Goal: Task Accomplishment & Management: Use online tool/utility

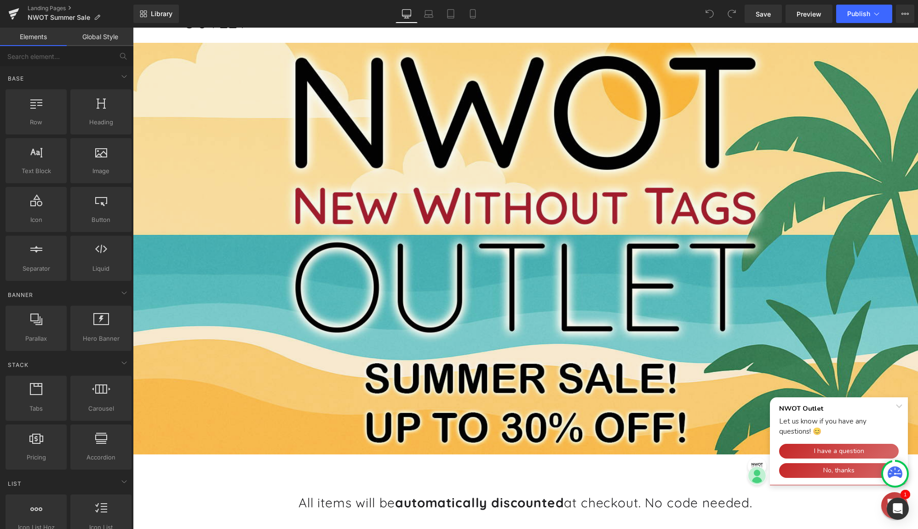
scroll to position [92, 0]
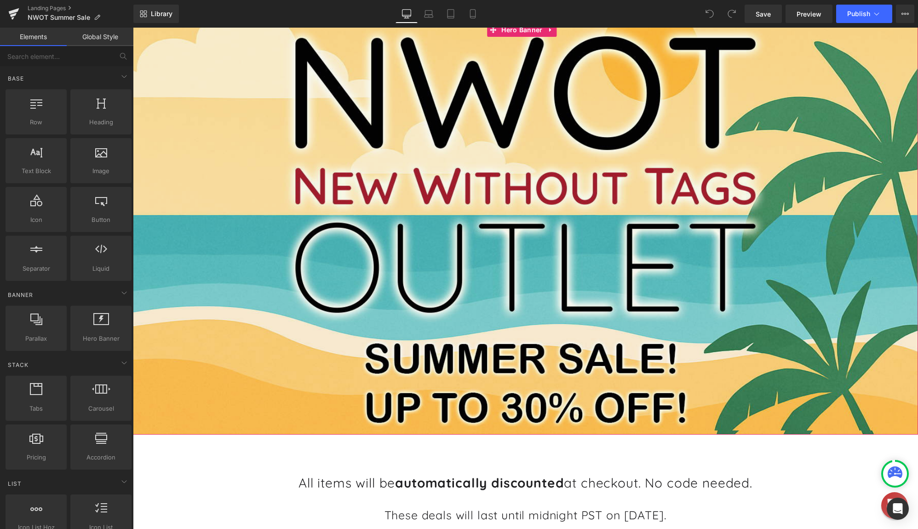
click at [512, 92] on div "Heading Row" at bounding box center [525, 228] width 785 height 411
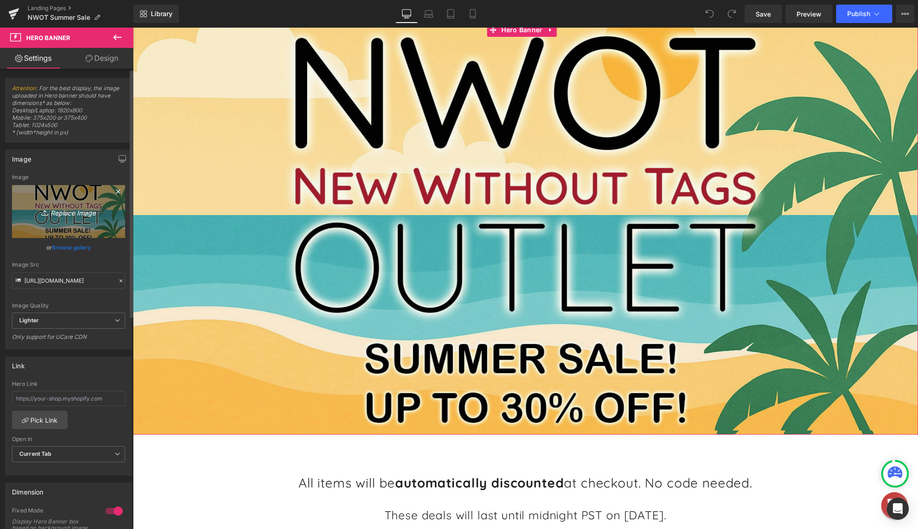
click at [61, 220] on link "Replace Image" at bounding box center [68, 211] width 113 height 53
type input "C:\fakepath\1e882565-d042-44d8-92b3-5fe013982033.png"
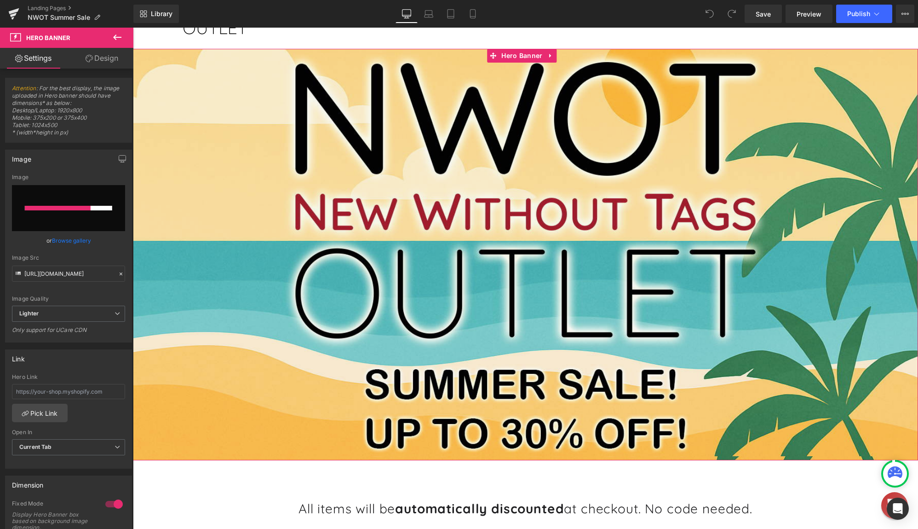
scroll to position [46, 0]
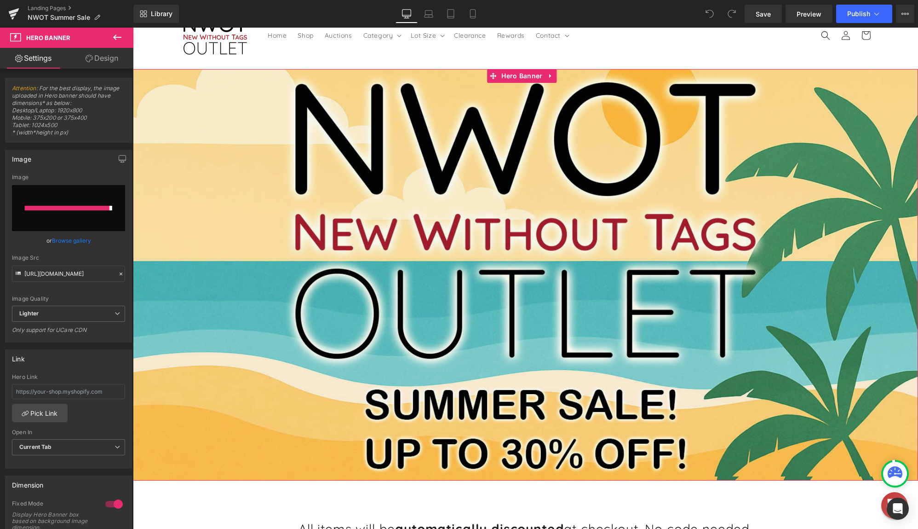
type input "[URL][DOMAIN_NAME]"
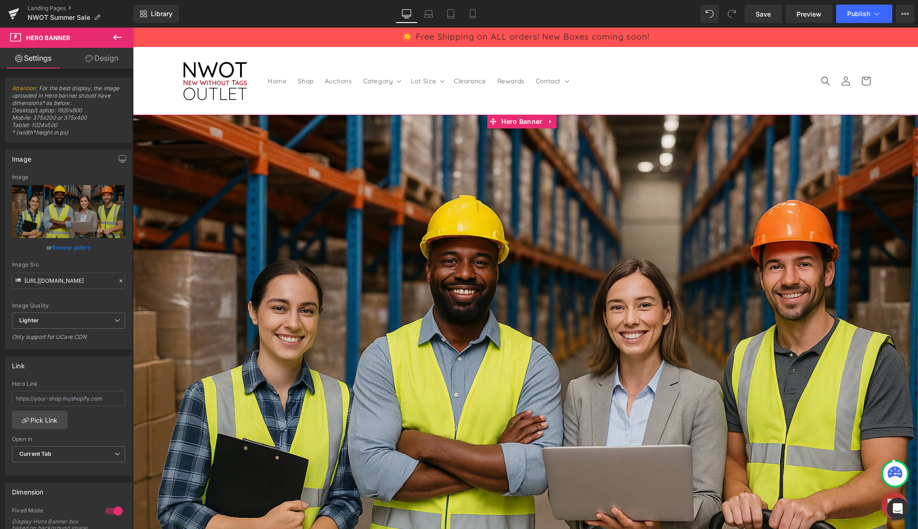
scroll to position [0, 0]
click at [553, 122] on icon at bounding box center [551, 122] width 6 height 7
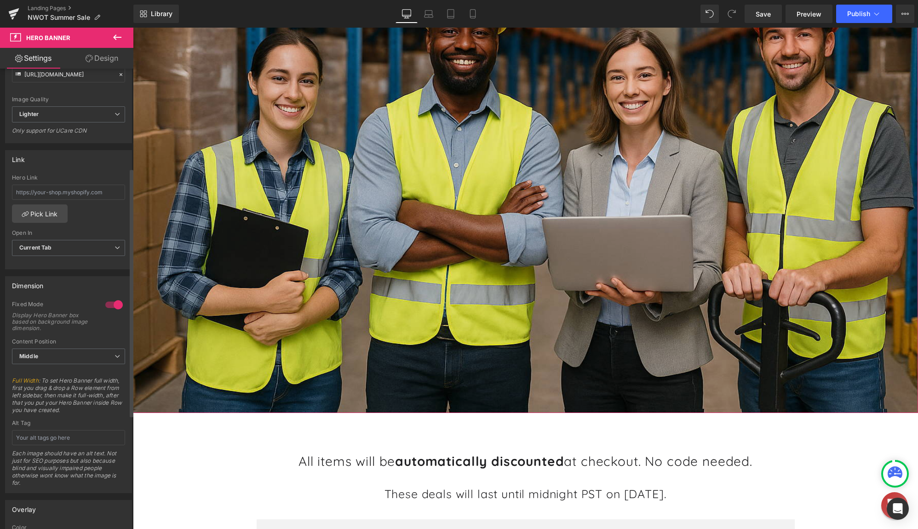
scroll to position [230, 0]
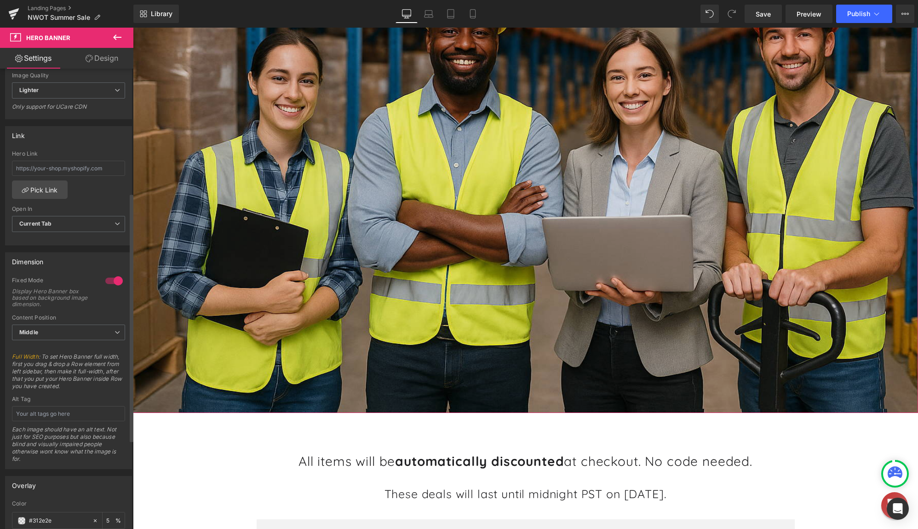
click at [109, 280] on div at bounding box center [114, 280] width 22 height 15
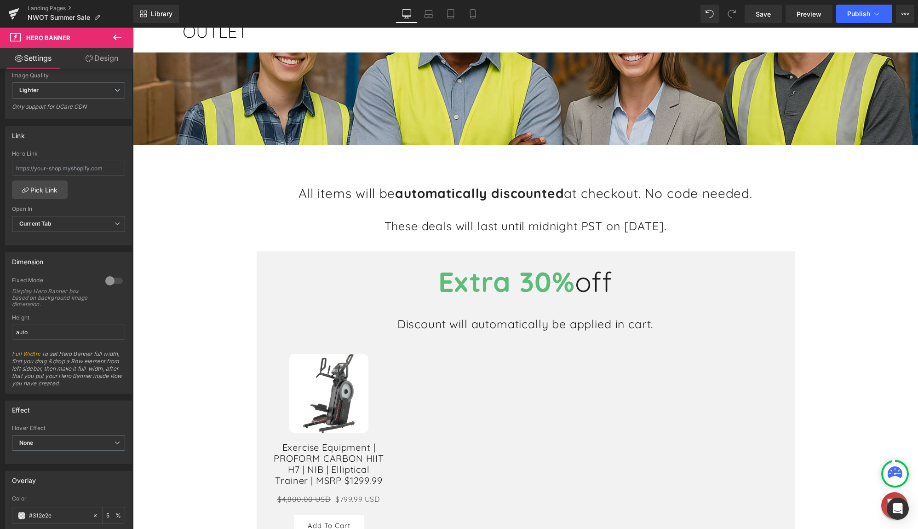
scroll to position [0, 0]
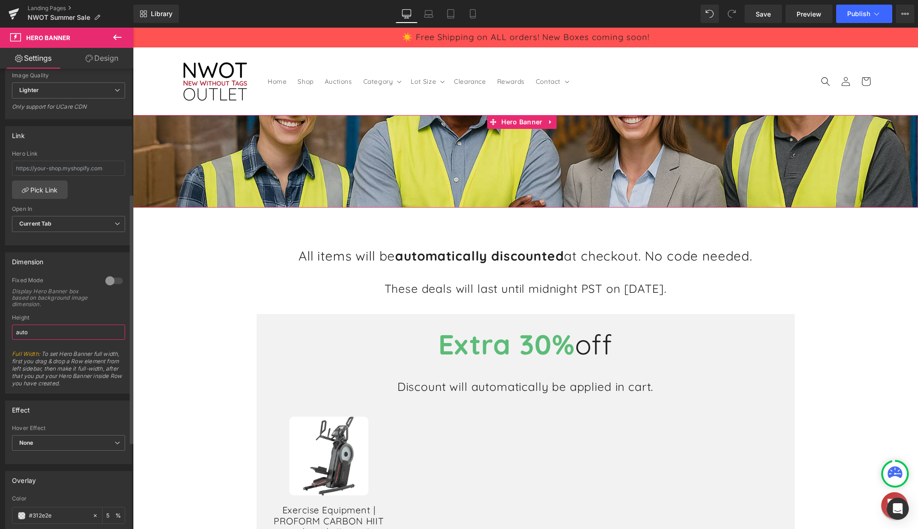
click at [80, 332] on input "auto" at bounding box center [68, 331] width 113 height 15
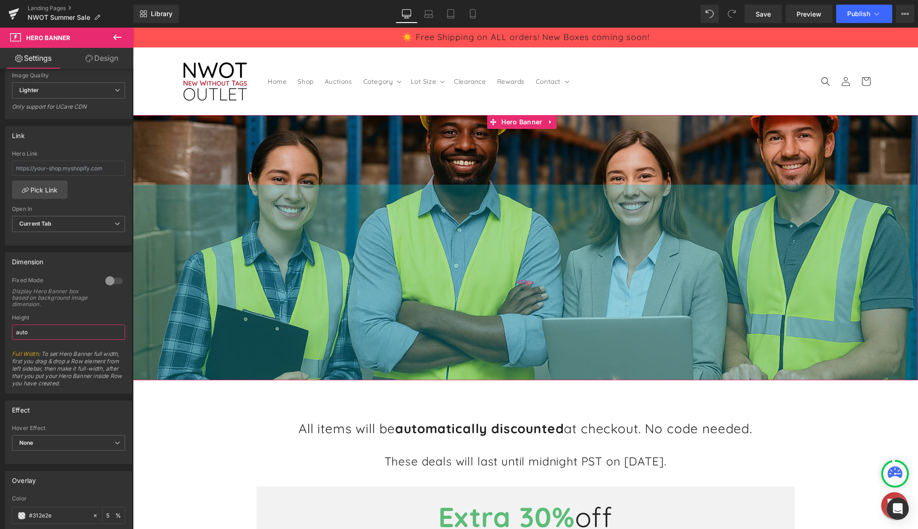
drag, startPoint x: 191, startPoint y: 199, endPoint x: 204, endPoint y: 371, distance: 173.0
click at [204, 371] on div "425px" at bounding box center [525, 281] width 785 height 195
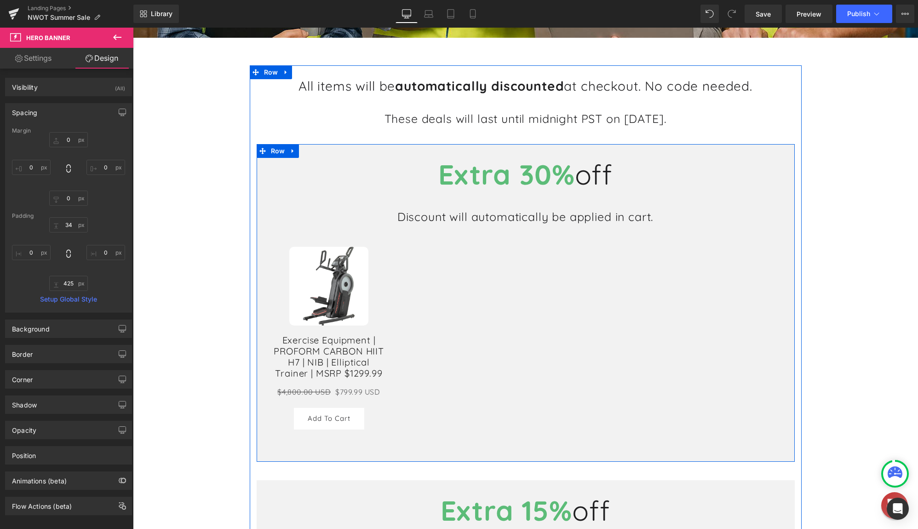
scroll to position [322, 0]
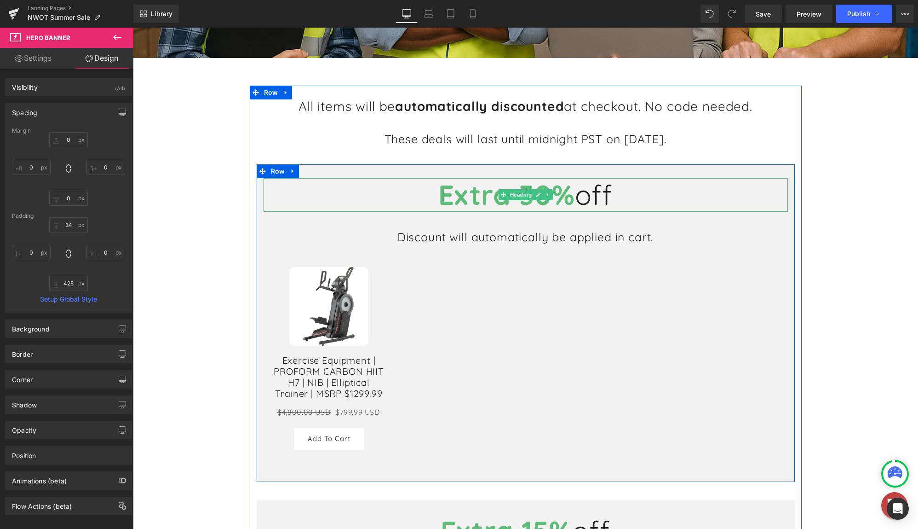
click at [549, 198] on span "Extra 30%" at bounding box center [506, 194] width 137 height 34
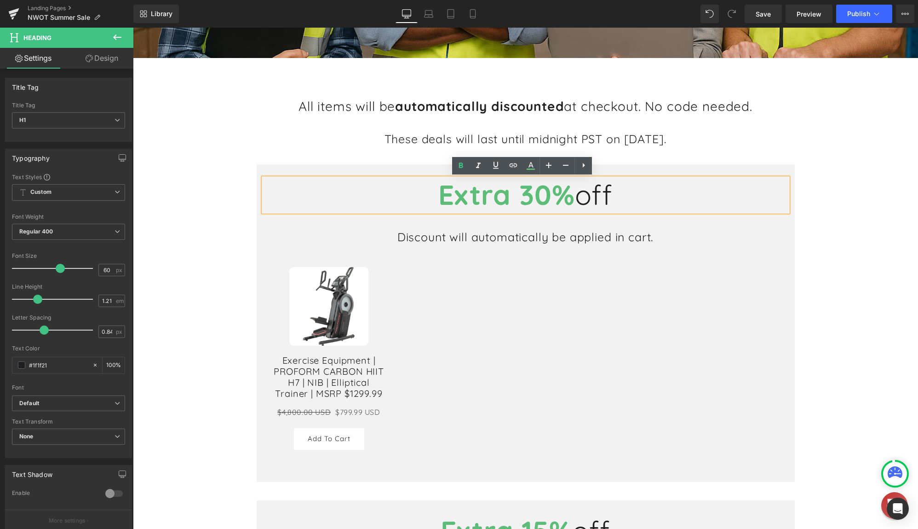
drag, startPoint x: 620, startPoint y: 197, endPoint x: 420, endPoint y: 190, distance: 200.2
click at [420, 190] on h1 "Extra 30% off" at bounding box center [526, 195] width 524 height 34
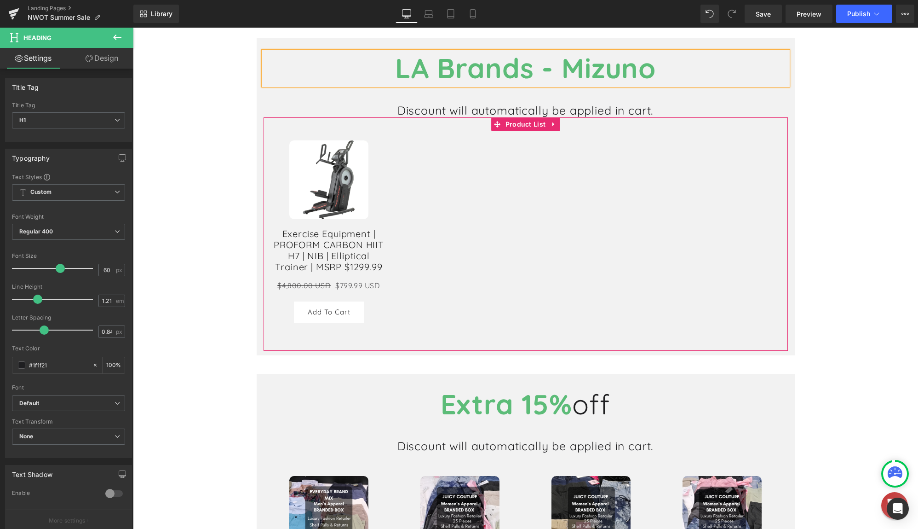
scroll to position [506, 0]
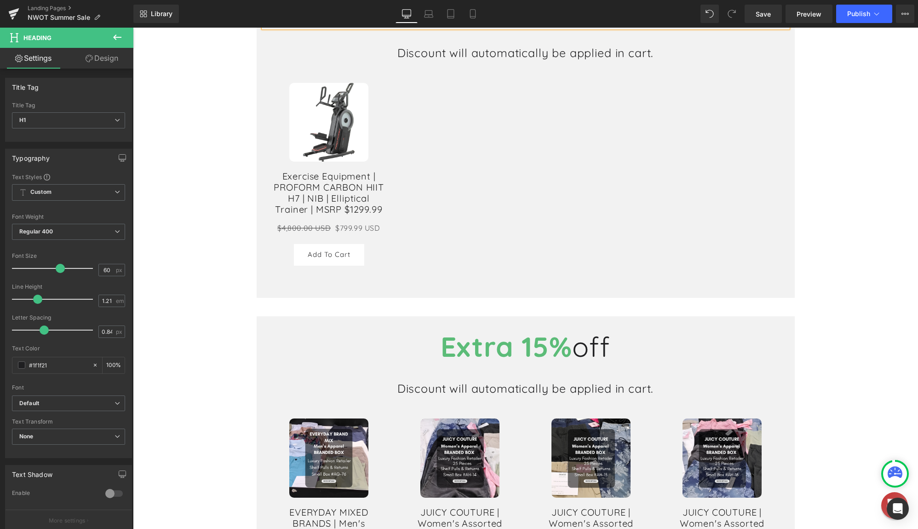
click at [546, 348] on div "Extra 15% off Heading" at bounding box center [526, 347] width 524 height 34
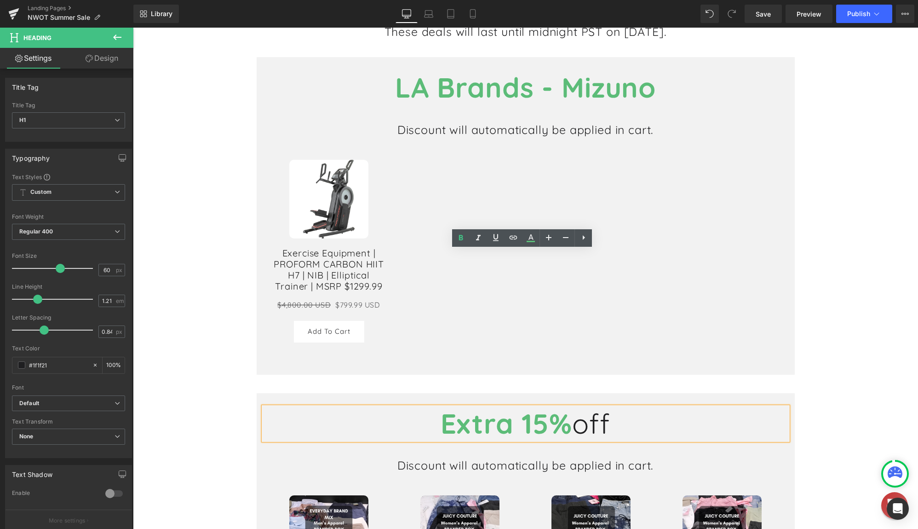
scroll to position [598, 0]
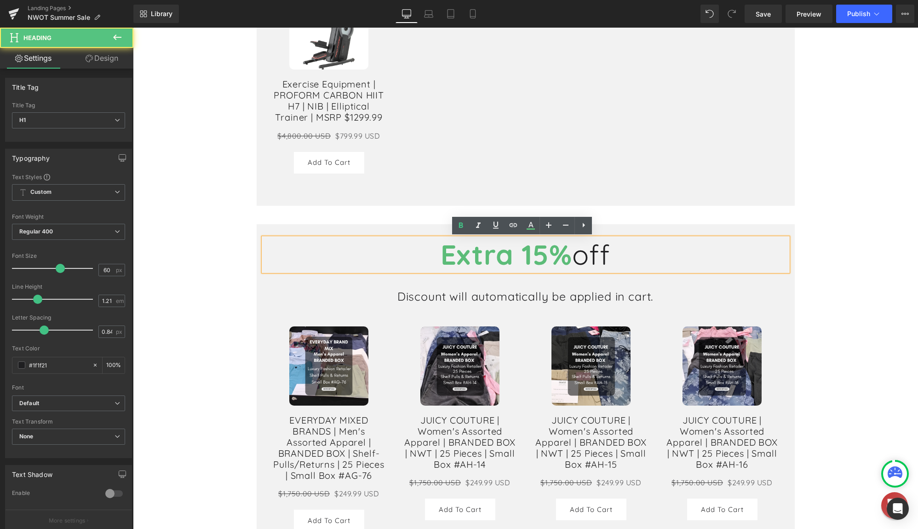
click at [533, 259] on span "Extra 15%" at bounding box center [507, 254] width 132 height 34
drag, startPoint x: 598, startPoint y: 258, endPoint x: 434, endPoint y: 258, distance: 163.3
click at [434, 258] on h1 "Extra 15% off" at bounding box center [526, 255] width 524 height 34
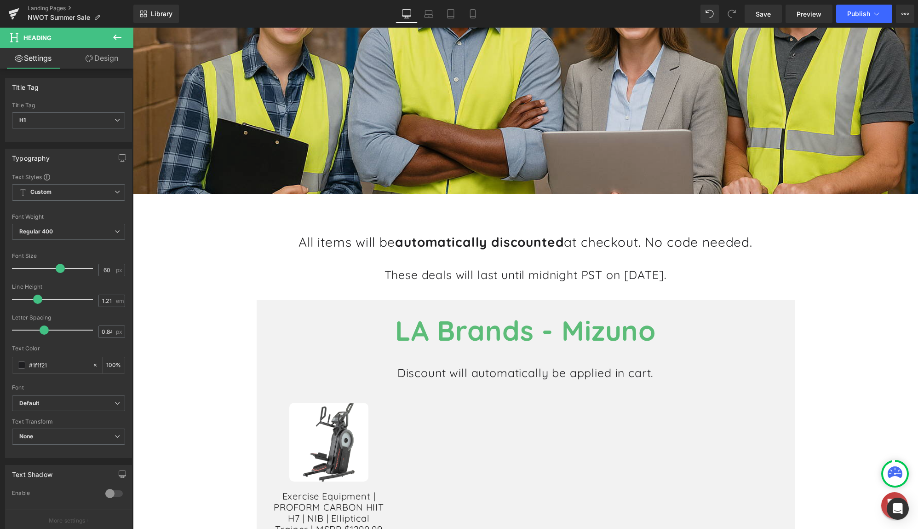
scroll to position [184, 0]
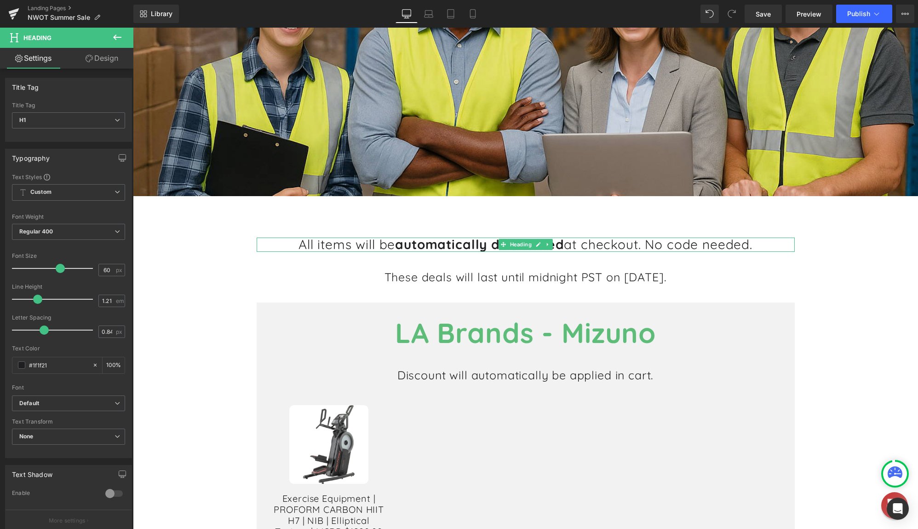
click at [612, 243] on h1 "All items will be automatically discounted at checkout. No code needed." at bounding box center [526, 244] width 538 height 14
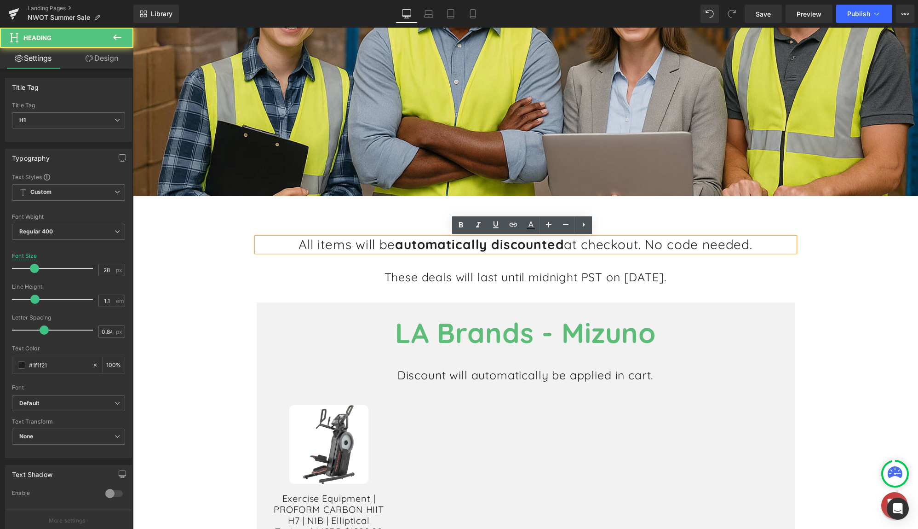
drag, startPoint x: 705, startPoint y: 243, endPoint x: 222, endPoint y: 243, distance: 483.0
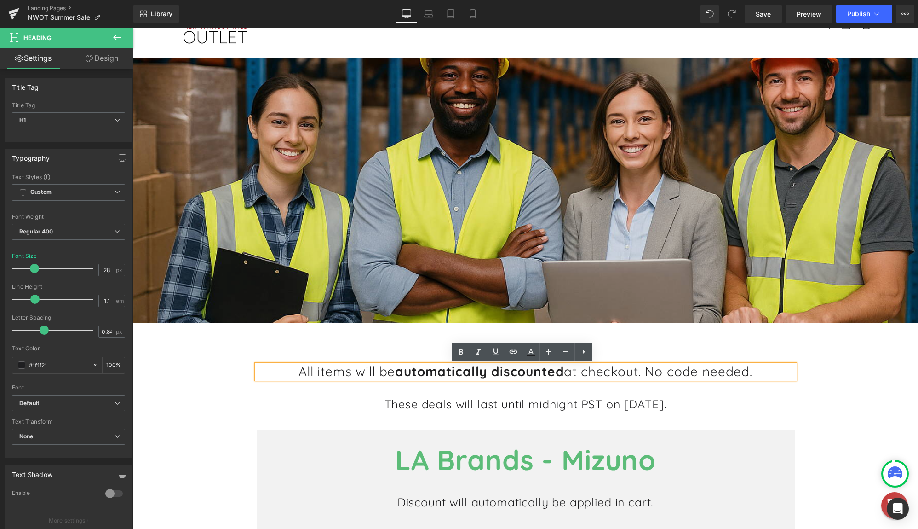
scroll to position [46, 0]
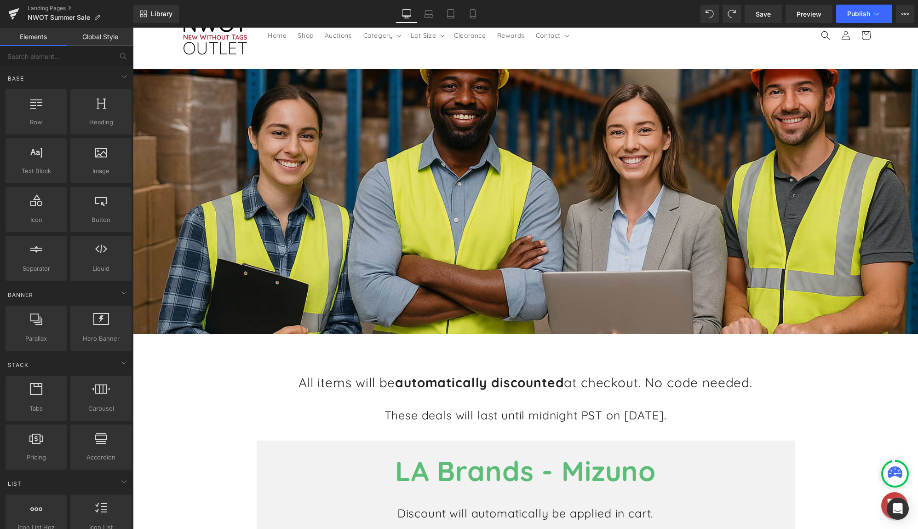
drag, startPoint x: 475, startPoint y: 353, endPoint x: 469, endPoint y: 354, distance: 5.5
click at [52, 121] on span "Row" at bounding box center [36, 122] width 56 height 10
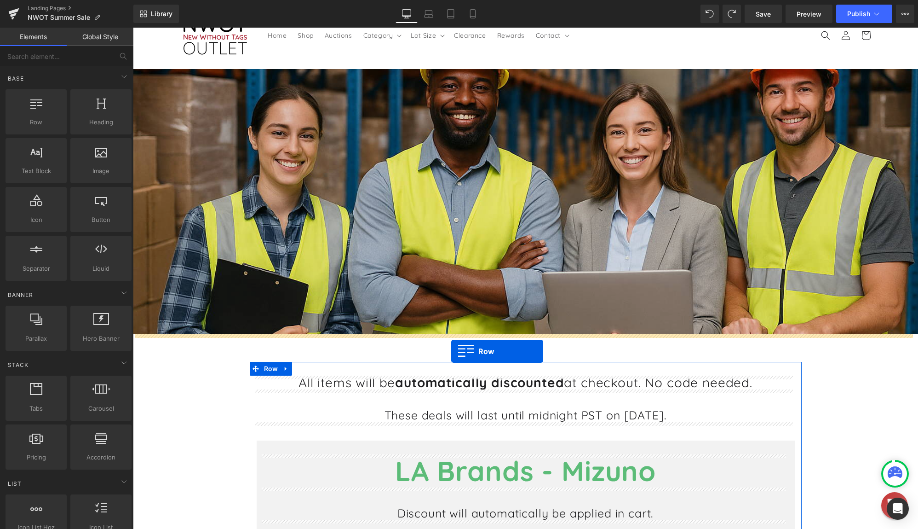
drag, startPoint x: 156, startPoint y: 137, endPoint x: 451, endPoint y: 351, distance: 364.4
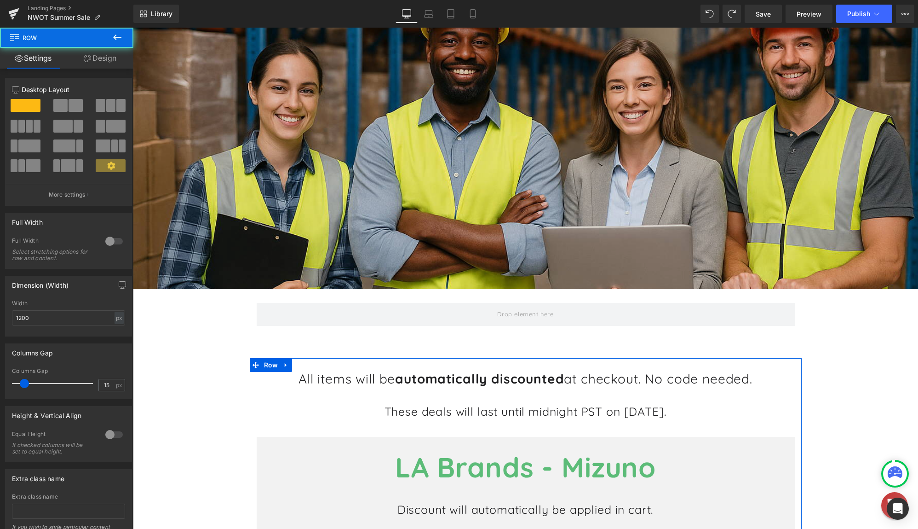
scroll to position [92, 0]
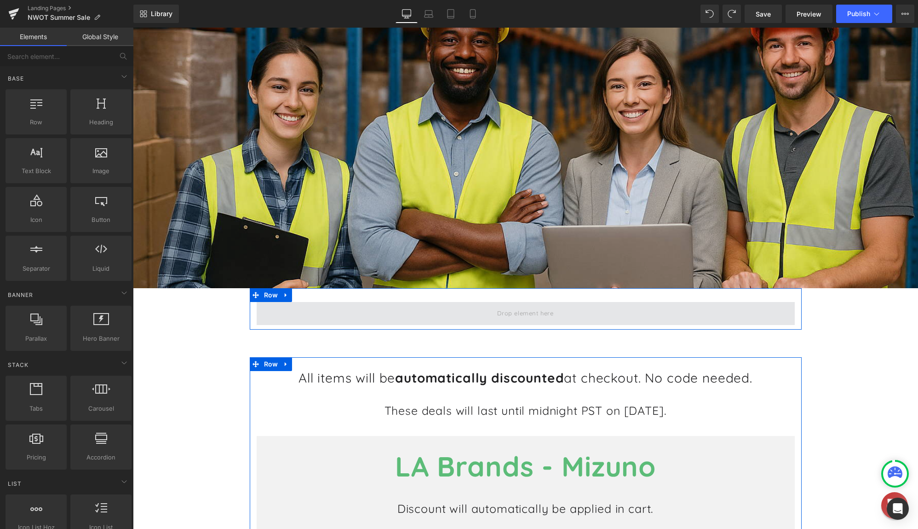
click at [494, 312] on span at bounding box center [525, 312] width 63 height 15
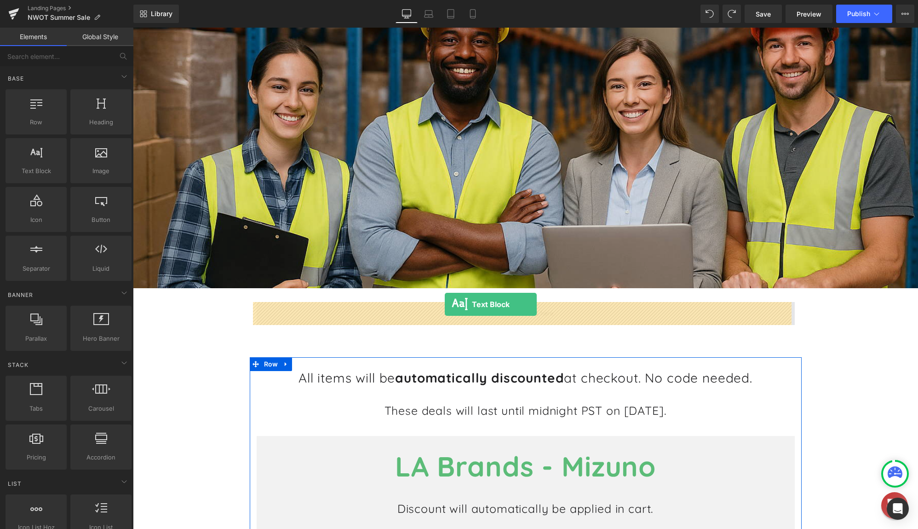
drag, startPoint x: 161, startPoint y: 191, endPoint x: 445, endPoint y: 304, distance: 305.8
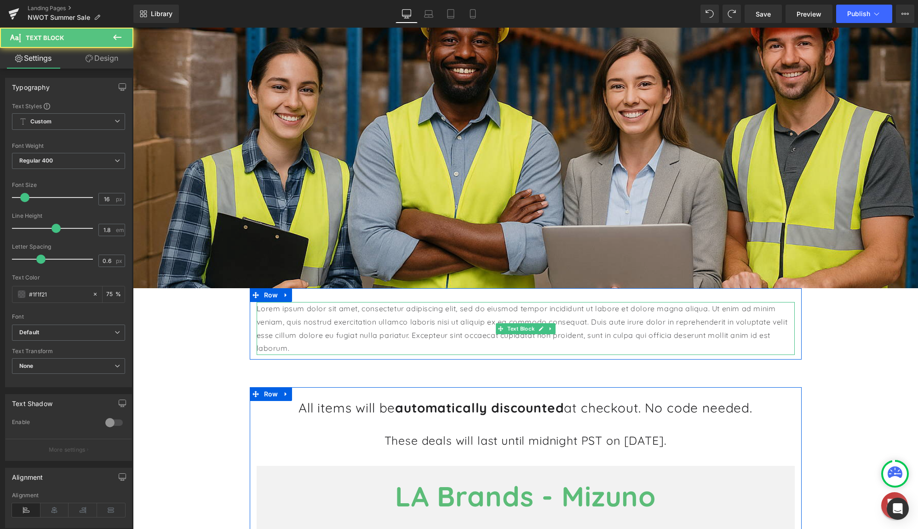
click at [414, 323] on p "Lorem ipsum dolor sit amet, consectetur adipiscing elit, sed do eiusmod tempor …" at bounding box center [526, 328] width 538 height 53
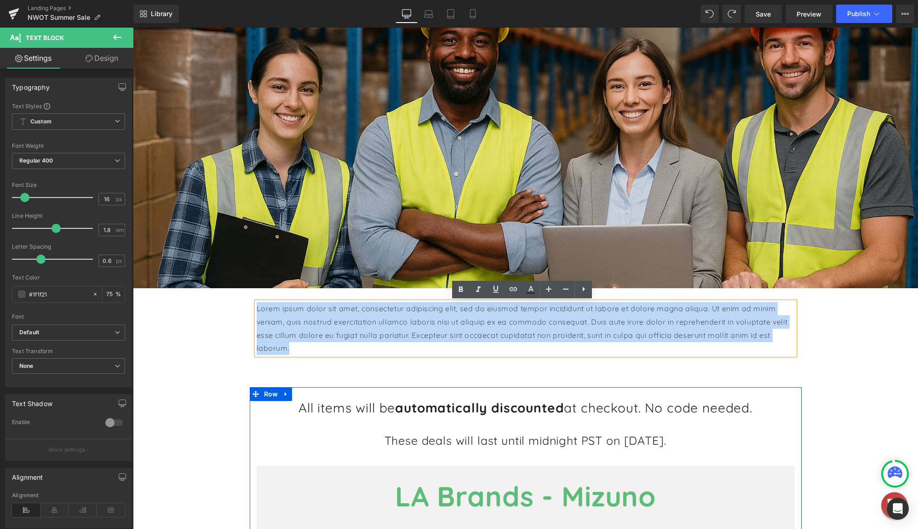
drag, startPoint x: 319, startPoint y: 350, endPoint x: 231, endPoint y: 307, distance: 98.3
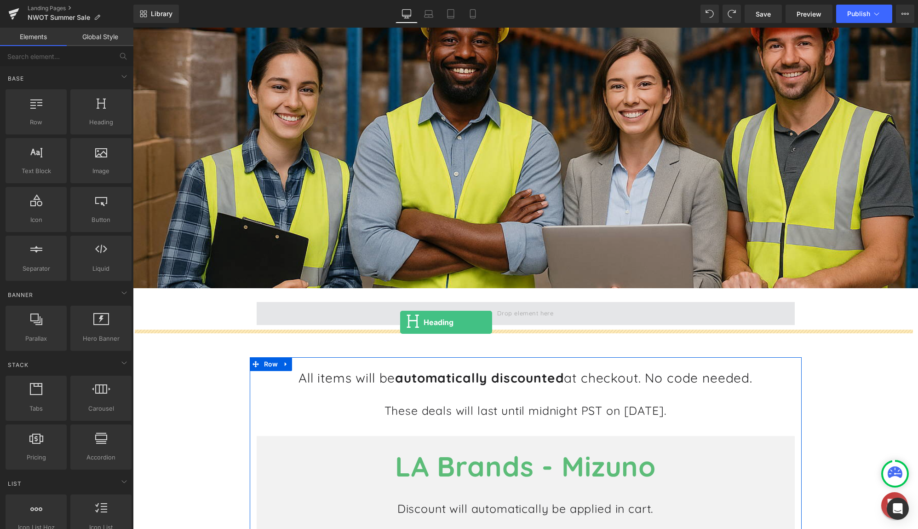
drag, startPoint x: 252, startPoint y: 167, endPoint x: 404, endPoint y: 323, distance: 218.3
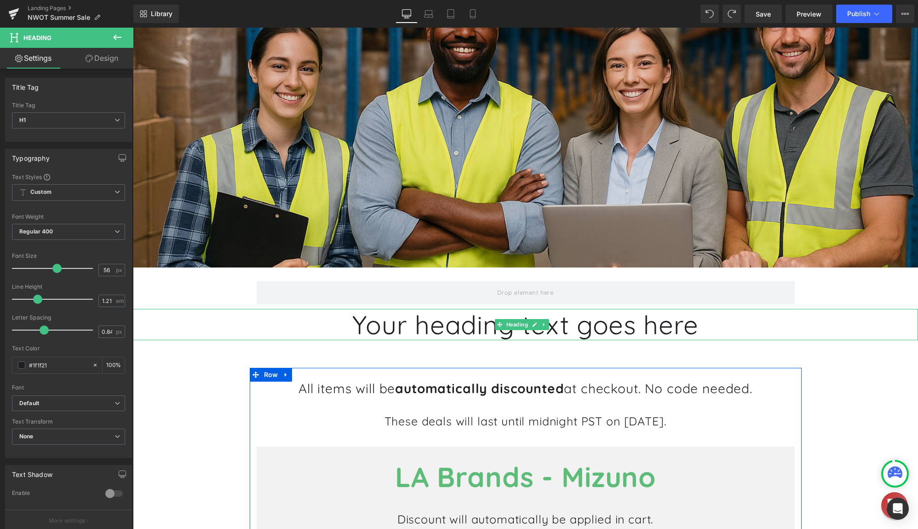
scroll to position [138, 0]
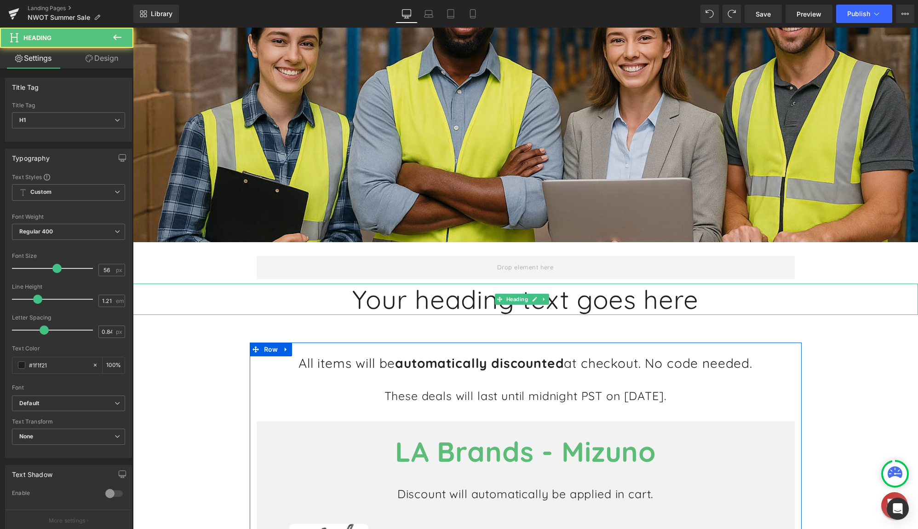
click at [591, 299] on h1 "Your heading text goes here" at bounding box center [525, 298] width 785 height 31
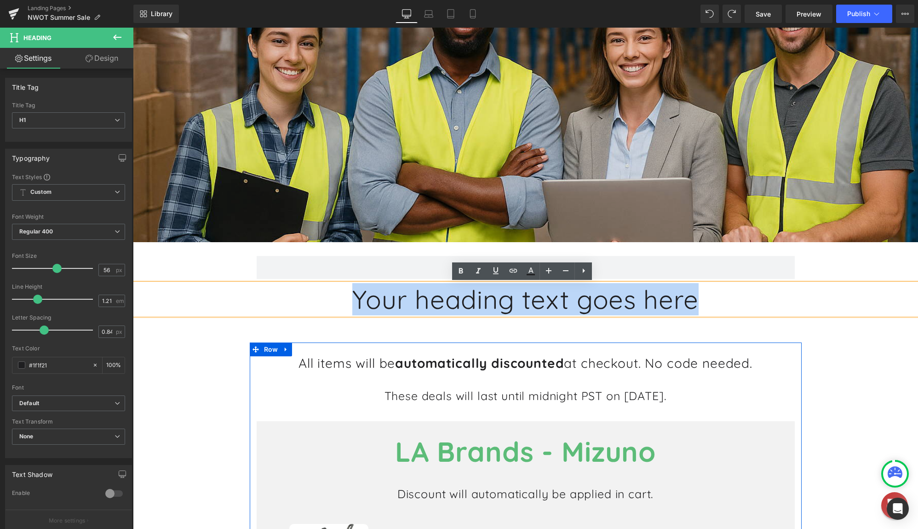
drag, startPoint x: 698, startPoint y: 298, endPoint x: 321, endPoint y: 297, distance: 377.2
click at [321, 297] on h1 "Your heading text goes here" at bounding box center [525, 298] width 785 height 31
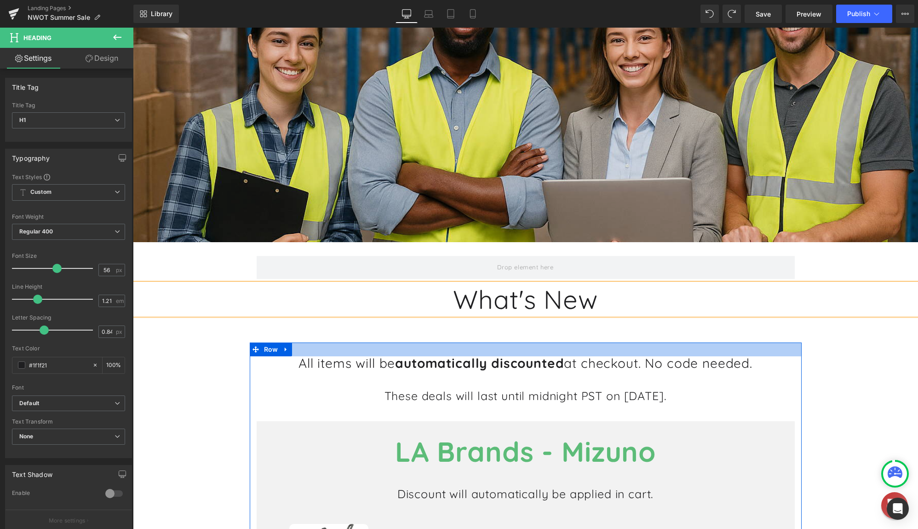
click at [598, 354] on div at bounding box center [526, 349] width 552 height 14
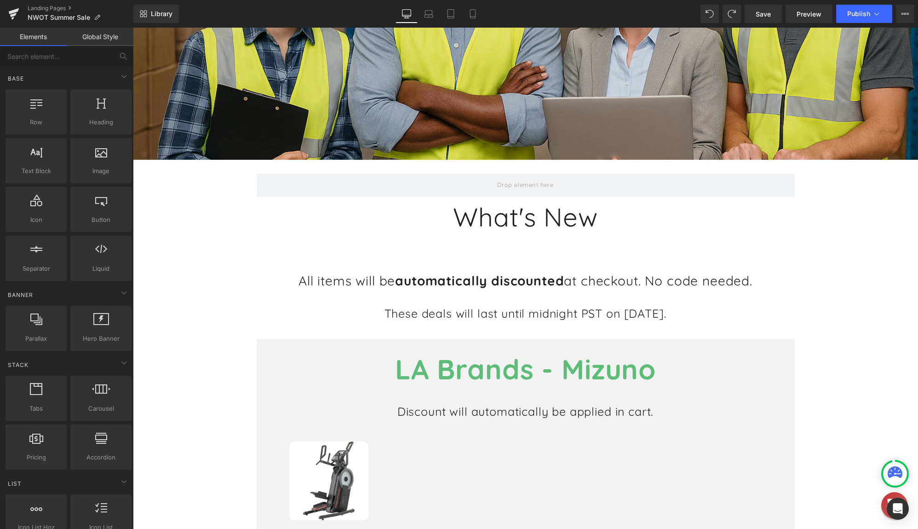
scroll to position [230, 0]
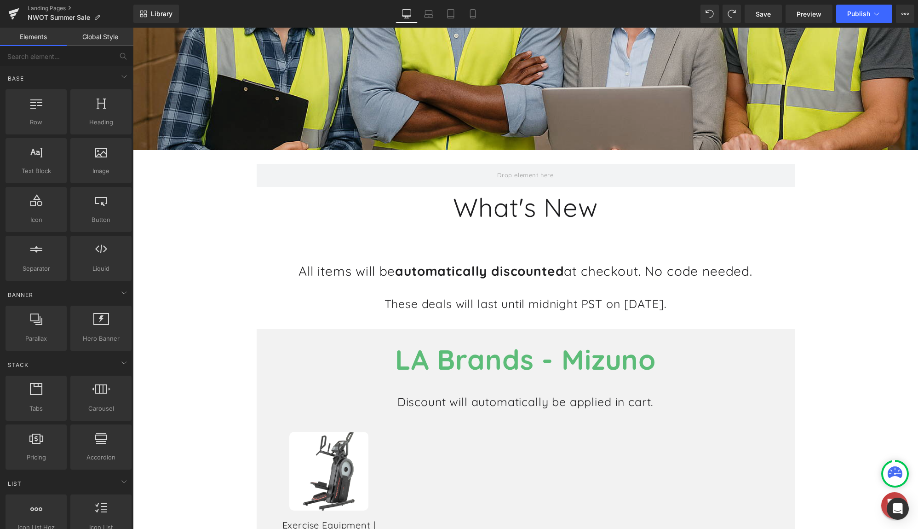
click at [538, 272] on div "All items will be automatically discounted at checkout. No code needed. Heading" at bounding box center [526, 271] width 538 height 14
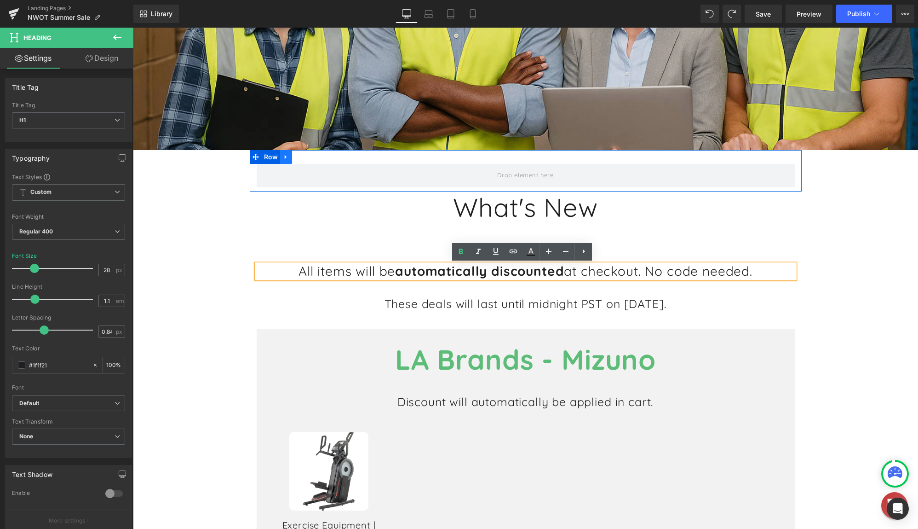
click at [283, 156] on icon at bounding box center [286, 157] width 6 height 7
click at [308, 157] on icon at bounding box center [310, 157] width 6 height 6
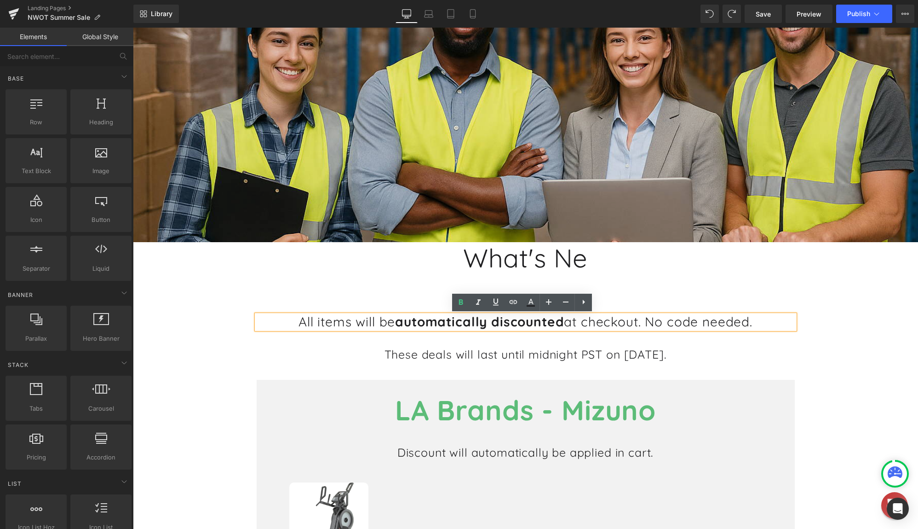
scroll to position [179, 0]
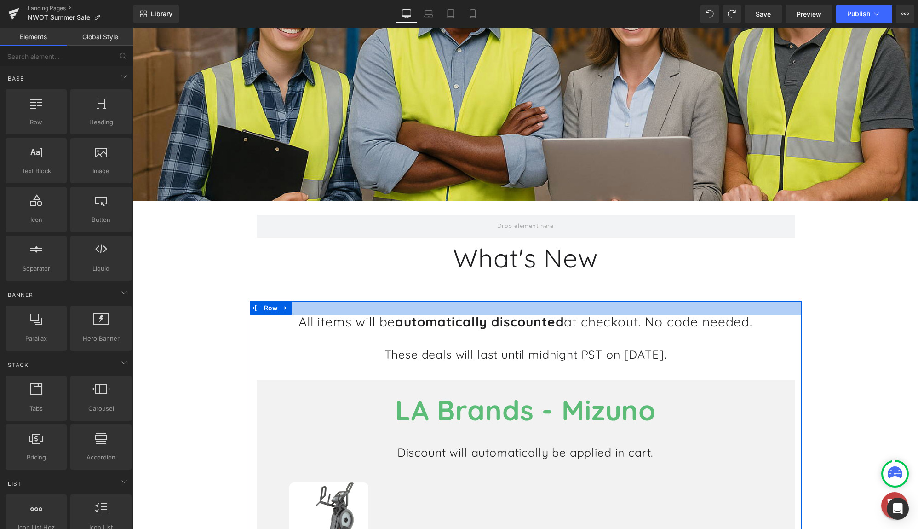
click at [568, 315] on div at bounding box center [526, 308] width 552 height 14
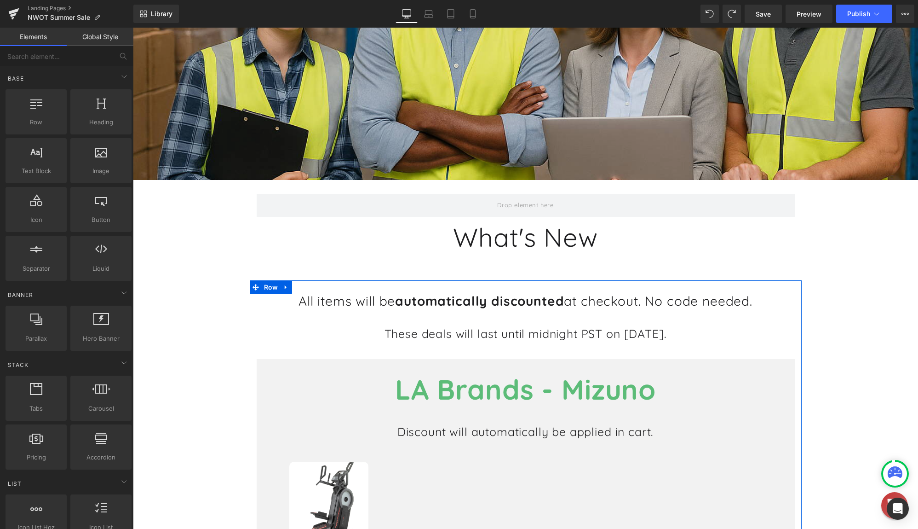
scroll to position [225, 0]
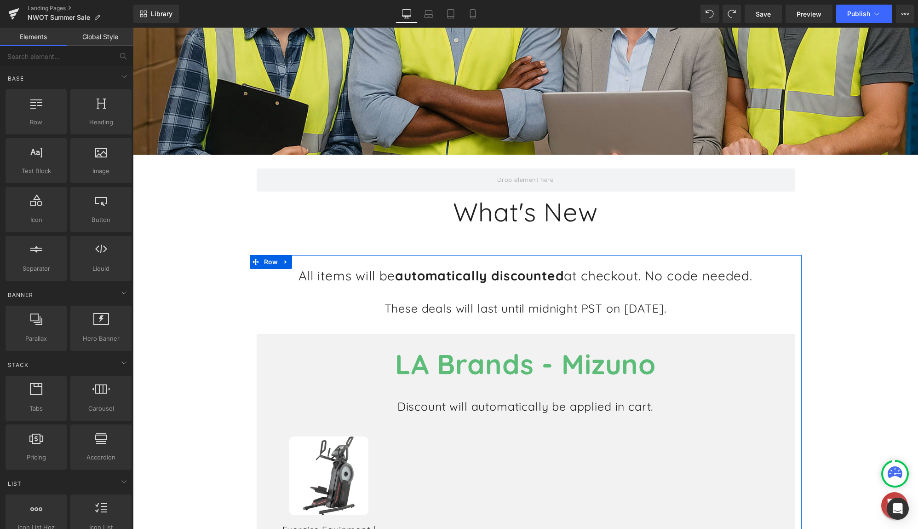
click at [594, 274] on h1 "All items will be automatically discounted at checkout. No code needed." at bounding box center [526, 276] width 538 height 14
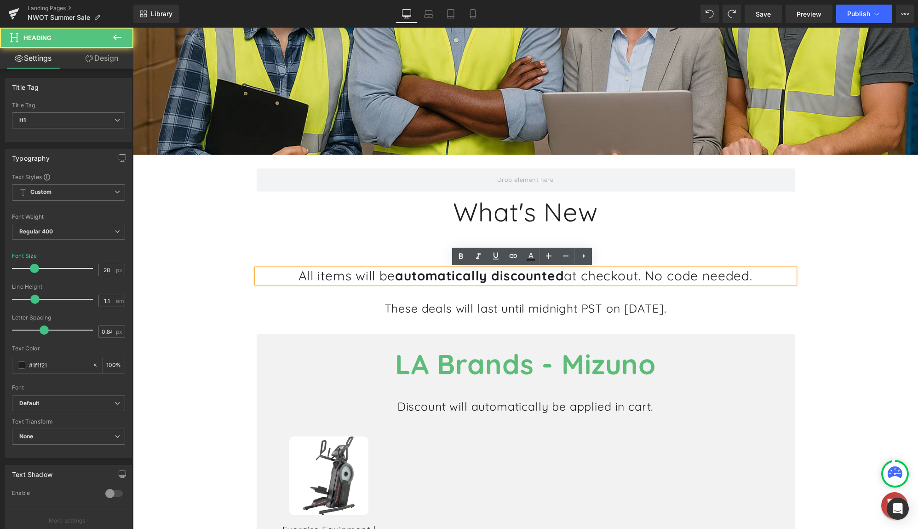
drag, startPoint x: 719, startPoint y: 272, endPoint x: 293, endPoint y: 272, distance: 426.0
click at [293, 272] on h1 "All items will be automatically discounted at checkout. No code needed." at bounding box center [526, 276] width 538 height 14
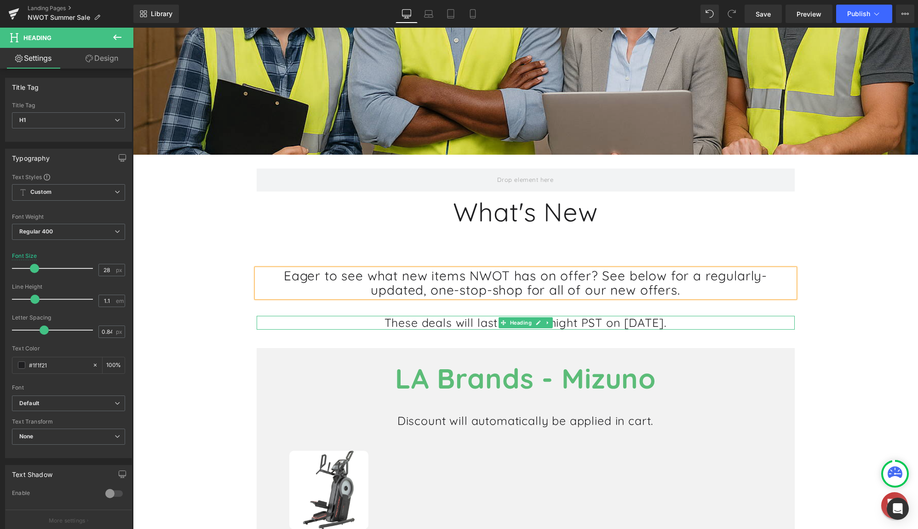
click at [635, 320] on h1 "These deals will last until midnight PST on [DATE]." at bounding box center [526, 323] width 538 height 14
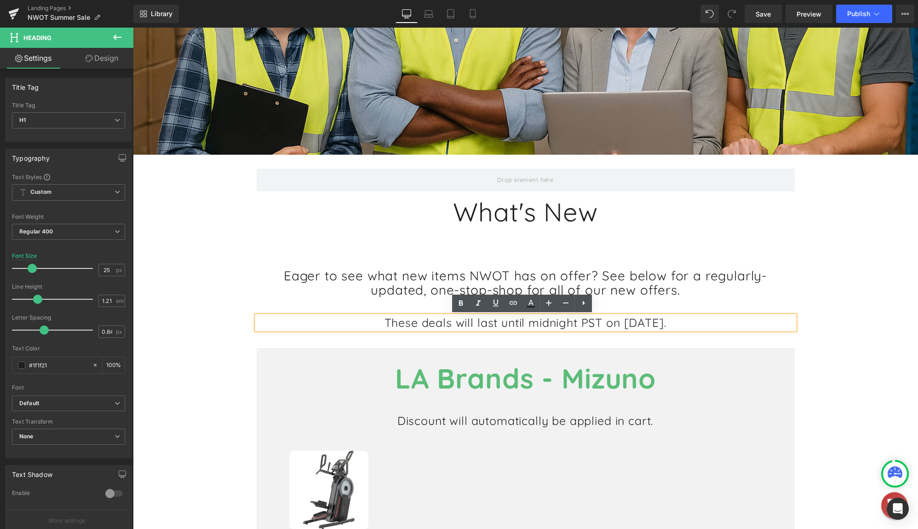
drag, startPoint x: 696, startPoint y: 320, endPoint x: 240, endPoint y: 320, distance: 456.8
click at [508, 275] on h1 "Eager to see what new items NWOT has on offer? See below for a regularly-update…" at bounding box center [526, 283] width 538 height 29
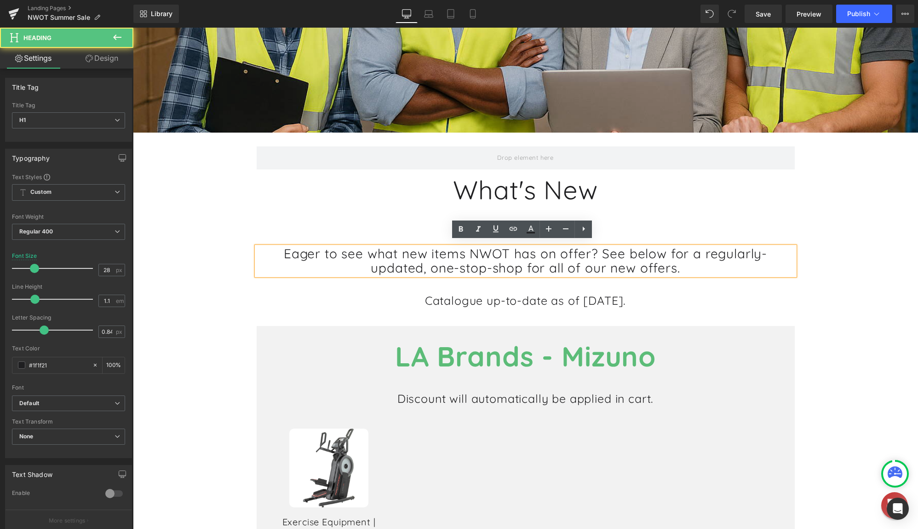
scroll to position [271, 0]
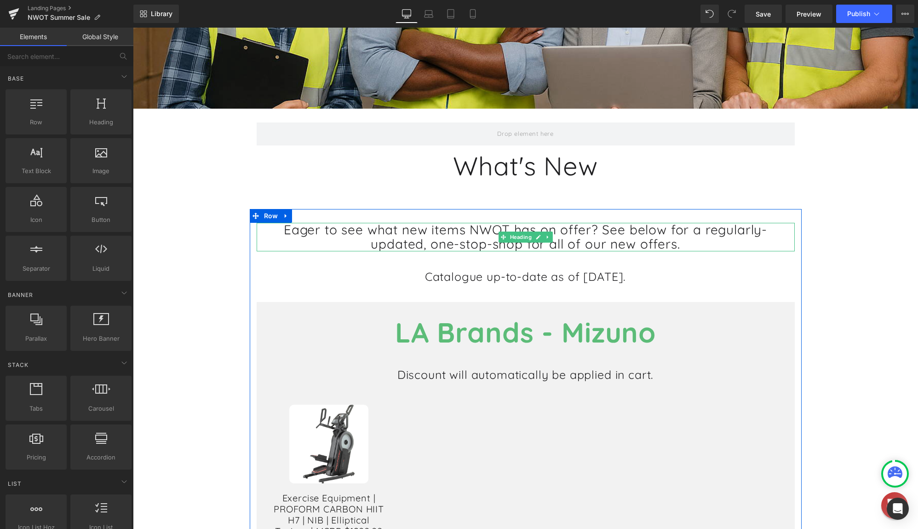
click at [651, 245] on h1 "Eager to see what new items NWOT has on offer? See below for a regularly-update…" at bounding box center [526, 237] width 538 height 29
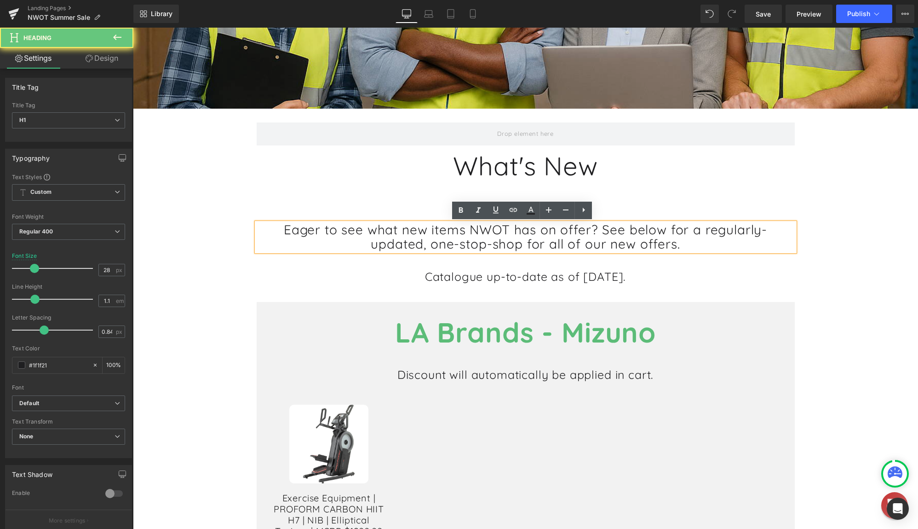
click at [641, 244] on h1 "Eager to see what new items NWOT has on offer? See below for a regularly-update…" at bounding box center [526, 237] width 538 height 29
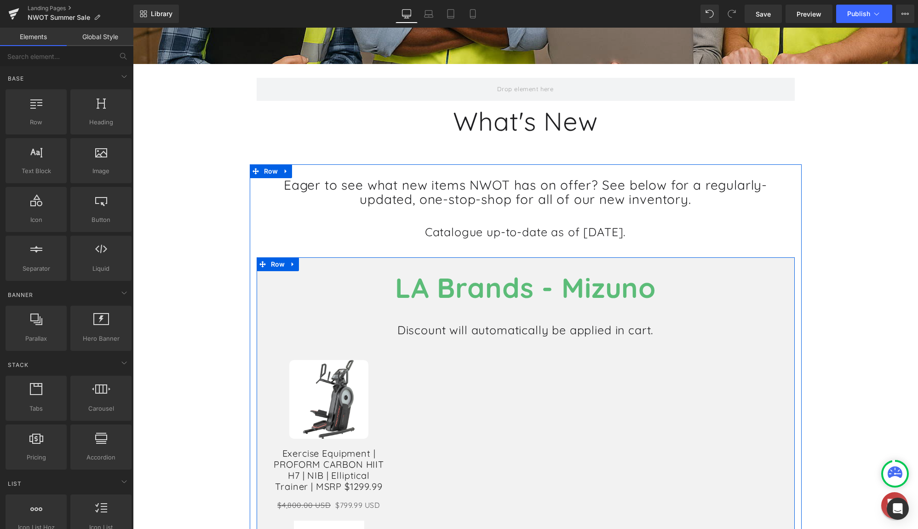
scroll to position [317, 0]
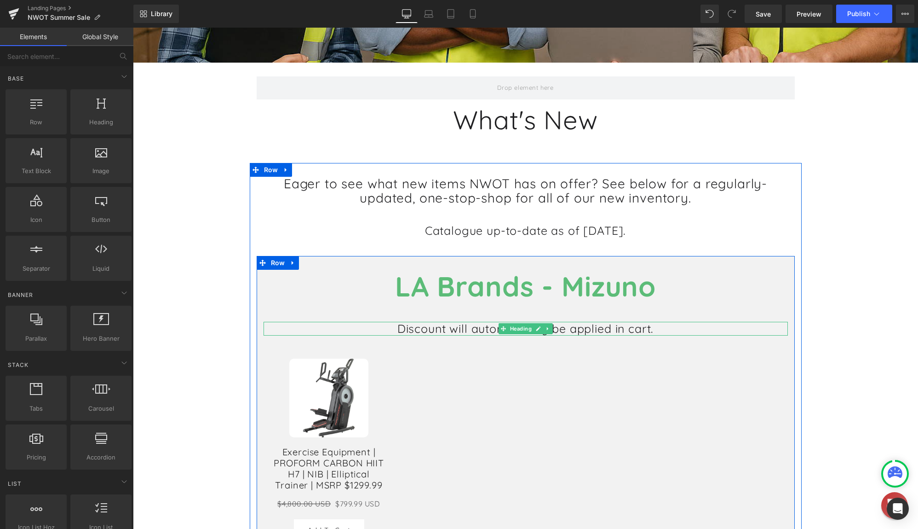
click at [581, 329] on h1 "Discount will automatically be applied in cart." at bounding box center [526, 329] width 524 height 14
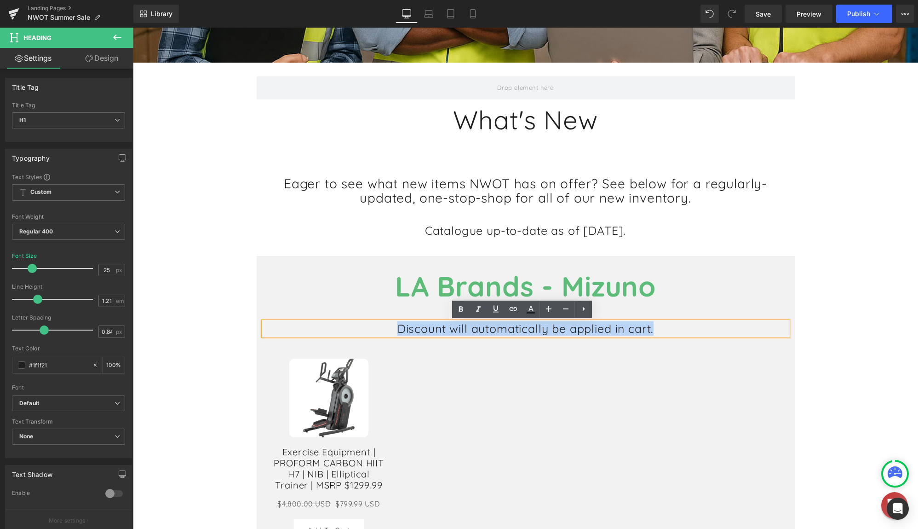
drag, startPoint x: 653, startPoint y: 328, endPoint x: 368, endPoint y: 324, distance: 284.8
click at [368, 324] on h1 "Discount will automatically be applied in cart." at bounding box center [526, 329] width 524 height 14
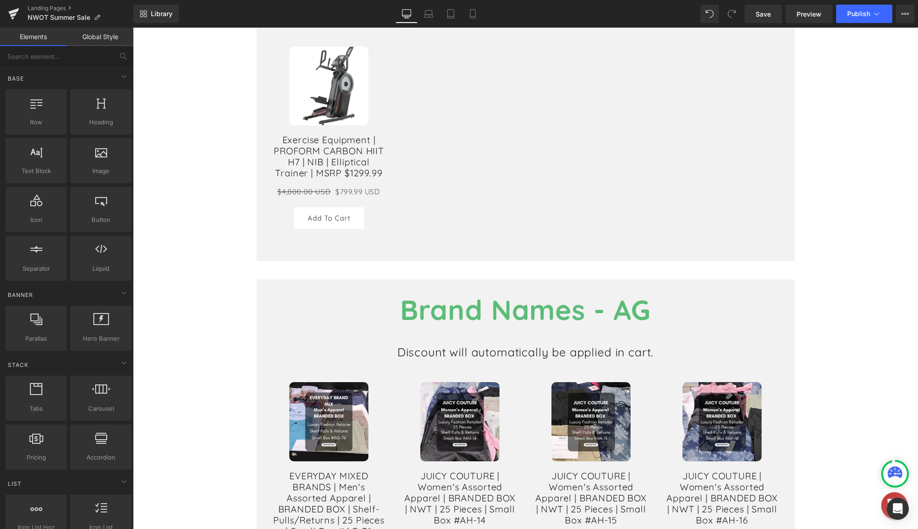
scroll to position [685, 0]
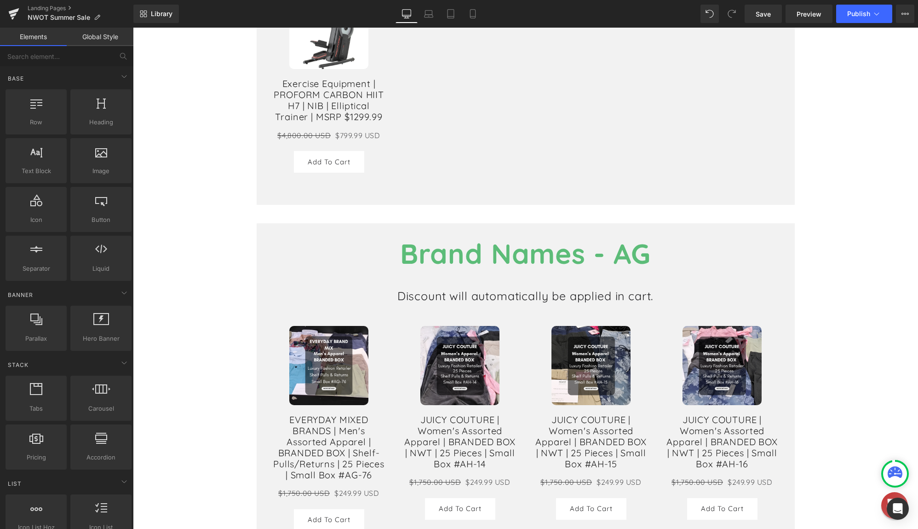
click at [578, 294] on h1 "Discount will automatically be applied in cart." at bounding box center [526, 296] width 524 height 14
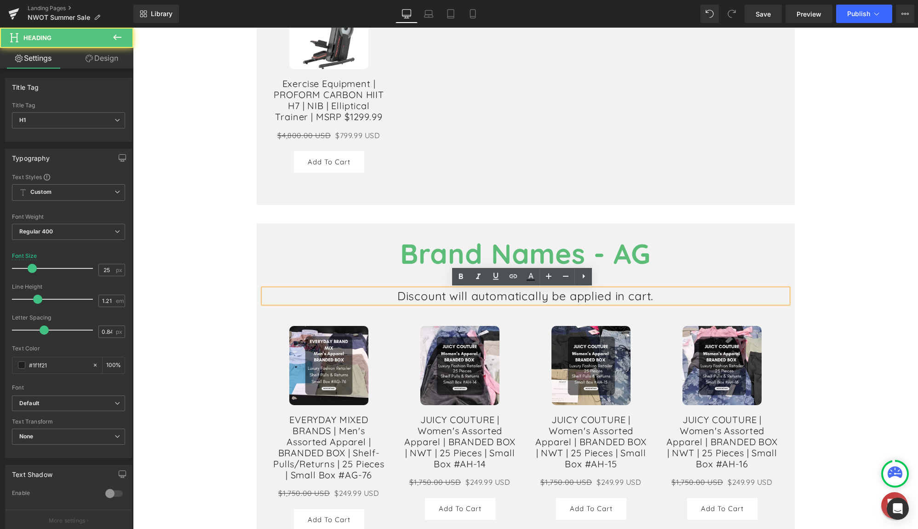
click at [612, 293] on h1 "Discount will automatically be applied in cart." at bounding box center [526, 296] width 524 height 14
drag, startPoint x: 466, startPoint y: 295, endPoint x: 386, endPoint y: 295, distance: 80.0
click at [386, 295] on h1 "Discount will automatically be applied in cart." at bounding box center [526, 296] width 524 height 14
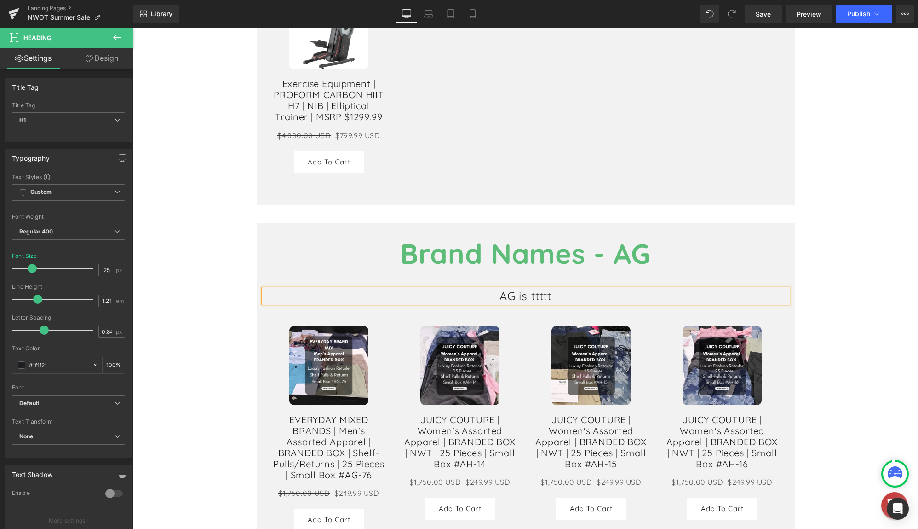
click at [875, 309] on div "Heading Row Hero Banner 34px [STREET_ADDRESS] What's New Heading Eager to see w…" at bounding box center [525, 456] width 785 height 2052
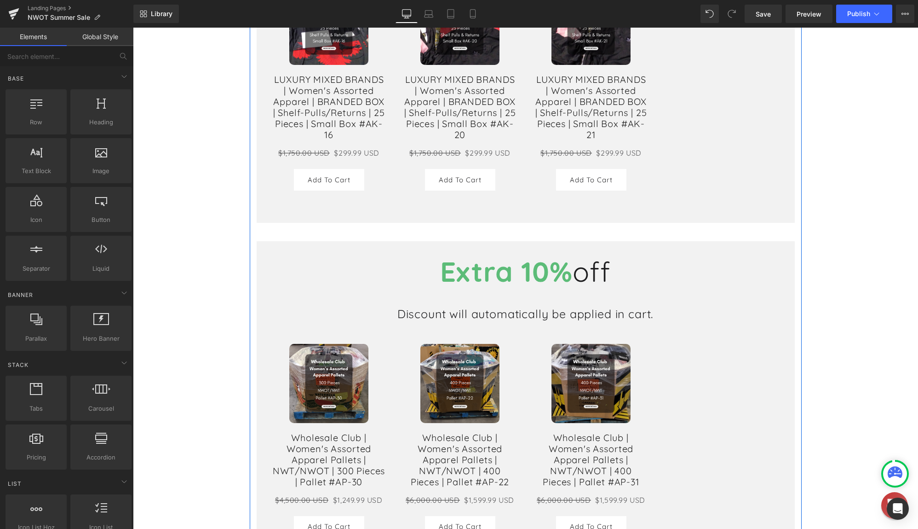
scroll to position [1467, 0]
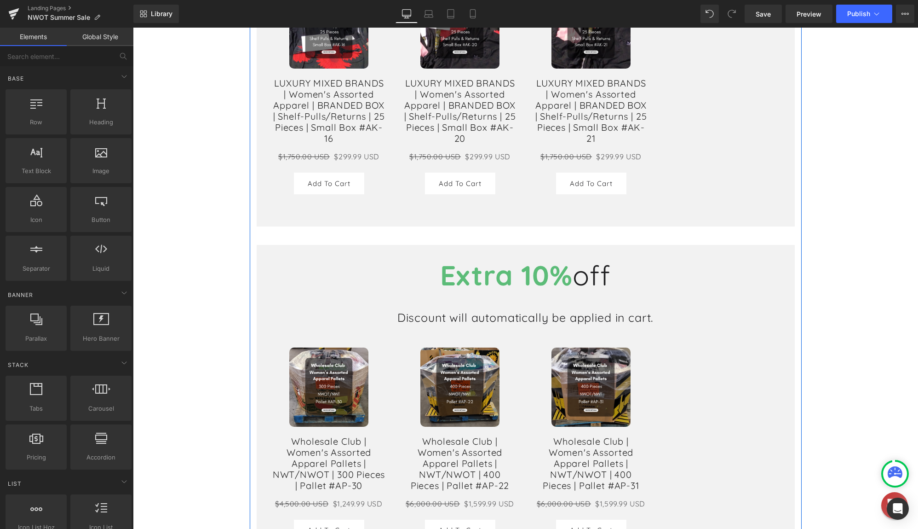
click at [590, 287] on h1 "Extra 10% off" at bounding box center [526, 276] width 524 height 34
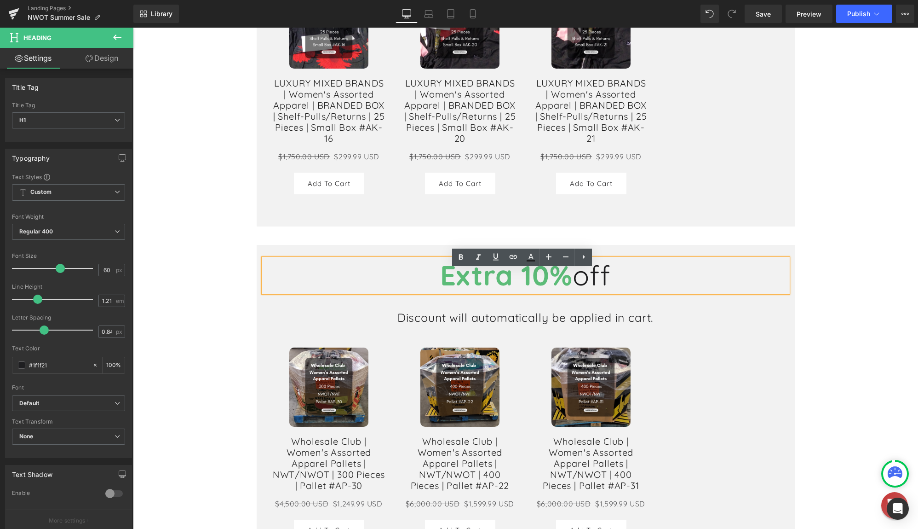
drag, startPoint x: 610, startPoint y: 285, endPoint x: 424, endPoint y: 299, distance: 187.3
click at [424, 292] on h1 "Extra 10% off" at bounding box center [526, 276] width 524 height 34
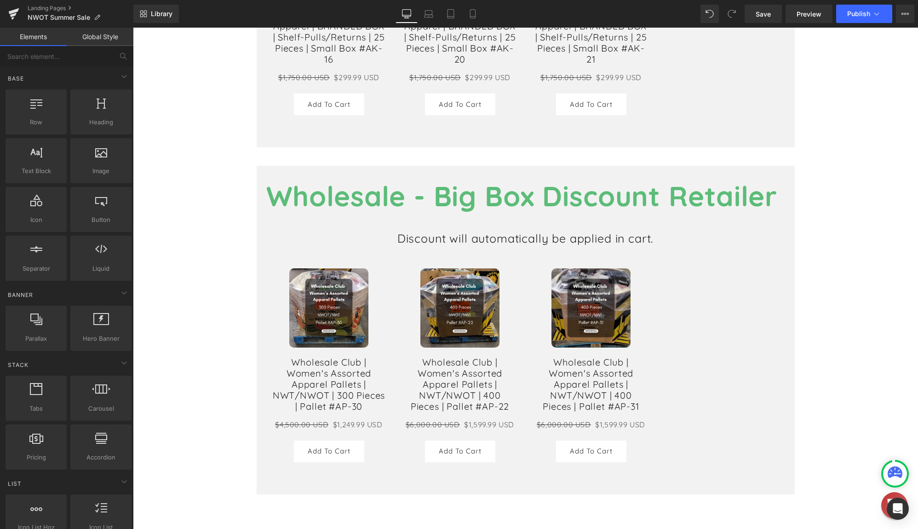
scroll to position [1605, 0]
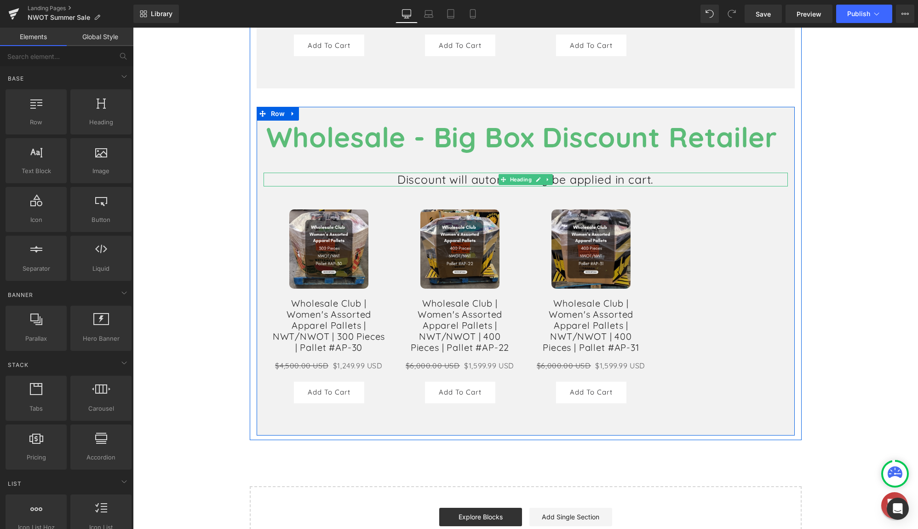
click at [573, 186] on h1 "Discount will automatically be applied in cart." at bounding box center [526, 179] width 524 height 14
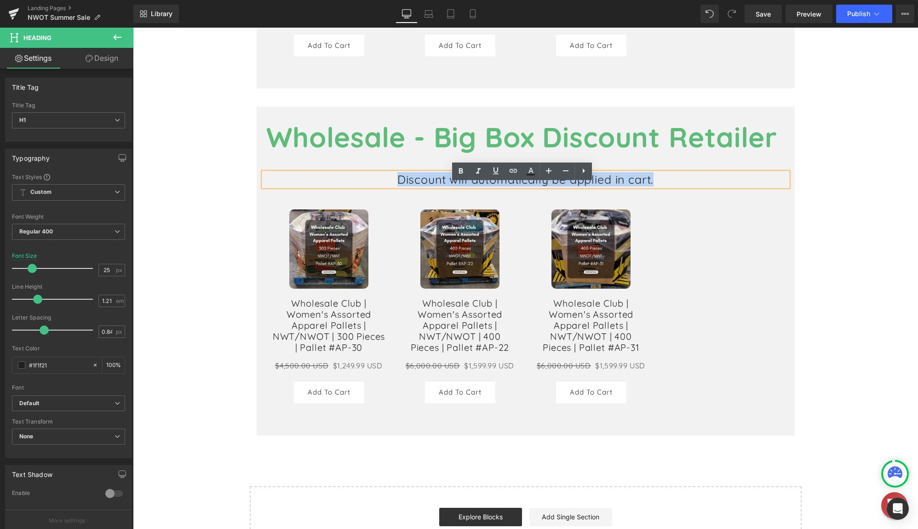
drag, startPoint x: 651, startPoint y: 192, endPoint x: 366, endPoint y: 192, distance: 285.2
click at [366, 186] on h1 "Discount will automatically be applied in cart." at bounding box center [526, 179] width 524 height 14
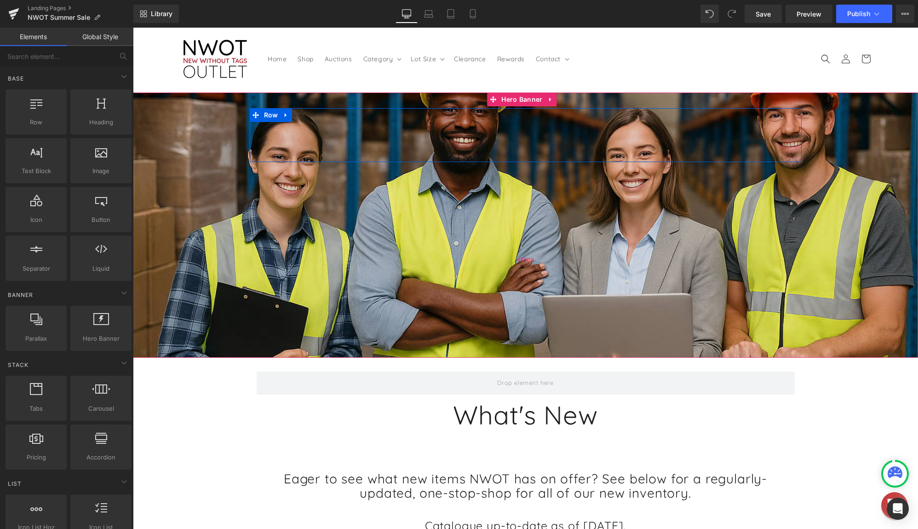
scroll to position [92, 0]
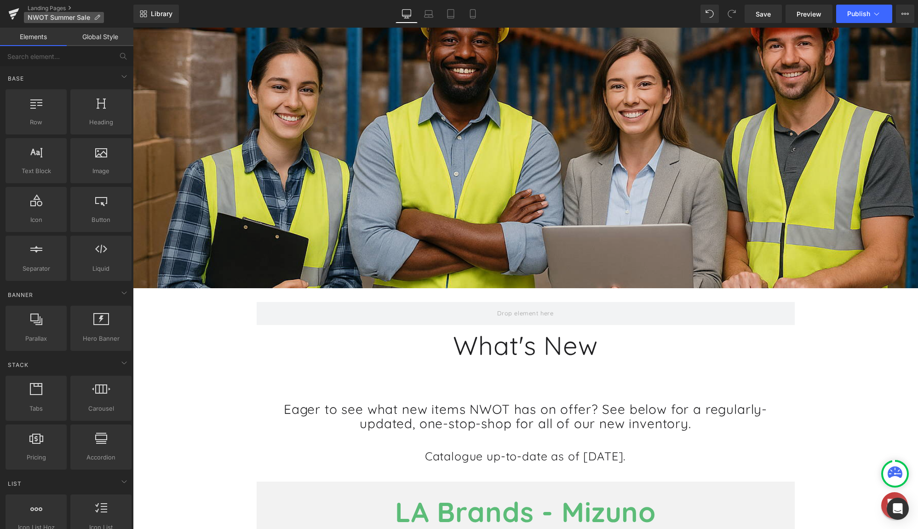
click at [96, 17] on icon at bounding box center [97, 17] width 6 height 6
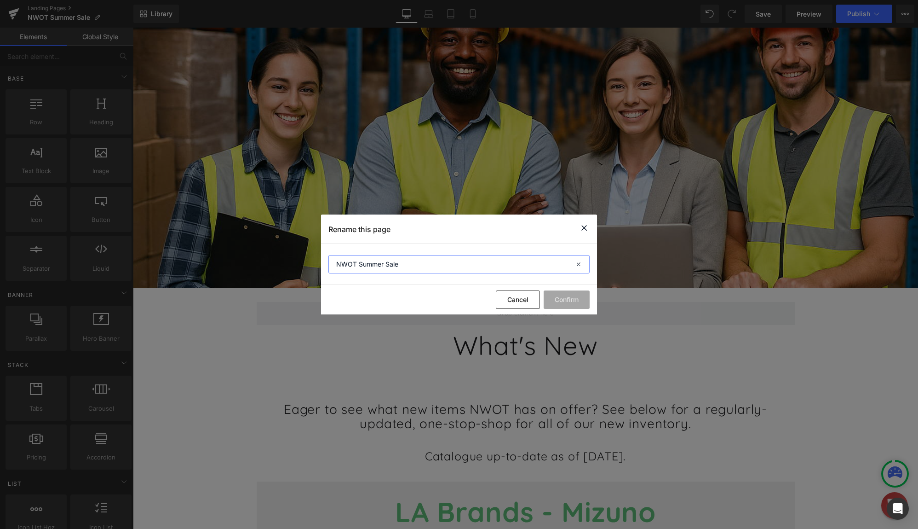
click at [412, 266] on input "NWOT Summer Sale" at bounding box center [458, 264] width 261 height 18
drag, startPoint x: 320, startPoint y: 265, endPoint x: 254, endPoint y: 265, distance: 65.8
click at [254, 265] on div "Rename this page NWOT Summer Sale Cancel Confirm" at bounding box center [459, 264] width 918 height 529
type input "What's New"
click at [560, 299] on button "Confirm" at bounding box center [567, 299] width 46 height 18
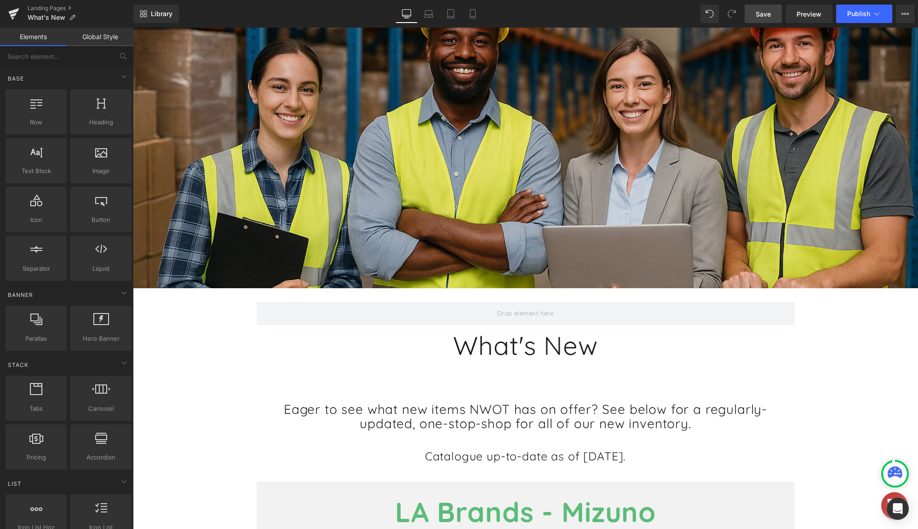
click at [760, 18] on span "Save" at bounding box center [763, 14] width 15 height 10
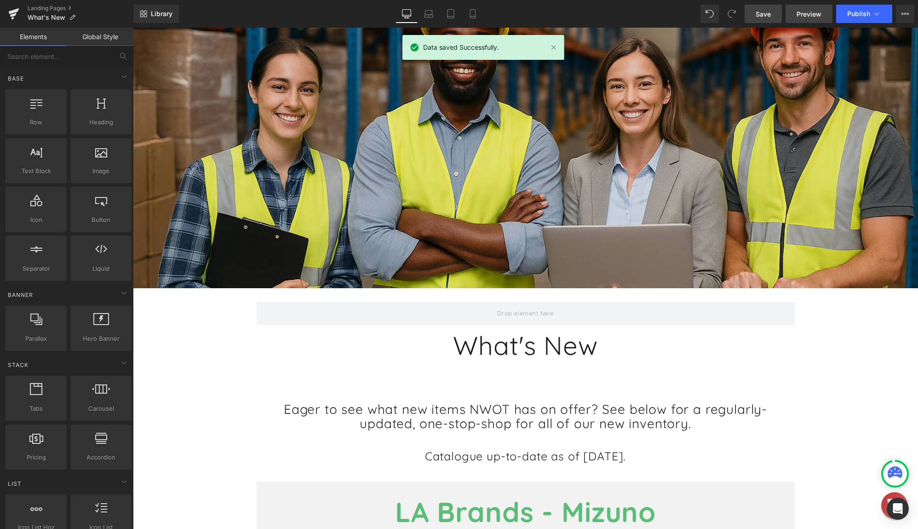
click at [805, 12] on span "Preview" at bounding box center [809, 14] width 25 height 10
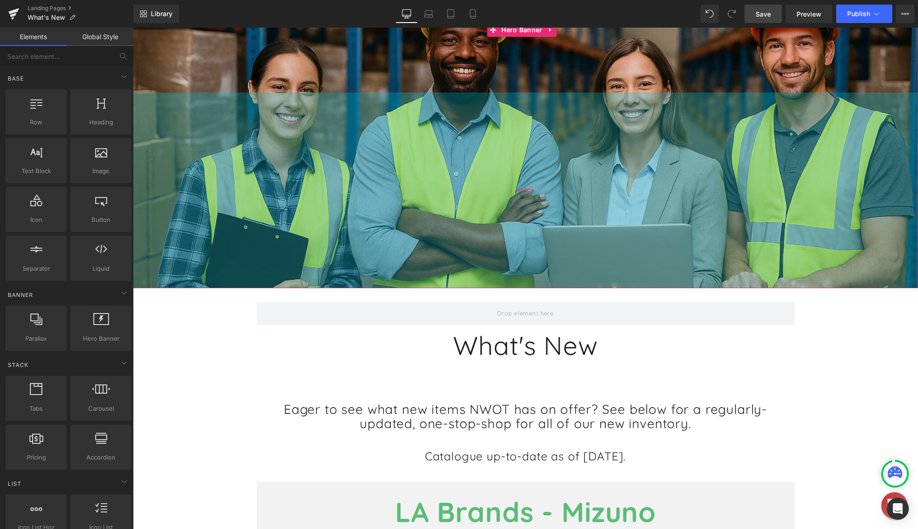
scroll to position [46, 0]
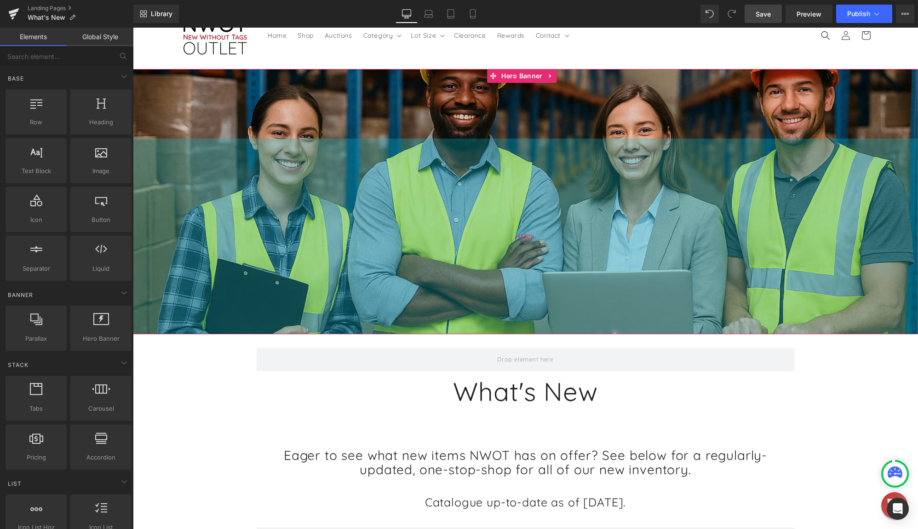
click at [459, 213] on div "425px" at bounding box center [525, 235] width 785 height 195
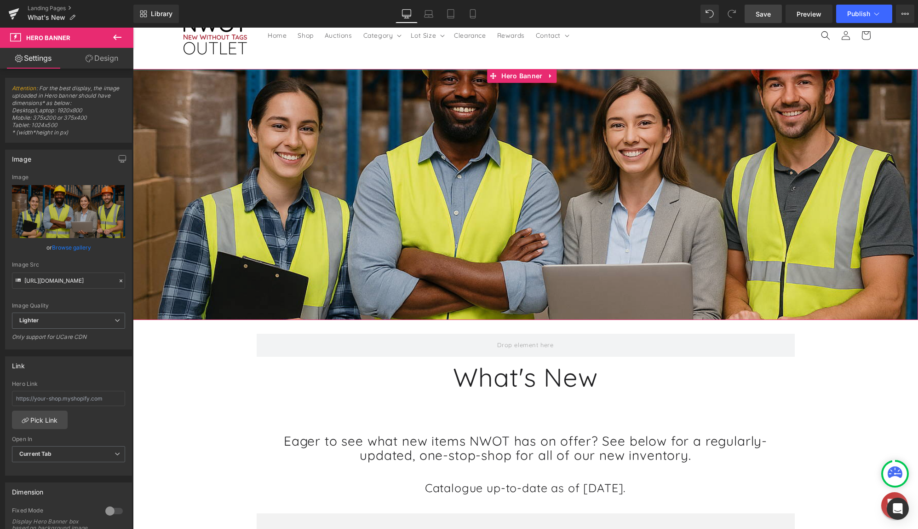
drag, startPoint x: 598, startPoint y: 77, endPoint x: 612, endPoint y: 60, distance: 21.9
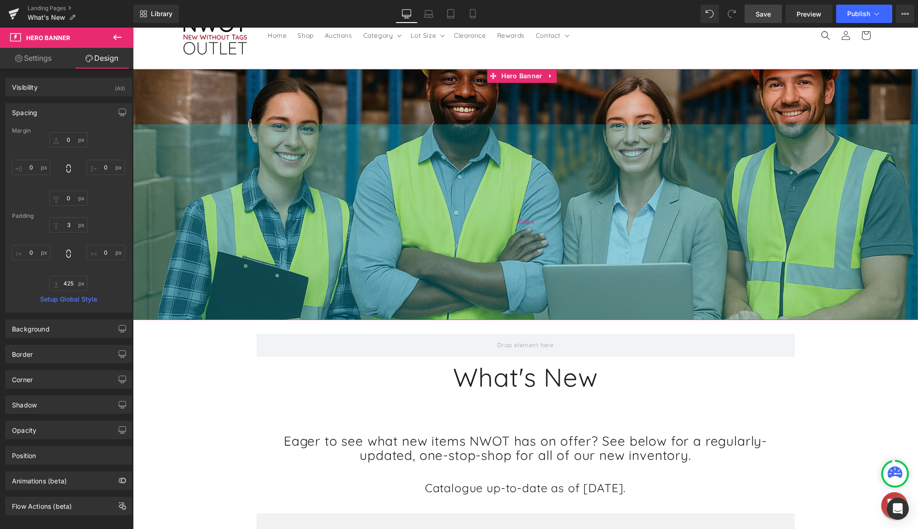
click at [536, 191] on div "425px" at bounding box center [525, 221] width 785 height 195
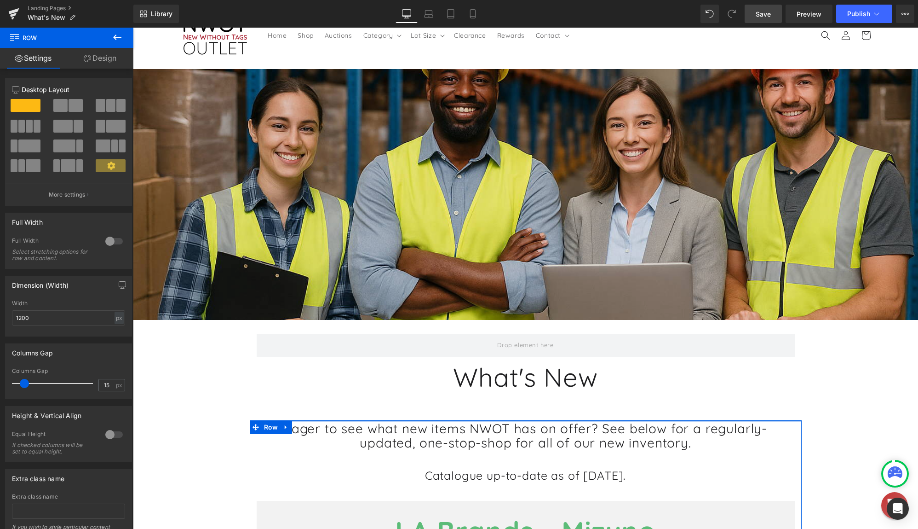
drag, startPoint x: 552, startPoint y: 425, endPoint x: 552, endPoint y: 412, distance: 12.4
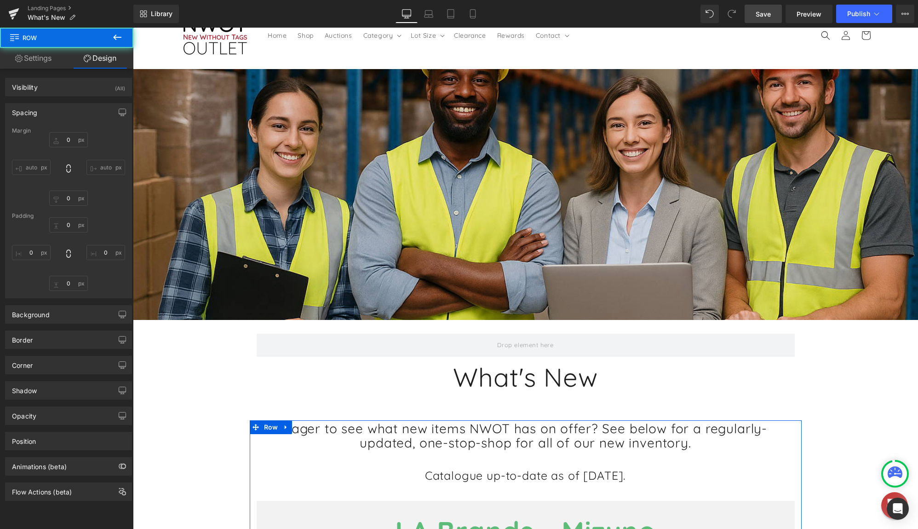
type input "60"
type input "0"
type input "3"
type input "0"
type input "10"
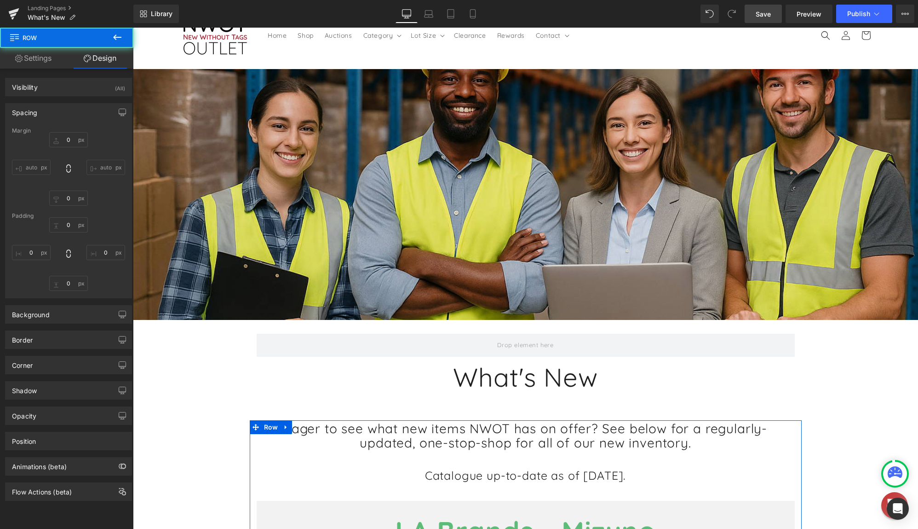
type input "0"
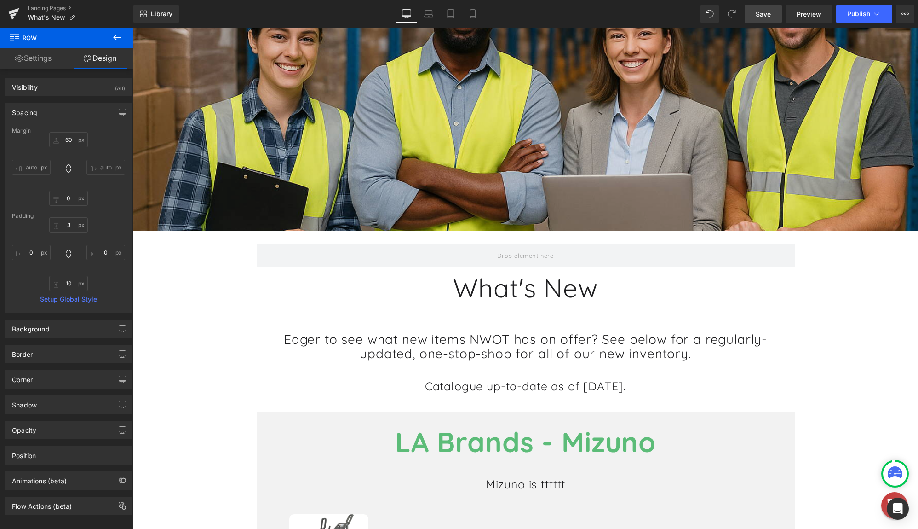
scroll to position [138, 0]
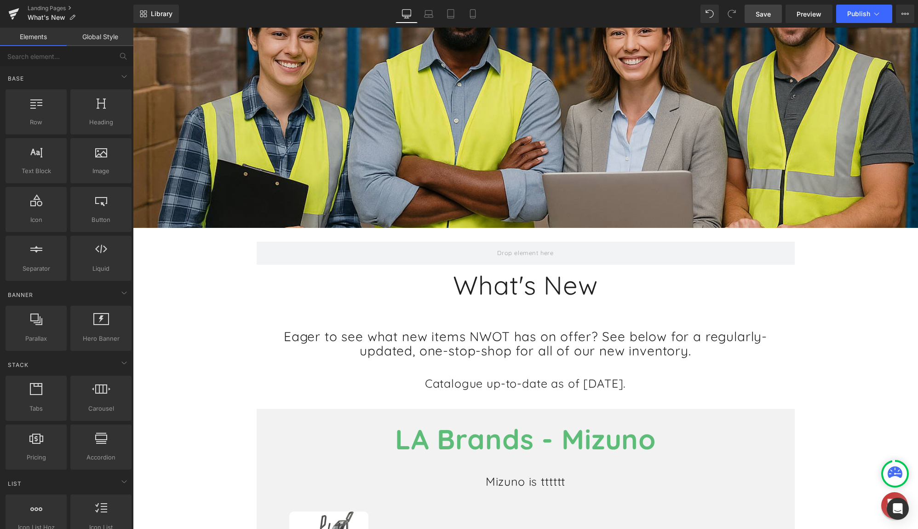
click at [529, 290] on h1 "What's New" at bounding box center [525, 284] width 785 height 31
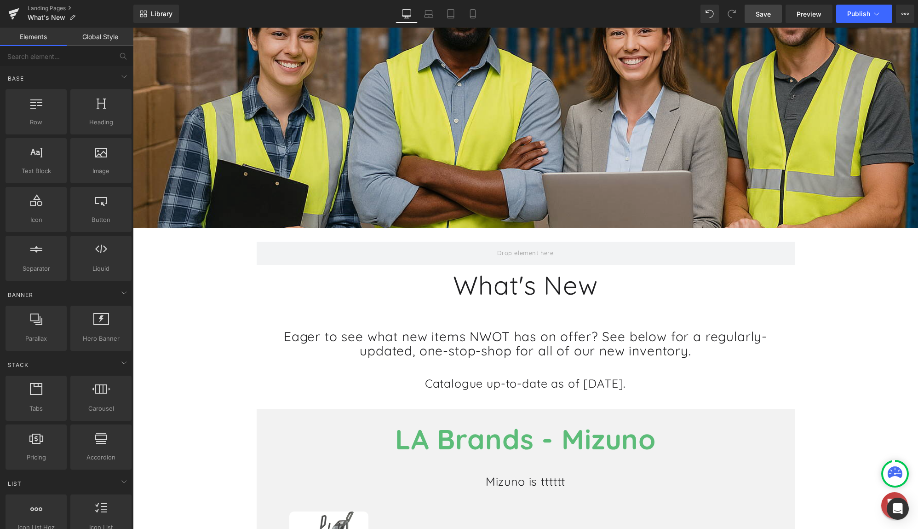
drag, startPoint x: 699, startPoint y: 308, endPoint x: 650, endPoint y: 310, distance: 48.8
click at [616, 279] on h1 "What's New" at bounding box center [525, 284] width 785 height 31
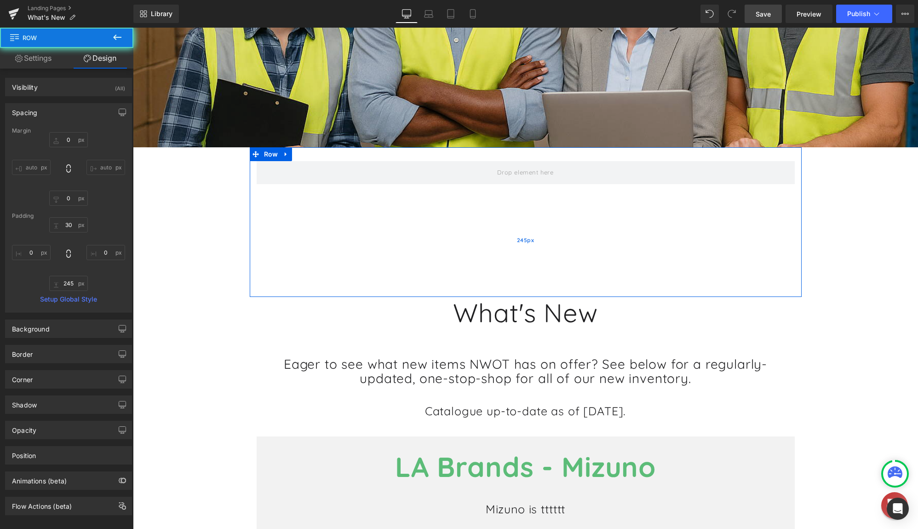
scroll to position [246, 0]
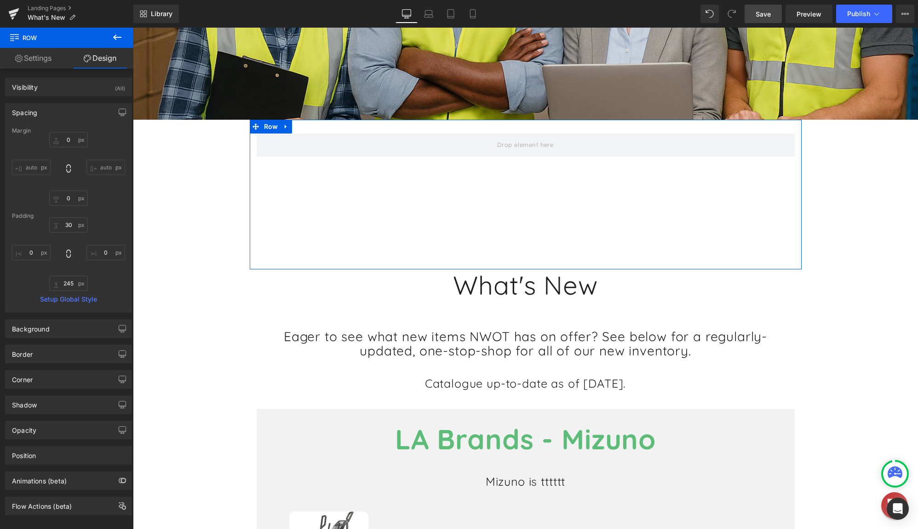
type input "0"
type input "30"
type input "0"
type input "62"
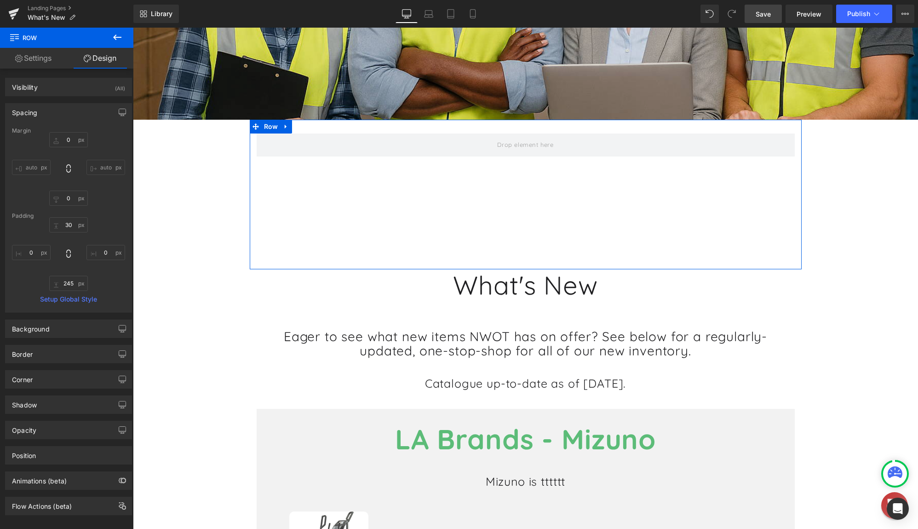
type input "0"
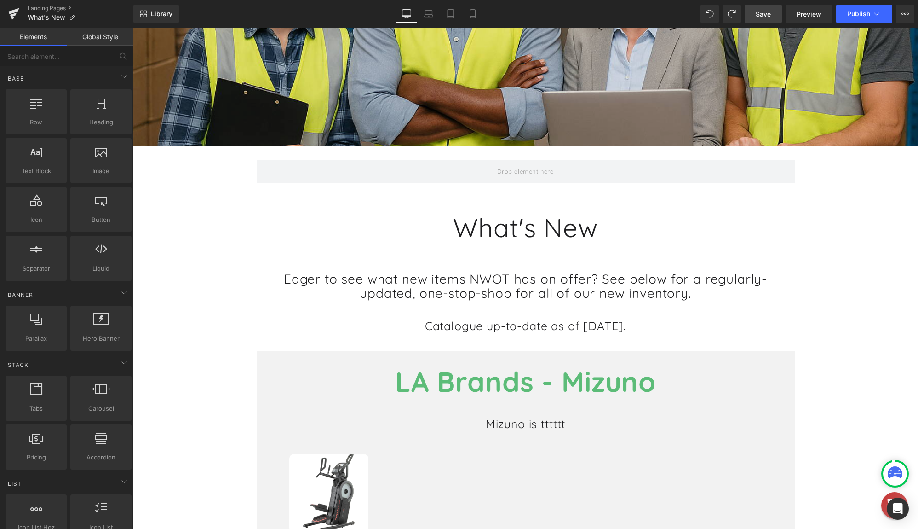
scroll to position [200, 0]
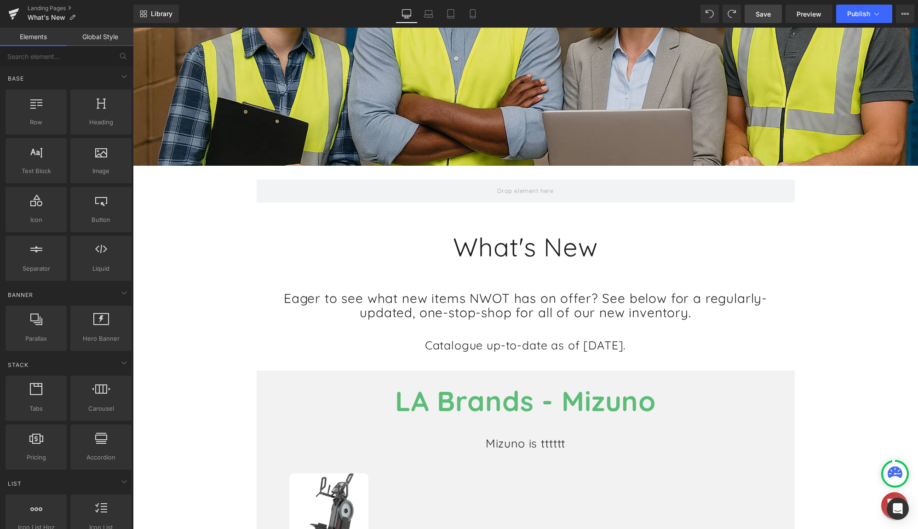
click at [590, 246] on h1 "What's New" at bounding box center [525, 246] width 785 height 31
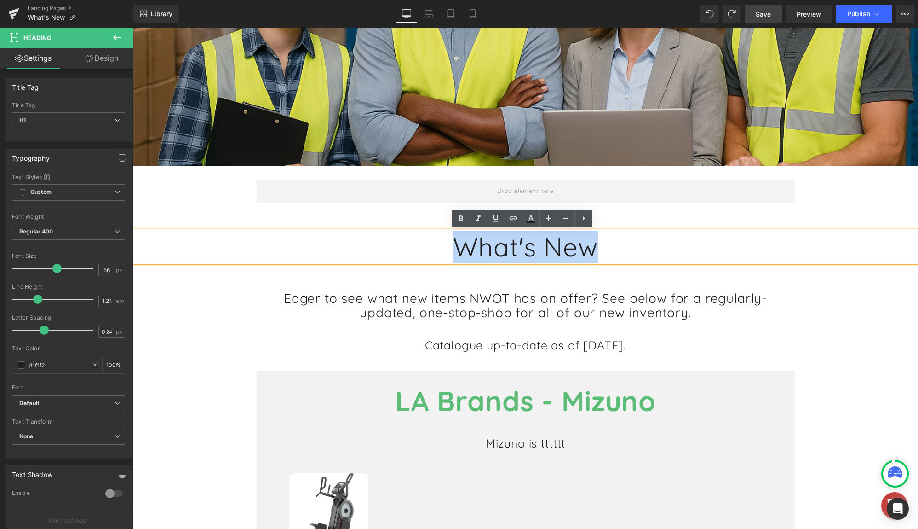
drag, startPoint x: 604, startPoint y: 247, endPoint x: 417, endPoint y: 247, distance: 187.7
click at [417, 247] on h1 "What's New" at bounding box center [525, 246] width 785 height 31
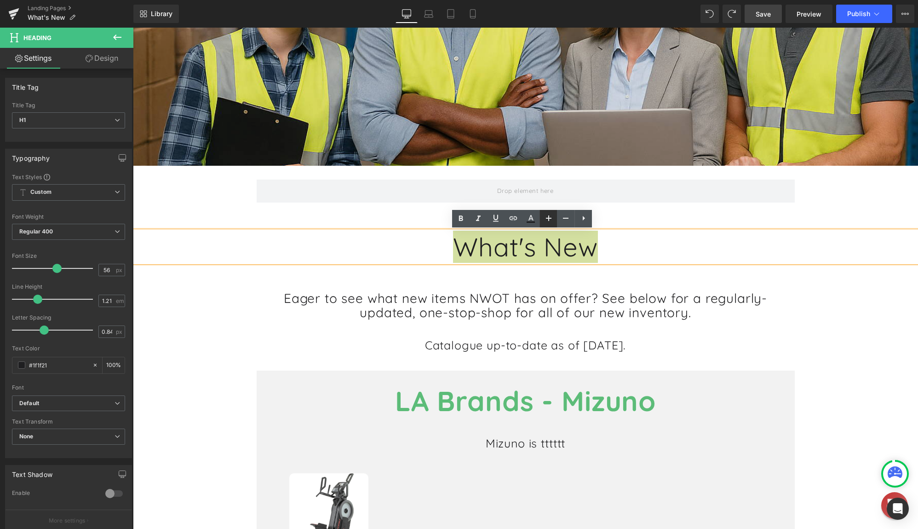
click at [552, 218] on icon at bounding box center [548, 218] width 11 height 11
click at [550, 218] on icon at bounding box center [549, 218] width 6 height 6
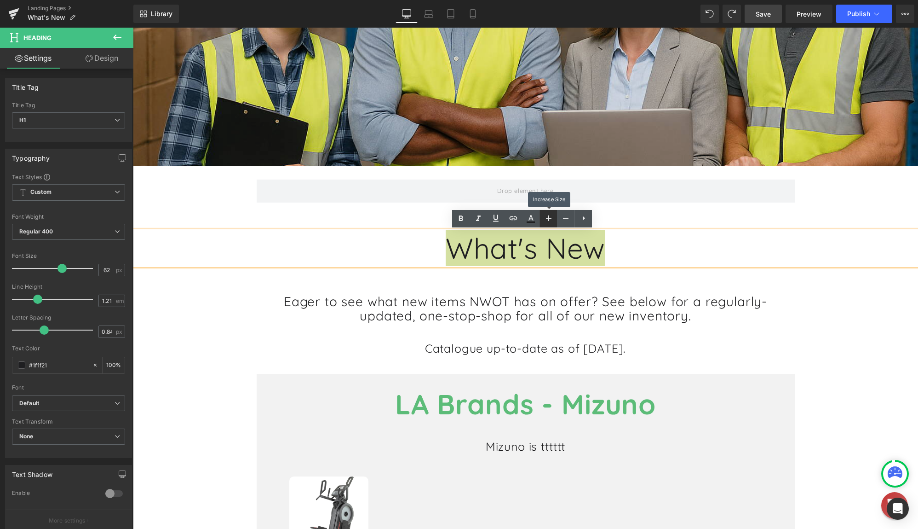
click at [550, 218] on icon at bounding box center [549, 218] width 6 height 6
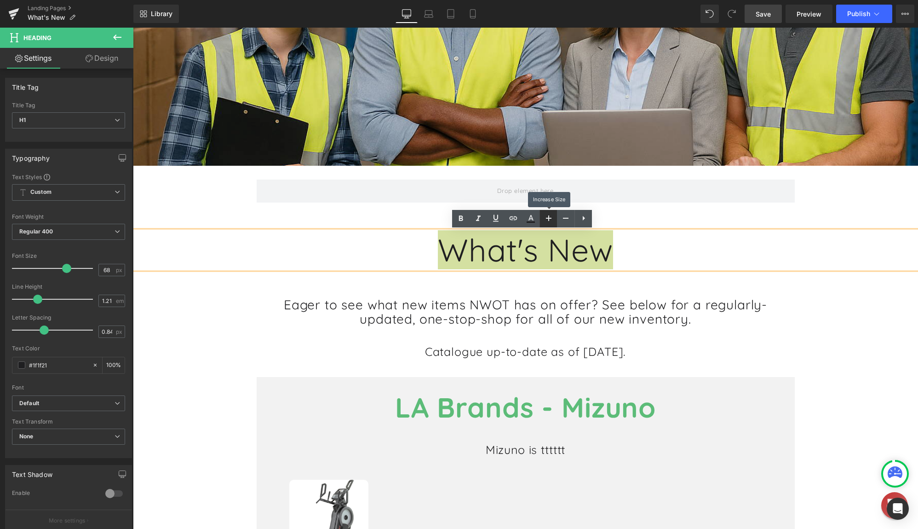
click at [550, 218] on icon at bounding box center [549, 218] width 6 height 6
type input "70"
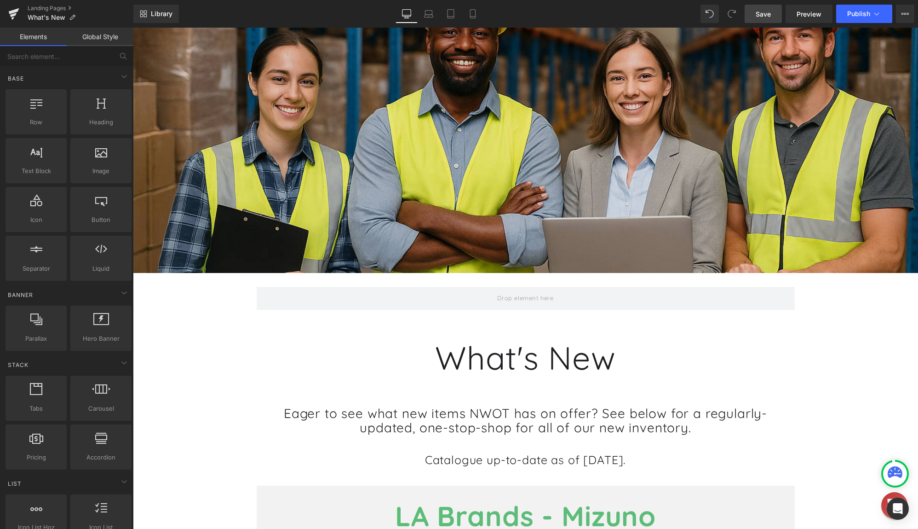
scroll to position [154, 0]
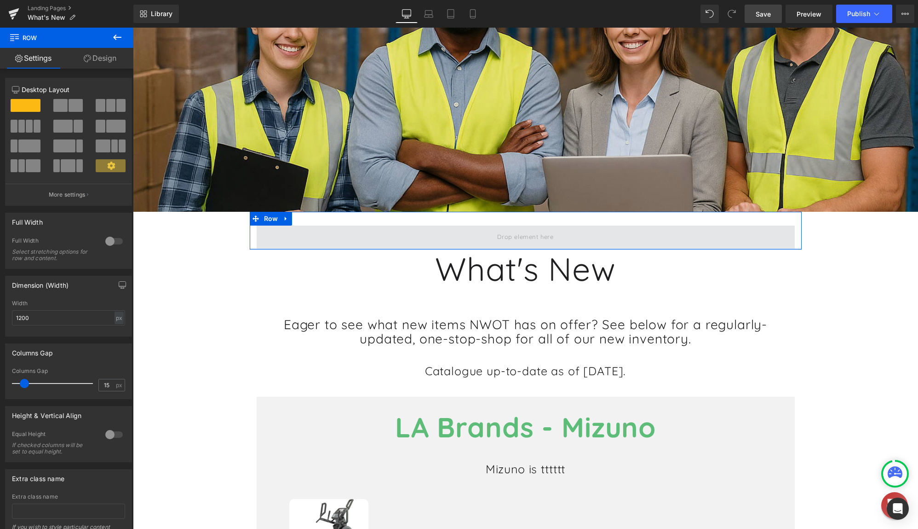
drag, startPoint x: 535, startPoint y: 269, endPoint x: 535, endPoint y: 241, distance: 27.6
click at [535, 241] on div "Row" at bounding box center [526, 231] width 552 height 38
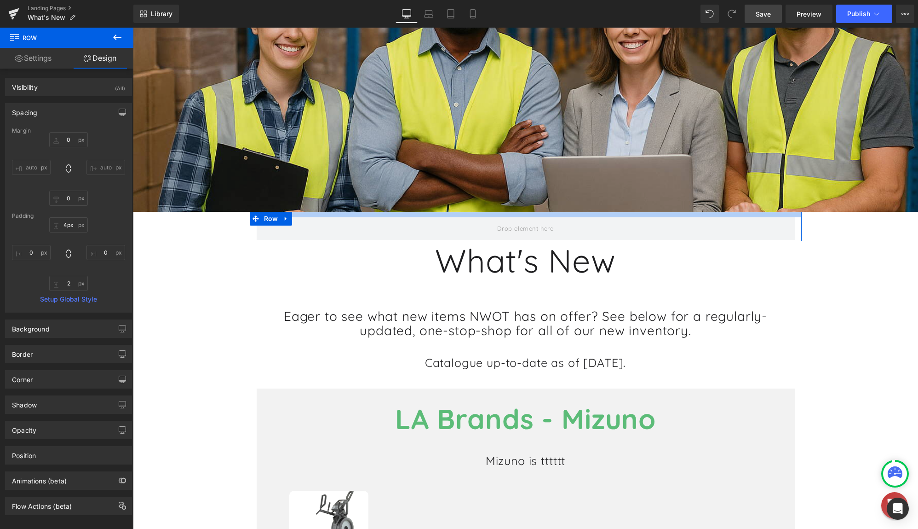
type input "0px"
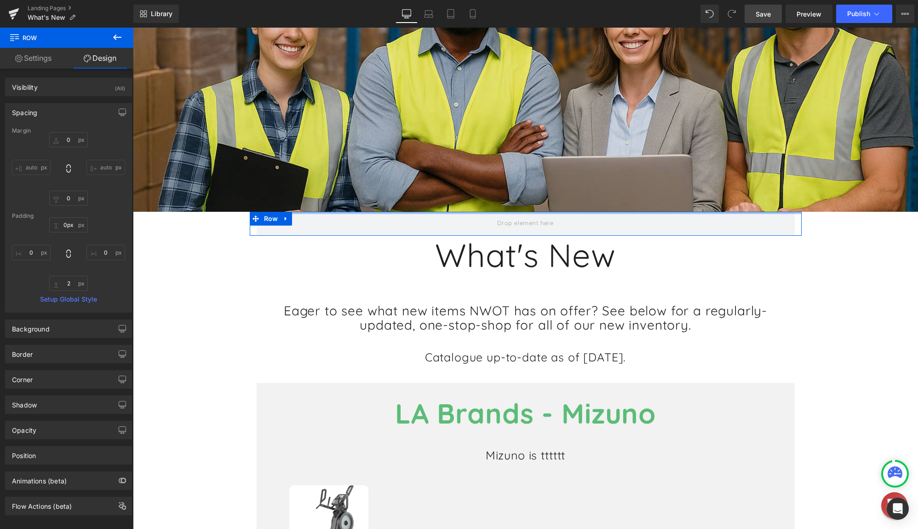
drag, startPoint x: 538, startPoint y: 216, endPoint x: 544, endPoint y: 183, distance: 33.3
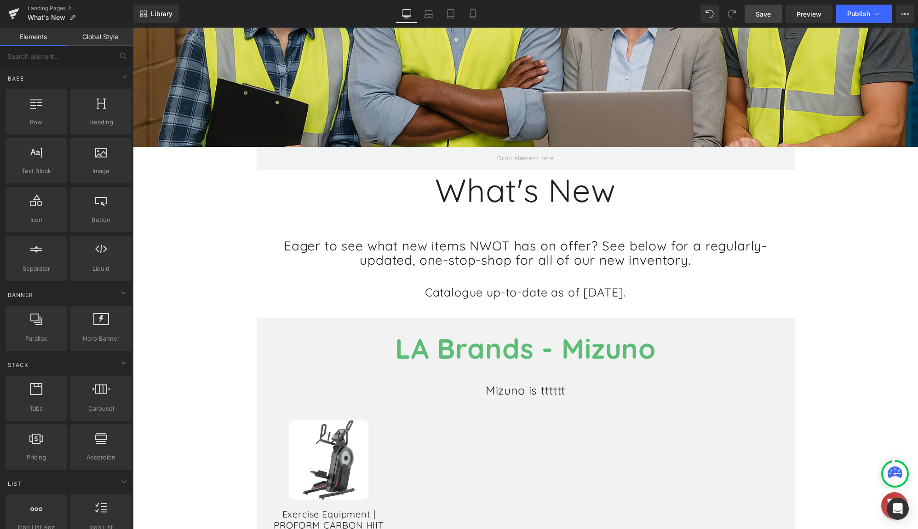
scroll to position [200, 0]
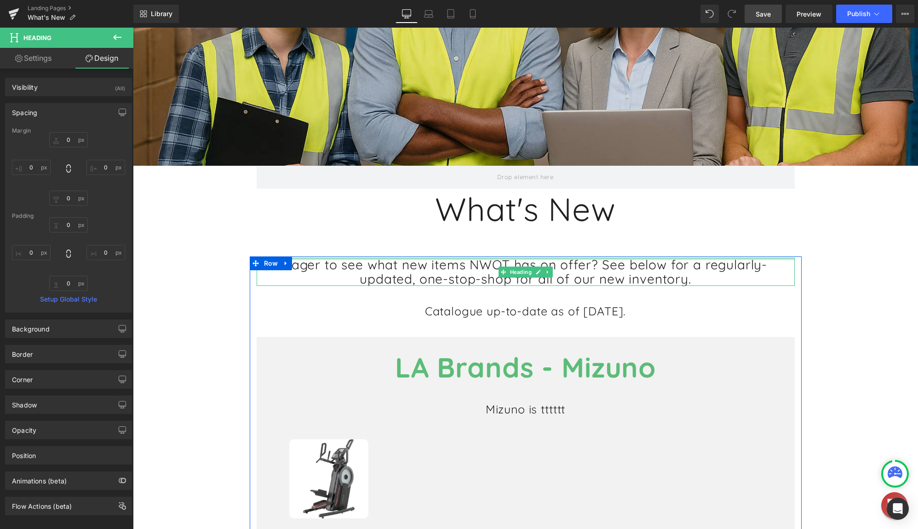
type input "0px"
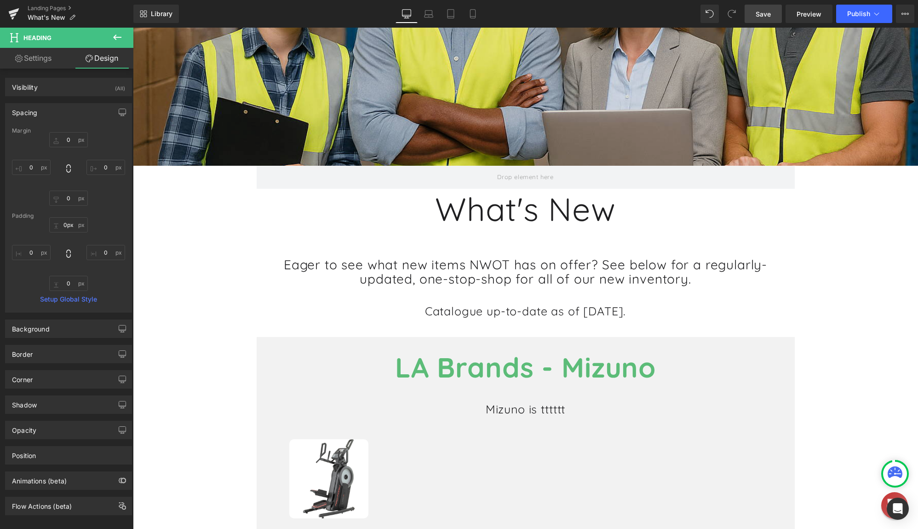
drag, startPoint x: 490, startPoint y: 259, endPoint x: 490, endPoint y: 242, distance: 16.6
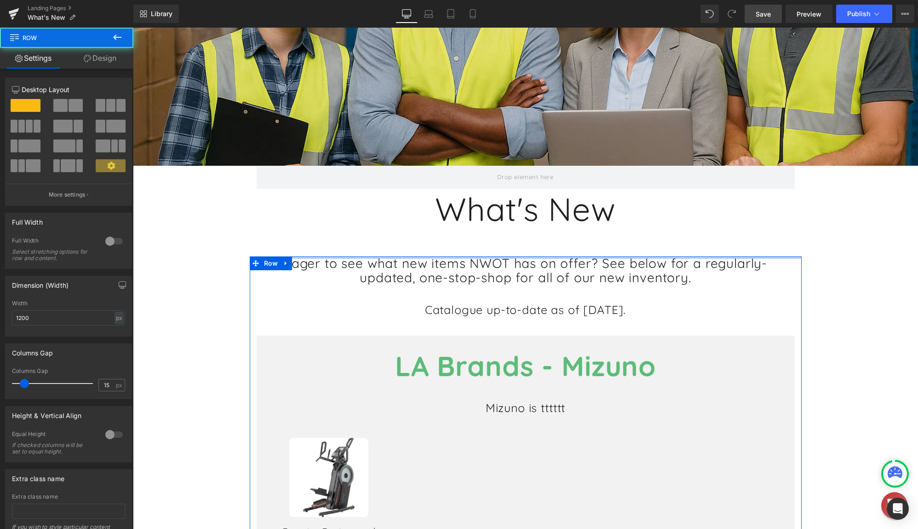
drag, startPoint x: 489, startPoint y: 256, endPoint x: 488, endPoint y: 242, distance: 13.8
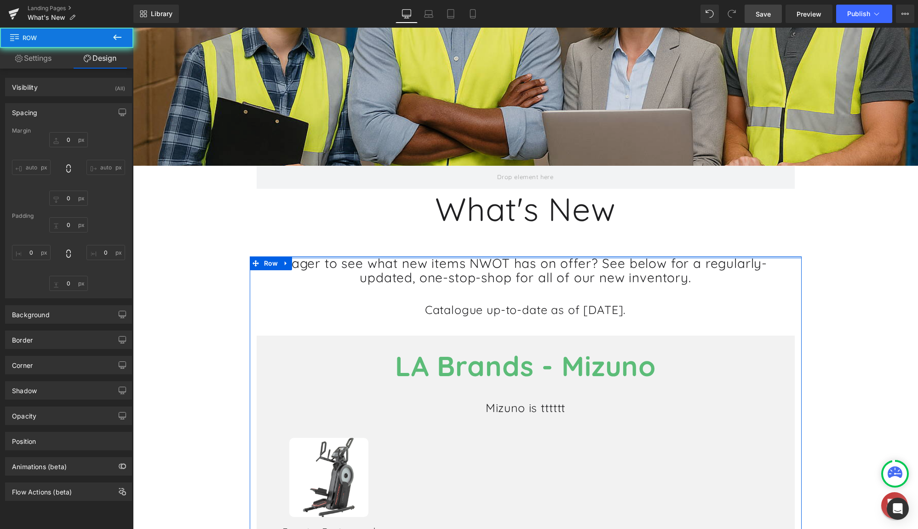
type input "60"
type input "0"
type input "10"
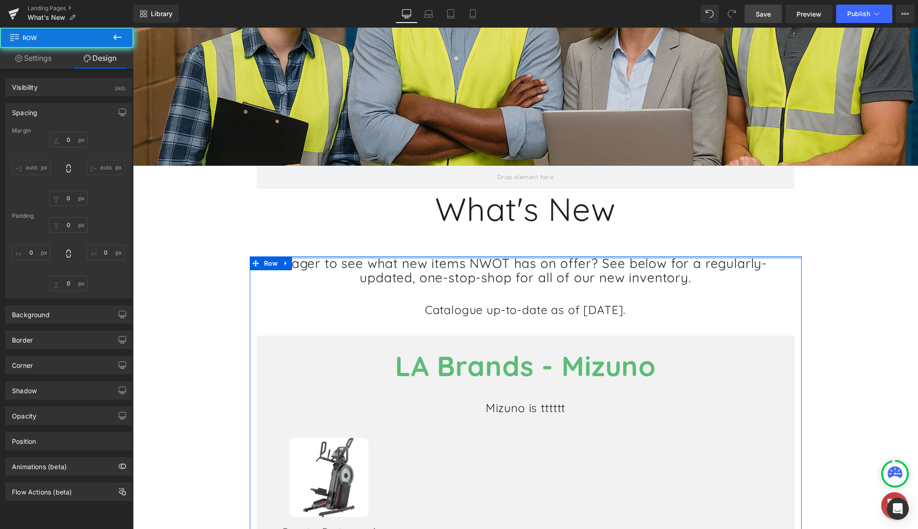
type input "0"
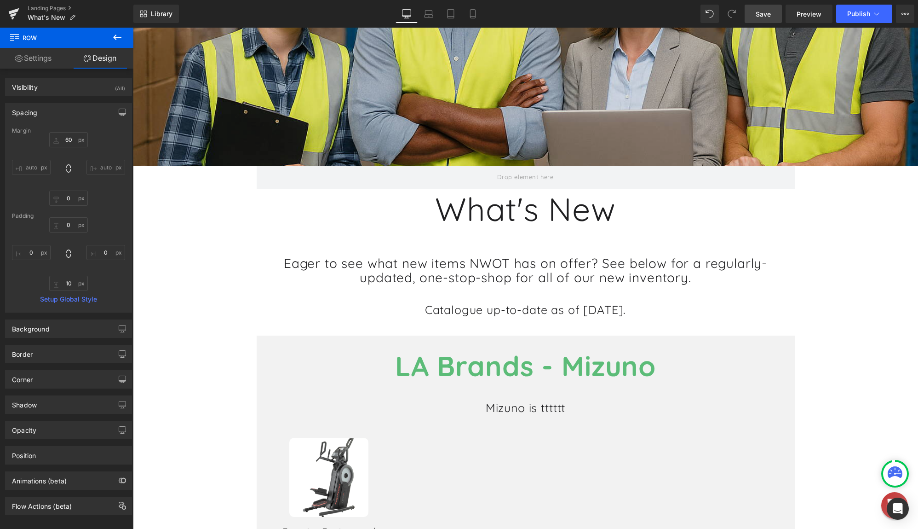
type input "60"
type input "0"
type input "10"
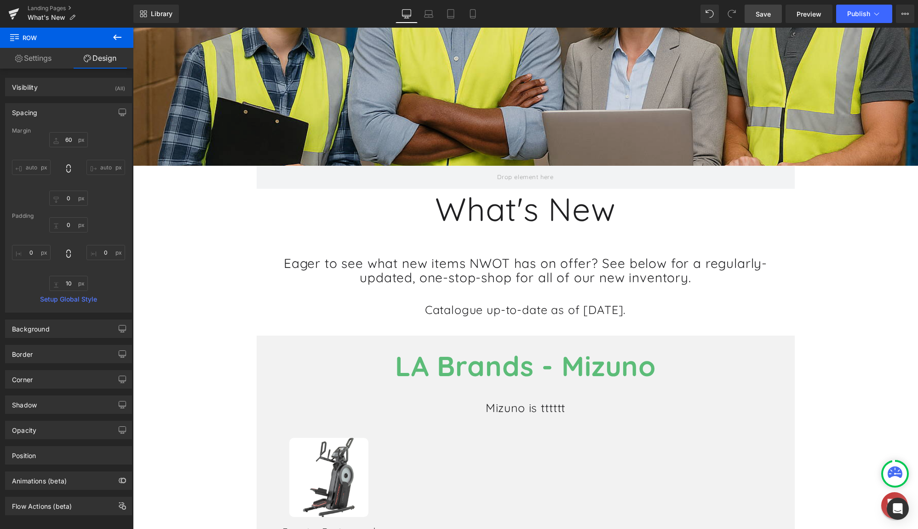
type input "0"
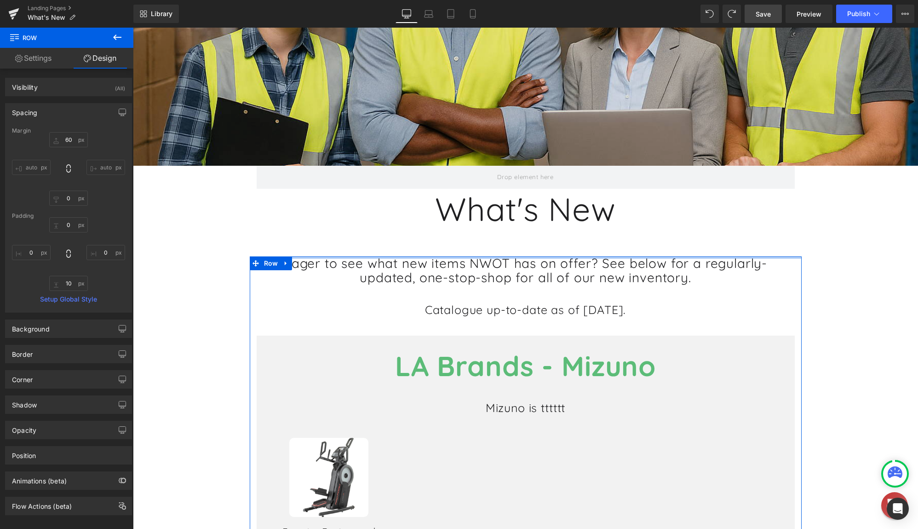
type input "0px"
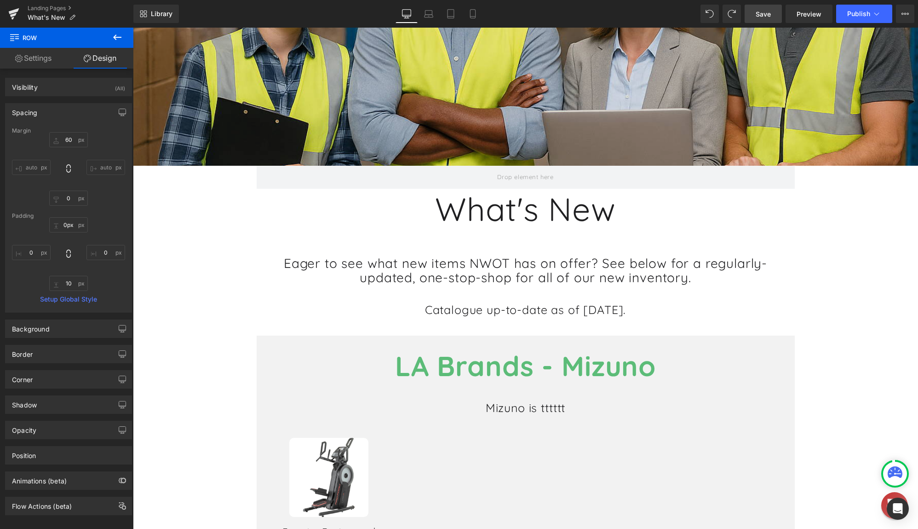
drag, startPoint x: 793, startPoint y: 257, endPoint x: 793, endPoint y: 243, distance: 14.3
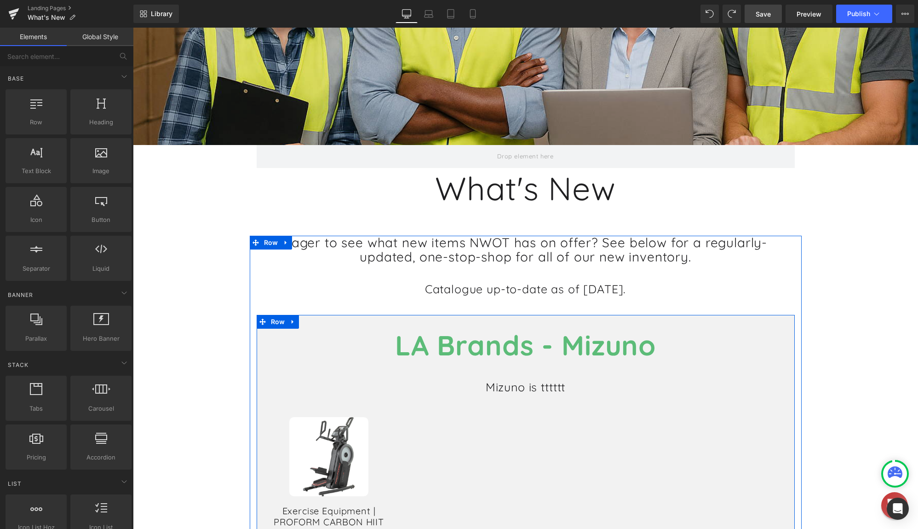
scroll to position [246, 0]
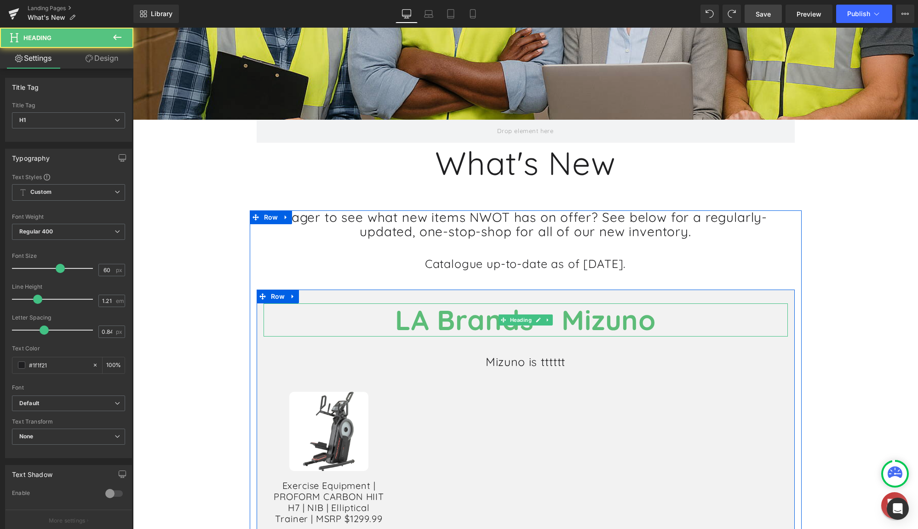
click at [529, 319] on div "LA Brands - Mizuno Heading" at bounding box center [526, 320] width 524 height 34
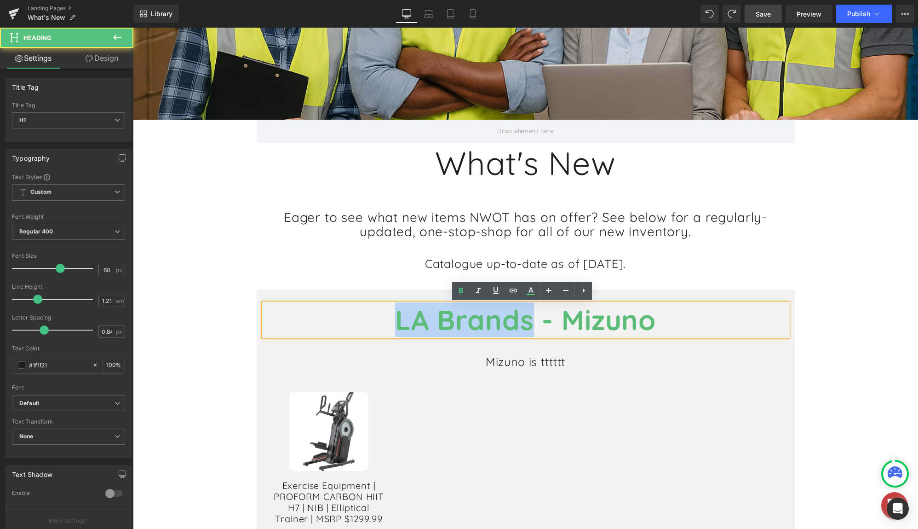
drag, startPoint x: 529, startPoint y: 320, endPoint x: 392, endPoint y: 324, distance: 137.2
click at [395, 324] on b "LA Brands - Mizuno" at bounding box center [525, 319] width 261 height 34
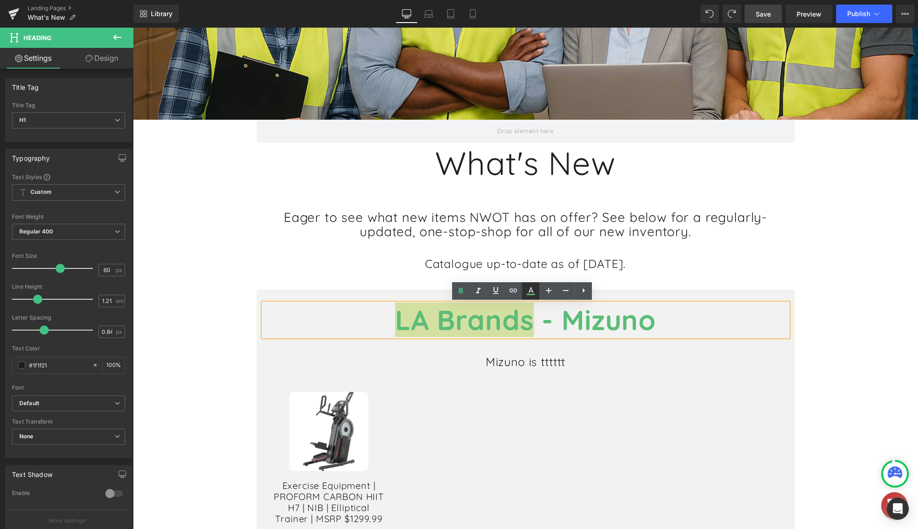
click at [530, 291] on icon at bounding box center [531, 290] width 5 height 6
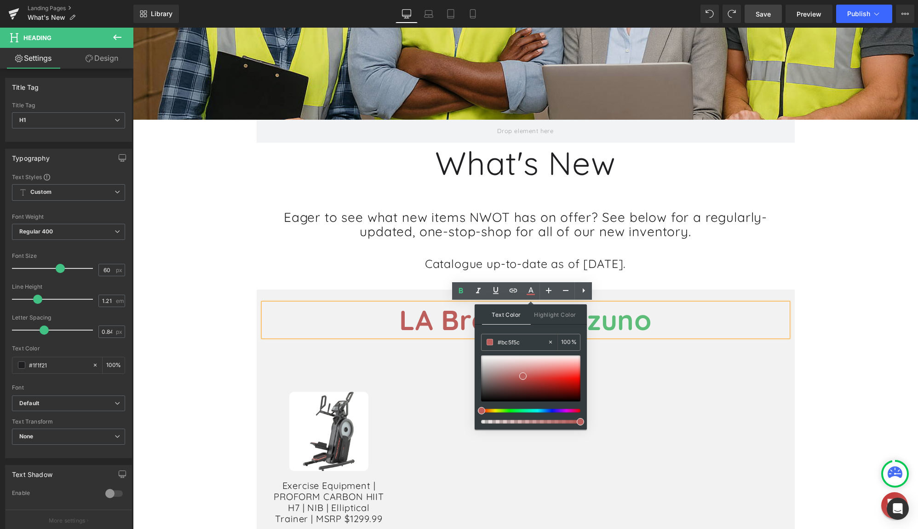
drag, startPoint x: 621, startPoint y: 437, endPoint x: 470, endPoint y: 408, distance: 154.2
drag, startPoint x: 549, startPoint y: 366, endPoint x: 585, endPoint y: 381, distance: 38.4
click at [585, 381] on div "Text Color Highlight Color rgba(224, 3, 0, 1) #e00300 100 % transparent transpa…" at bounding box center [531, 366] width 112 height 125
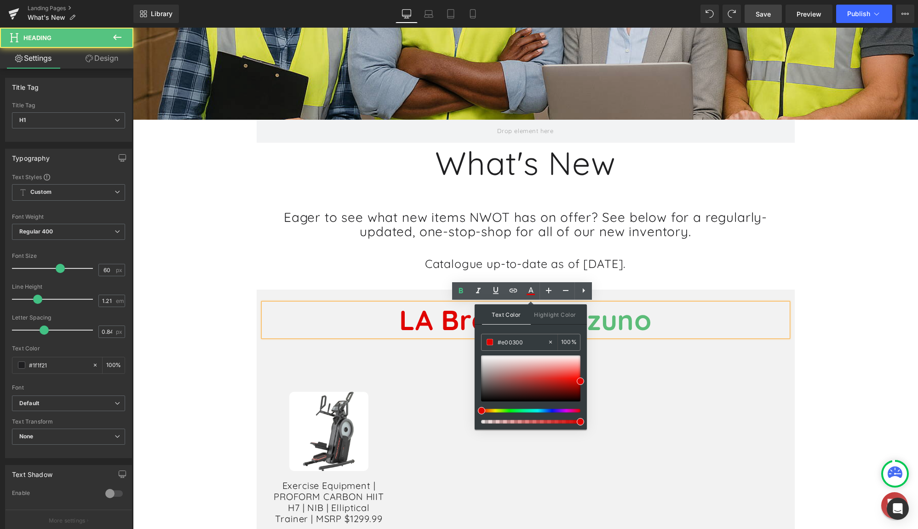
click at [648, 327] on span "- Mizuno" at bounding box center [595, 319] width 114 height 34
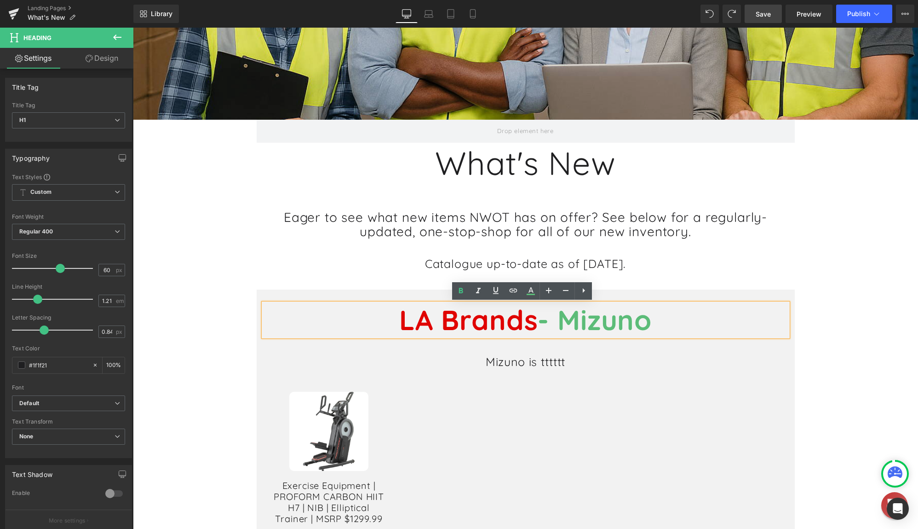
drag, startPoint x: 656, startPoint y: 323, endPoint x: 369, endPoint y: 333, distance: 287.2
click at [369, 333] on h1 "LA Brands - Mizuno" at bounding box center [526, 320] width 524 height 34
click at [534, 293] on icon at bounding box center [531, 293] width 8 height 1
type input "#1f1f21"
type input "100"
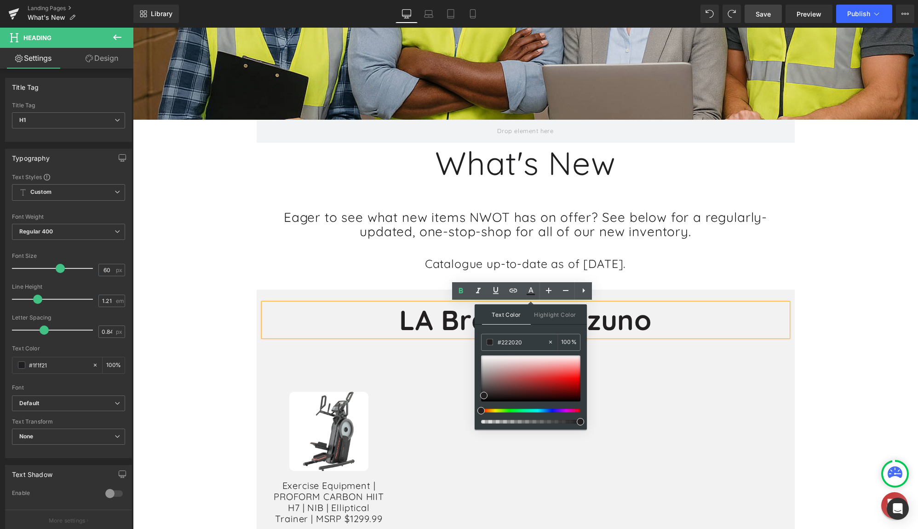
drag, startPoint x: 485, startPoint y: 408, endPoint x: 476, endPoint y: 409, distance: 8.8
click at [476, 409] on div "Text Color Highlight Color rgba(34, 32, 32, 1) #222020 100 % transparent transp…" at bounding box center [531, 366] width 112 height 125
drag, startPoint x: 569, startPoint y: 372, endPoint x: 582, endPoint y: 380, distance: 16.1
click at [581, 380] on div at bounding box center [530, 378] width 99 height 46
drag, startPoint x: 526, startPoint y: 343, endPoint x: 486, endPoint y: 347, distance: 40.2
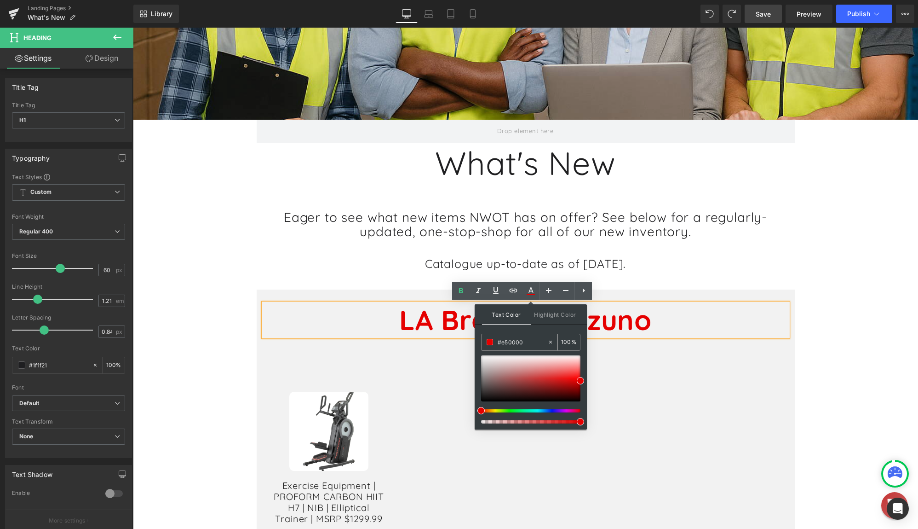
click at [486, 347] on div "#e50000" at bounding box center [515, 342] width 66 height 16
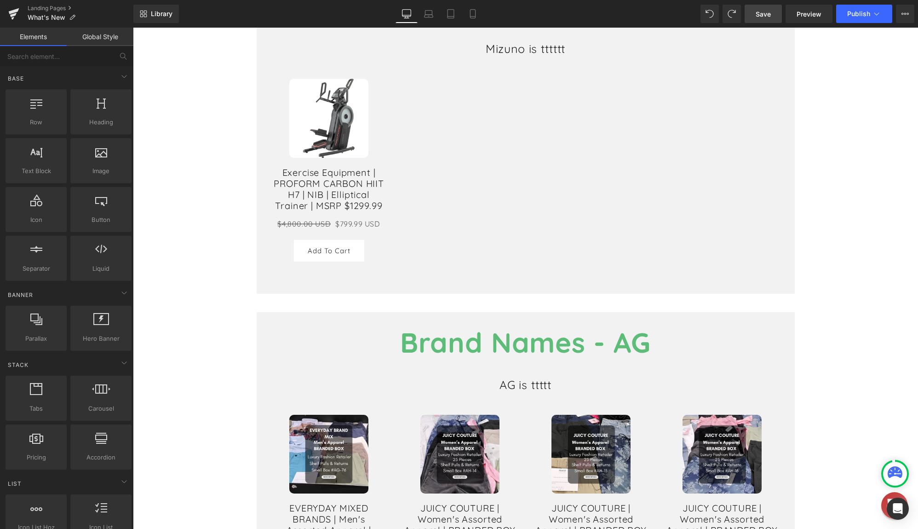
scroll to position [568, 0]
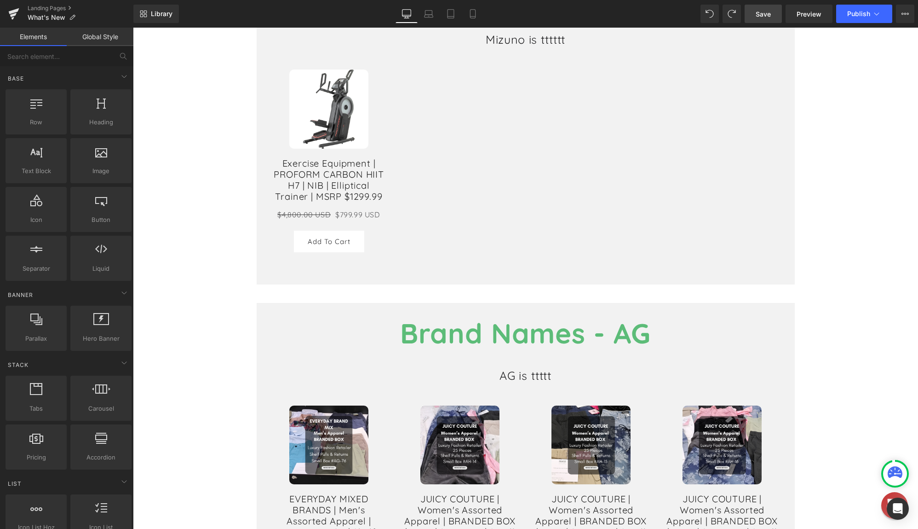
click at [623, 335] on b "Brand Names - AG" at bounding box center [525, 333] width 251 height 34
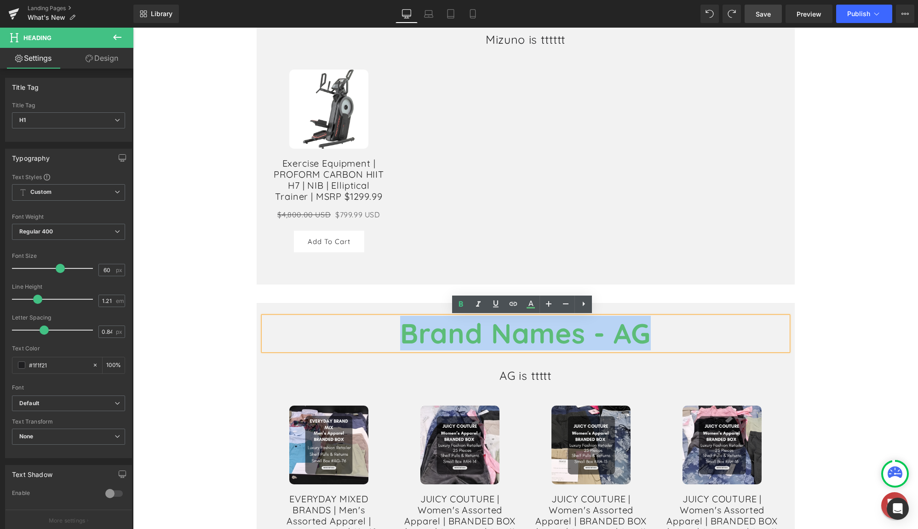
drag, startPoint x: 648, startPoint y: 335, endPoint x: 390, endPoint y: 339, distance: 258.1
click at [390, 339] on h1 "Brand Names - AG" at bounding box center [526, 333] width 524 height 34
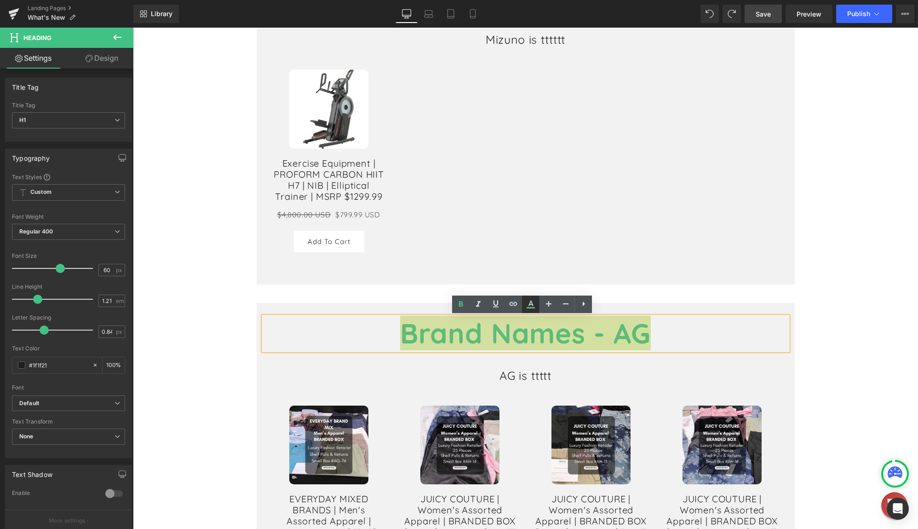
click at [533, 305] on icon at bounding box center [531, 303] width 5 height 6
type input "#5cbc78"
type input "100"
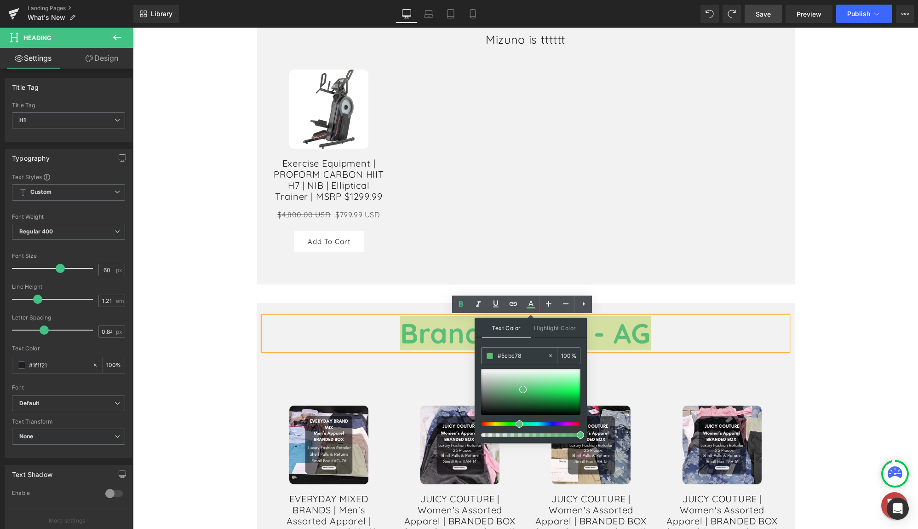
drag, startPoint x: 653, startPoint y: 382, endPoint x: 461, endPoint y: 358, distance: 193.7
paste input "e50000"
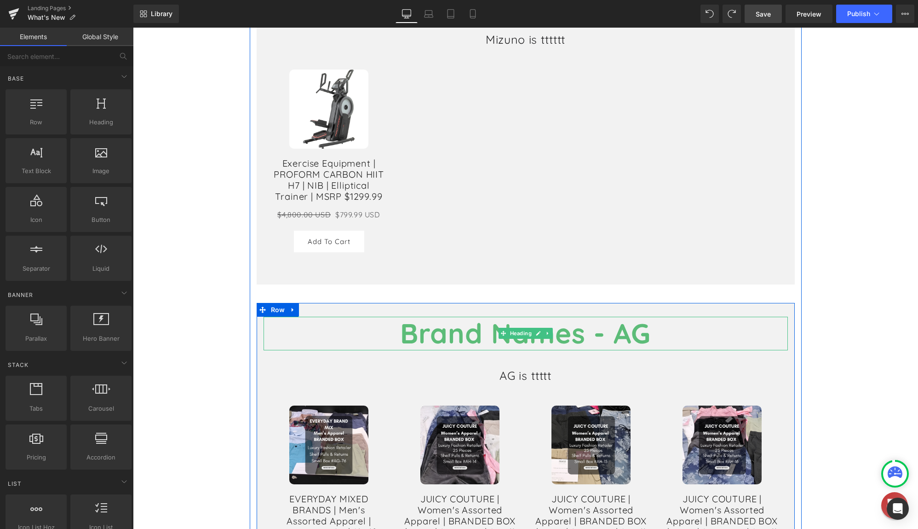
click at [637, 338] on b "Brand Names - AG" at bounding box center [525, 333] width 251 height 34
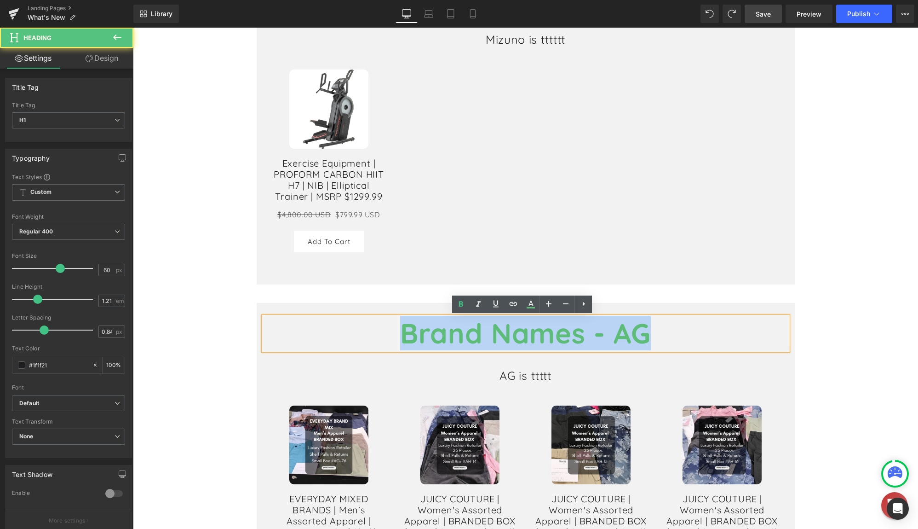
drag, startPoint x: 444, startPoint y: 334, endPoint x: 356, endPoint y: 332, distance: 87.4
click at [354, 332] on h1 "Brand Names - AG" at bounding box center [526, 333] width 524 height 34
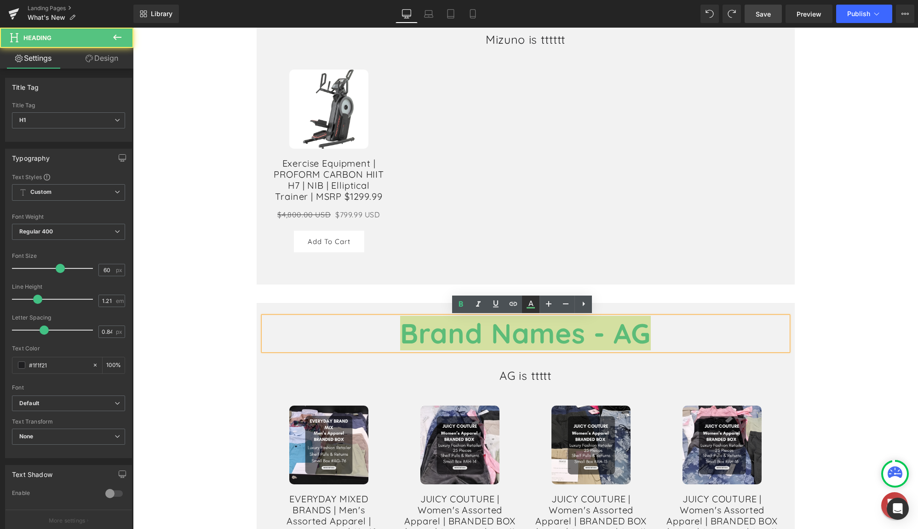
click at [525, 305] on icon at bounding box center [530, 304] width 11 height 11
type input "#5cbc78"
type input "100"
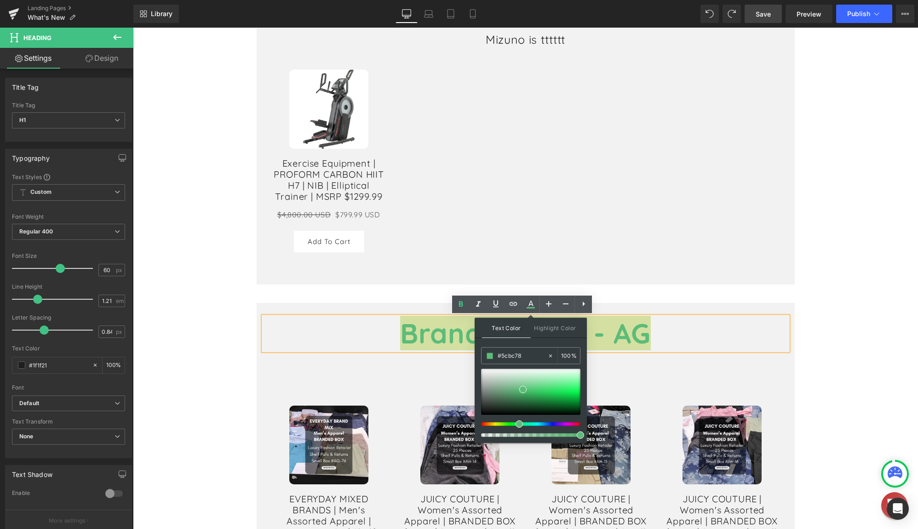
drag, startPoint x: 664, startPoint y: 385, endPoint x: 440, endPoint y: 358, distance: 225.7
paste input "e50000"
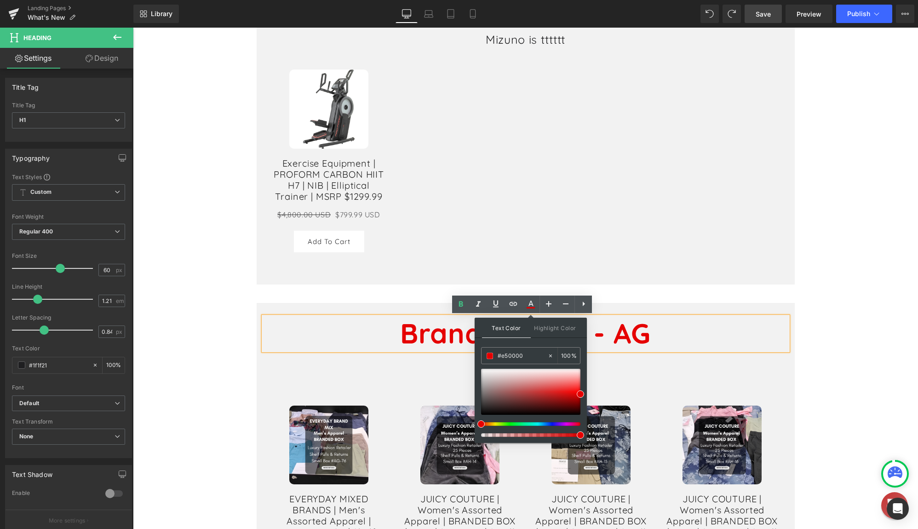
click at [584, 393] on div "Text Color Highlight Color rgba(229, 0, 0, 1) #e50000 100 % transparent transpa…" at bounding box center [531, 379] width 112 height 125
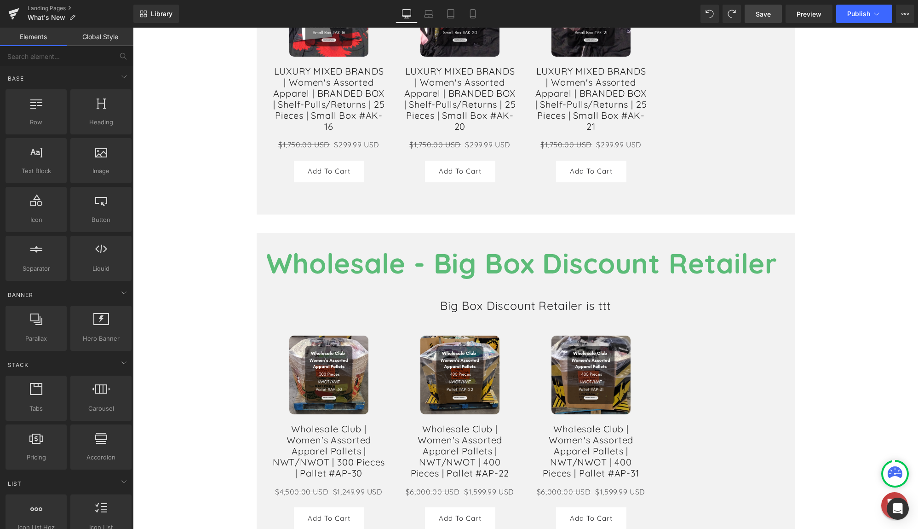
scroll to position [1442, 0]
click at [592, 280] on b "Wholesale - Big Box Discount Retailer" at bounding box center [521, 262] width 511 height 34
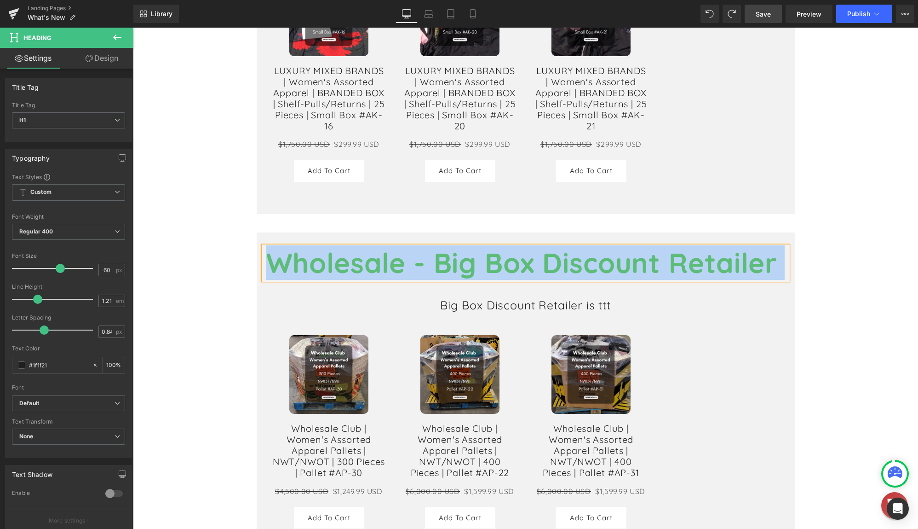
click at [549, 280] on b "Wholesale - Big Box Discount Retailer" at bounding box center [521, 262] width 511 height 34
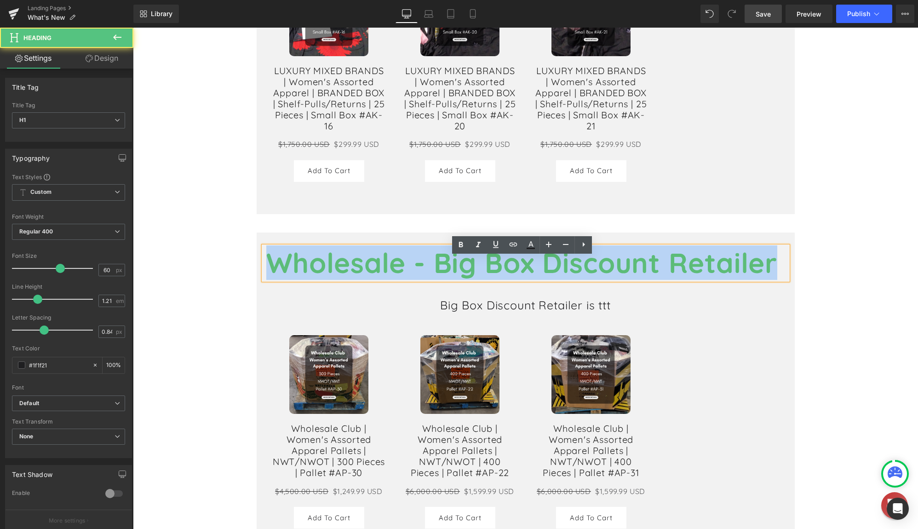
drag, startPoint x: 769, startPoint y: 278, endPoint x: 189, endPoint y: 278, distance: 579.6
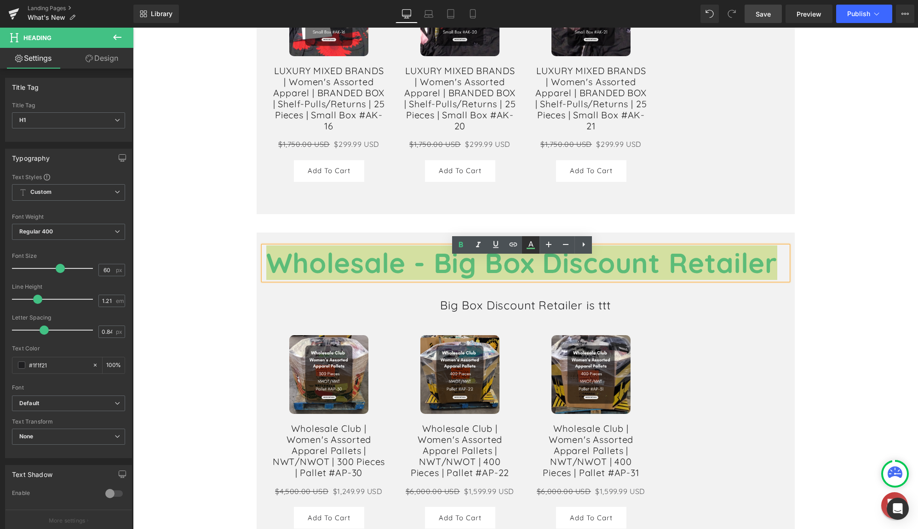
drag, startPoint x: 530, startPoint y: 245, endPoint x: 531, endPoint y: 251, distance: 6.5
click at [531, 245] on icon at bounding box center [531, 244] width 5 height 6
type input "#5cbc78"
type input "100"
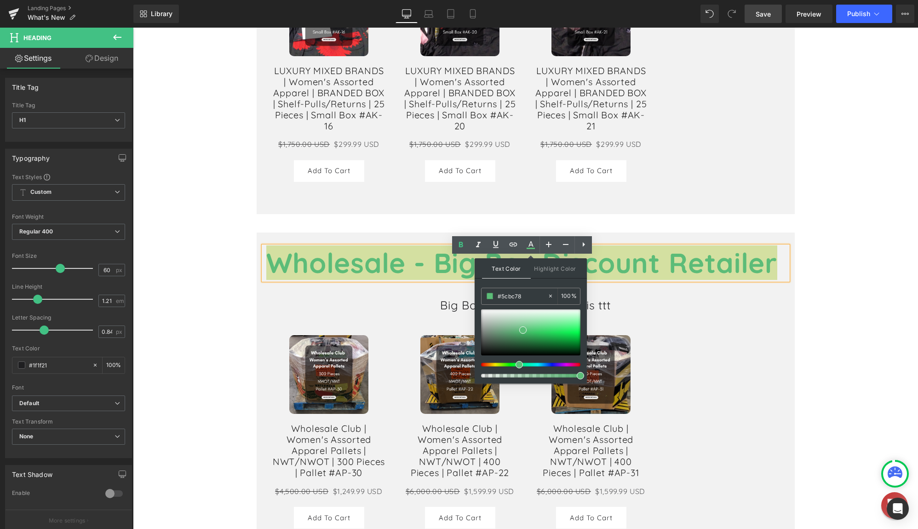
paste input "e50000"
click at [527, 293] on input "#e50000" at bounding box center [523, 296] width 50 height 10
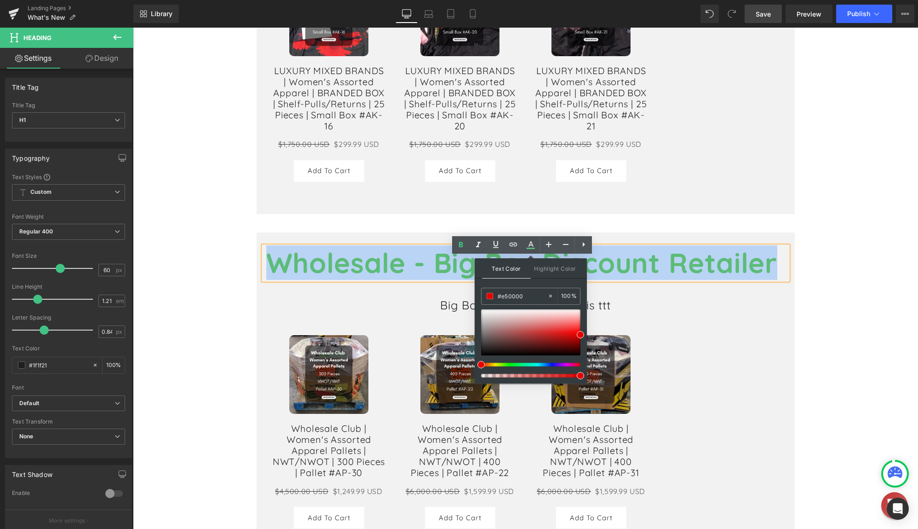
click at [658, 305] on div "Wholesale - Big Box Discount Retailer Heading Big Box Discount Retailer is ttt …" at bounding box center [526, 401] width 538 height 310
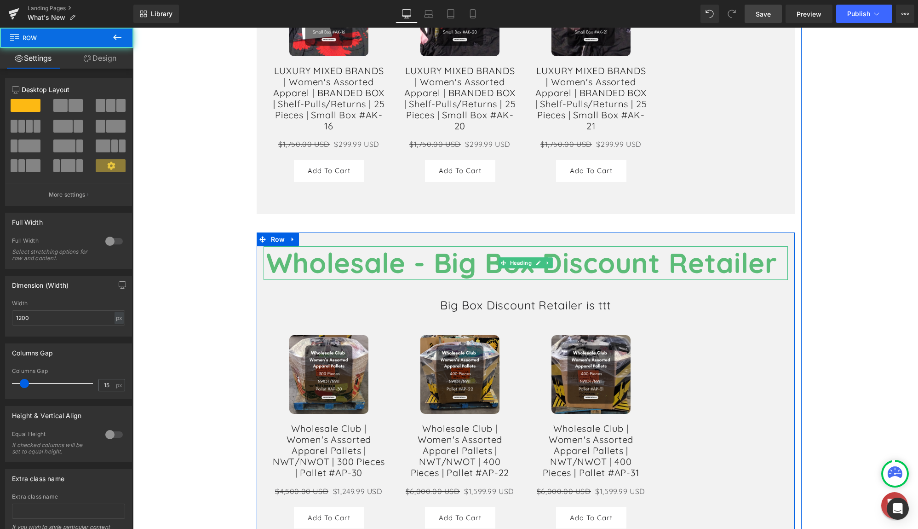
click at [701, 280] on b "Wholesale - Big Box Discount Retailer" at bounding box center [521, 262] width 511 height 34
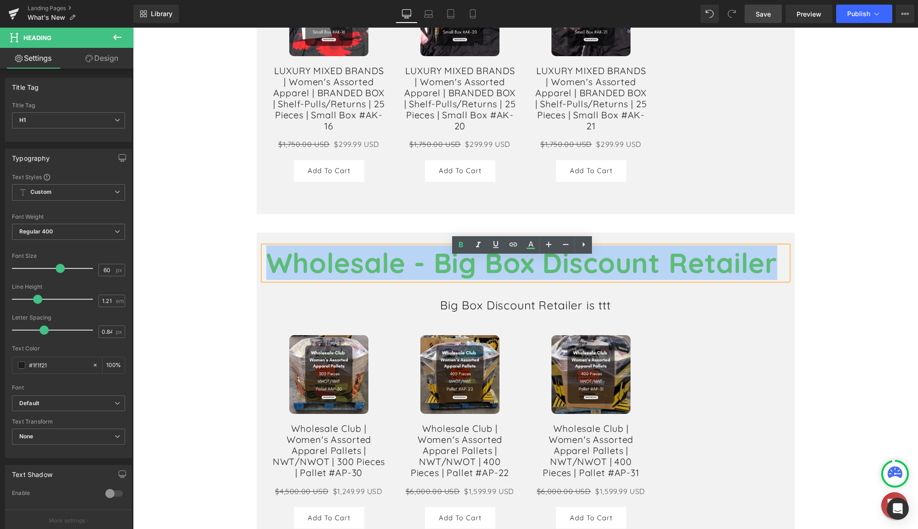
drag, startPoint x: 773, startPoint y: 274, endPoint x: 525, endPoint y: 269, distance: 248.0
click at [278, 274] on b "Wholesale - Big Box Discount Retailer" at bounding box center [521, 262] width 511 height 34
drag, startPoint x: 273, startPoint y: 272, endPoint x: 890, endPoint y: 272, distance: 617.3
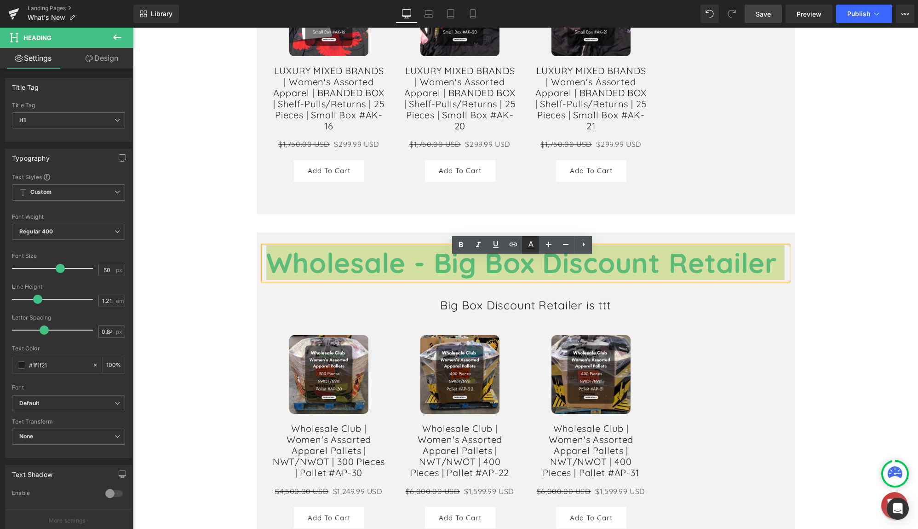
click at [535, 247] on icon at bounding box center [531, 247] width 8 height 1
type input "#1f1f21"
type input "100"
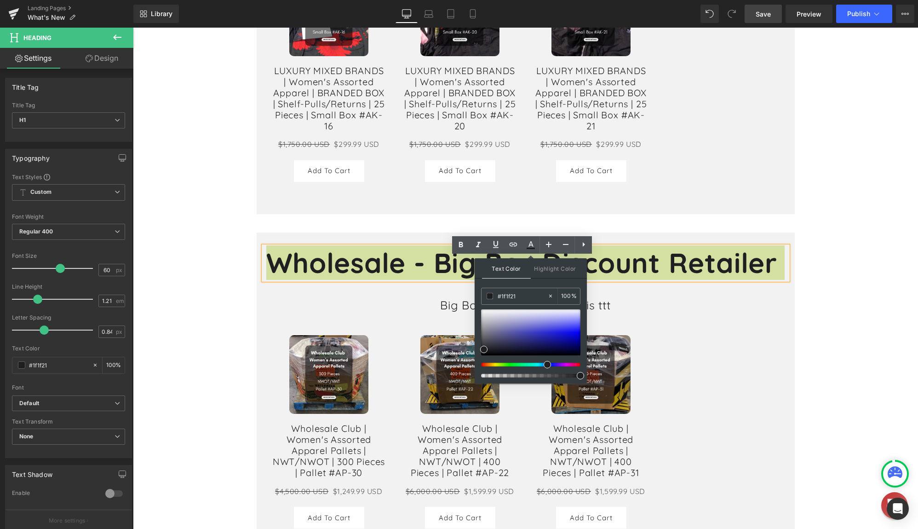
drag, startPoint x: 659, startPoint y: 323, endPoint x: 473, endPoint y: 295, distance: 188.0
paste input "e50000"
type input "#e50000"
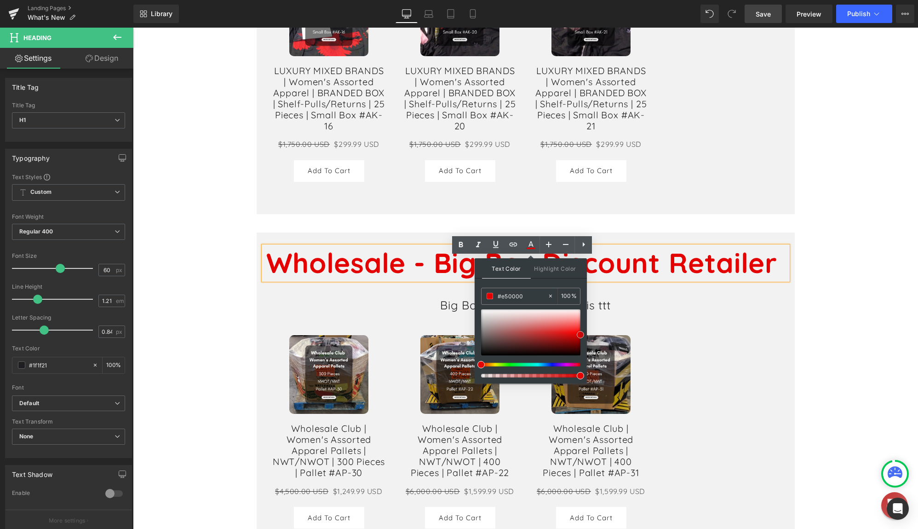
click at [580, 333] on span at bounding box center [580, 334] width 7 height 7
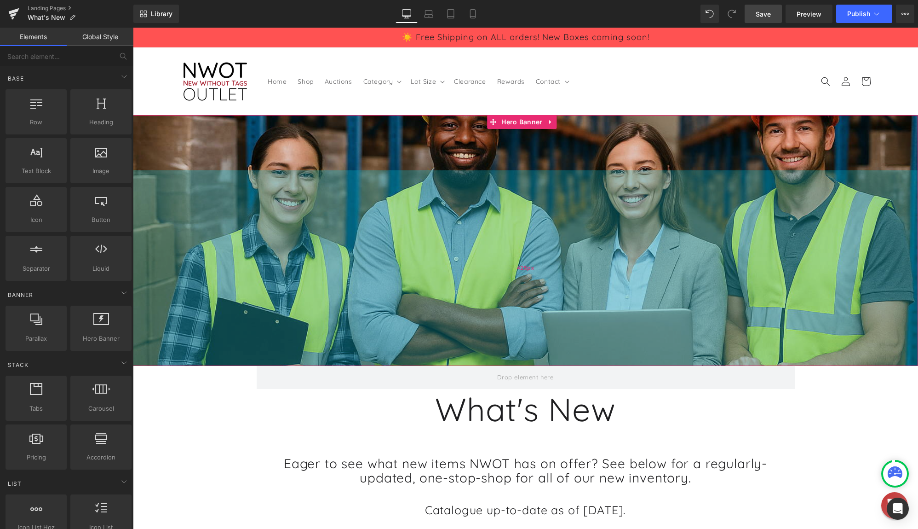
click at [584, 266] on div "425px" at bounding box center [525, 267] width 785 height 195
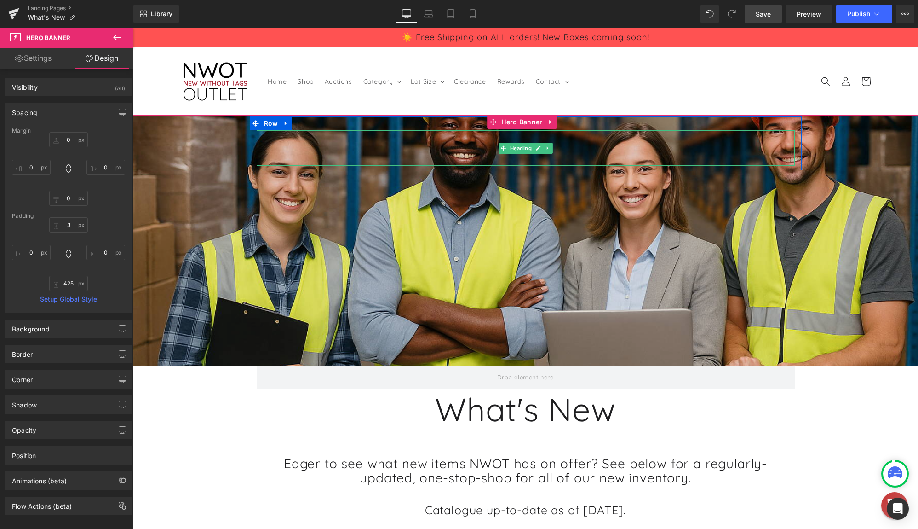
click at [455, 152] on h1 at bounding box center [526, 147] width 538 height 35
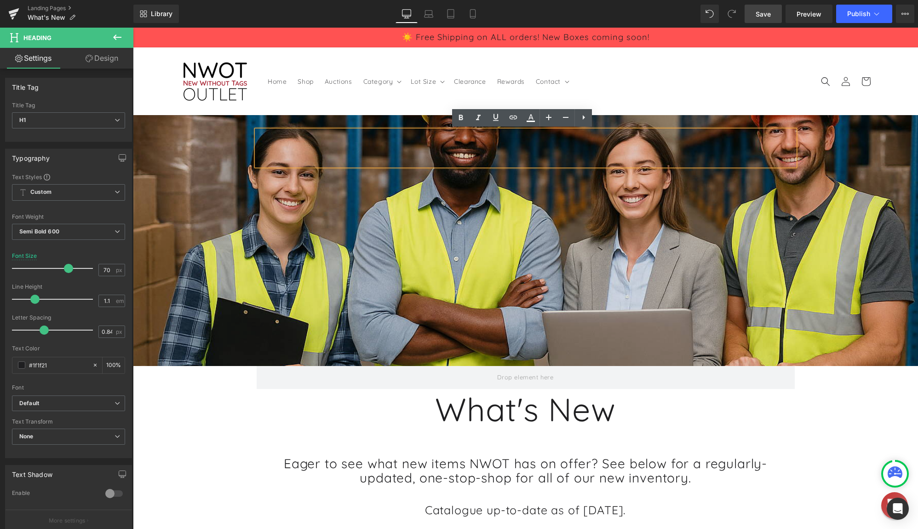
click at [432, 121] on div "Heading Row" at bounding box center [526, 143] width 552 height 54
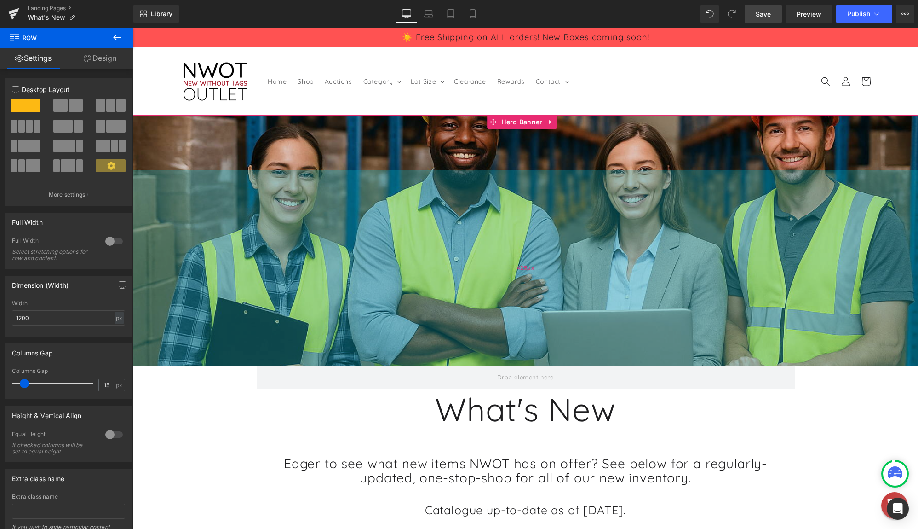
click at [183, 174] on div "425px" at bounding box center [525, 267] width 785 height 195
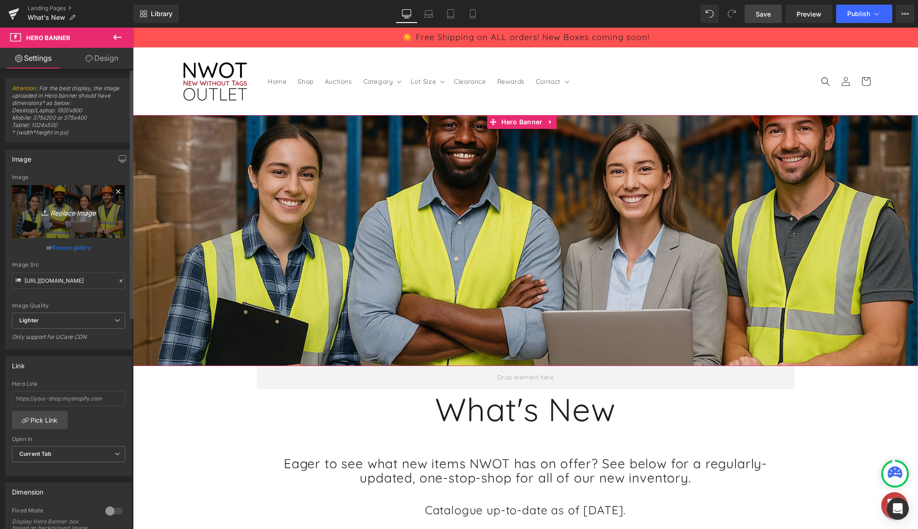
click at [61, 215] on icon "Replace Image" at bounding box center [69, 211] width 74 height 11
type input "C:\fakepath\1e882565-d042-44d8-92b3-5fe0139820333.png"
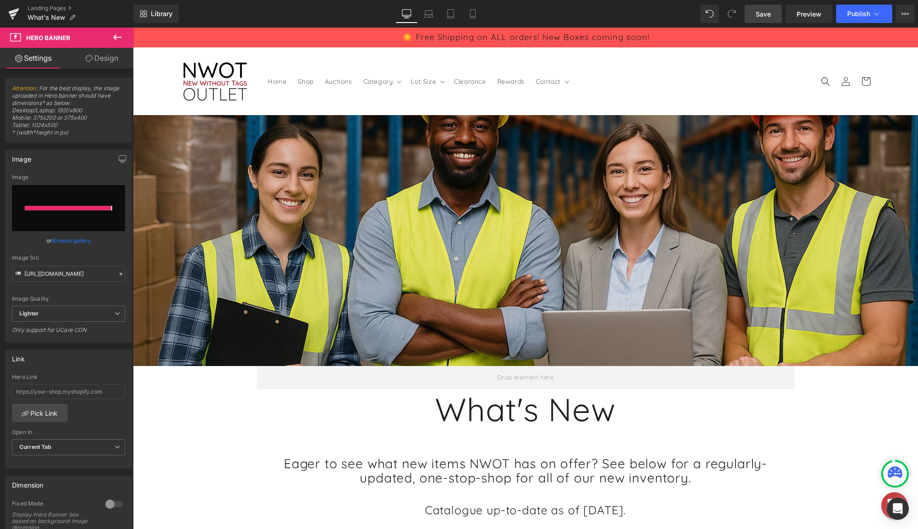
type input "[URL][DOMAIN_NAME]"
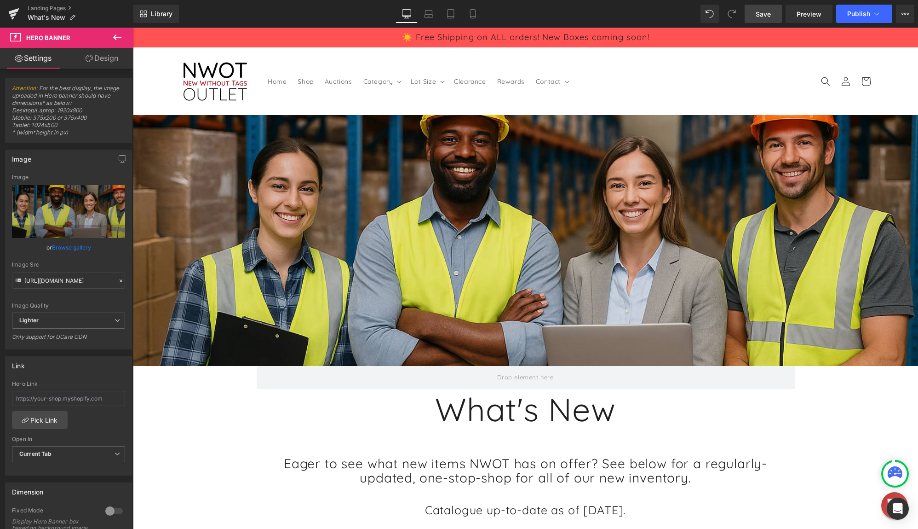
click at [770, 17] on span "Save" at bounding box center [763, 14] width 15 height 10
click at [811, 11] on span "Preview" at bounding box center [809, 14] width 25 height 10
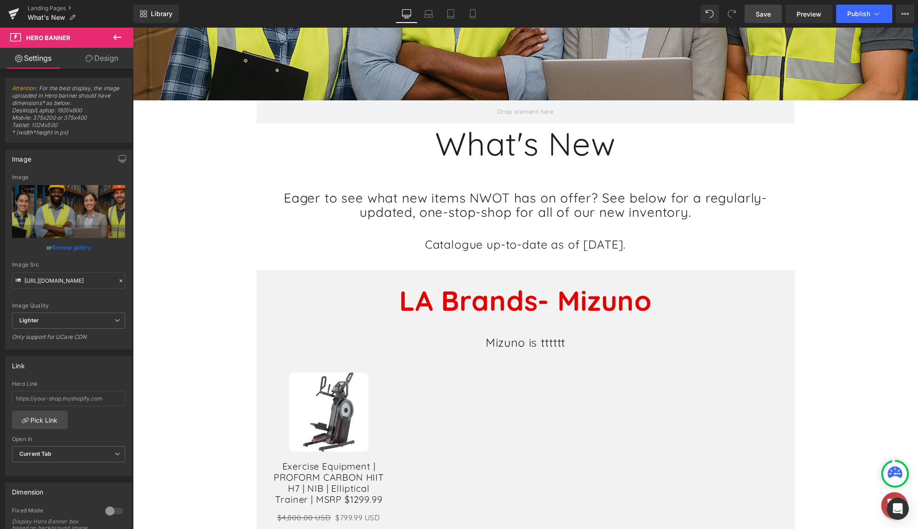
scroll to position [368, 0]
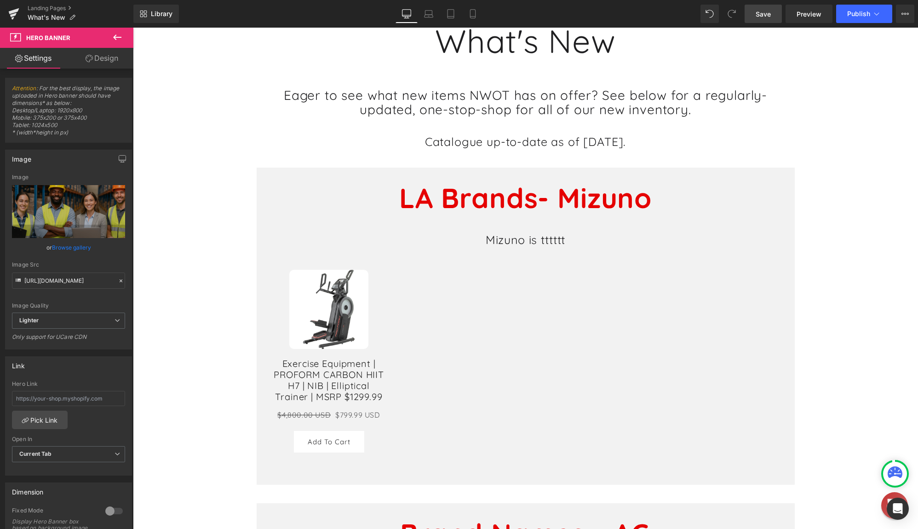
click at [540, 240] on div "Mizuno is tttttt Heading" at bounding box center [526, 240] width 524 height 14
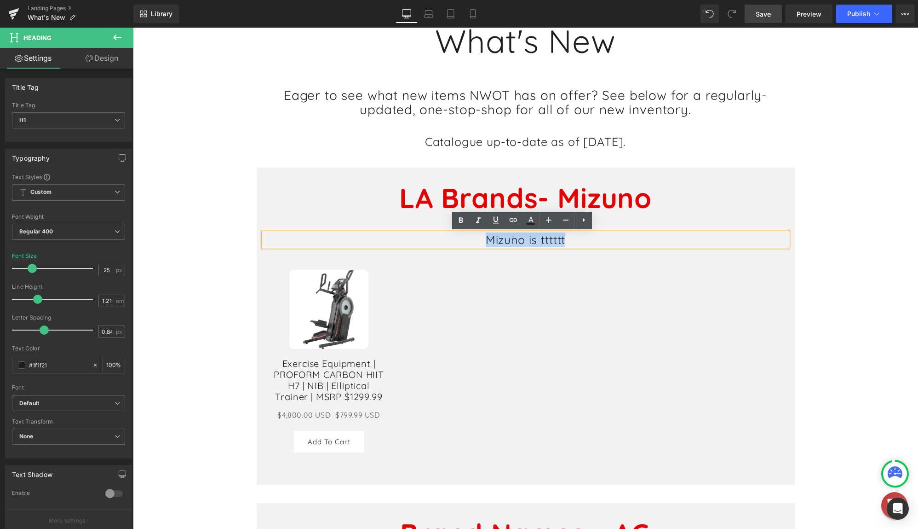
drag, startPoint x: 561, startPoint y: 241, endPoint x: 371, endPoint y: 241, distance: 190.4
click at [371, 241] on h1 "Mizuno is tttttt" at bounding box center [526, 240] width 524 height 14
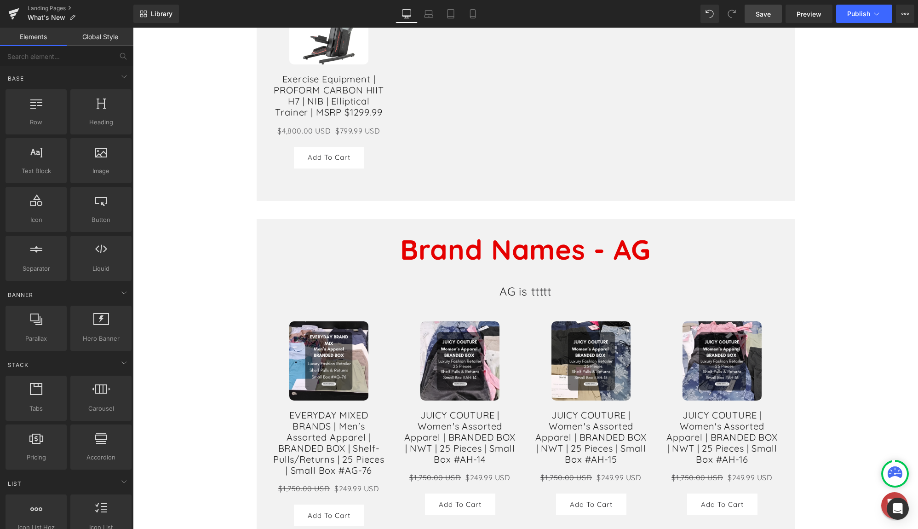
scroll to position [736, 0]
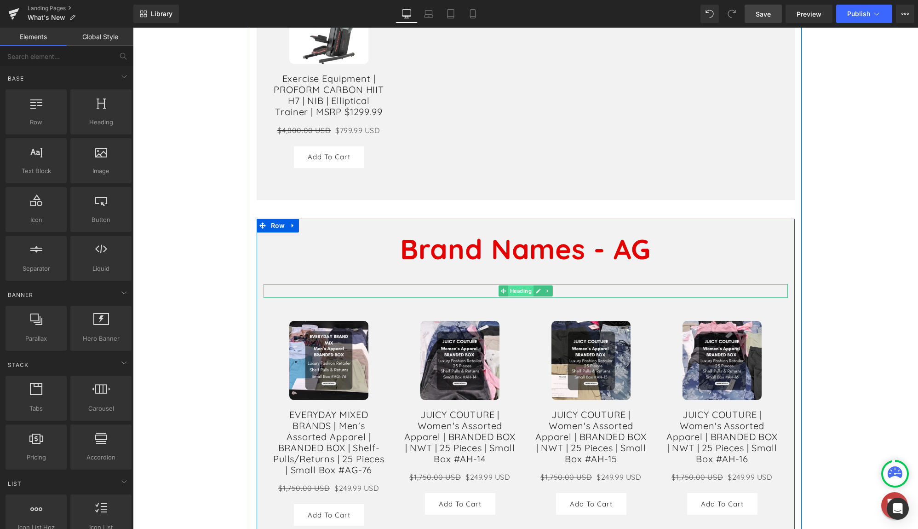
click at [527, 284] on div "AG is ttttt Heading" at bounding box center [526, 291] width 524 height 14
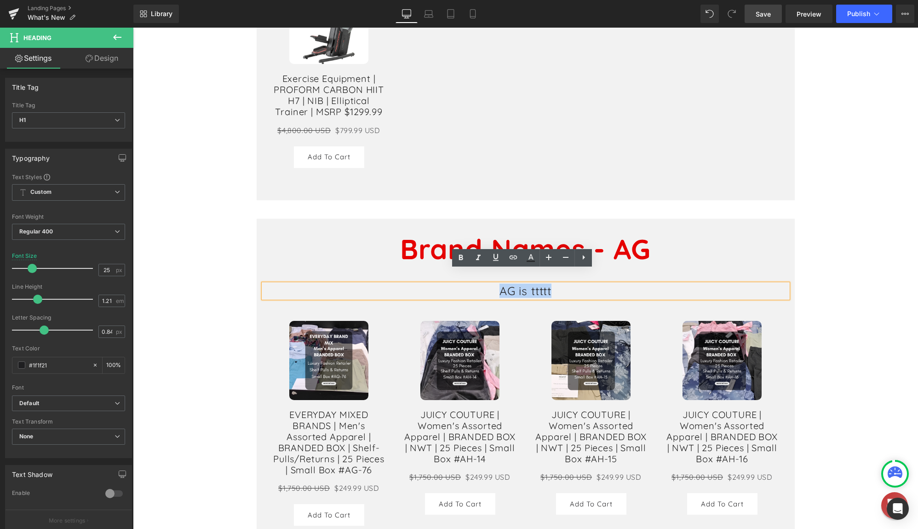
drag, startPoint x: 556, startPoint y: 279, endPoint x: 468, endPoint y: 277, distance: 87.9
click at [468, 284] on h1 "AG is ttttt" at bounding box center [526, 291] width 524 height 14
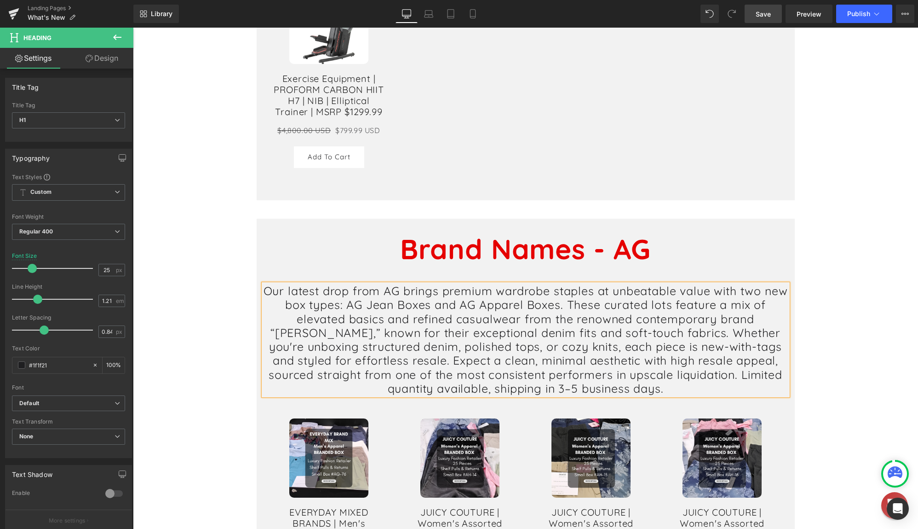
click at [874, 247] on div "Heading Row Hero Banner [STREET_ADDRESS] What's New Heading Eager to see what n…" at bounding box center [525, 476] width 785 height 2195
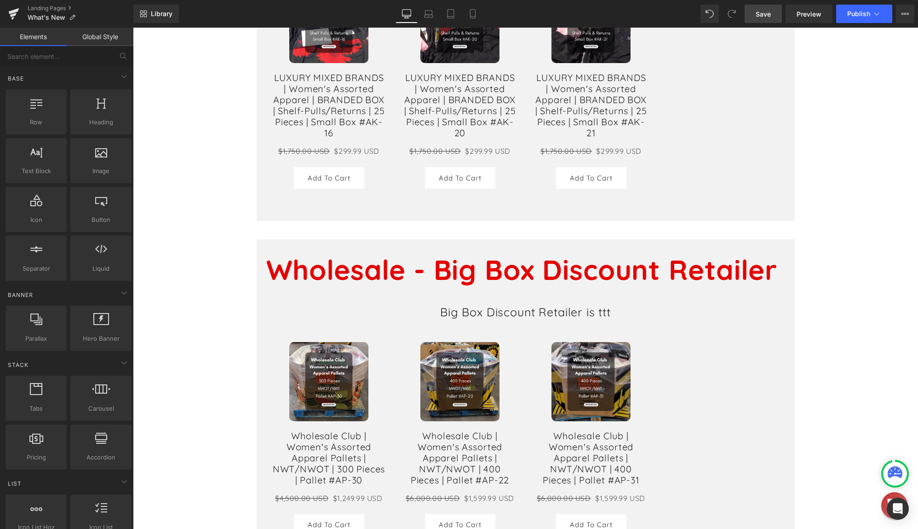
scroll to position [1656, 0]
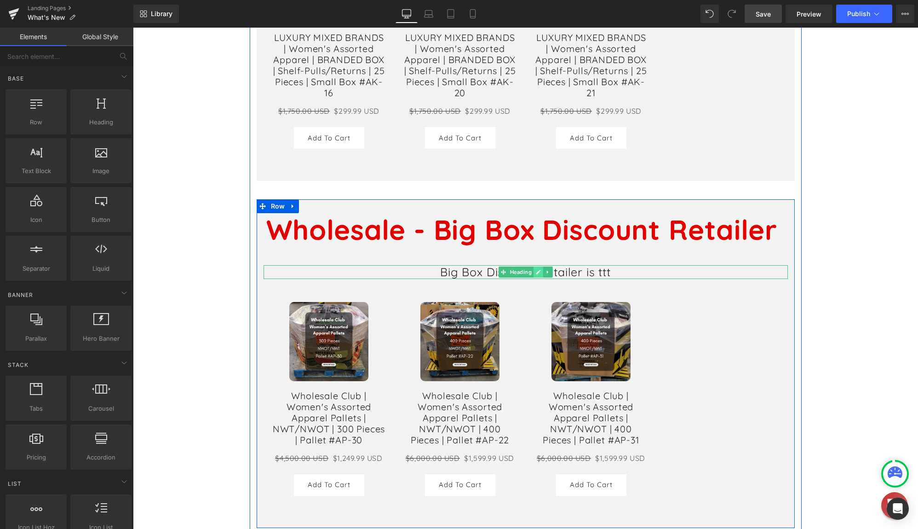
click at [534, 268] on link at bounding box center [539, 271] width 10 height 11
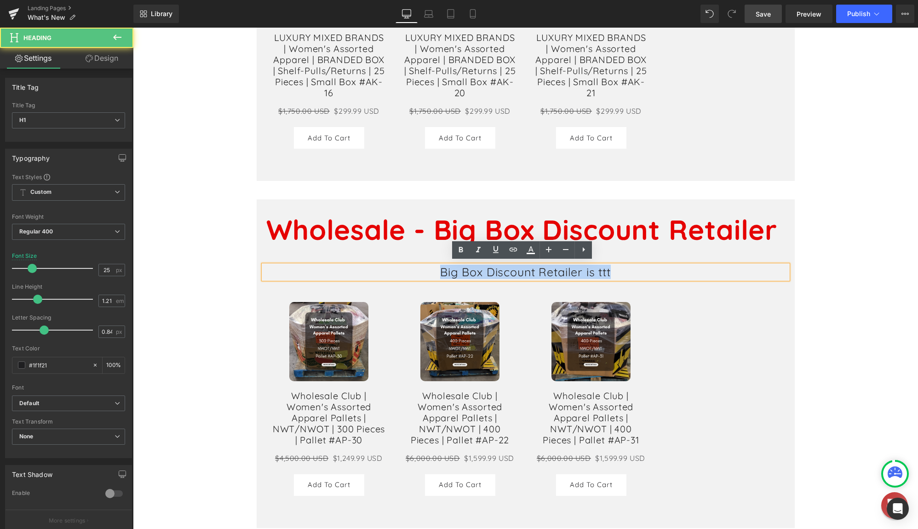
drag, startPoint x: 616, startPoint y: 267, endPoint x: 383, endPoint y: 267, distance: 233.2
click at [383, 267] on h1 "Big Box Discount Retailer is ttt" at bounding box center [526, 272] width 524 height 14
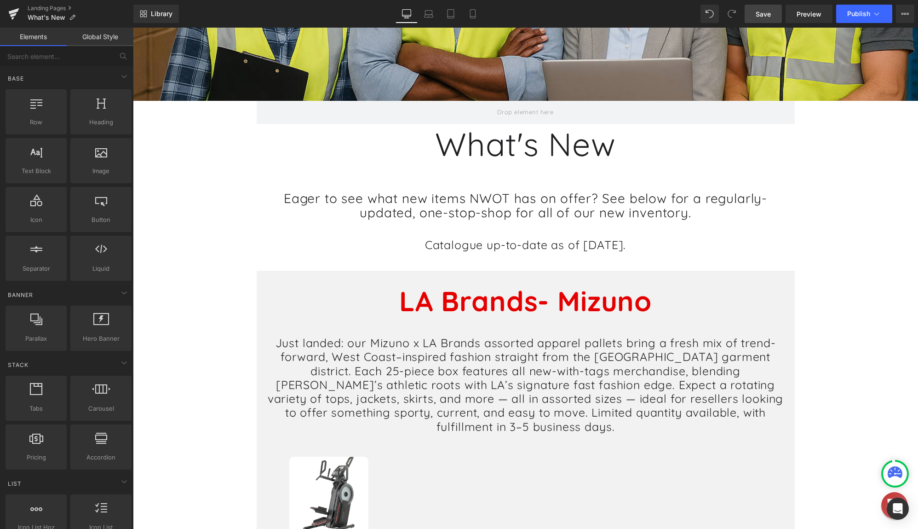
scroll to position [322, 0]
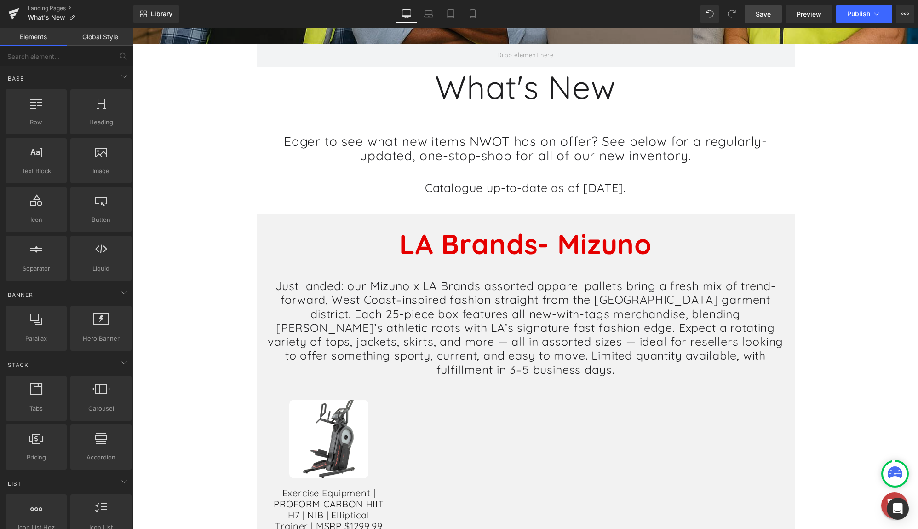
click at [607, 253] on b "LA Brands - Mizuno" at bounding box center [525, 243] width 253 height 34
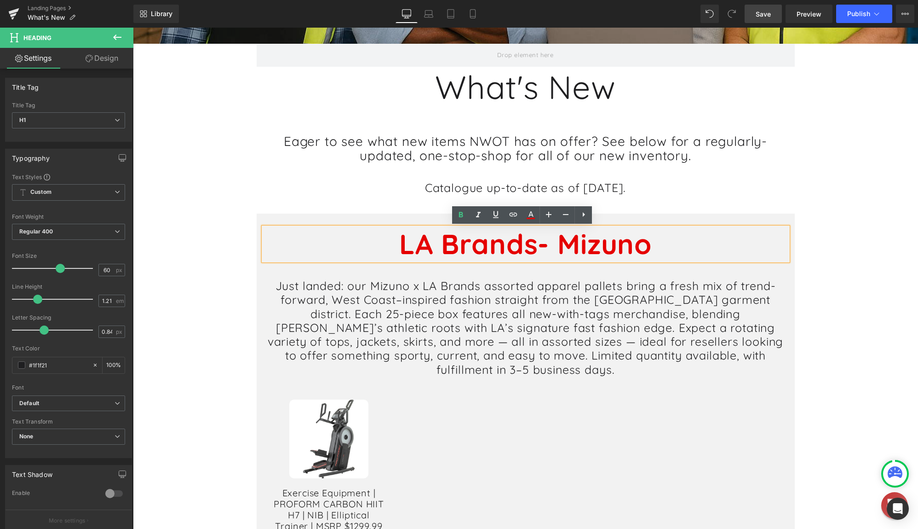
drag, startPoint x: 653, startPoint y: 245, endPoint x: 369, endPoint y: 245, distance: 283.8
click at [369, 245] on h1 "LA Brands - Mizuno" at bounding box center [526, 244] width 524 height 34
click at [535, 215] on icon at bounding box center [530, 214] width 11 height 11
type input "100"
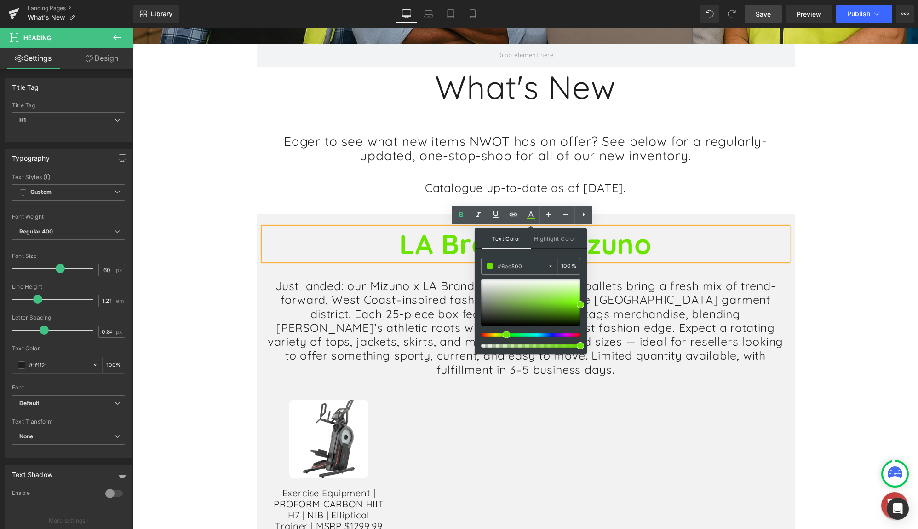
drag, startPoint x: 509, startPoint y: 333, endPoint x: 503, endPoint y: 335, distance: 6.7
click at [503, 335] on div at bounding box center [526, 335] width 99 height 4
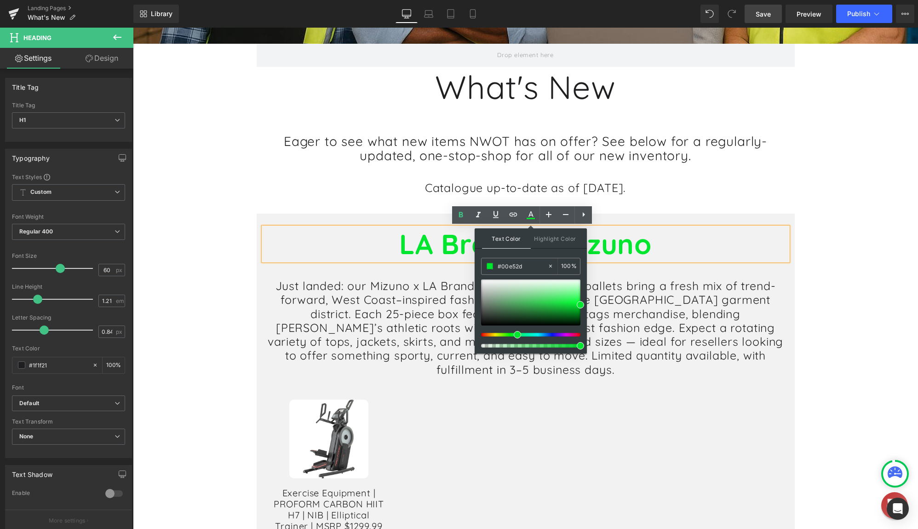
drag, startPoint x: 506, startPoint y: 336, endPoint x: 512, endPoint y: 337, distance: 5.5
click at [512, 337] on div at bounding box center [530, 313] width 99 height 68
drag, startPoint x: 686, startPoint y: 324, endPoint x: 587, endPoint y: 310, distance: 99.5
drag, startPoint x: 663, startPoint y: 292, endPoint x: 470, endPoint y: 270, distance: 194.8
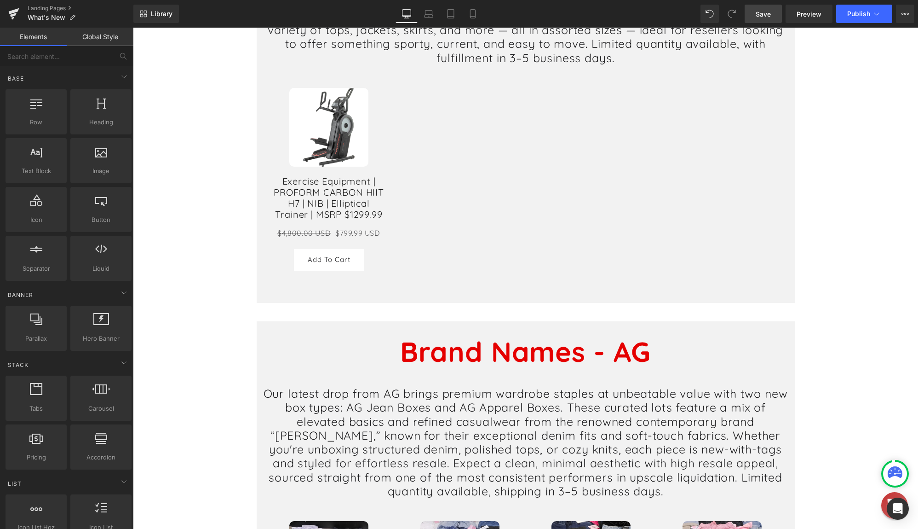
scroll to position [782, 0]
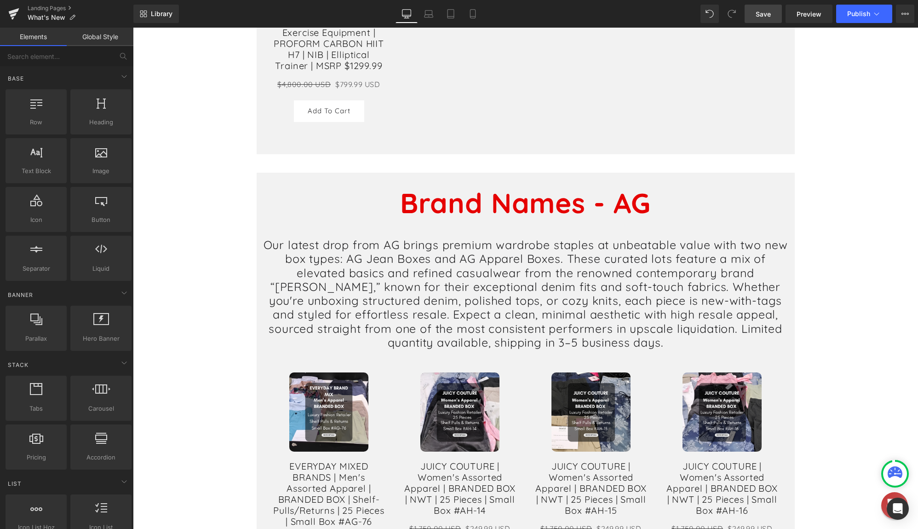
click at [569, 186] on b "Brand Names - AG" at bounding box center [525, 202] width 251 height 34
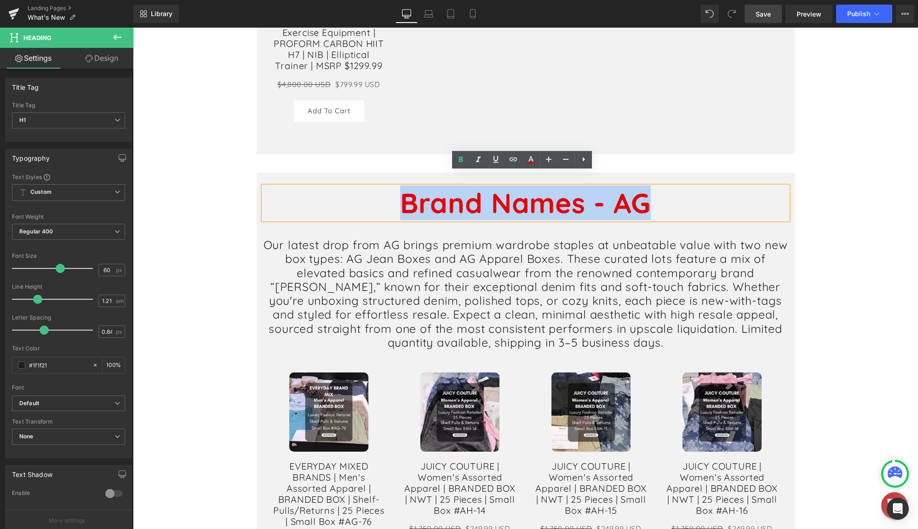
drag, startPoint x: 648, startPoint y: 188, endPoint x: 362, endPoint y: 188, distance: 285.7
click at [362, 188] on h1 "Brand Names - AG" at bounding box center [526, 203] width 524 height 34
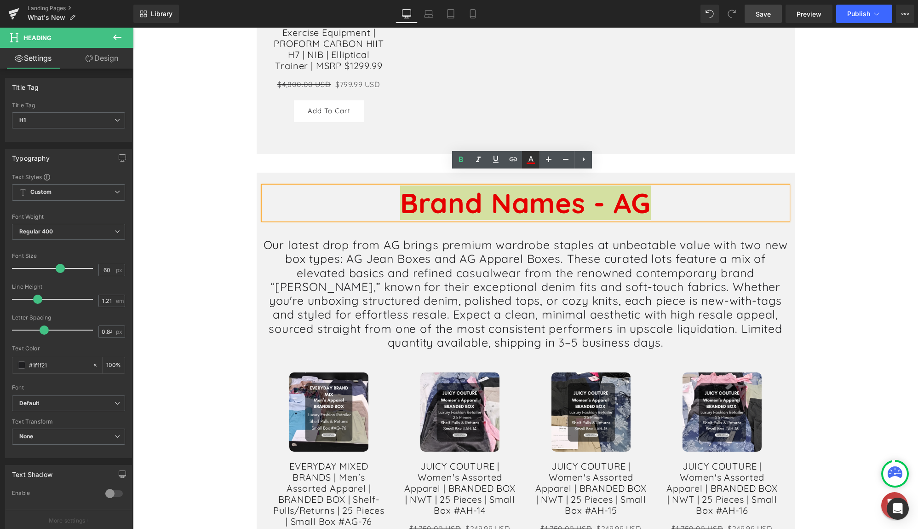
click at [535, 158] on icon at bounding box center [530, 159] width 11 height 11
type input "#e50000"
type input "100"
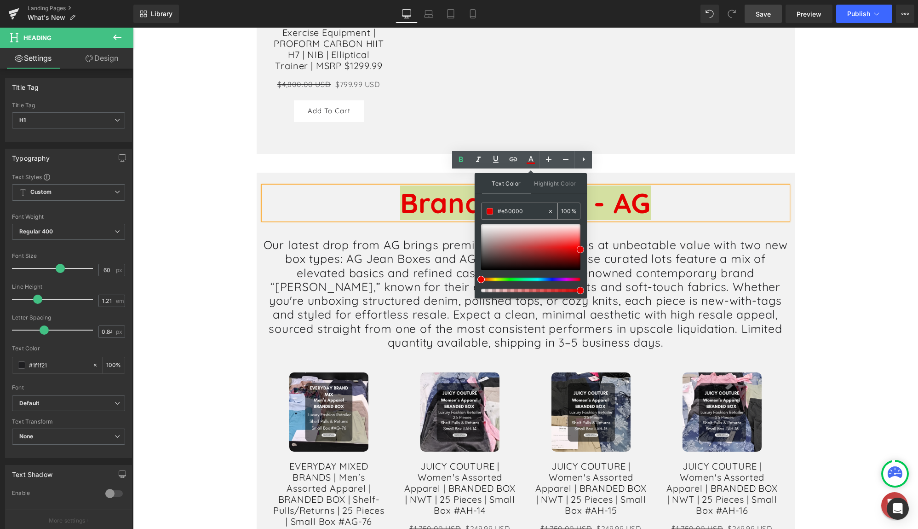
click at [524, 206] on div "#e50000" at bounding box center [515, 211] width 66 height 16
drag, startPoint x: 523, startPoint y: 211, endPoint x: 477, endPoint y: 211, distance: 45.1
click at [477, 211] on div "Text Color Highlight Color rgba(229, 0, 0, 1) #e50000 100 % transparent transpa…" at bounding box center [531, 235] width 112 height 125
paste input "00bc25"
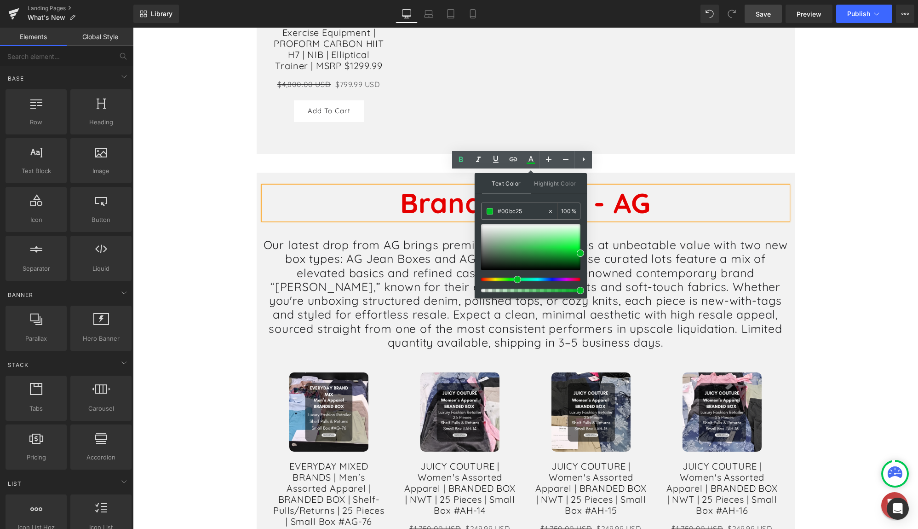
click at [818, 232] on div "Heading Row Hero Banner [STREET_ADDRESS] What's New Heading Eager to see what n…" at bounding box center [525, 472] width 785 height 2278
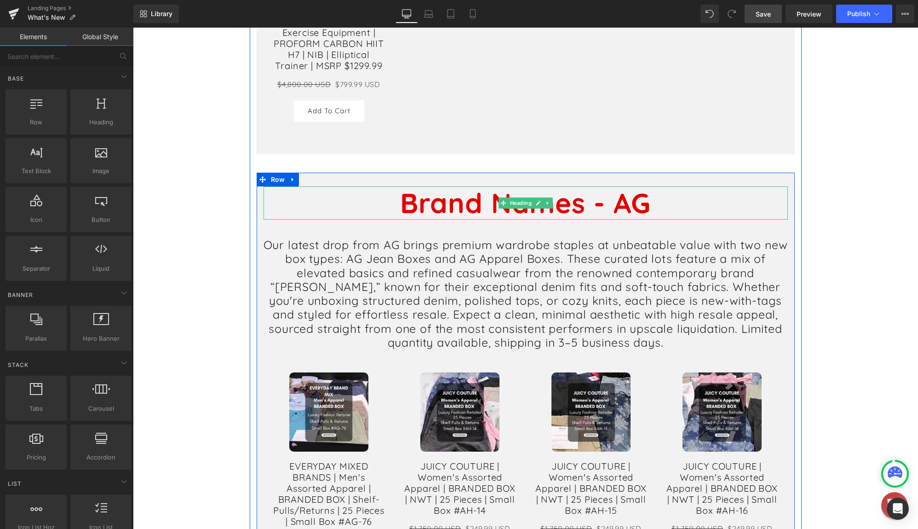
click at [615, 190] on b "Brand Names - AG" at bounding box center [525, 202] width 251 height 34
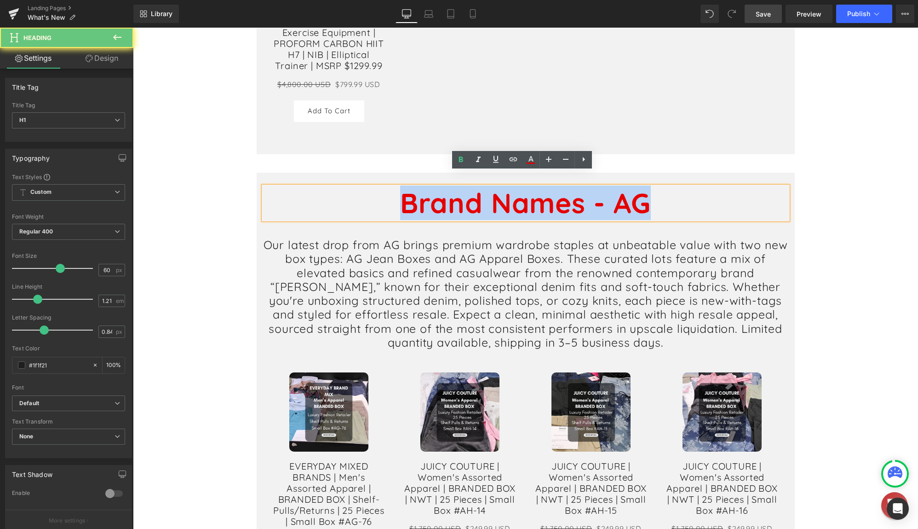
drag, startPoint x: 606, startPoint y: 190, endPoint x: 396, endPoint y: 190, distance: 209.8
click at [396, 190] on h1 "Brand Names - AG" at bounding box center [526, 203] width 524 height 34
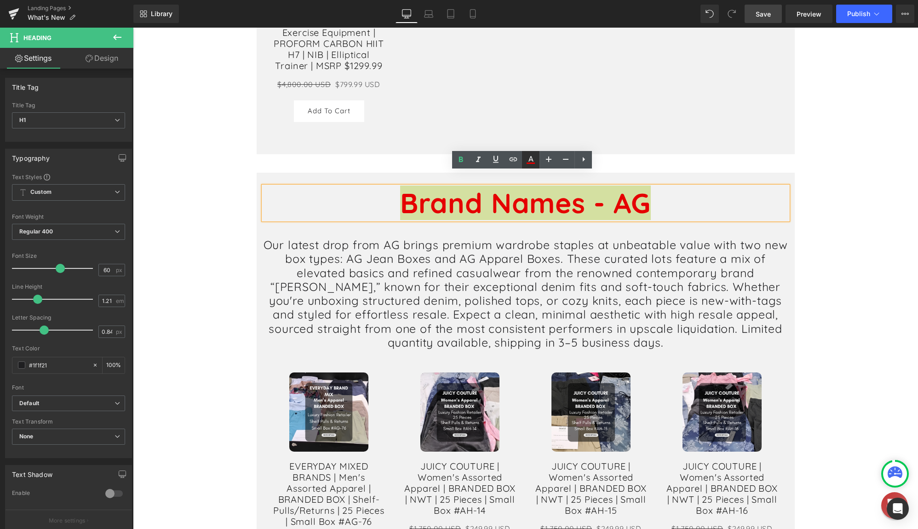
click at [535, 163] on icon at bounding box center [531, 162] width 8 height 1
type input "#e50000"
type input "100"
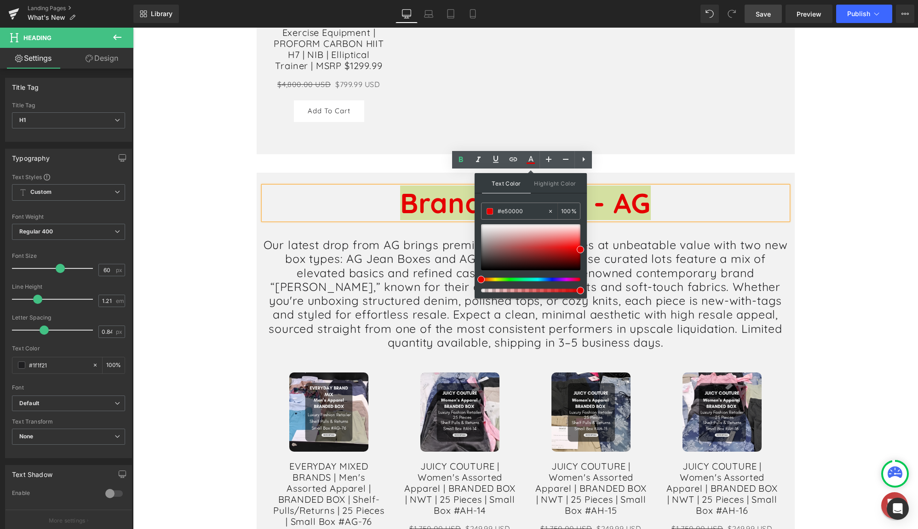
drag, startPoint x: 660, startPoint y: 240, endPoint x: 465, endPoint y: 212, distance: 196.6
paste input "00bc25"
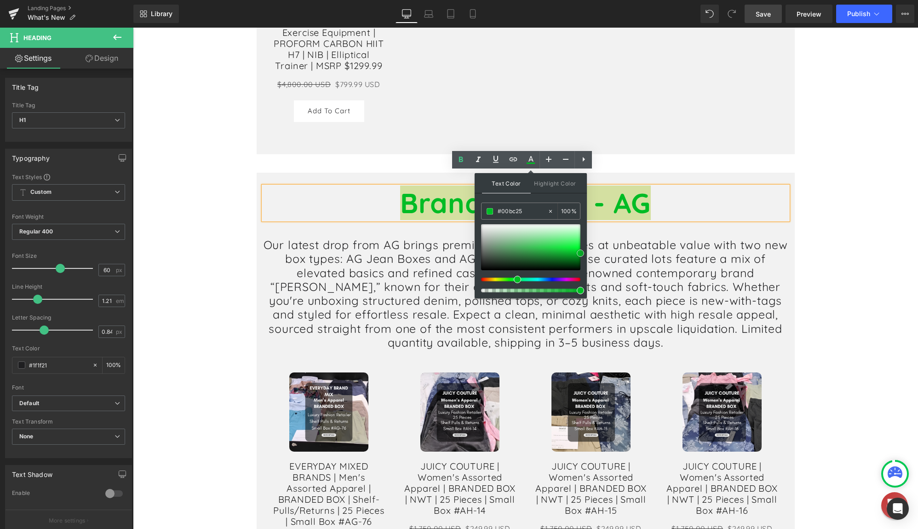
click at [581, 252] on span at bounding box center [580, 252] width 7 height 7
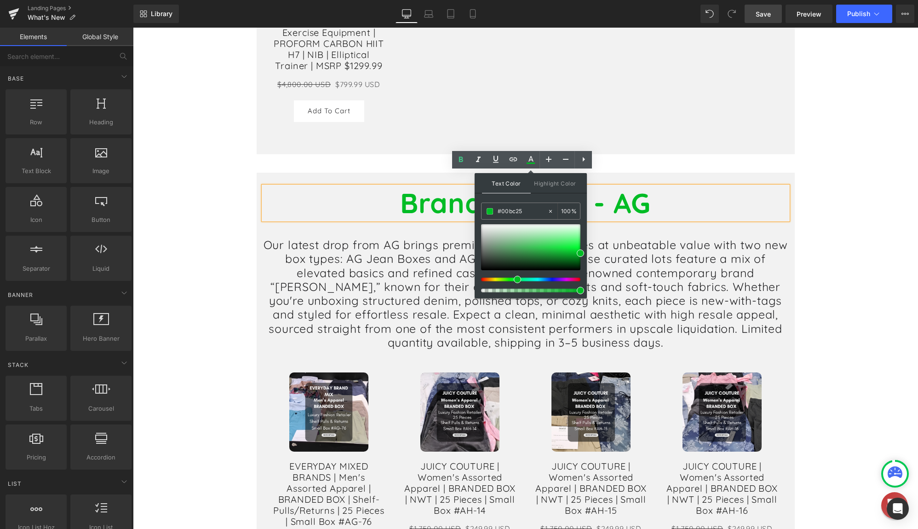
click at [829, 236] on div "Heading Row Hero Banner [STREET_ADDRESS] What's New Heading Eager to see what n…" at bounding box center [525, 472] width 785 height 2278
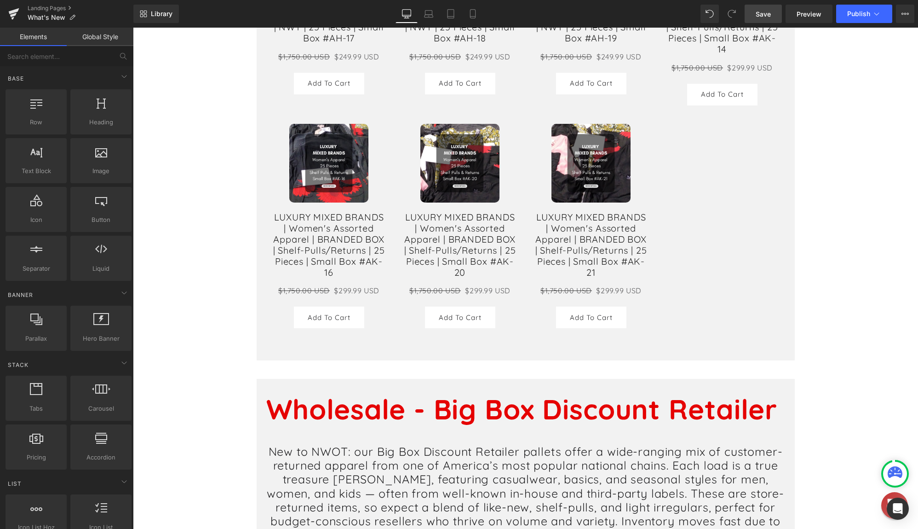
scroll to position [1702, 0]
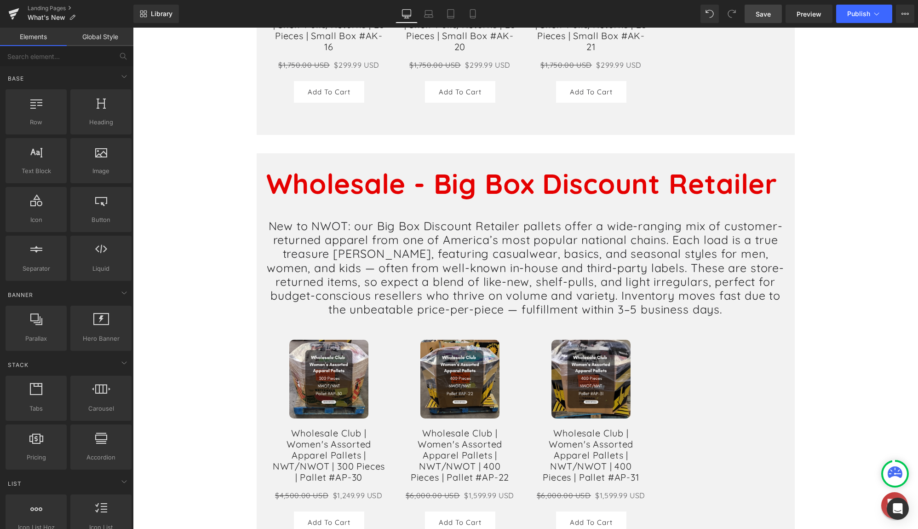
click at [620, 181] on b "Wholesale - Big Box Discount Retailer" at bounding box center [521, 183] width 511 height 34
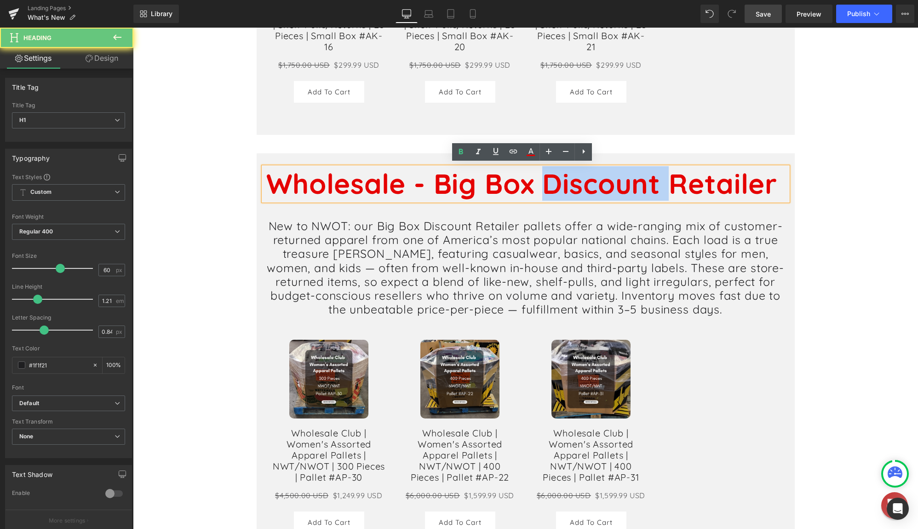
click at [620, 181] on b "Wholesale - Big Box Discount Retailer" at bounding box center [521, 183] width 511 height 34
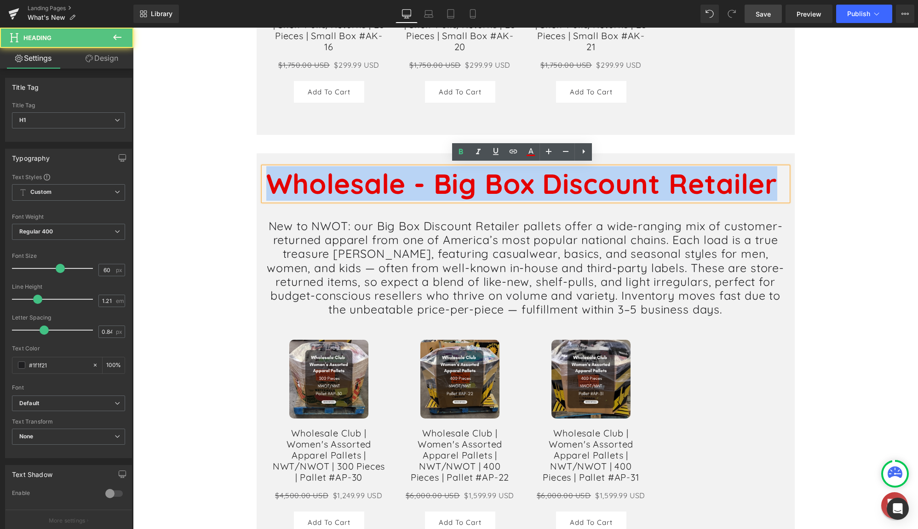
drag, startPoint x: 775, startPoint y: 180, endPoint x: 219, endPoint y: 180, distance: 555.2
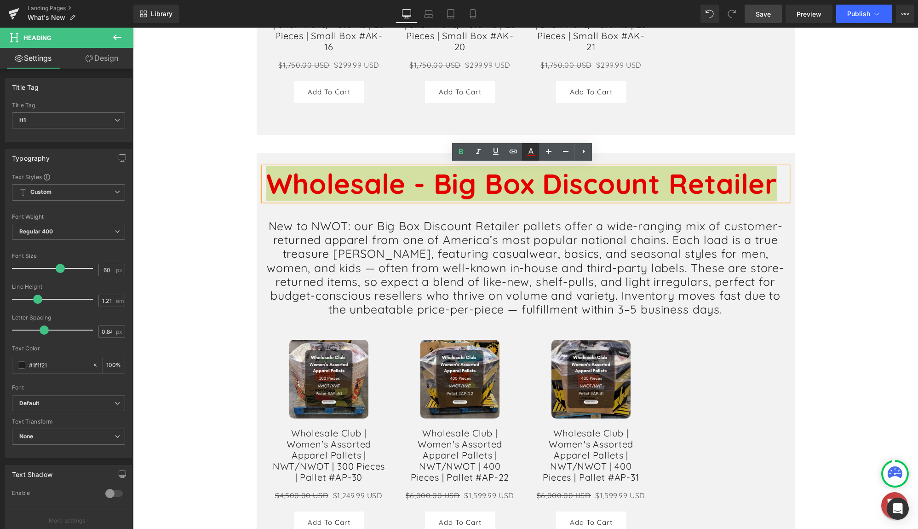
click at [531, 158] on link at bounding box center [530, 151] width 17 height 17
type input "#e50000"
type input "100"
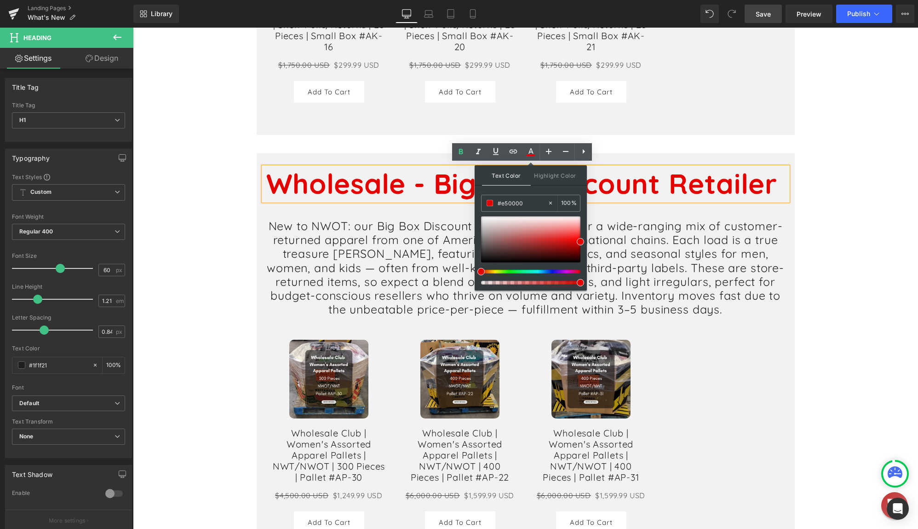
drag, startPoint x: 659, startPoint y: 226, endPoint x: 444, endPoint y: 199, distance: 216.5
paste input "00bc25"
type input "#00bc25"
click at [582, 245] on span at bounding box center [580, 244] width 7 height 7
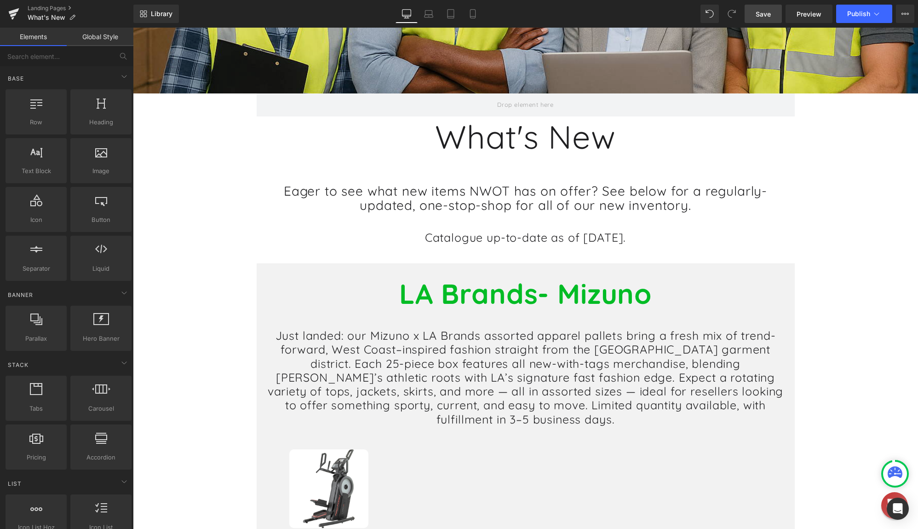
scroll to position [276, 0]
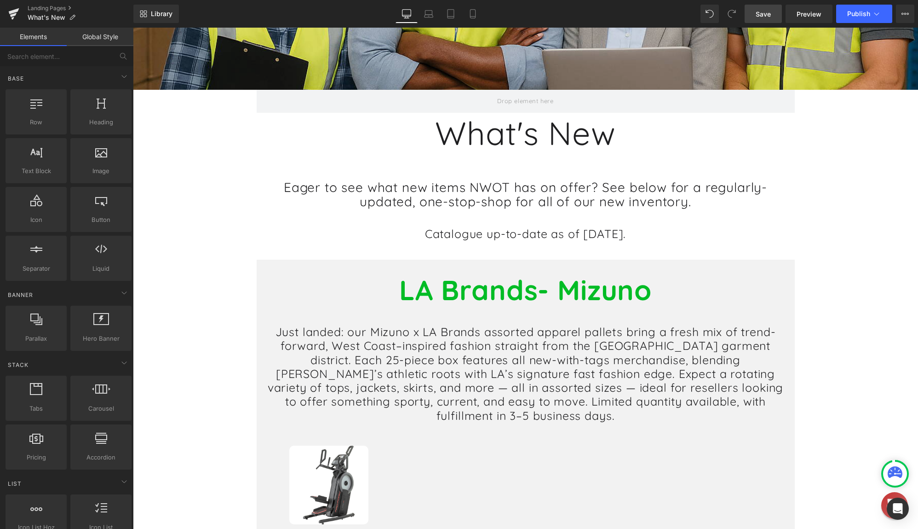
click at [343, 345] on h1 "Just landed: our Mizuno x LA Brands assorted apparel pallets bring a fresh mix …" at bounding box center [526, 374] width 524 height 98
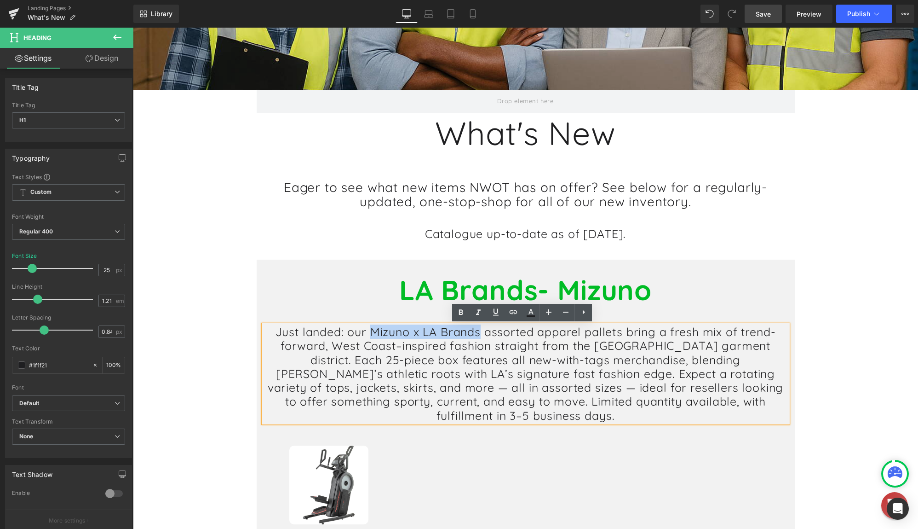
drag, startPoint x: 367, startPoint y: 332, endPoint x: 478, endPoint y: 338, distance: 111.0
click at [478, 338] on h1 "Just landed: our Mizuno x LA Brands assorted apparel pallets bring a fresh mix …" at bounding box center [526, 374] width 524 height 98
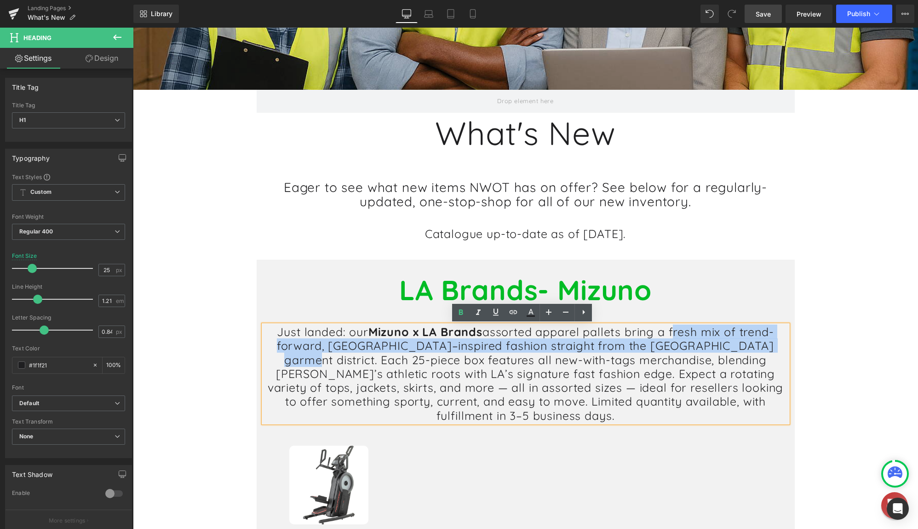
drag, startPoint x: 668, startPoint y: 332, endPoint x: 746, endPoint y: 346, distance: 79.0
click at [746, 346] on h1 "Just landed: our Mizuno x LA Brands assorted apparel pallets bring a fresh mix …" at bounding box center [526, 374] width 524 height 98
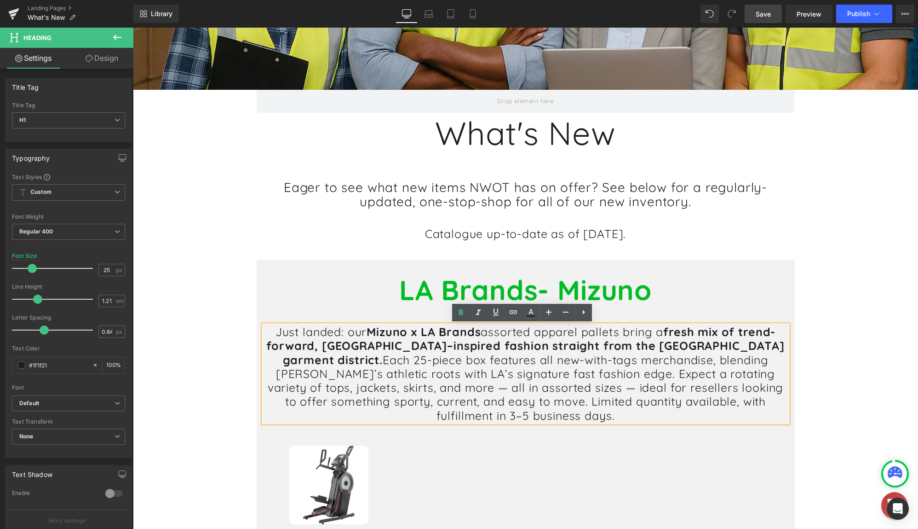
click at [728, 356] on h1 "Just landed: our Mizuno x LA Brands assorted apparel pallets bring a fresh mix …" at bounding box center [526, 374] width 524 height 98
drag, startPoint x: 438, startPoint y: 359, endPoint x: 516, endPoint y: 360, distance: 77.7
click at [516, 360] on h1 "Just landed: our Mizuno x LA Brands assorted apparel pallets bring a fresh mix …" at bounding box center [526, 374] width 524 height 98
click at [623, 374] on h1 "Just landed: our Mizuno x LA Brands assorted apparel pallets bring a fresh mix …" at bounding box center [526, 374] width 524 height 98
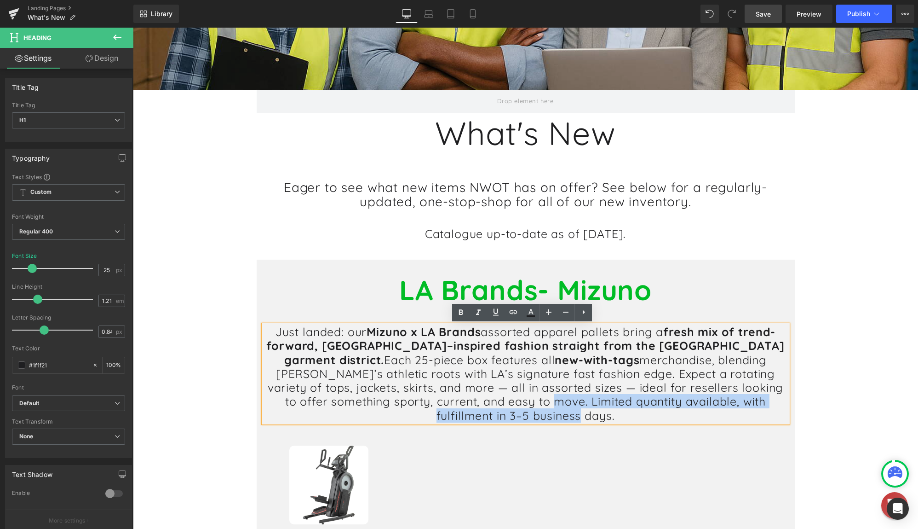
drag, startPoint x: 397, startPoint y: 402, endPoint x: 755, endPoint y: 402, distance: 357.9
click at [755, 402] on h1 "Just landed: our Mizuno x LA Brands assorted apparel pallets bring a fresh mix …" at bounding box center [526, 374] width 524 height 98
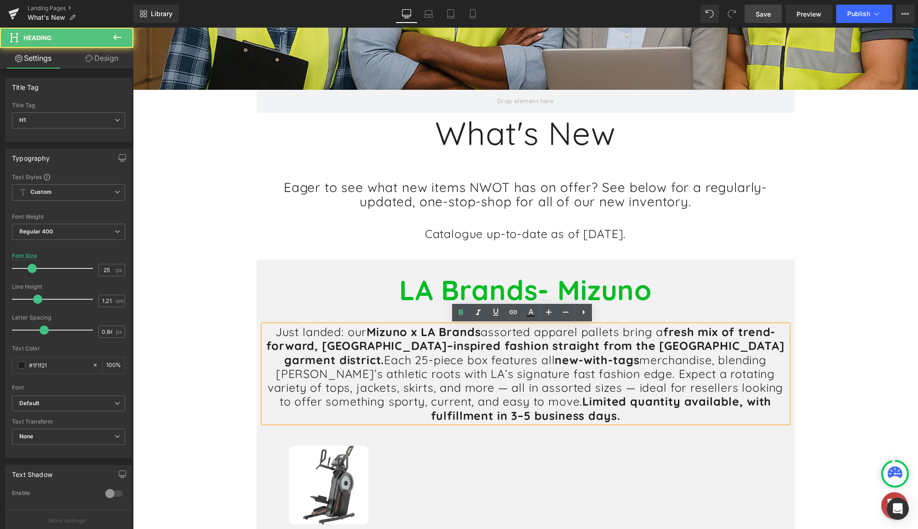
click at [691, 385] on h1 "Just landed: our Mizuno x LA Brands assorted apparel pallets bring a fresh mix …" at bounding box center [526, 374] width 524 height 98
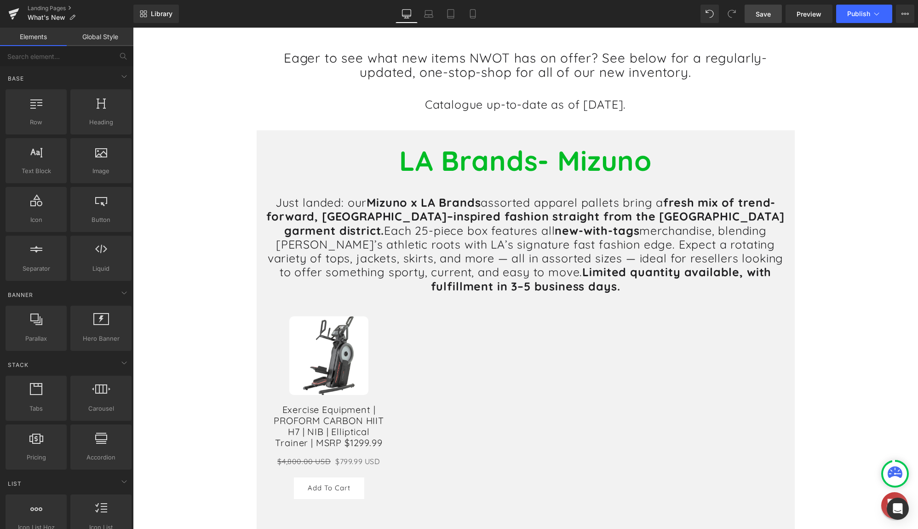
scroll to position [414, 0]
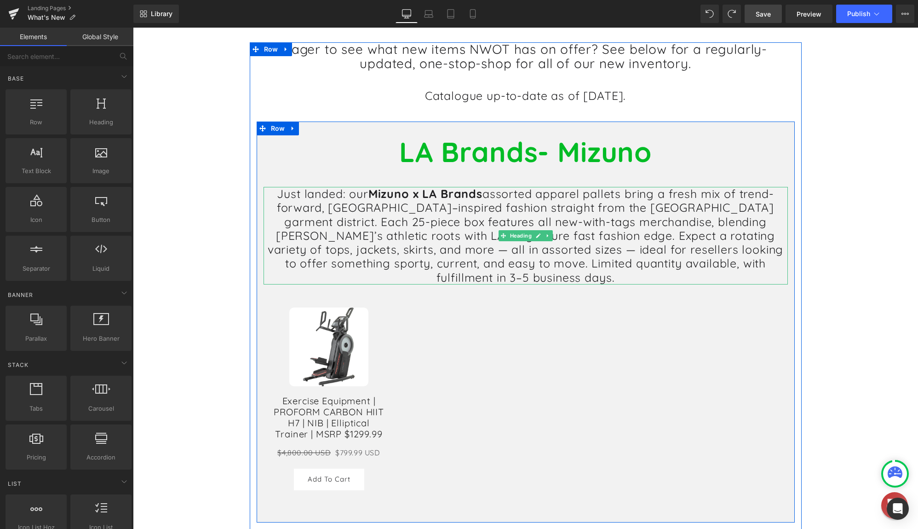
click at [638, 240] on h1 "Just landed: our Mizuno x LA Brands assorted apparel pallets bring a fresh mix …" at bounding box center [526, 236] width 524 height 98
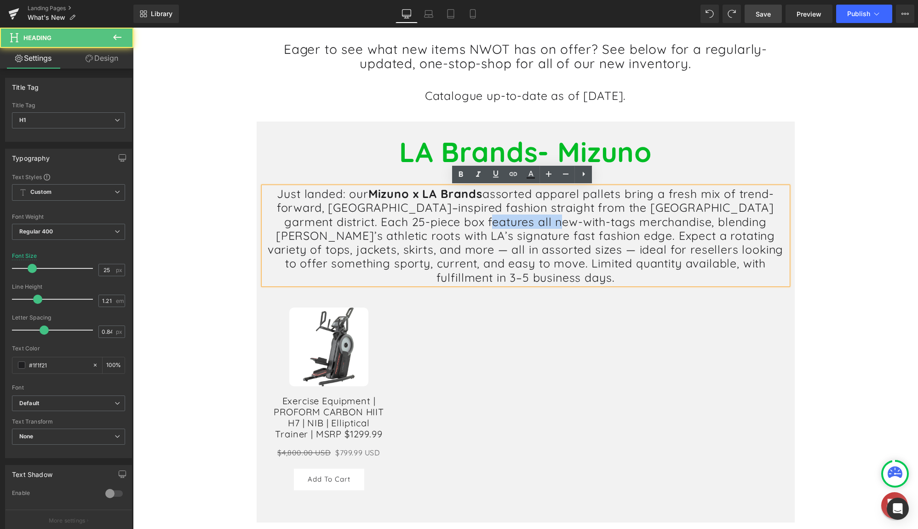
drag, startPoint x: 470, startPoint y: 224, endPoint x: 488, endPoint y: 225, distance: 18.0
click at [488, 225] on h1 "Just landed: our Mizuno x LA Brands assorted apparel pallets bring a fresh mix …" at bounding box center [526, 236] width 524 height 98
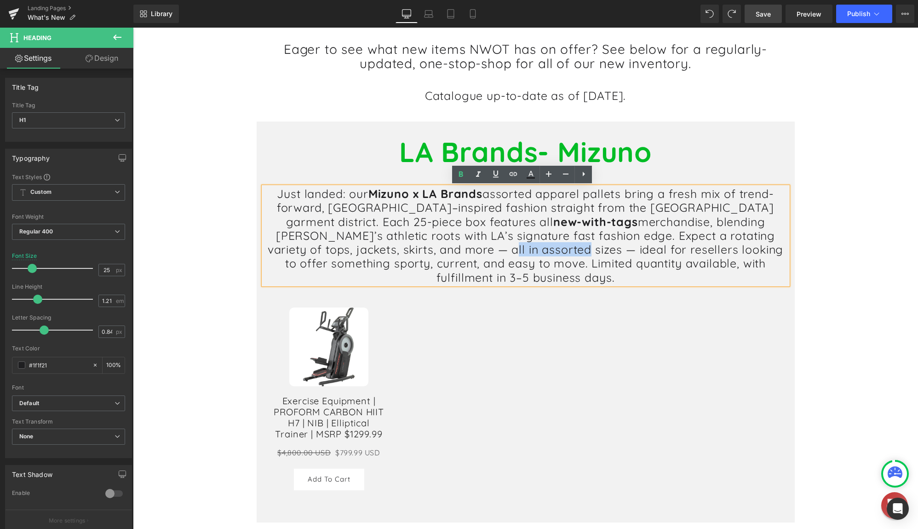
drag, startPoint x: 314, startPoint y: 250, endPoint x: 390, endPoint y: 253, distance: 76.4
click at [390, 253] on h1 "Just landed: our Mizuno x LA Brands assorted apparel pallets bring a fresh mix …" at bounding box center [526, 236] width 524 height 98
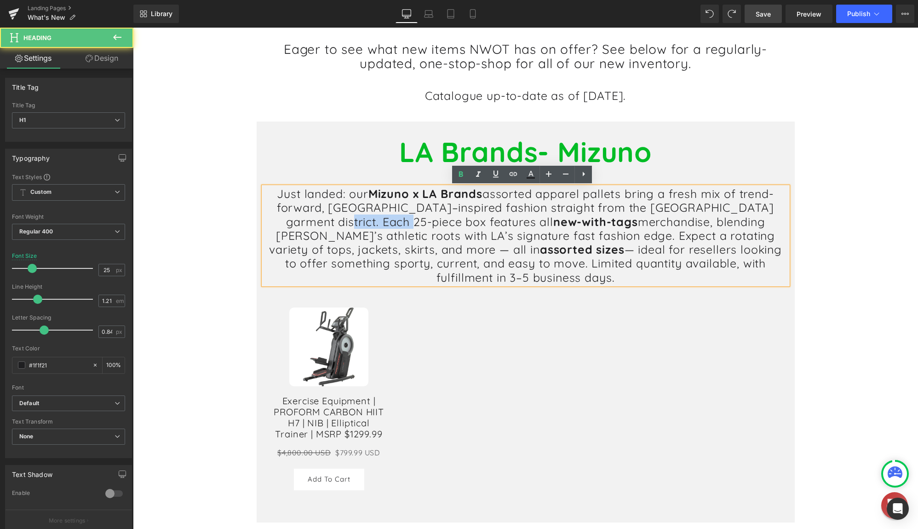
drag, startPoint x: 264, startPoint y: 221, endPoint x: 334, endPoint y: 223, distance: 69.9
click at [334, 223] on h1 "Just landed: our Mizuno x LA Brands assorted apparel pallets bring a fresh mix …" at bounding box center [526, 236] width 524 height 98
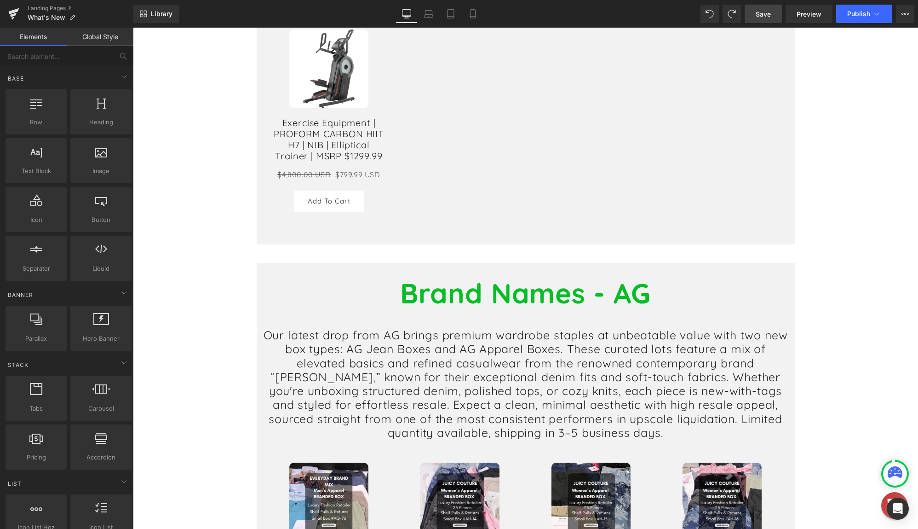
scroll to position [782, 0]
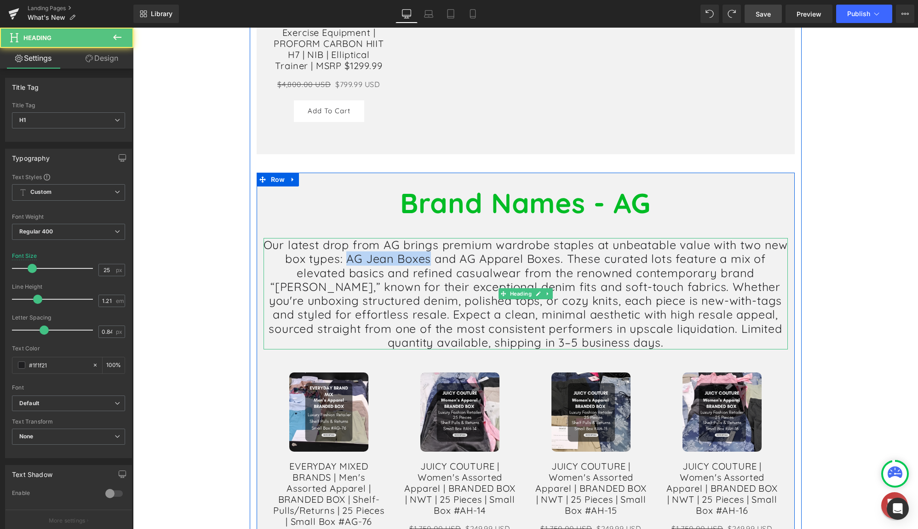
drag, startPoint x: 356, startPoint y: 246, endPoint x: 440, endPoint y: 249, distance: 83.8
click at [440, 249] on h1 "Our latest drop from AG brings premium wardrobe staples at unbeatable value wit…" at bounding box center [526, 293] width 524 height 111
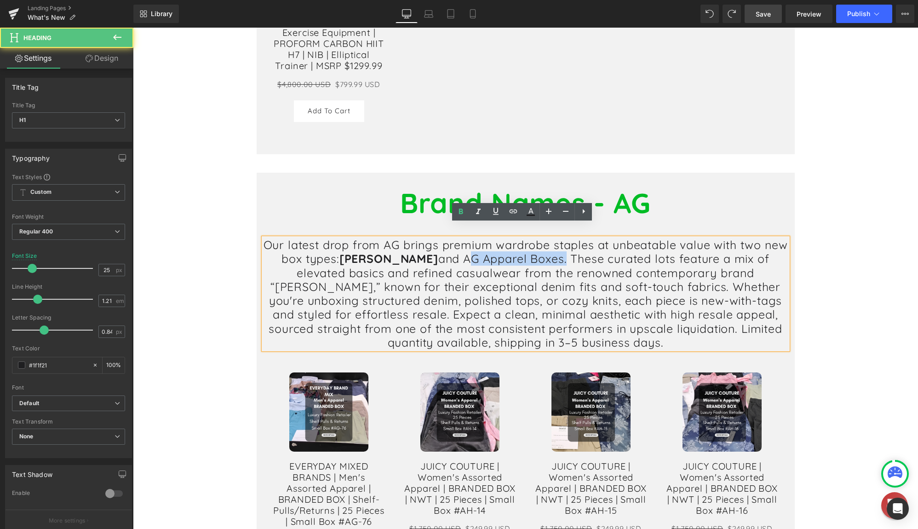
drag, startPoint x: 472, startPoint y: 246, endPoint x: 571, endPoint y: 246, distance: 98.9
click at [571, 246] on h1 "Our latest drop from AG brings premium wardrobe staples at unbeatable value wit…" at bounding box center [526, 293] width 524 height 111
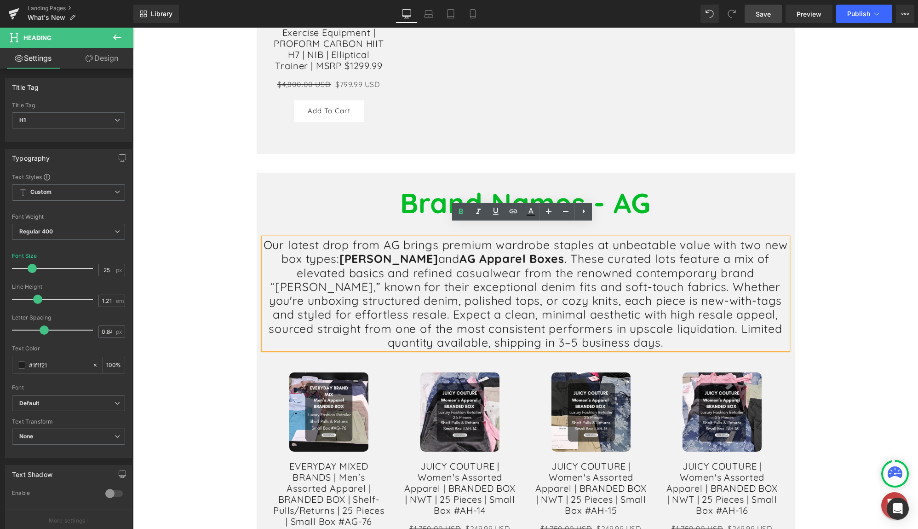
click at [375, 274] on h1 "Our latest drop from AG brings premium wardrobe staples at unbeatable value wit…" at bounding box center [526, 293] width 524 height 111
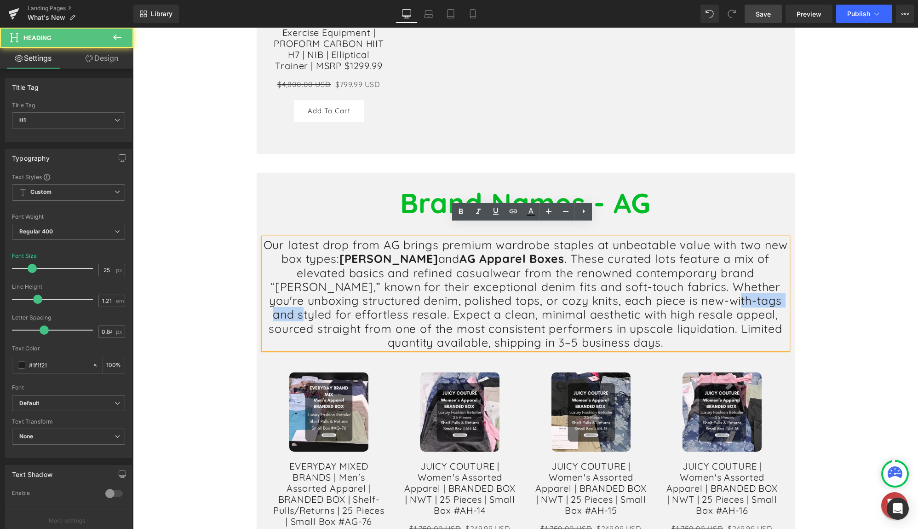
drag, startPoint x: 670, startPoint y: 287, endPoint x: 745, endPoint y: 289, distance: 75.0
click at [745, 289] on h1 "Our latest drop from AG brings premium wardrobe staples at unbeatable value wit…" at bounding box center [526, 293] width 524 height 111
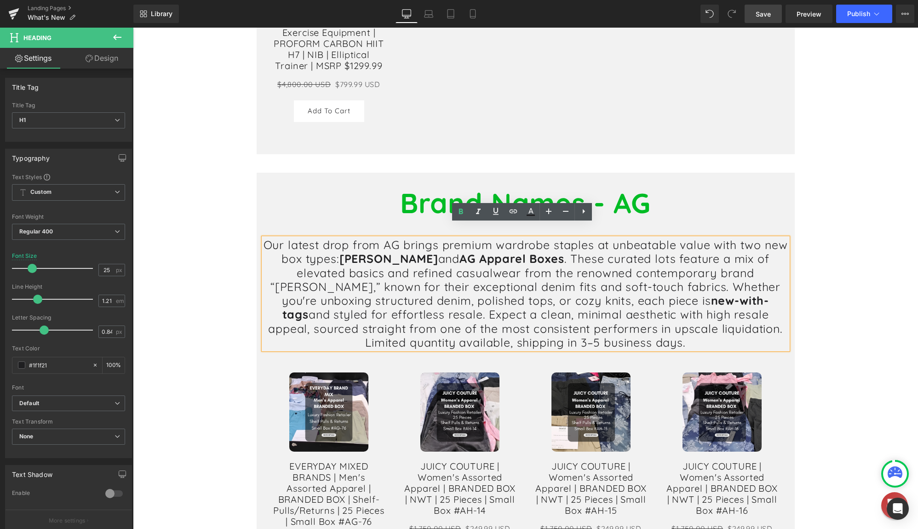
click at [477, 298] on h1 "Our latest drop from AG brings premium wardrobe staples at unbeatable value wit…" at bounding box center [526, 293] width 524 height 111
drag, startPoint x: 684, startPoint y: 244, endPoint x: 664, endPoint y: 245, distance: 20.7
click at [664, 245] on h1 "Our latest drop from AG brings premium wardrobe staples at unbeatable value wit…" at bounding box center [526, 293] width 524 height 111
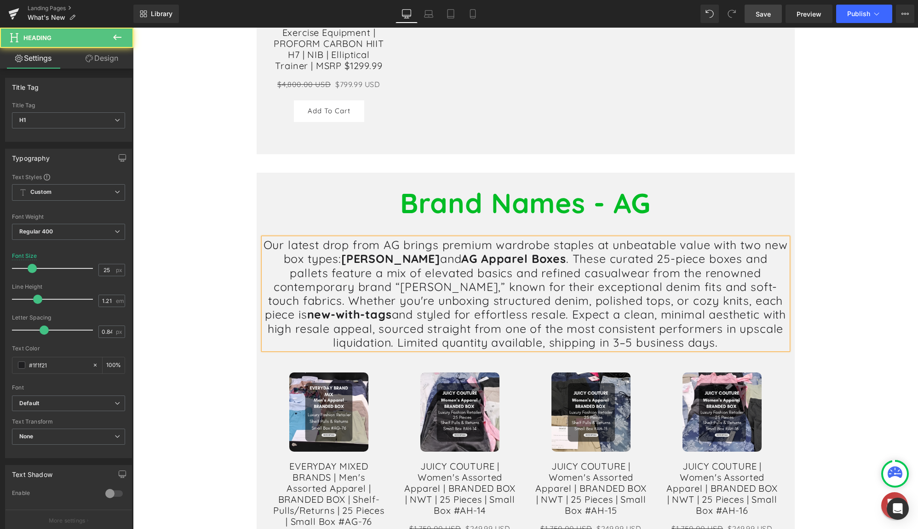
click at [675, 244] on h1 "Our latest drop from AG brings premium wardrobe staples at unbeatable value wit…" at bounding box center [526, 293] width 524 height 111
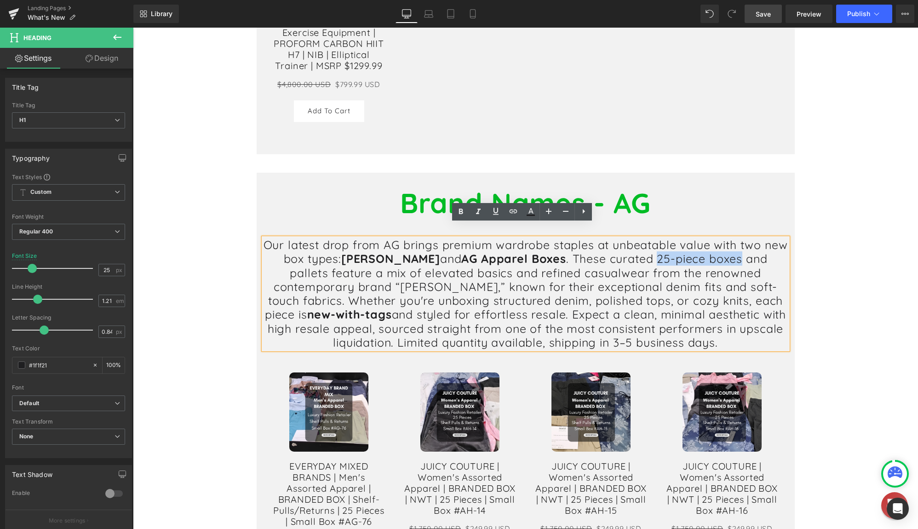
drag, startPoint x: 666, startPoint y: 245, endPoint x: 748, endPoint y: 248, distance: 82.9
click at [748, 248] on h1 "Our latest drop from AG brings premium wardrobe staples at unbeatable value wit…" at bounding box center [526, 293] width 524 height 111
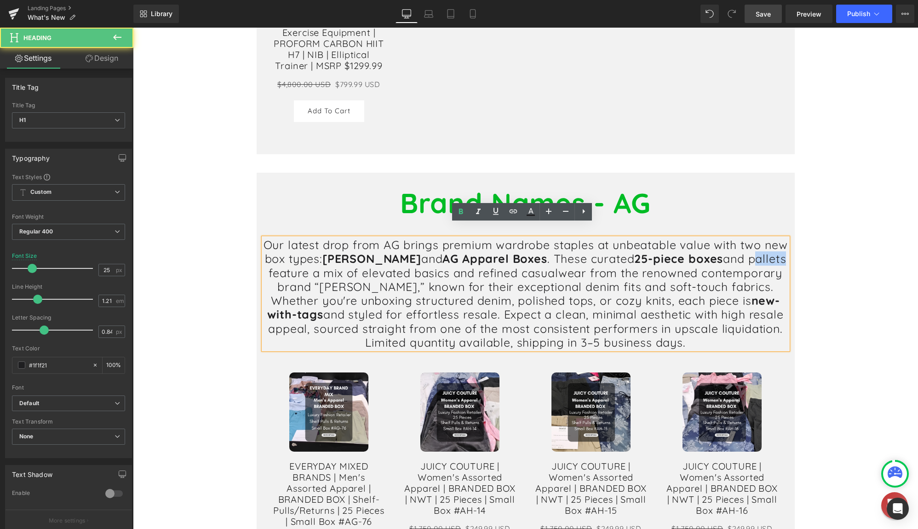
drag, startPoint x: 297, startPoint y: 260, endPoint x: 322, endPoint y: 261, distance: 24.9
click at [320, 261] on h1 "Our latest drop from AG brings premium wardrobe staples at unbeatable value wit…" at bounding box center [526, 293] width 524 height 111
drag, startPoint x: 756, startPoint y: 246, endPoint x: 371, endPoint y: 258, distance: 385.2
click at [322, 258] on h1 "Our latest drop from AG brings premium wardrobe staples at unbeatable value wit…" at bounding box center [526, 293] width 524 height 111
click at [692, 253] on h1 "Our latest drop from AG brings premium wardrobe staples at unbeatable value wit…" at bounding box center [526, 293] width 524 height 111
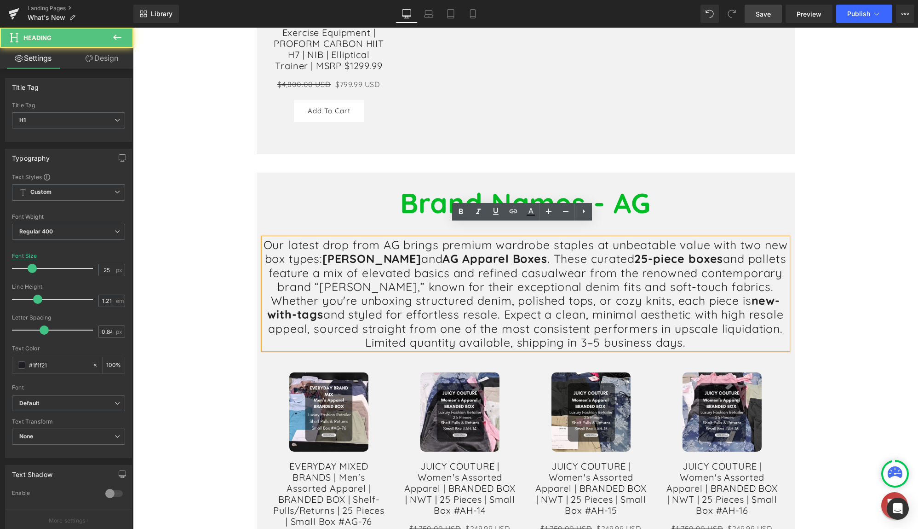
click at [285, 259] on h1 "Our latest drop from AG brings premium wardrobe staples at unbeatable value wit…" at bounding box center [526, 293] width 524 height 111
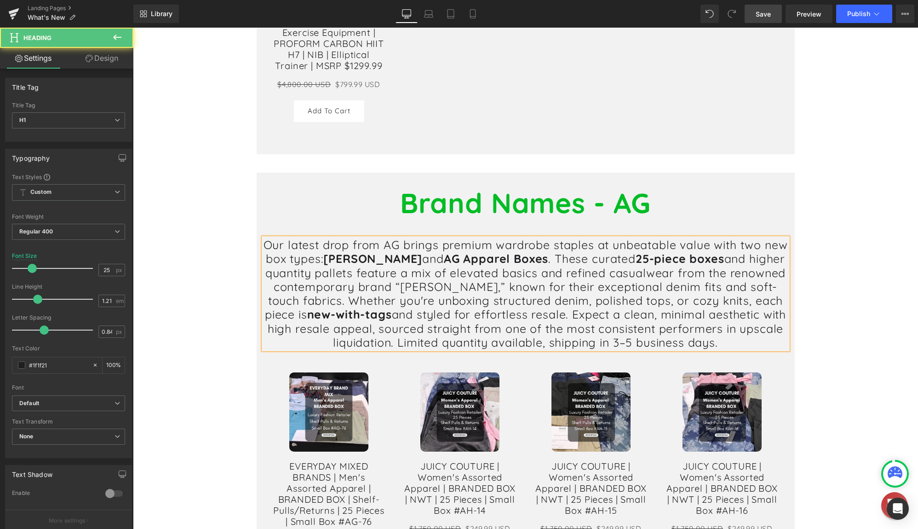
click at [580, 263] on h1 "Our latest drop from AG brings premium wardrobe staples at unbeatable value wit…" at bounding box center [526, 293] width 524 height 111
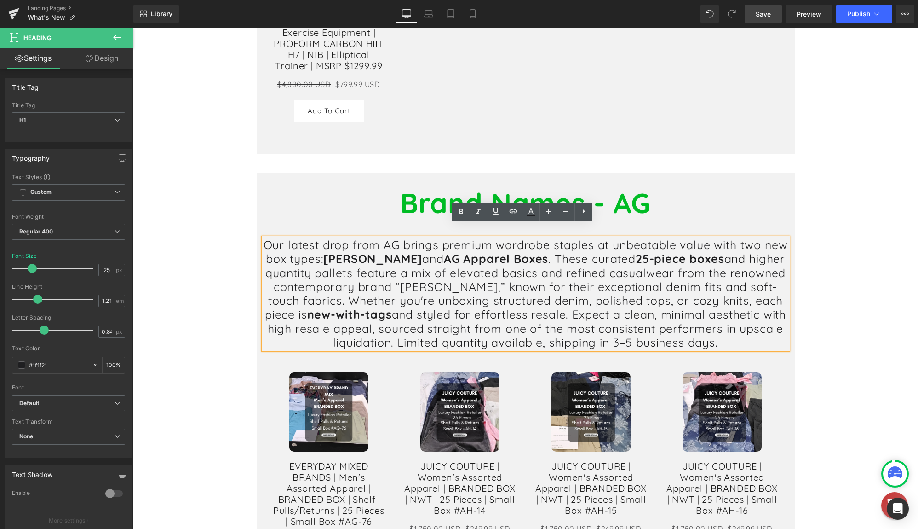
click at [607, 286] on h1 "Our latest drop from AG brings premium wardrobe staples at unbeatable value wit…" at bounding box center [526, 293] width 524 height 111
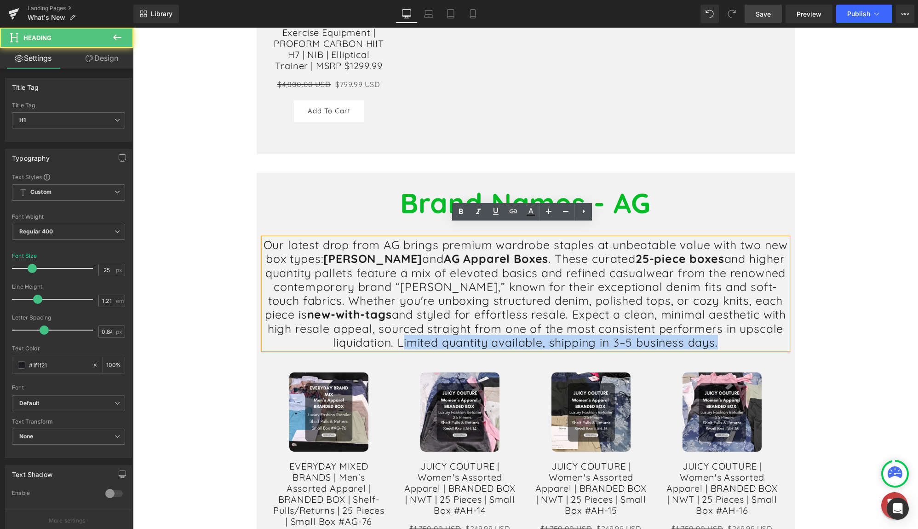
drag, startPoint x: 460, startPoint y: 331, endPoint x: 778, endPoint y: 331, distance: 318.3
click at [778, 331] on h1 "Our latest drop from AG brings premium wardrobe staples at unbeatable value wit…" at bounding box center [526, 293] width 524 height 111
click at [693, 330] on h1 "Our latest drop from AG brings premium wardrobe staples at unbeatable value wit…" at bounding box center [526, 293] width 524 height 111
drag, startPoint x: 459, startPoint y: 328, endPoint x: 838, endPoint y: 328, distance: 379.5
click at [838, 328] on div "Heading Row Hero Banner [STREET_ADDRESS] What's New Heading Eager to see what n…" at bounding box center [525, 472] width 785 height 2278
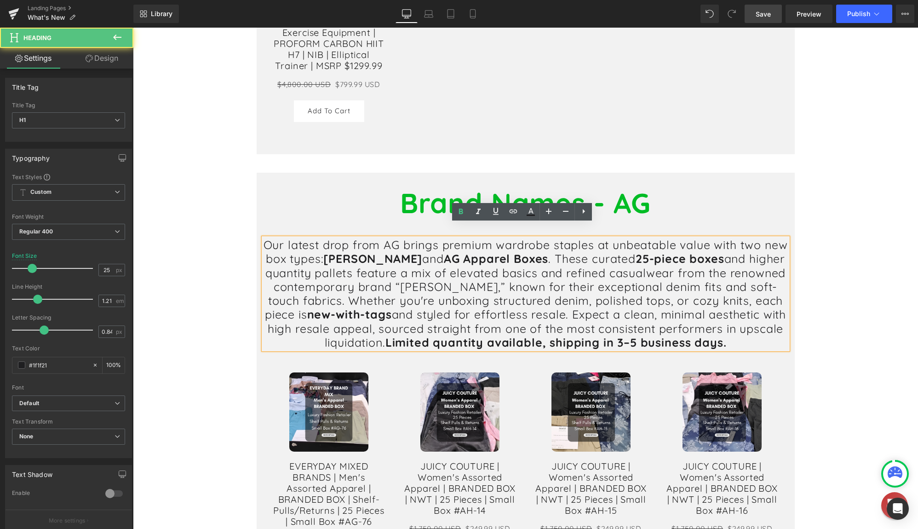
click at [844, 321] on div "Heading Row Hero Banner [STREET_ADDRESS] What's New Heading Eager to see what n…" at bounding box center [525, 472] width 785 height 2278
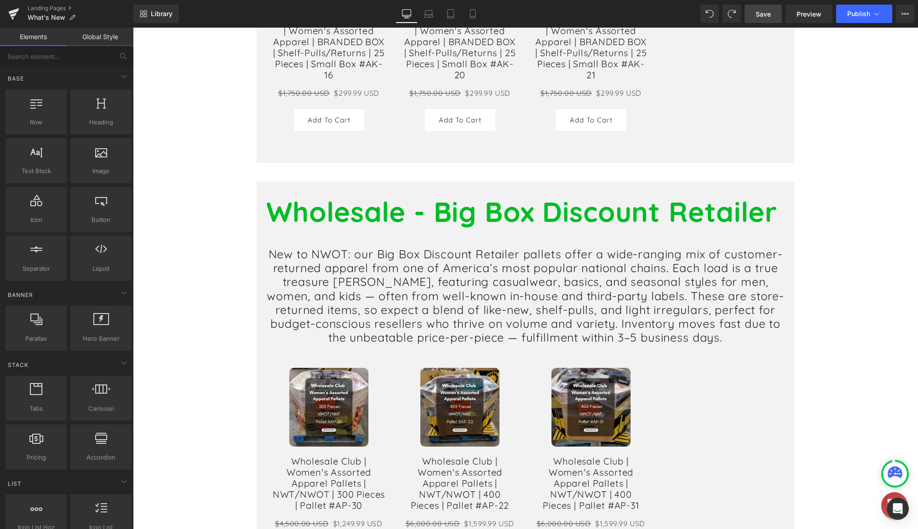
scroll to position [1748, 0]
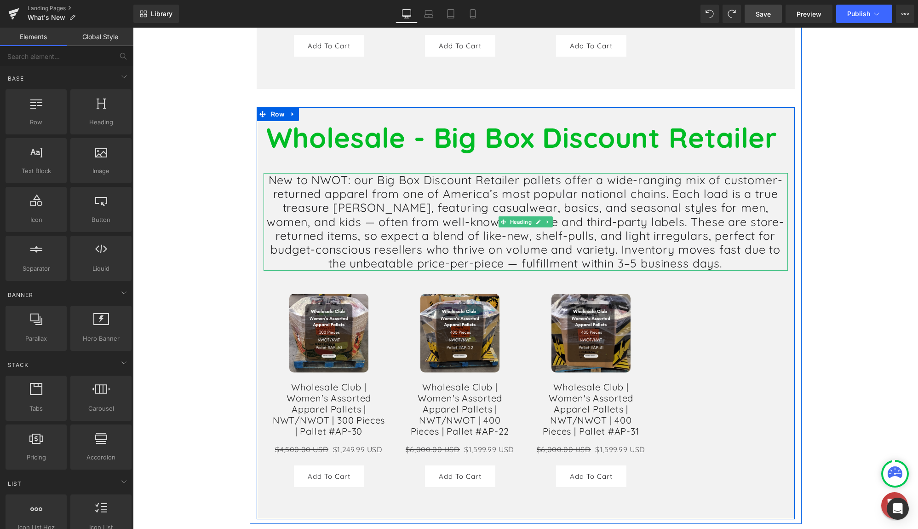
click at [440, 218] on h1 "New to NWOT: our Big Box Discount Retailer pallets offer a wide-ranging mix of …" at bounding box center [526, 222] width 524 height 98
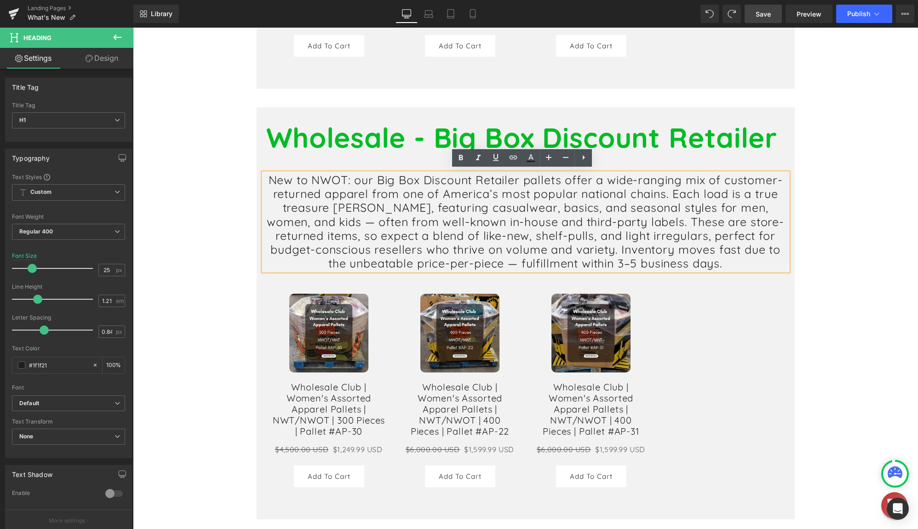
click at [347, 179] on h1 "New to NWOT: our Big Box Discount Retailer pallets offer a wide-ranging mix of …" at bounding box center [526, 222] width 524 height 98
drag, startPoint x: 289, startPoint y: 178, endPoint x: 268, endPoint y: 180, distance: 20.8
click at [268, 180] on h1 "New to NWOT: our Big Box Discount Retailer pallets offer a wide-ranging mix of …" at bounding box center [526, 222] width 524 height 98
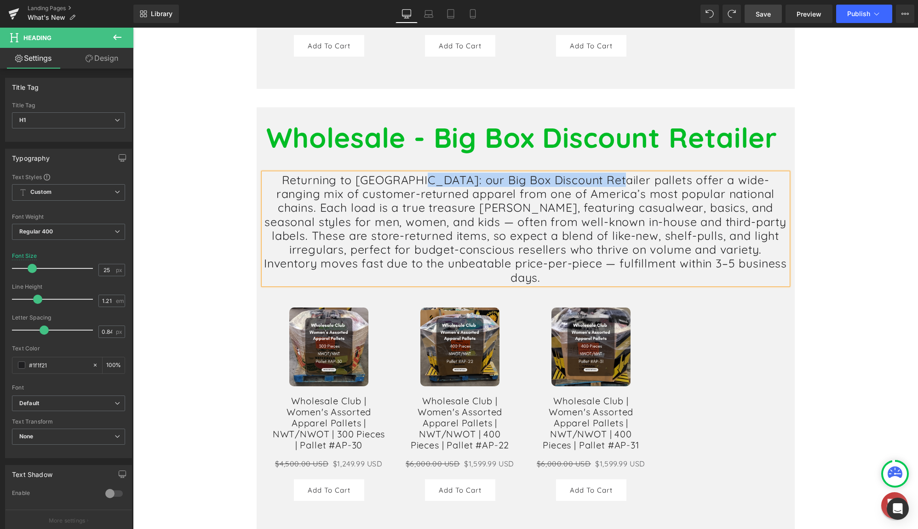
drag, startPoint x: 421, startPoint y: 178, endPoint x: 604, endPoint y: 182, distance: 183.1
click at [604, 182] on h1 "Returning to [GEOGRAPHIC_DATA]: our Big Box Discount Retailer pallets offer a w…" at bounding box center [526, 228] width 524 height 111
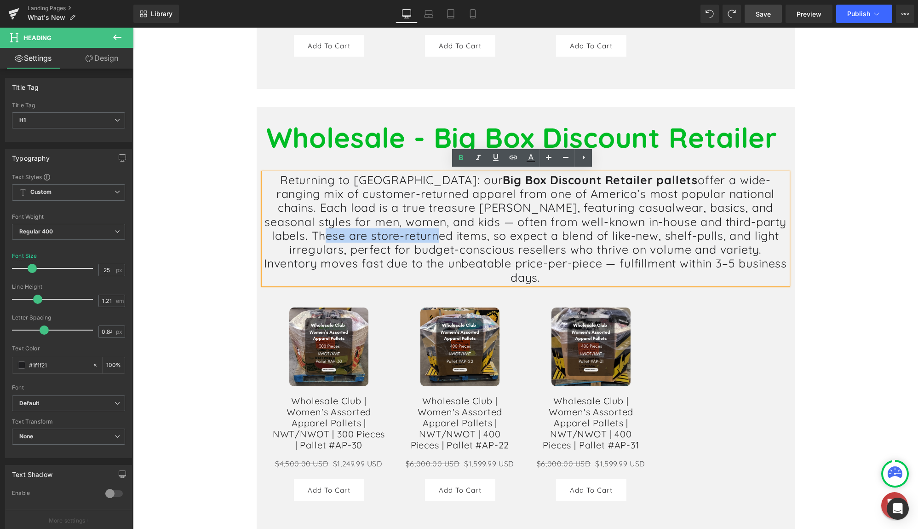
drag, startPoint x: 702, startPoint y: 219, endPoint x: 304, endPoint y: 230, distance: 398.5
click at [304, 230] on h1 "Returning to [GEOGRAPHIC_DATA]: our Big Box Discount Retailer pallets offer a w…" at bounding box center [526, 228] width 524 height 111
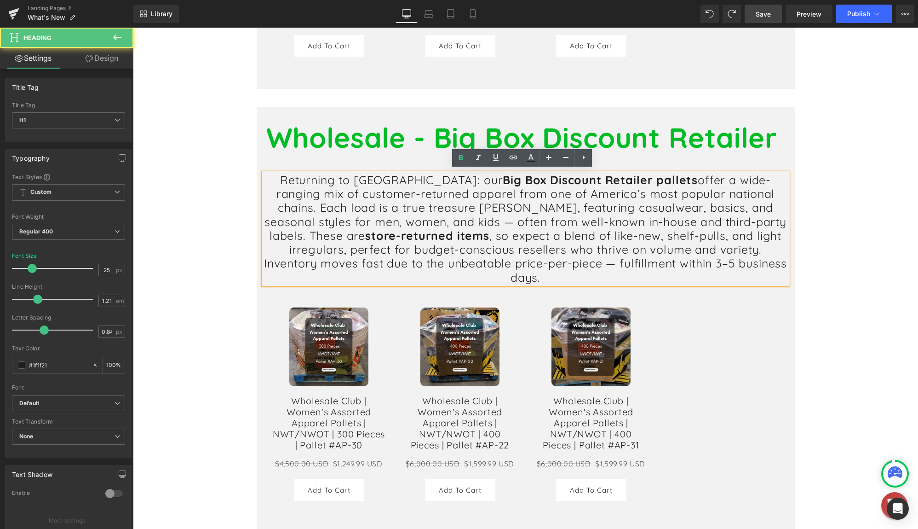
click at [498, 244] on h1 "Returning to [GEOGRAPHIC_DATA]: our Big Box Discount Retailer pallets offer a w…" at bounding box center [526, 228] width 524 height 111
click at [737, 256] on h1 "Returning to [GEOGRAPHIC_DATA]: our Big Box Discount Retailer pallets offer a w…" at bounding box center [526, 228] width 524 height 111
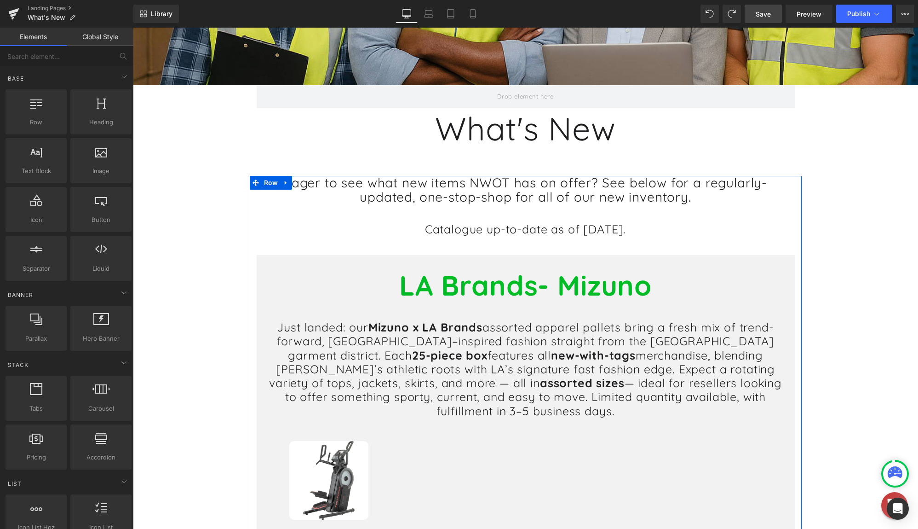
scroll to position [322, 0]
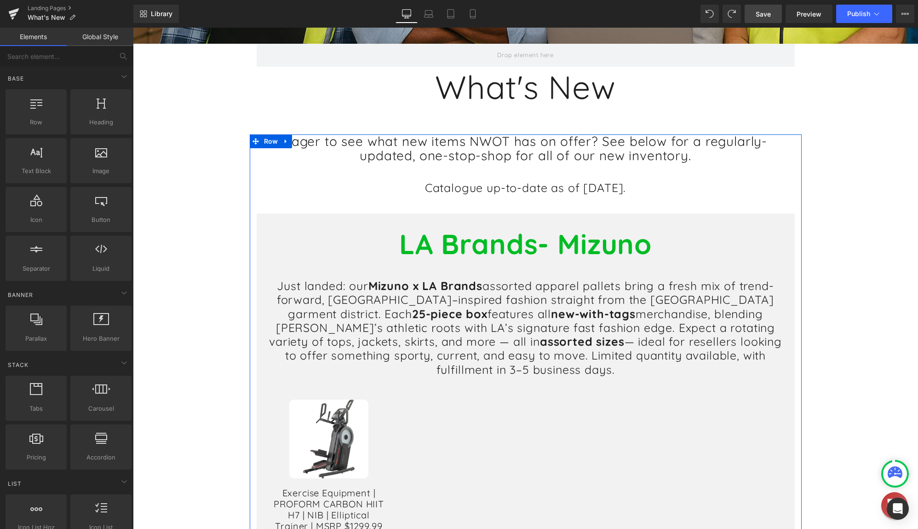
click at [514, 316] on div "Just landed: our Mizuno x LA Brands assorted apparel pallets bring a fresh mix …" at bounding box center [526, 328] width 524 height 98
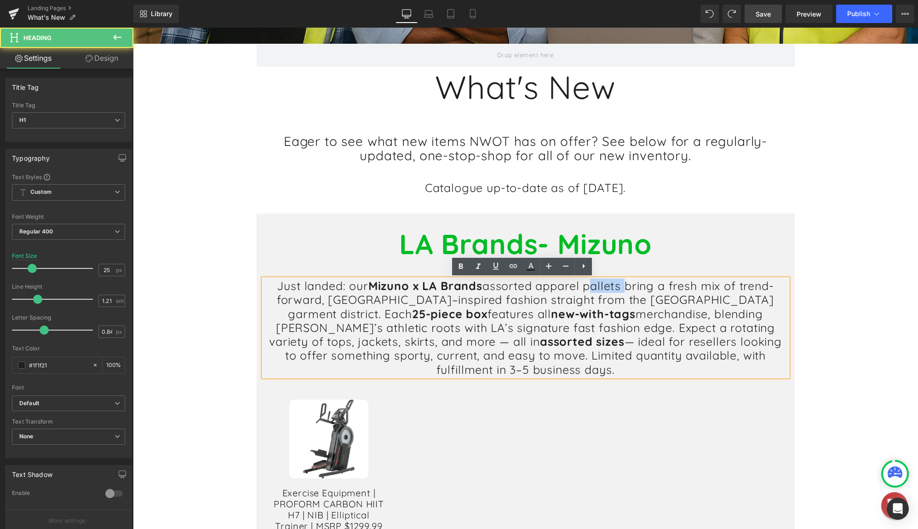
drag, startPoint x: 620, startPoint y: 285, endPoint x: 586, endPoint y: 288, distance: 34.2
click at [586, 288] on h1 "Just landed: our Mizuno x LA Brands assorted apparel pallets bring a fresh mix …" at bounding box center [526, 328] width 524 height 98
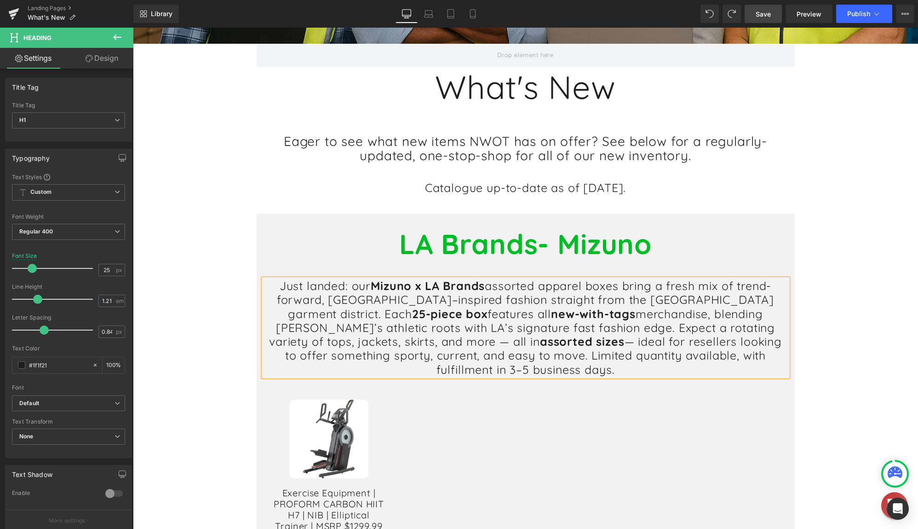
click at [563, 306] on h1 "Just landed: our Mizuno x LA Brands assorted apparel boxes bring a fresh mix of…" at bounding box center [526, 328] width 524 height 98
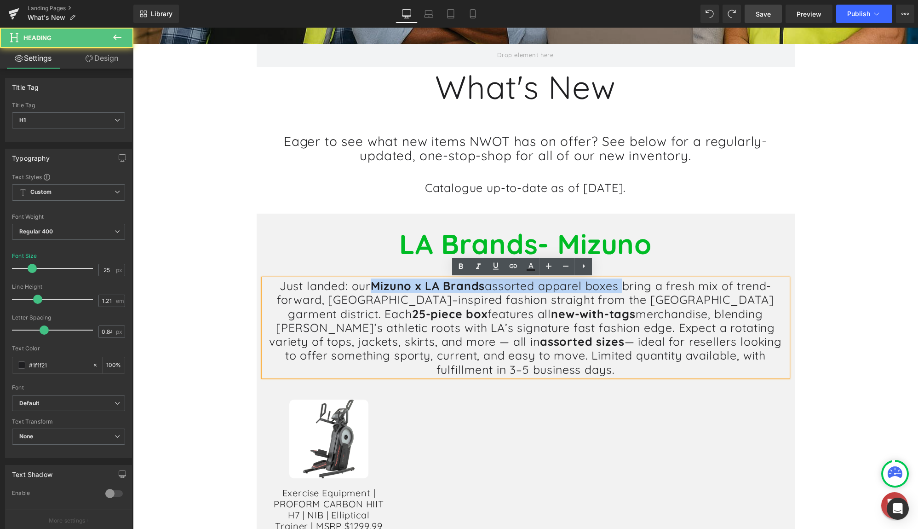
drag, startPoint x: 370, startPoint y: 284, endPoint x: 618, endPoint y: 287, distance: 248.0
click at [619, 287] on h1 "Just landed: our Mizuno x LA Brands assorted apparel boxes bring a fresh mix of…" at bounding box center [526, 328] width 524 height 98
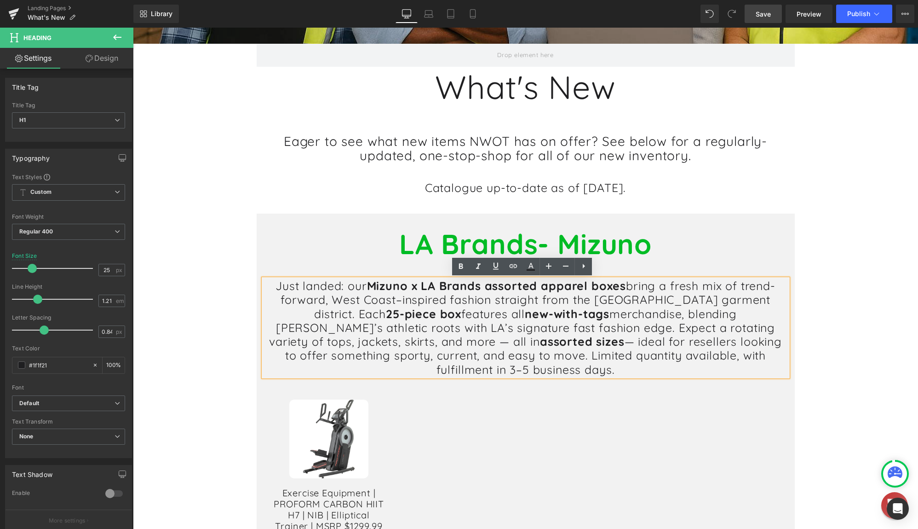
click at [596, 289] on span "Mizuno x LA Brands assorted apparel boxes" at bounding box center [496, 285] width 259 height 14
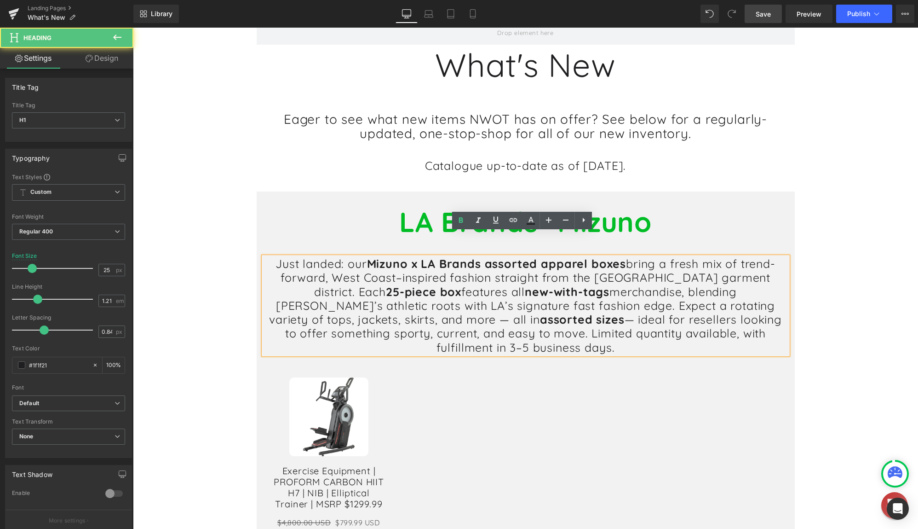
scroll to position [368, 0]
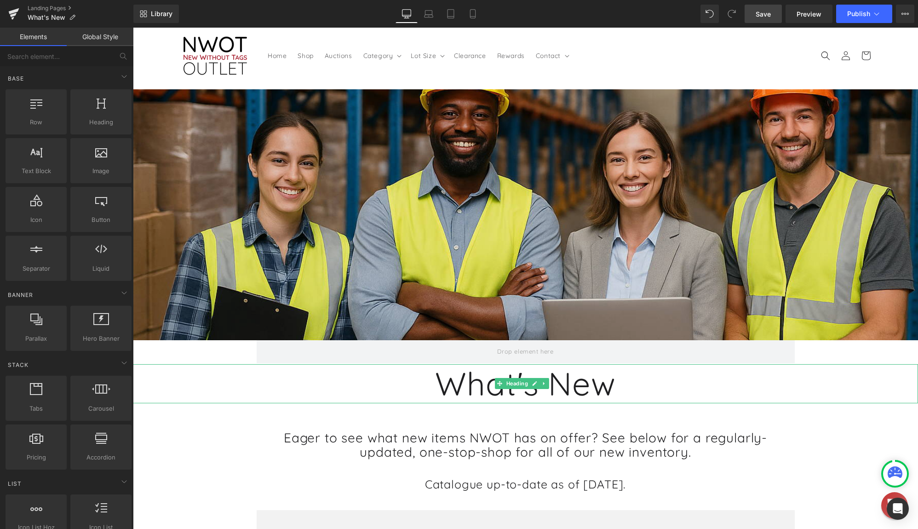
scroll to position [46, 0]
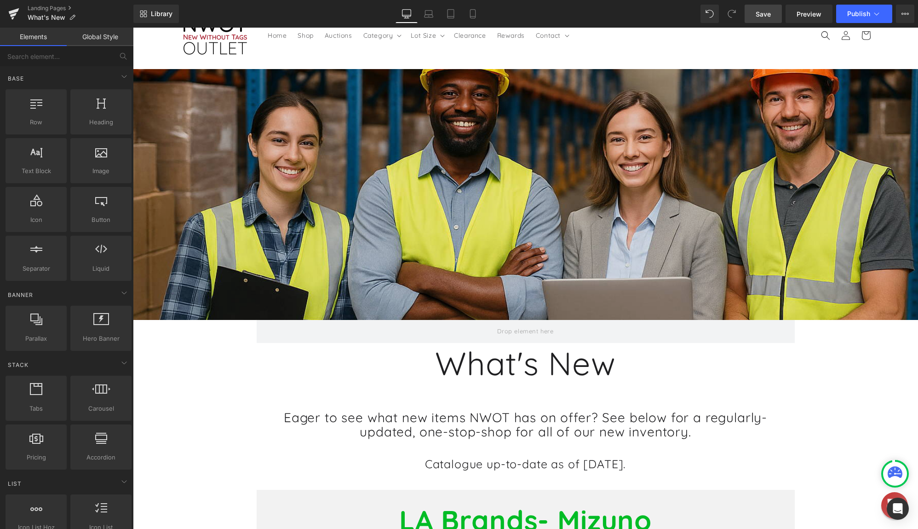
click at [771, 15] on span "Save" at bounding box center [763, 14] width 15 height 10
click at [808, 12] on span "Preview" at bounding box center [809, 14] width 25 height 10
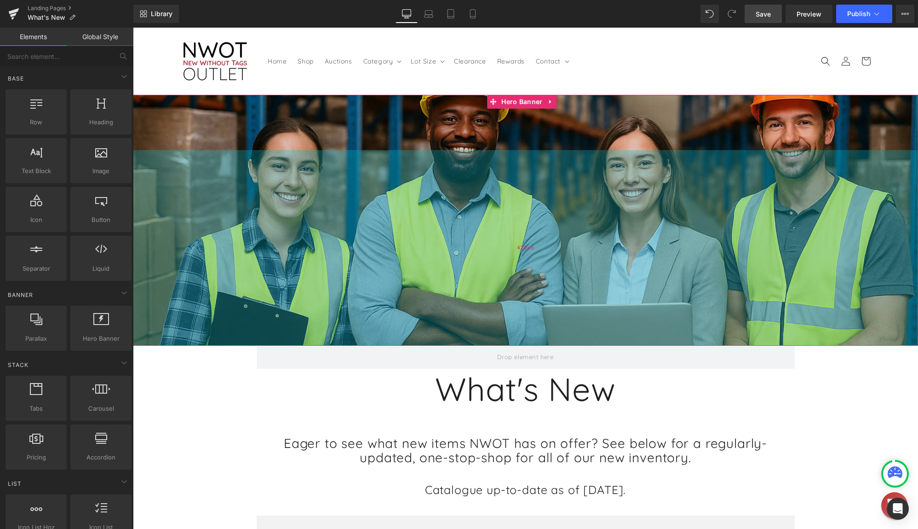
scroll to position [0, 0]
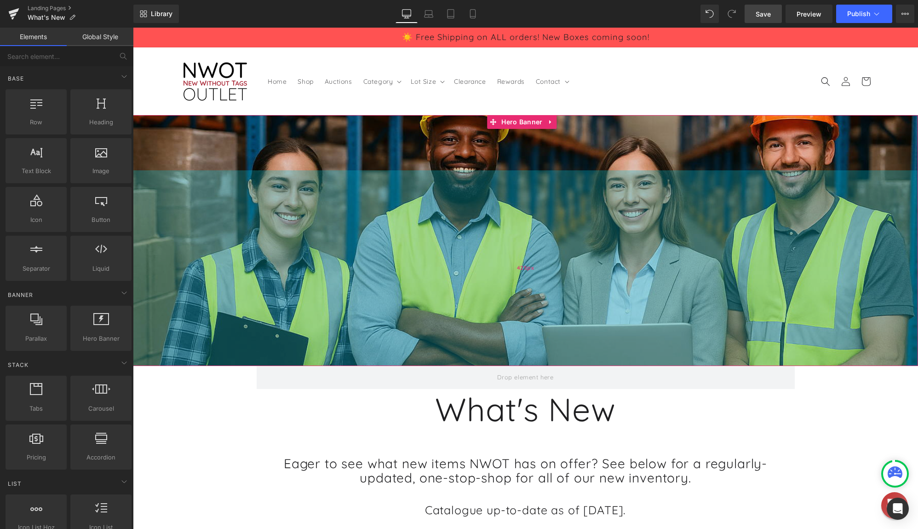
click at [532, 217] on div "425px" at bounding box center [525, 267] width 785 height 195
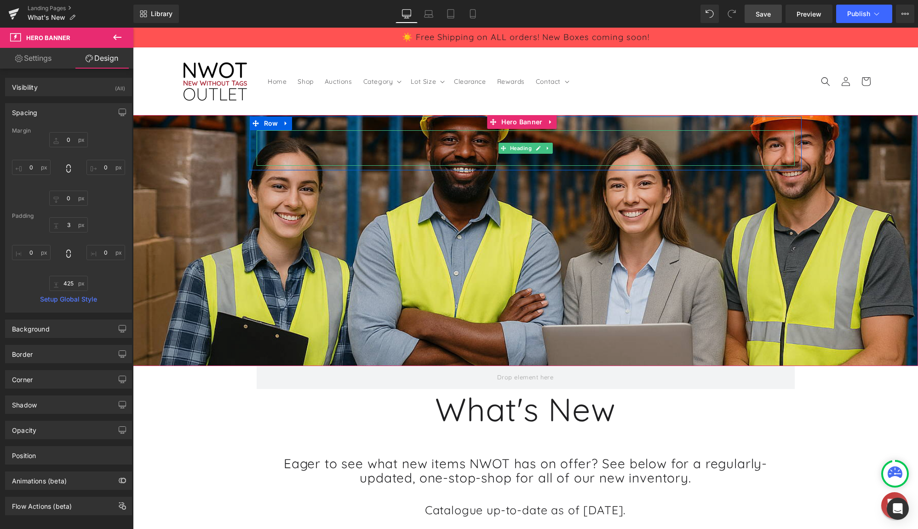
click at [583, 138] on h1 at bounding box center [526, 147] width 538 height 35
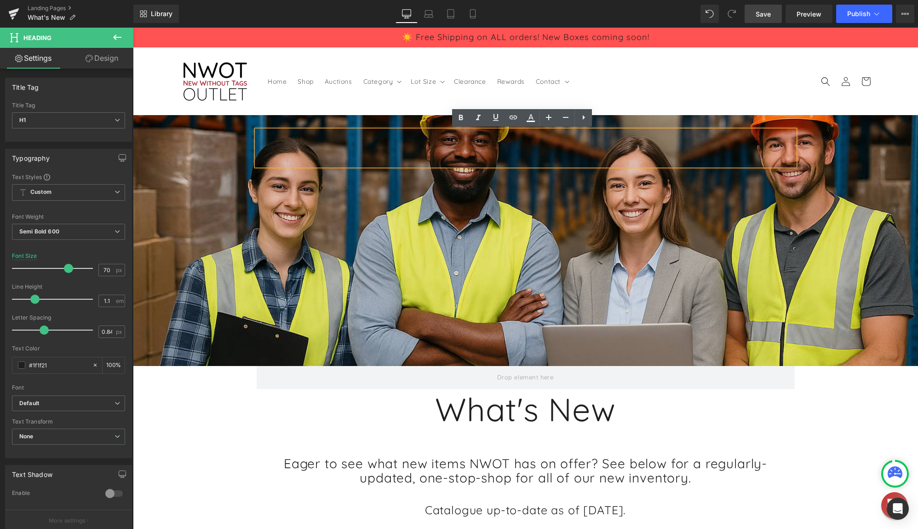
click at [595, 202] on div at bounding box center [525, 240] width 785 height 251
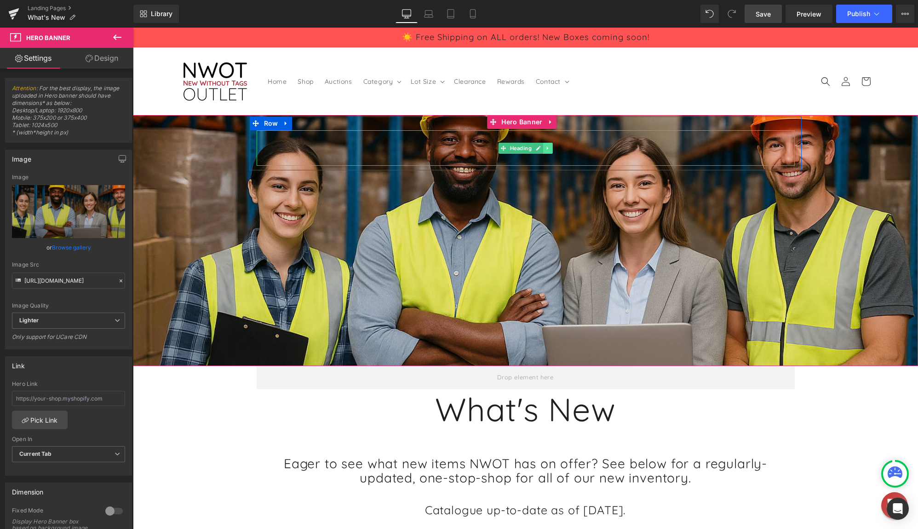
click at [546, 150] on icon at bounding box center [547, 148] width 5 height 6
click at [548, 149] on link at bounding box center [553, 148] width 10 height 11
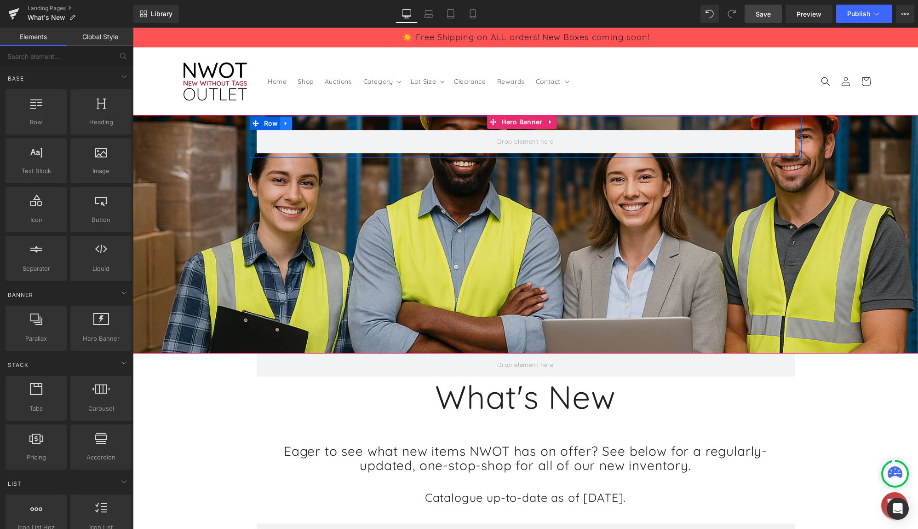
click at [285, 124] on icon at bounding box center [286, 123] width 6 height 7
click at [307, 123] on icon at bounding box center [310, 123] width 6 height 6
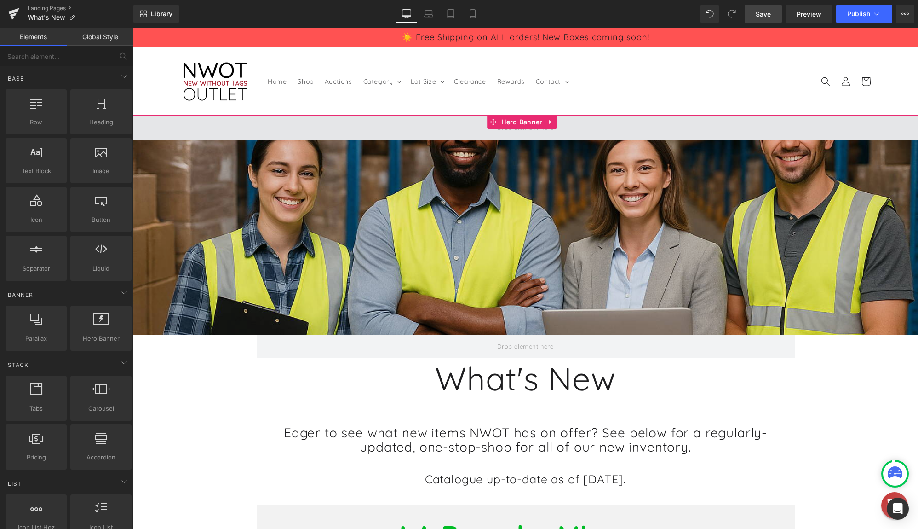
click at [575, 129] on span at bounding box center [525, 127] width 785 height 23
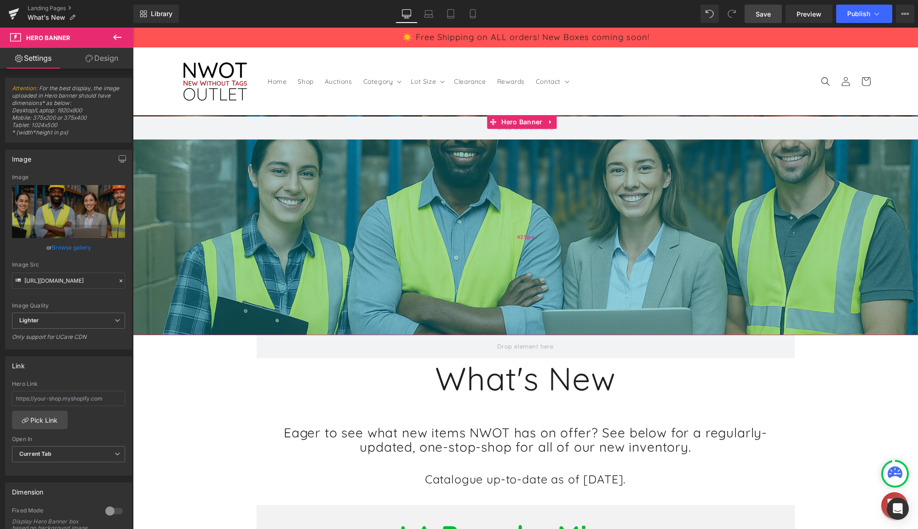
click at [518, 224] on div "425px" at bounding box center [525, 236] width 785 height 195
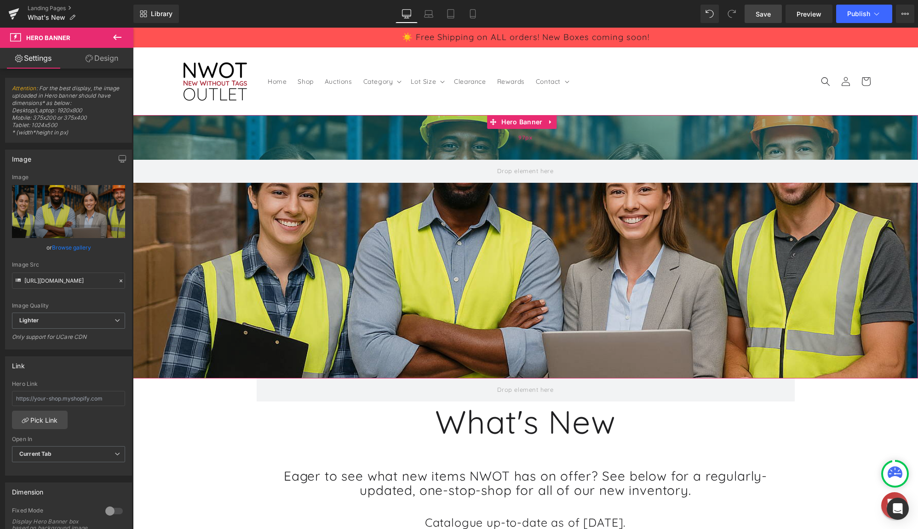
drag, startPoint x: 487, startPoint y: 115, endPoint x: 494, endPoint y: 159, distance: 43.8
click at [494, 159] on div "97px" at bounding box center [525, 137] width 785 height 45
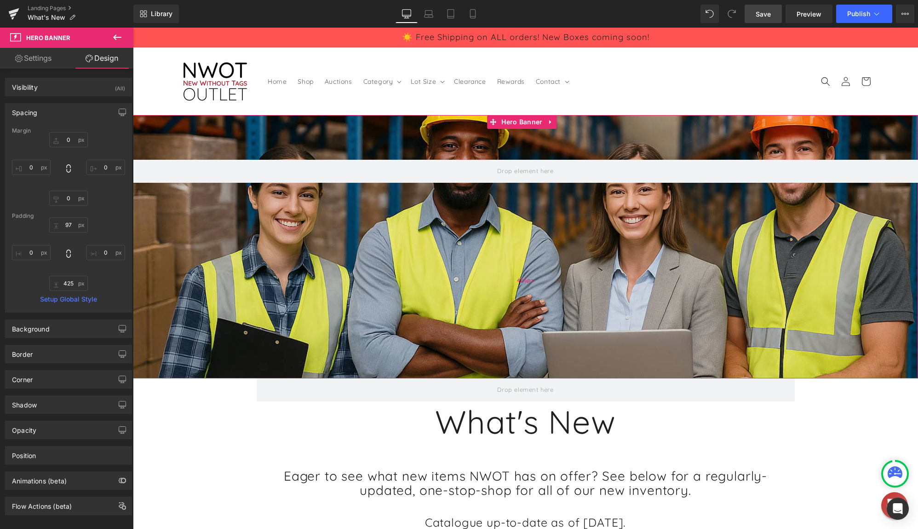
type input "0"
type input "3"
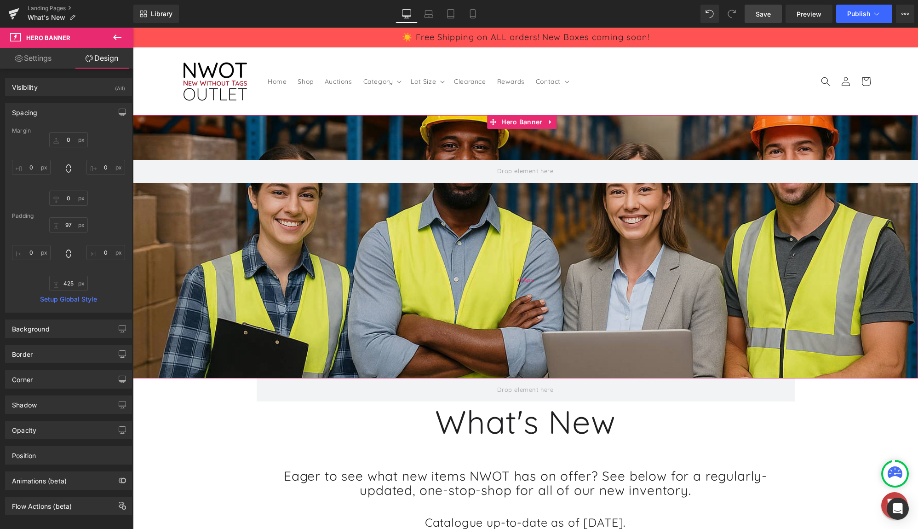
type input "0"
type input "425"
type input "0"
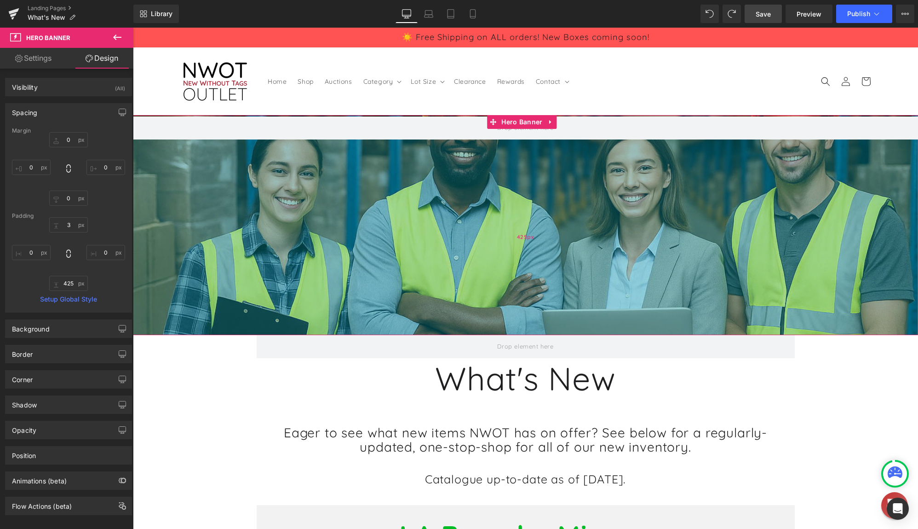
click at [514, 317] on div "425px" at bounding box center [525, 236] width 785 height 195
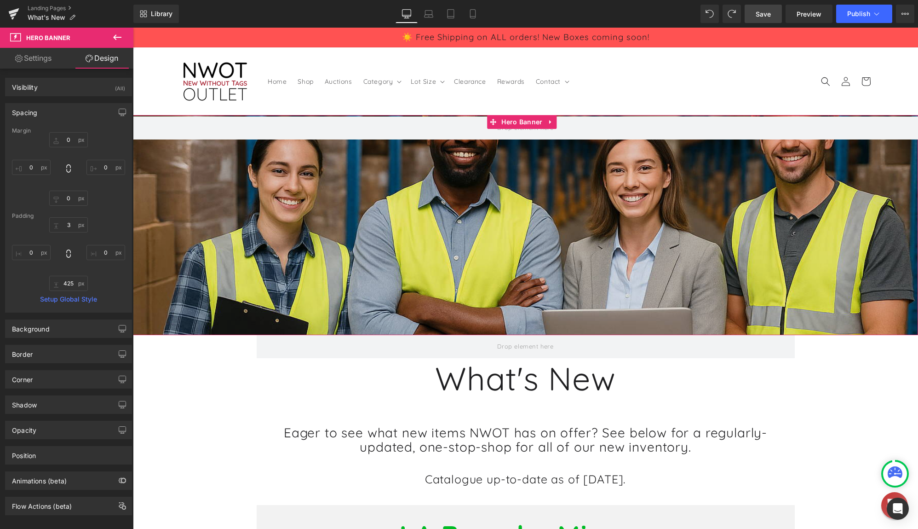
click at [57, 56] on link "Settings" at bounding box center [33, 58] width 67 height 21
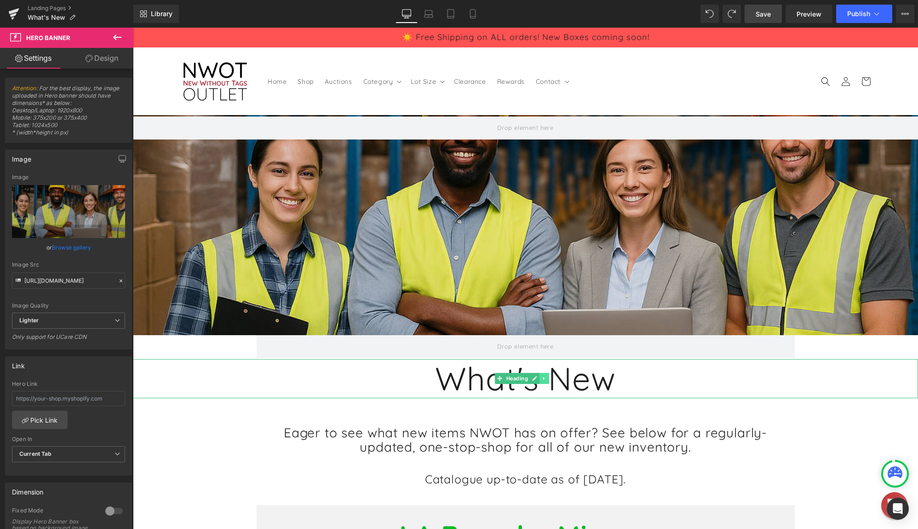
click at [545, 379] on icon at bounding box center [544, 378] width 5 height 6
click at [516, 367] on h1 "What's New" at bounding box center [525, 378] width 785 height 39
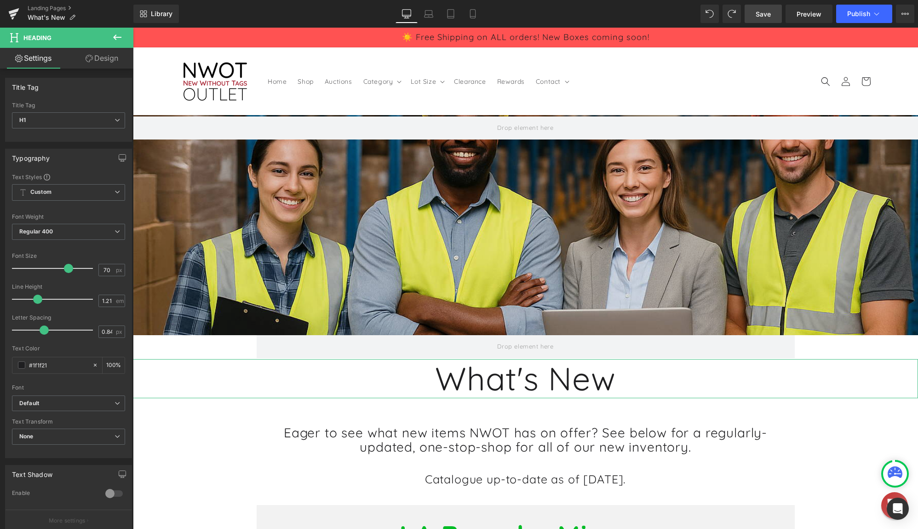
click at [98, 56] on link "Design" at bounding box center [102, 58] width 67 height 21
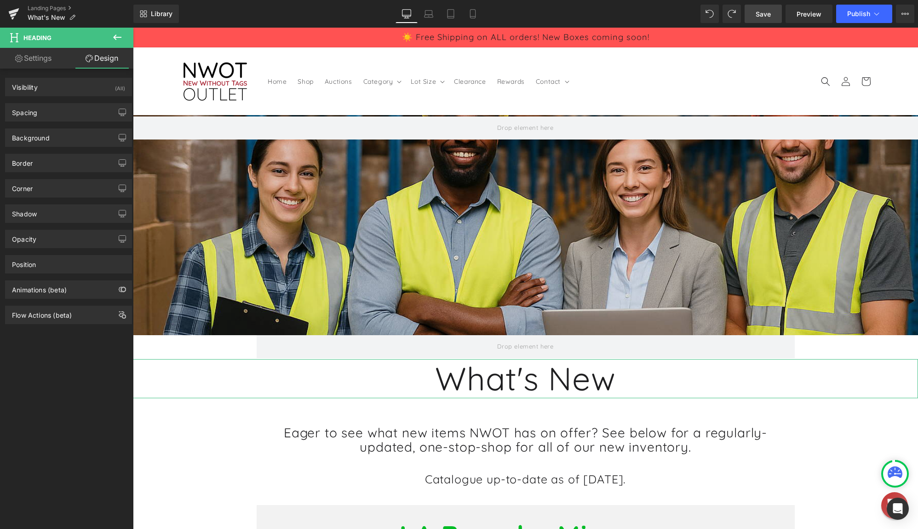
click at [35, 64] on link "Settings" at bounding box center [33, 58] width 67 height 21
type input "100"
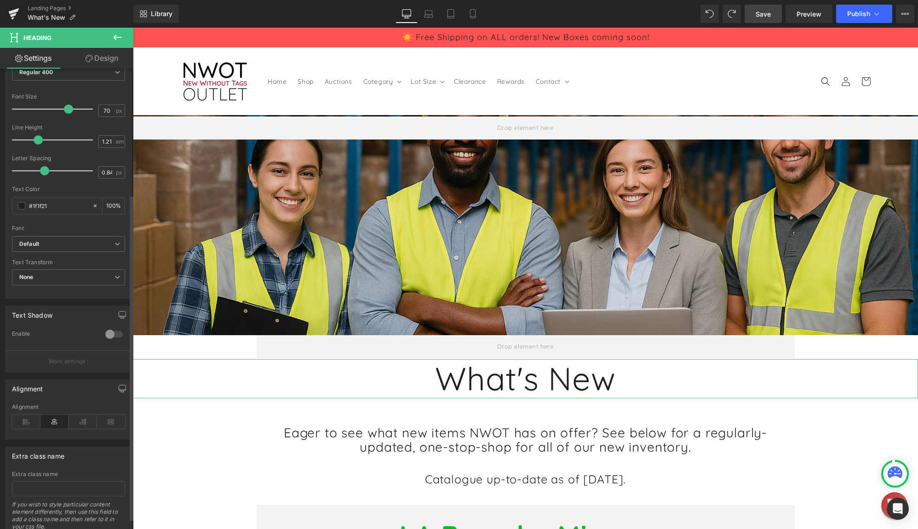
scroll to position [184, 0]
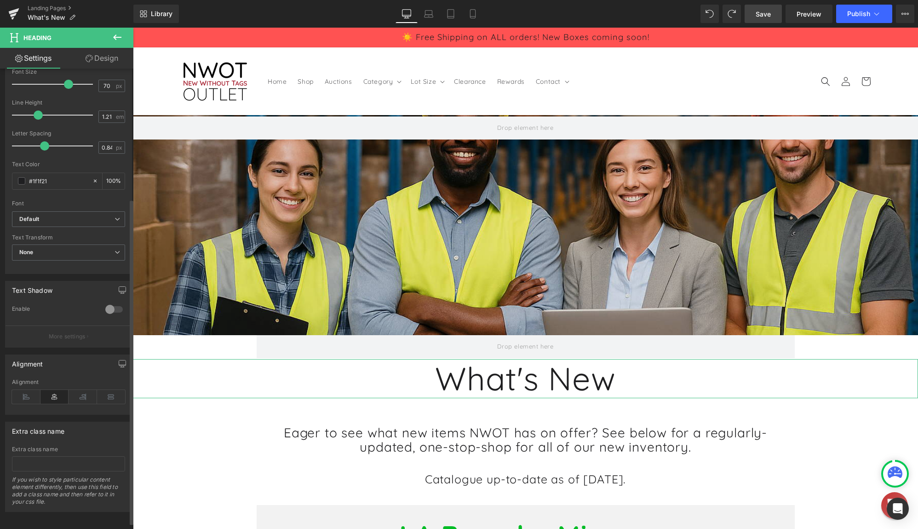
click at [108, 305] on div at bounding box center [114, 309] width 22 height 15
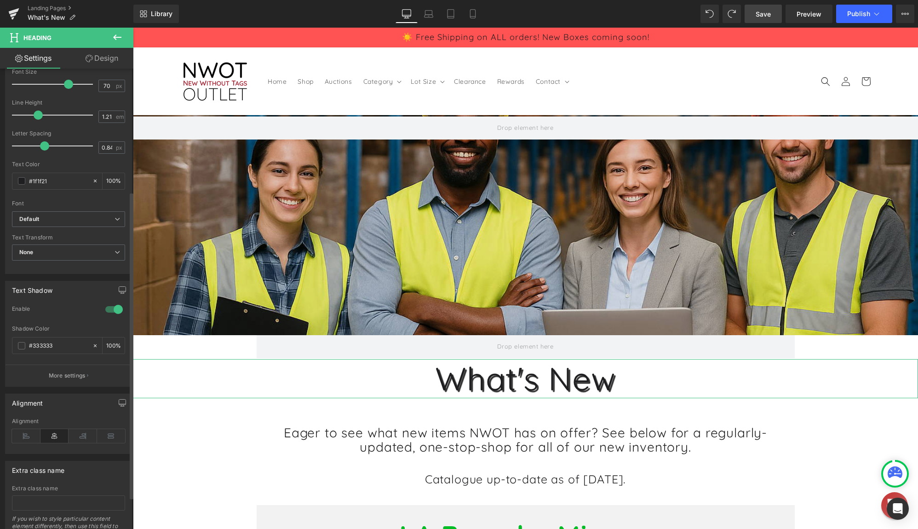
click at [108, 305] on div at bounding box center [114, 309] width 22 height 15
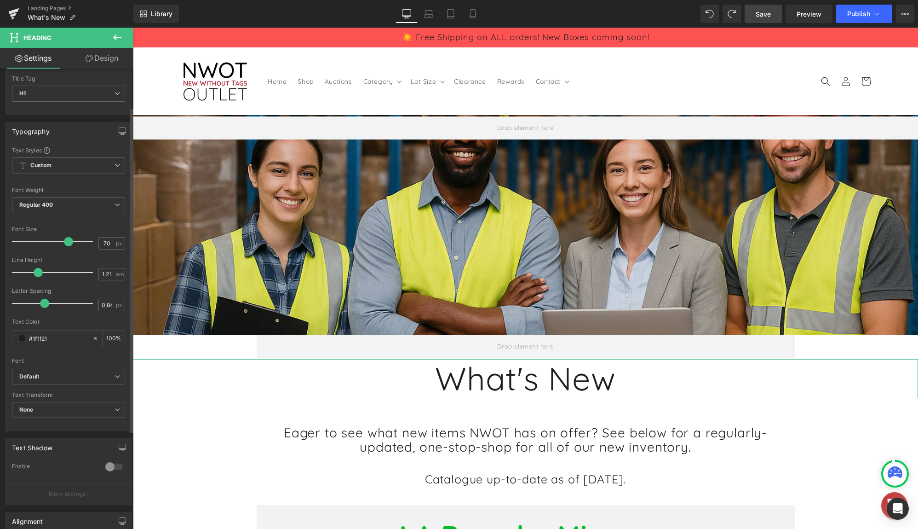
scroll to position [9, 0]
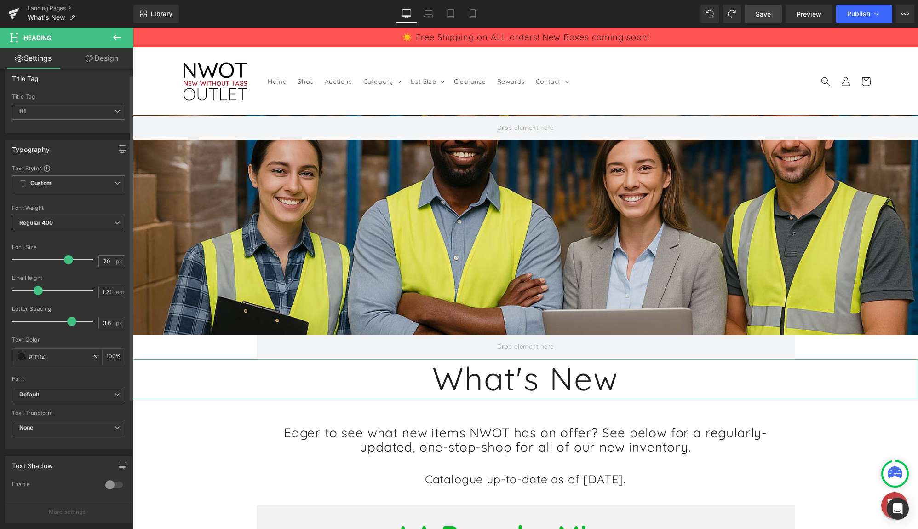
type input "4"
drag, startPoint x: 57, startPoint y: 323, endPoint x: 115, endPoint y: 318, distance: 57.2
click at [115, 318] on div "Letter Spacing 4 px" at bounding box center [68, 320] width 113 height 31
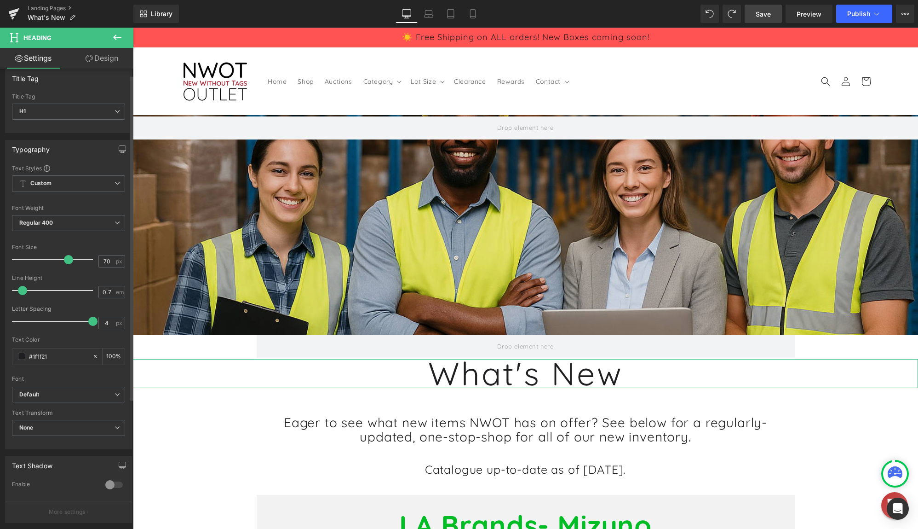
type input "0.5"
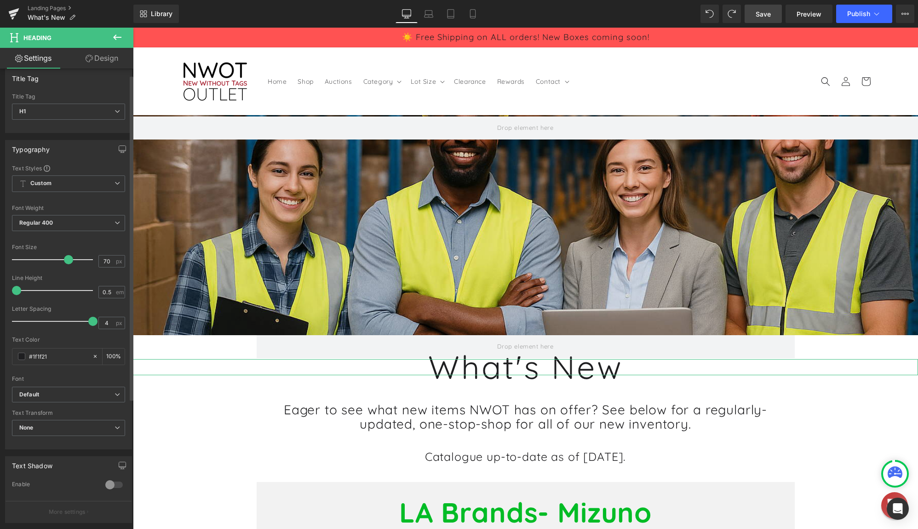
drag, startPoint x: 40, startPoint y: 290, endPoint x: 12, endPoint y: 287, distance: 27.8
click at [12, 287] on div "Line Height 0.5 em" at bounding box center [68, 290] width 113 height 31
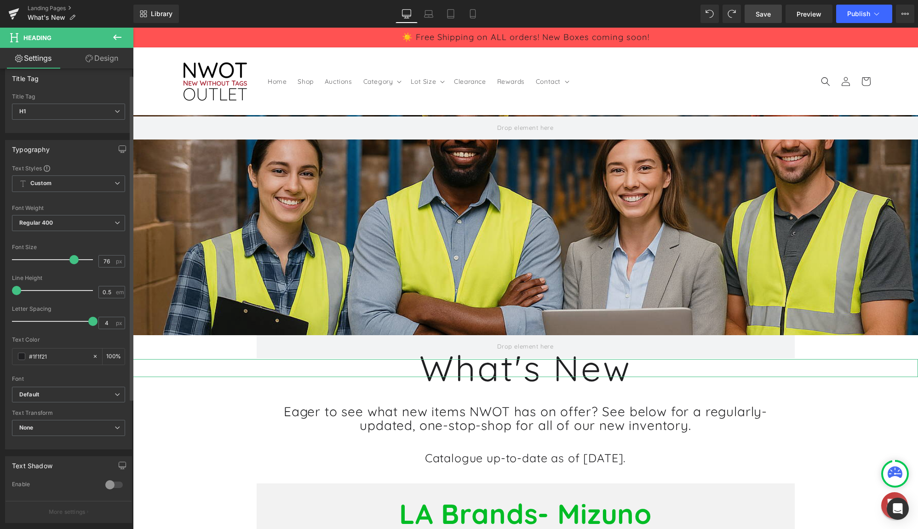
type input "75"
click at [72, 261] on span at bounding box center [72, 259] width 9 height 9
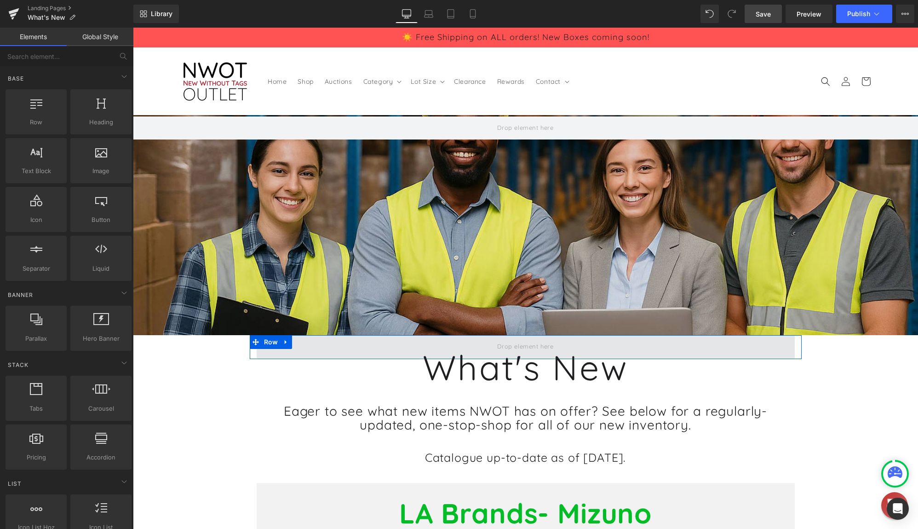
click at [549, 342] on span at bounding box center [525, 346] width 63 height 15
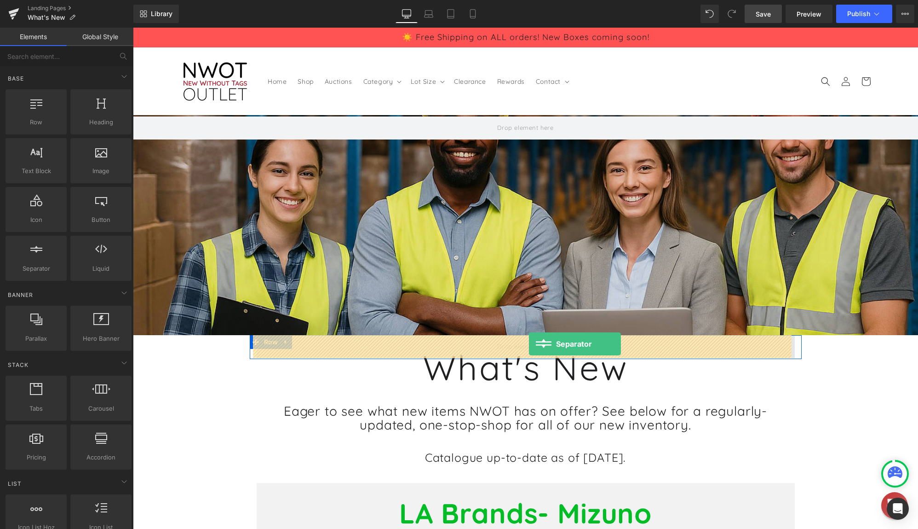
drag, startPoint x: 179, startPoint y: 280, endPoint x: 529, endPoint y: 344, distance: 355.8
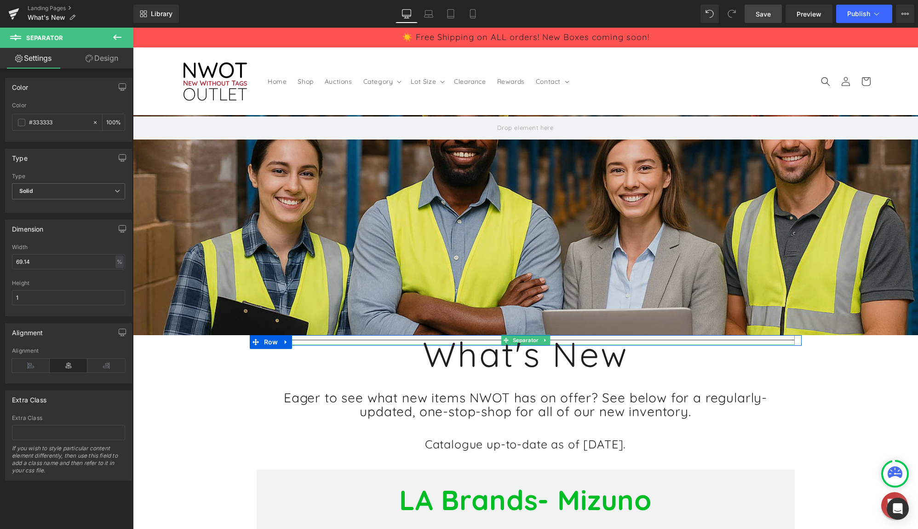
click at [637, 340] on hr at bounding box center [526, 341] width 538 height 5
click at [752, 341] on hr at bounding box center [526, 341] width 538 height 5
click at [678, 339] on div at bounding box center [526, 340] width 538 height 10
click at [283, 342] on icon at bounding box center [286, 342] width 6 height 7
click at [307, 344] on icon at bounding box center [310, 342] width 6 height 7
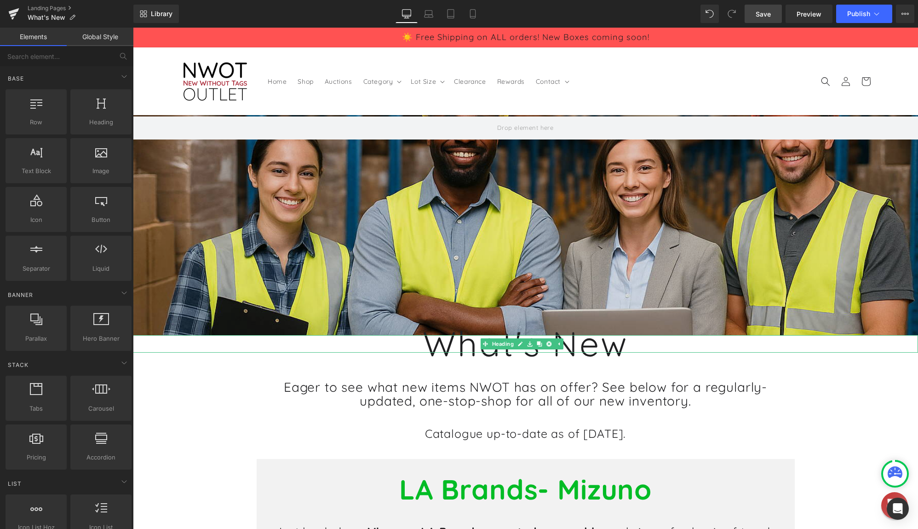
click at [460, 345] on h1 "What's New" at bounding box center [525, 343] width 785 height 17
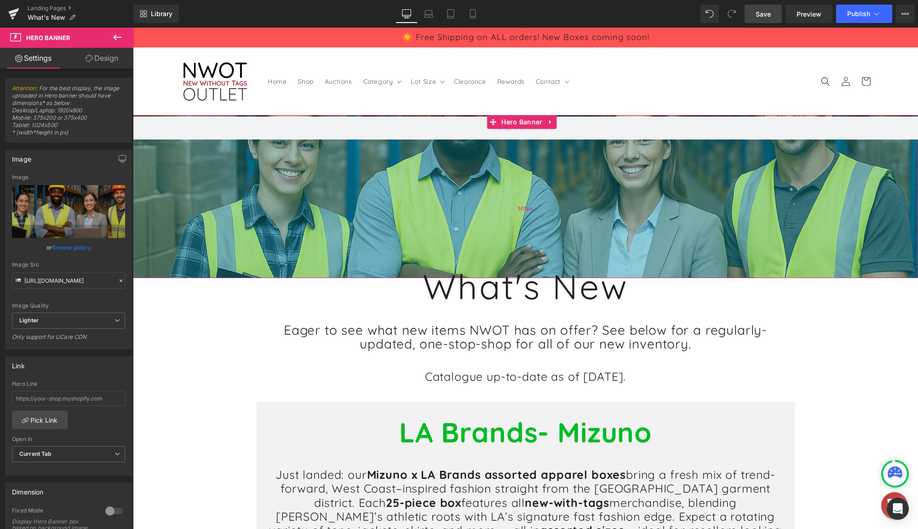
drag, startPoint x: 393, startPoint y: 332, endPoint x: 408, endPoint y: 275, distance: 58.9
click at [408, 275] on div "301px" at bounding box center [525, 208] width 785 height 138
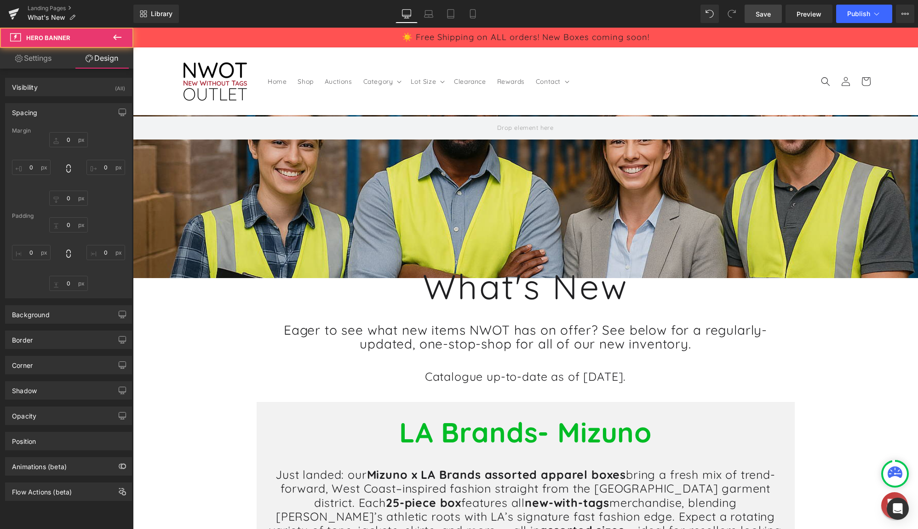
type input "0"
type input "3"
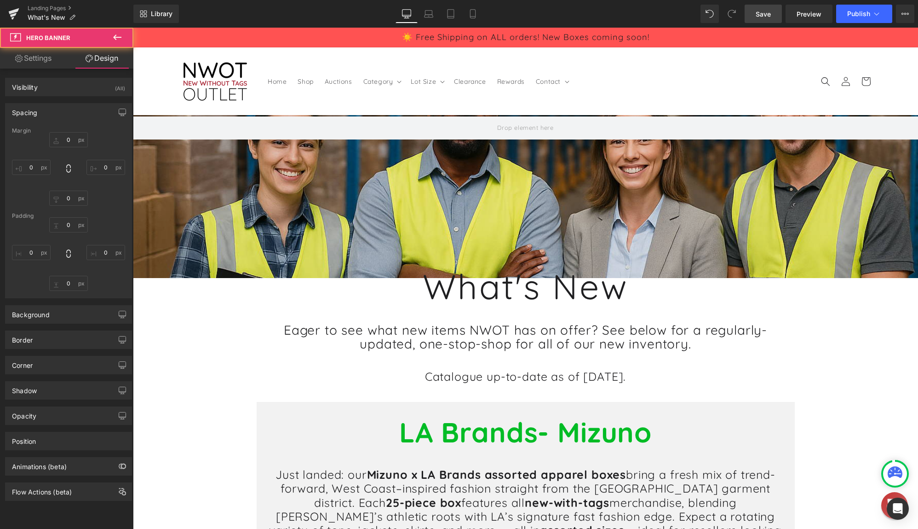
type input "0"
type input "301"
type input "0"
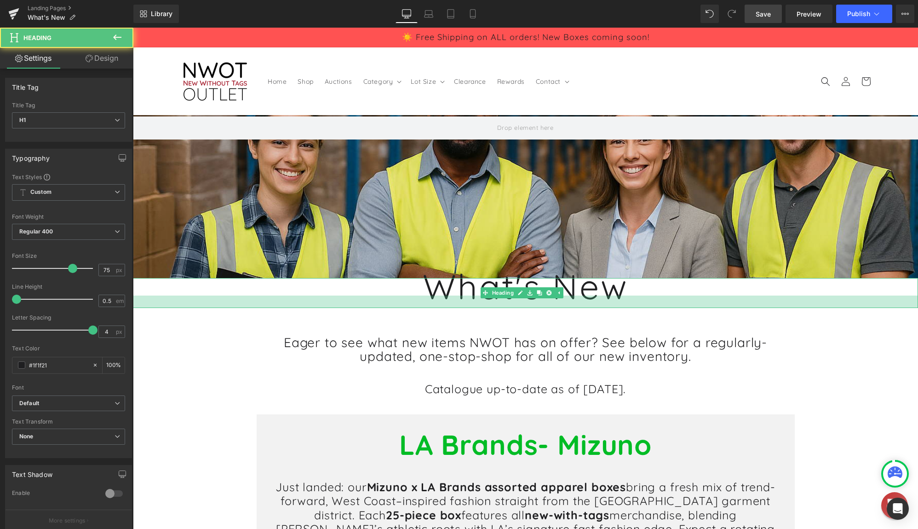
drag, startPoint x: 423, startPoint y: 293, endPoint x: 426, endPoint y: 306, distance: 13.0
click at [426, 306] on div at bounding box center [525, 301] width 785 height 12
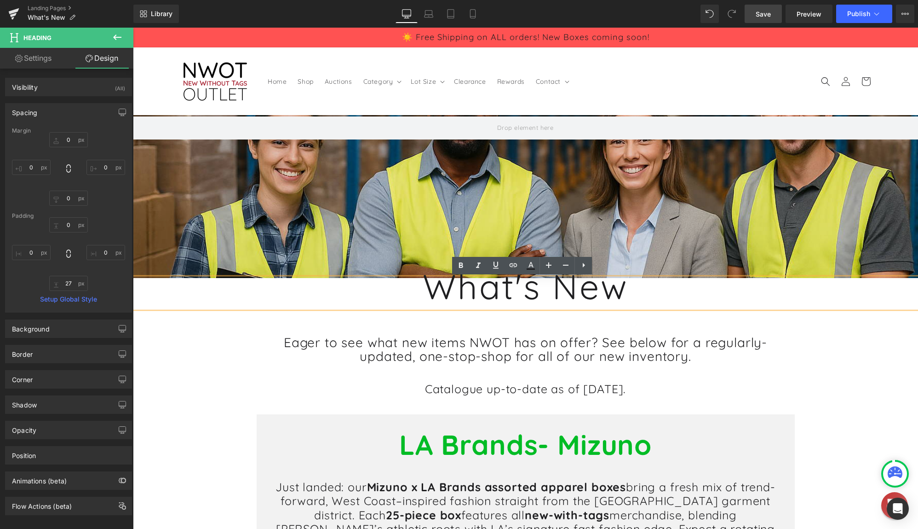
click at [422, 295] on h1 "What's New" at bounding box center [525, 286] width 785 height 17
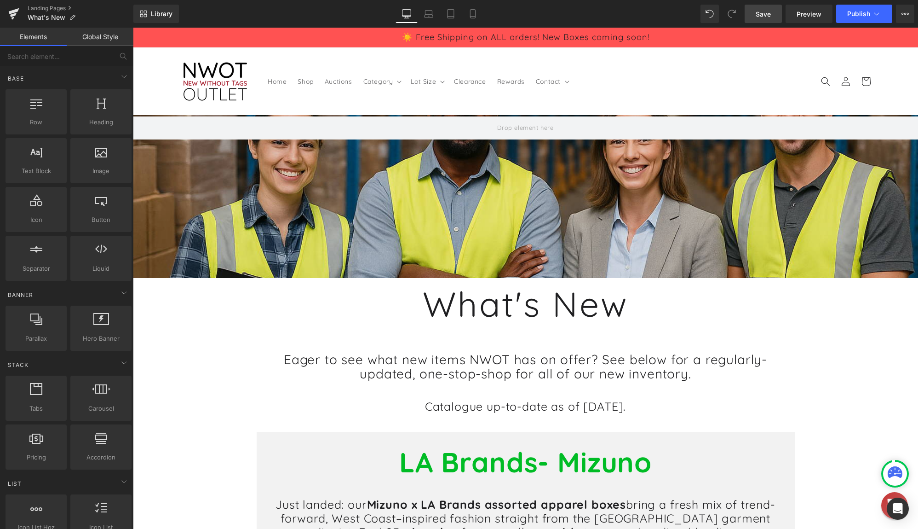
click at [776, 15] on link "Save" at bounding box center [763, 14] width 37 height 18
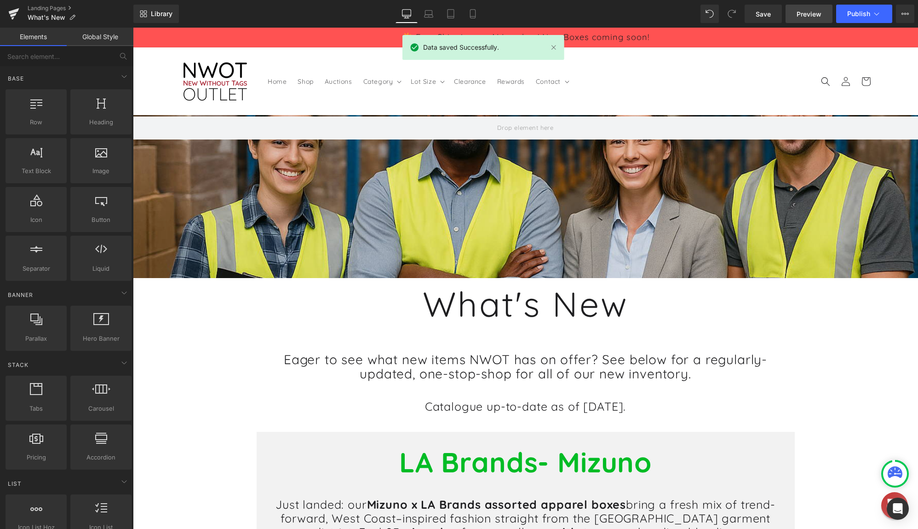
click at [801, 11] on span "Preview" at bounding box center [809, 14] width 25 height 10
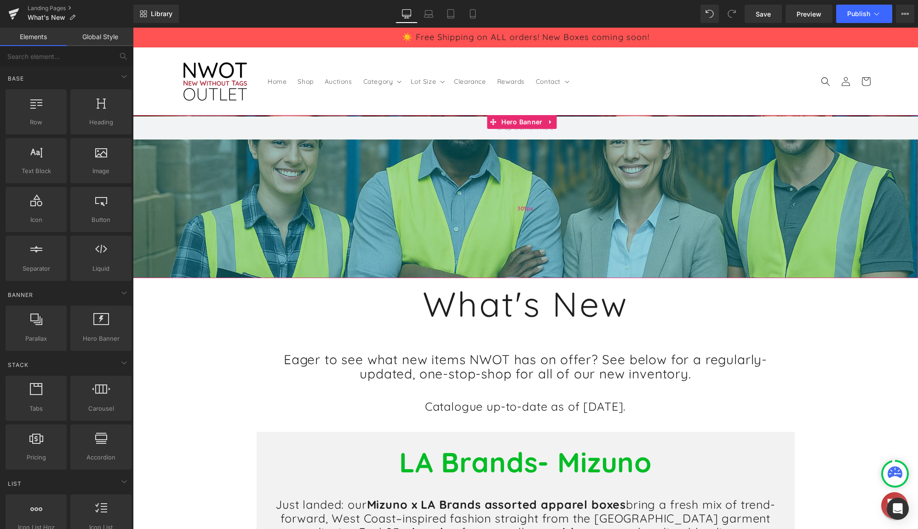
click at [352, 207] on div "301px" at bounding box center [525, 208] width 785 height 138
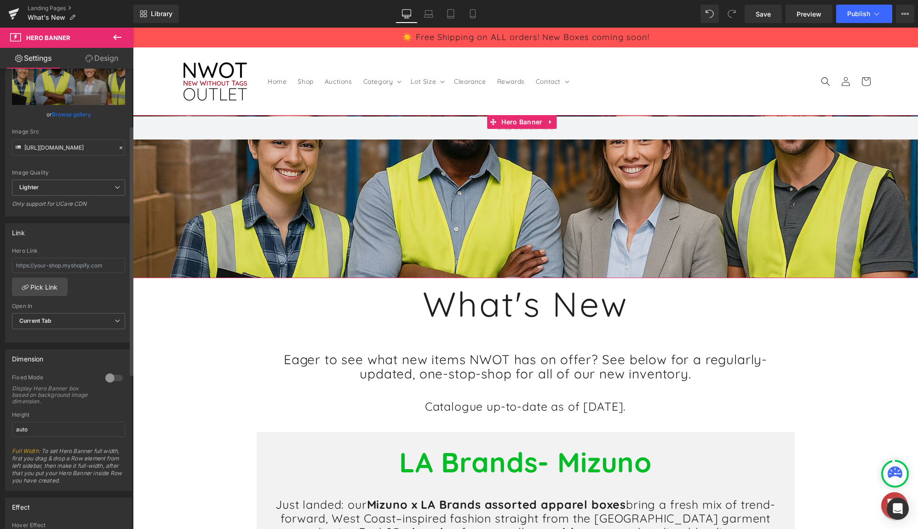
scroll to position [138, 0]
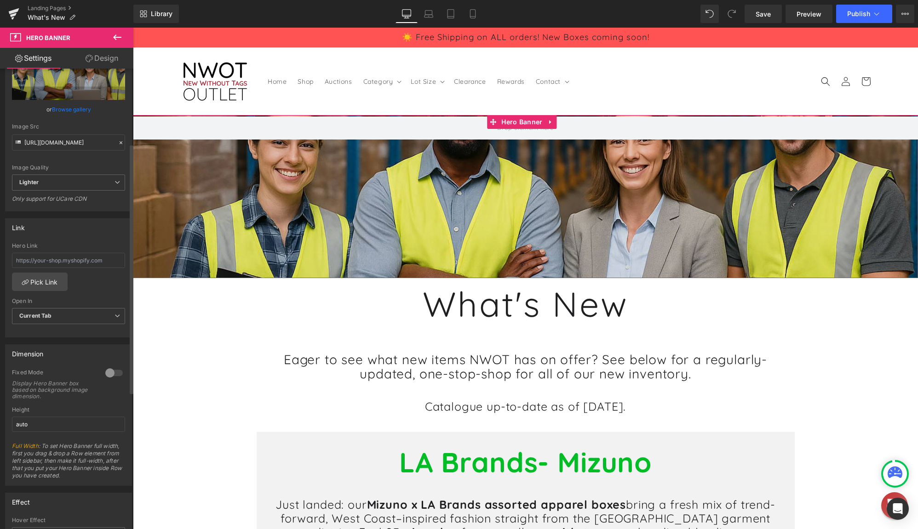
click at [107, 375] on div at bounding box center [114, 372] width 22 height 15
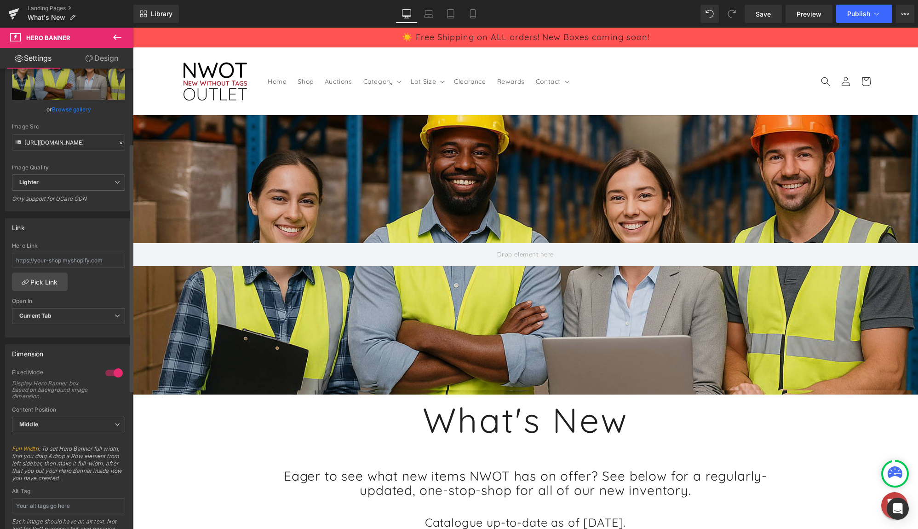
click at [107, 375] on div at bounding box center [114, 372] width 22 height 15
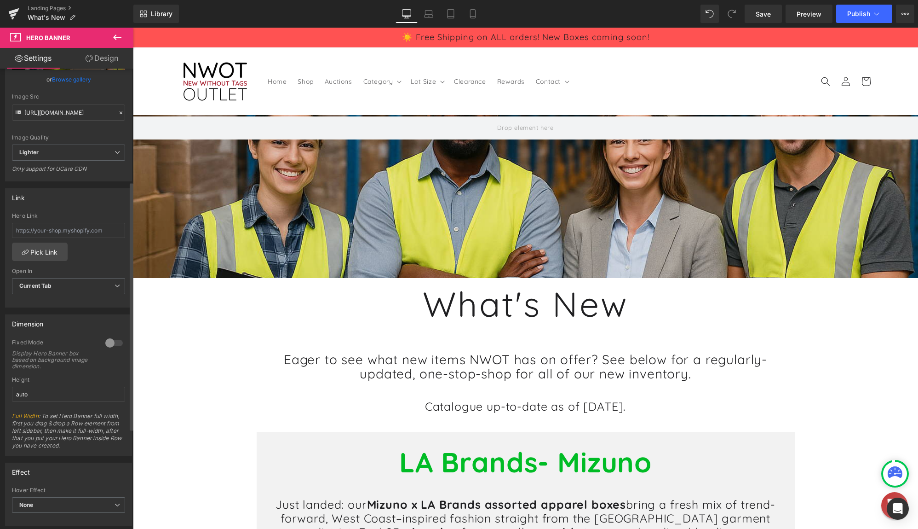
scroll to position [230, 0]
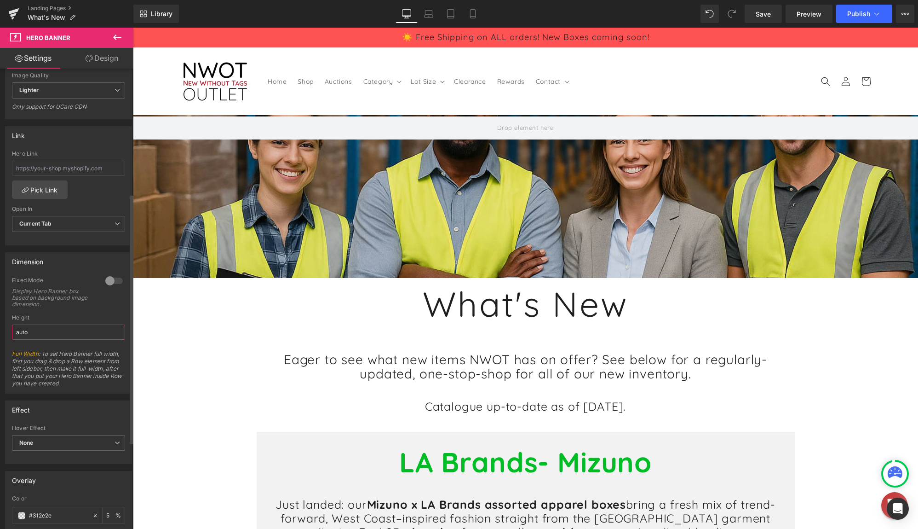
drag, startPoint x: 48, startPoint y: 333, endPoint x: 10, endPoint y: 333, distance: 38.2
click at [10, 333] on div "0 Fixed Mode Display Hero Banner box based on background image dimension. Top M…" at bounding box center [69, 334] width 126 height 116
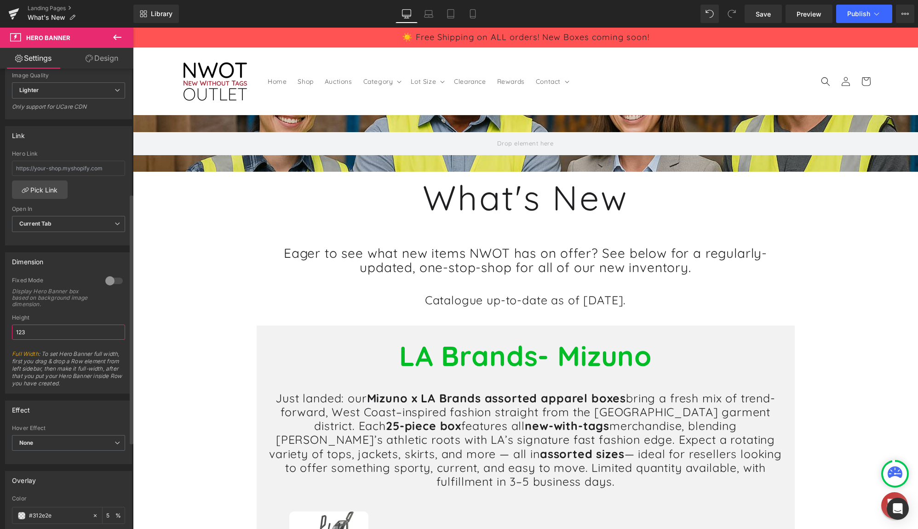
drag, startPoint x: 15, startPoint y: 333, endPoint x: 6, endPoint y: 333, distance: 8.7
click at [6, 333] on div "0 Fixed Mode Display Hero Banner box based on background image dimension. Top M…" at bounding box center [69, 334] width 126 height 116
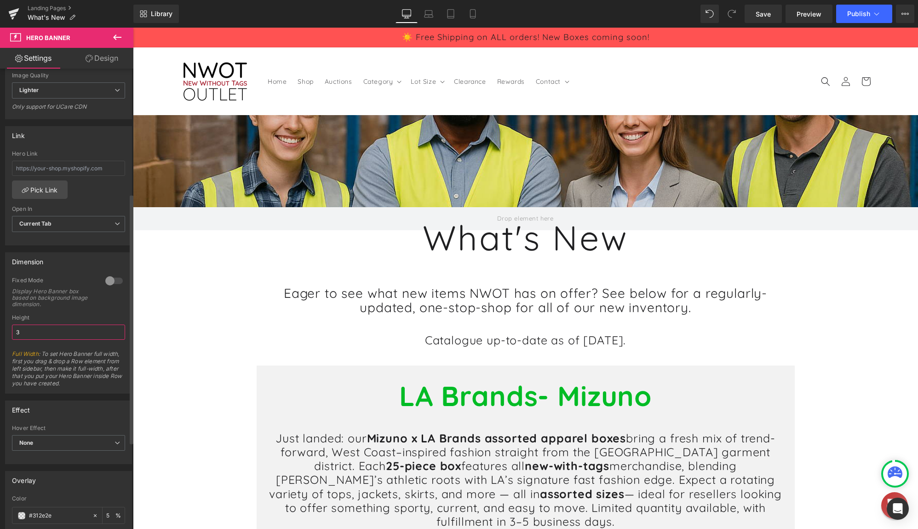
drag, startPoint x: 22, startPoint y: 335, endPoint x: 1, endPoint y: 335, distance: 20.2
click at [1, 335] on div "Dimension 0 Fixed Mode Display Hero Banner box based on background image dimens…" at bounding box center [69, 319] width 138 height 148
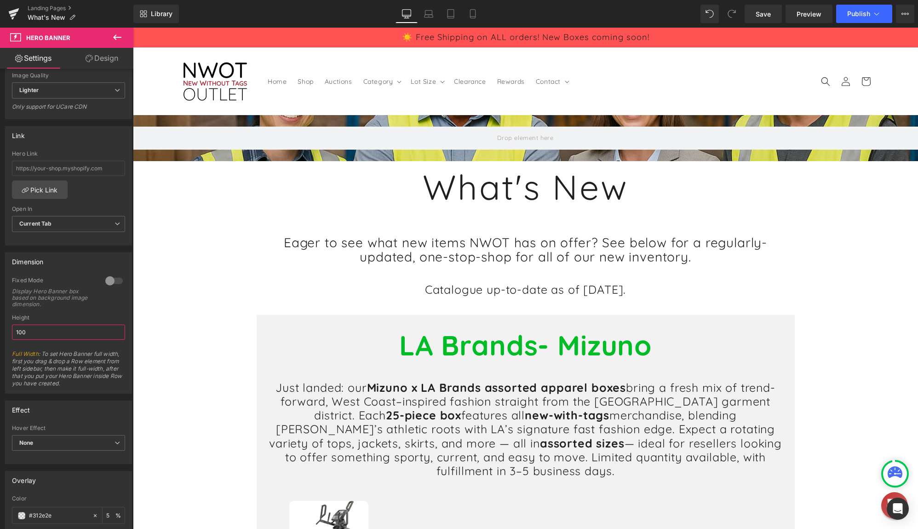
drag, startPoint x: 50, startPoint y: 330, endPoint x: -2, endPoint y: 330, distance: 51.5
click at [0, 330] on html "Separator You are previewing how the will restyle your page. You can not edit E…" at bounding box center [459, 264] width 918 height 529
type input "auto"
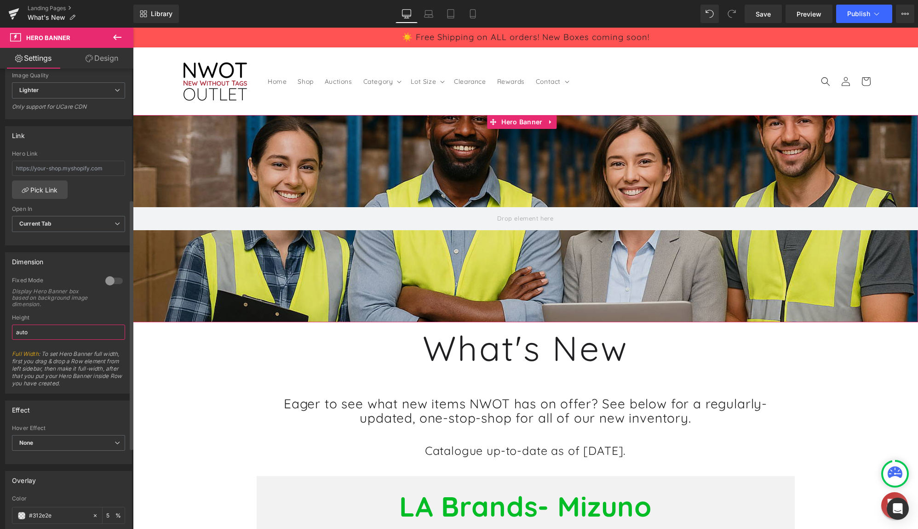
scroll to position [276, 0]
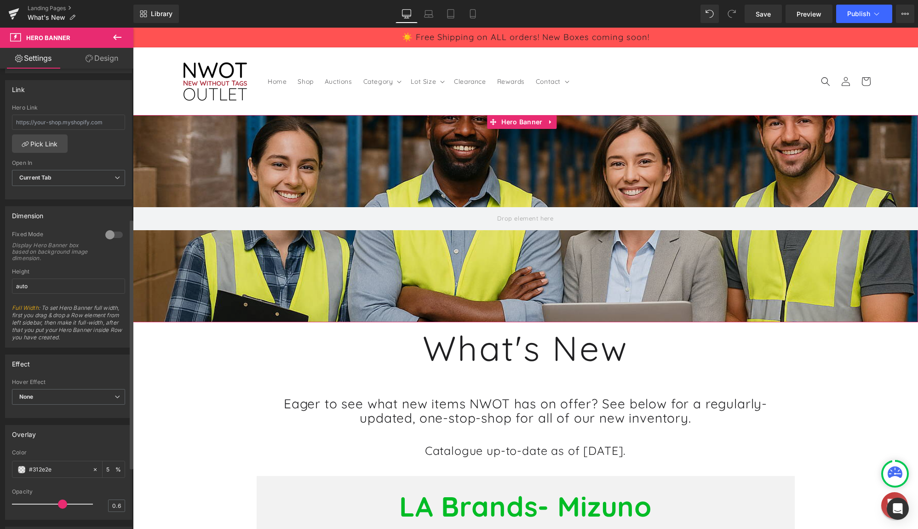
click at [107, 238] on div at bounding box center [114, 234] width 22 height 15
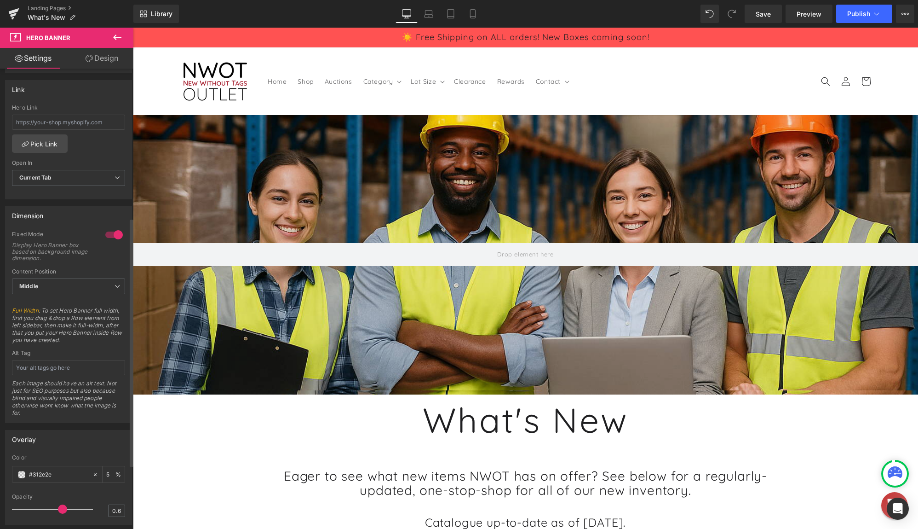
click at [108, 236] on div at bounding box center [114, 234] width 22 height 15
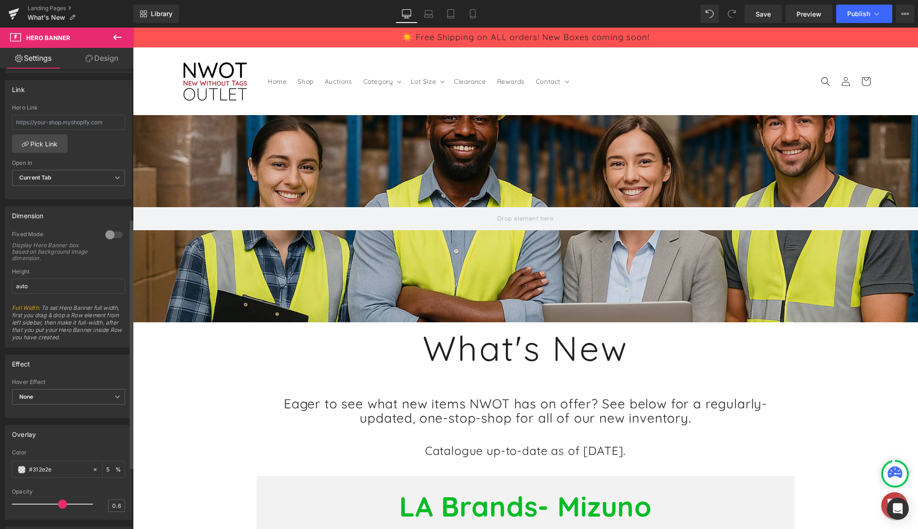
click at [67, 266] on div "Fixed Mode Display Hero Banner box based on background image dimension." at bounding box center [68, 249] width 113 height 38
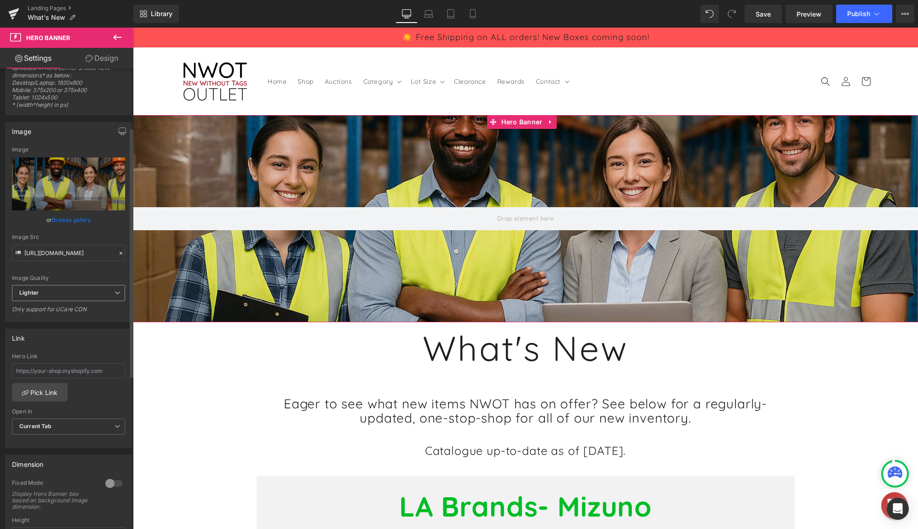
scroll to position [0, 0]
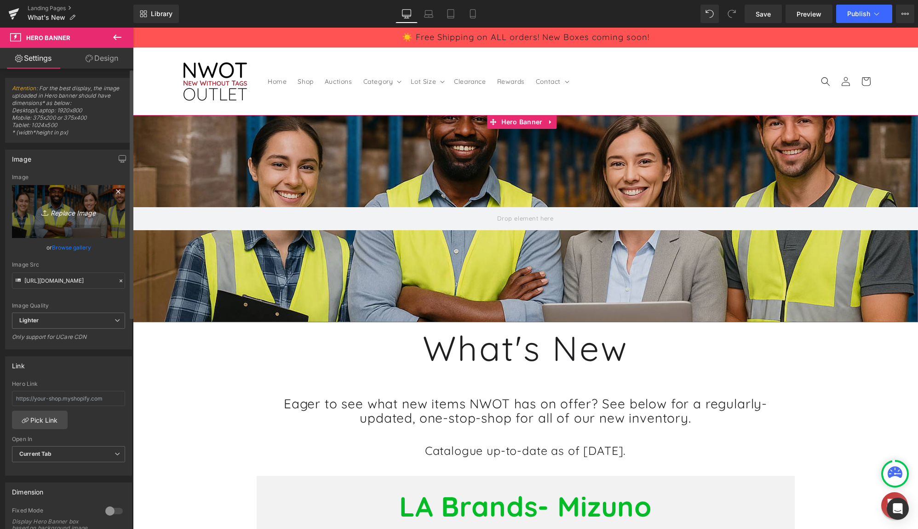
click at [82, 211] on icon "Replace Image" at bounding box center [69, 211] width 74 height 11
type input "C:\fakepath\1e882565-d042-44d8-92b3-5fe01398203333.png"
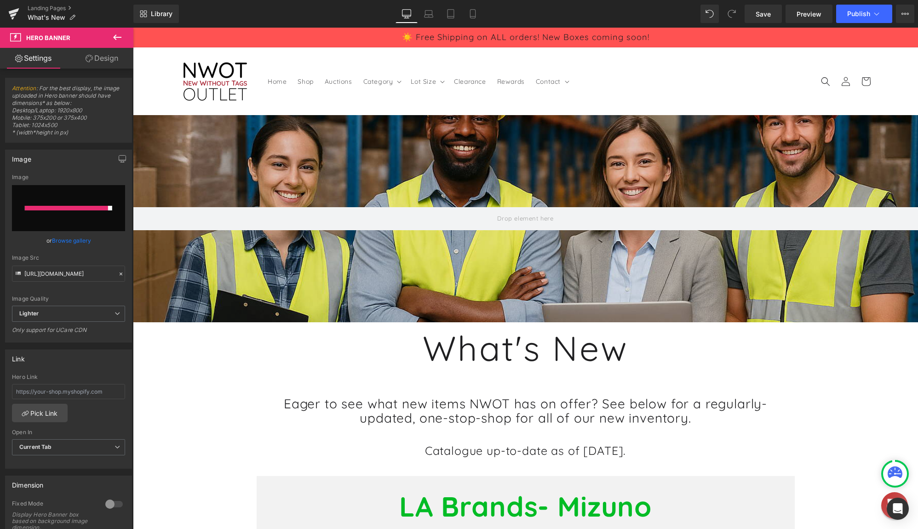
type input "[URL][DOMAIN_NAME]"
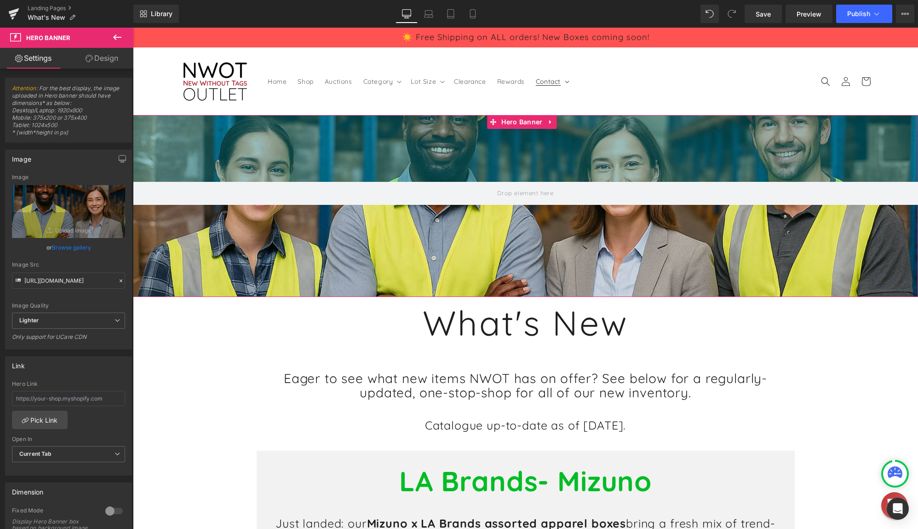
drag, startPoint x: 571, startPoint y: 116, endPoint x: 570, endPoint y: 91, distance: 25.3
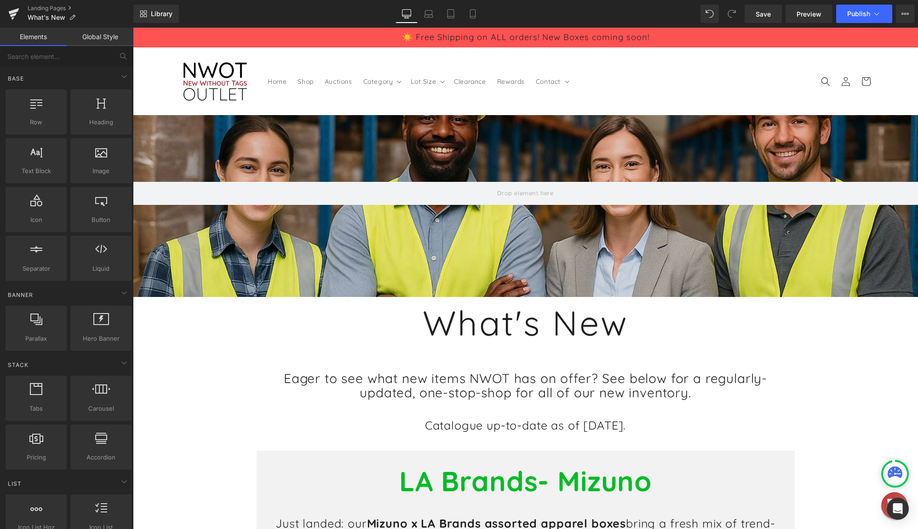
click at [765, 15] on span "Save" at bounding box center [763, 14] width 15 height 10
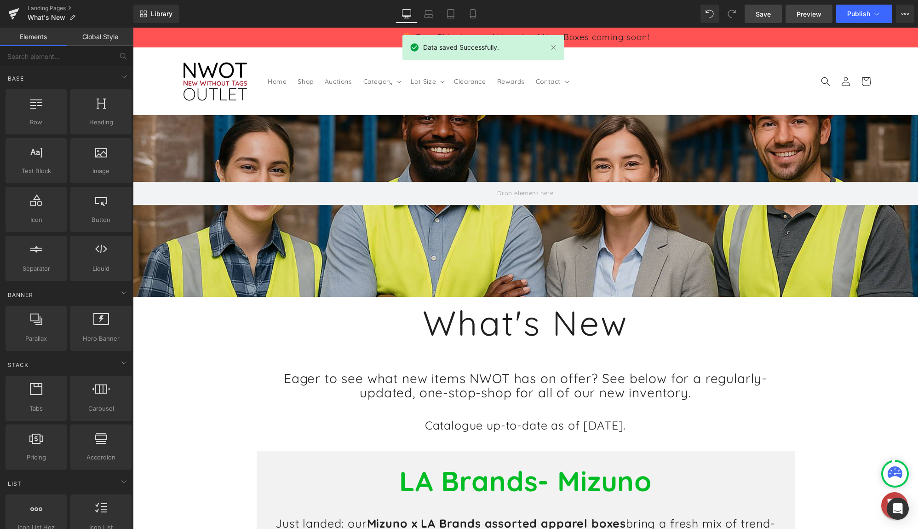
click at [810, 11] on span "Preview" at bounding box center [809, 14] width 25 height 10
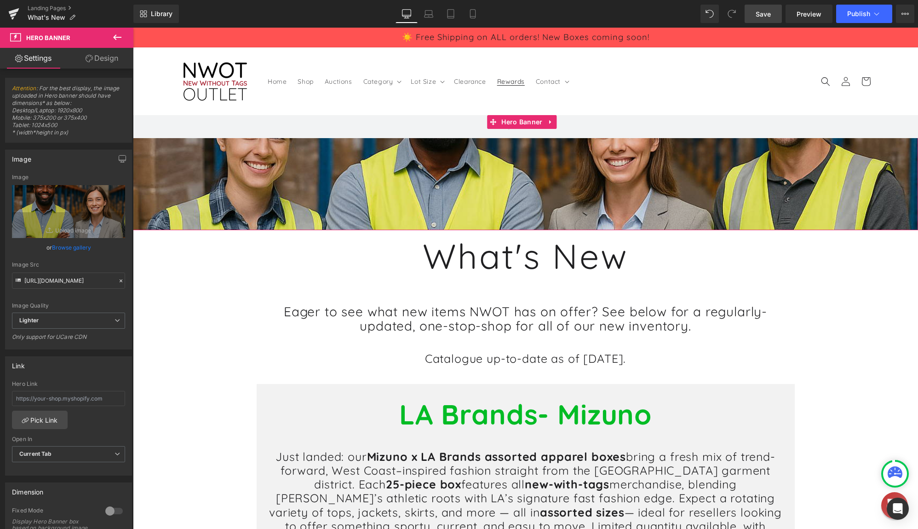
drag, startPoint x: 524, startPoint y: 153, endPoint x: 525, endPoint y: 83, distance: 69.5
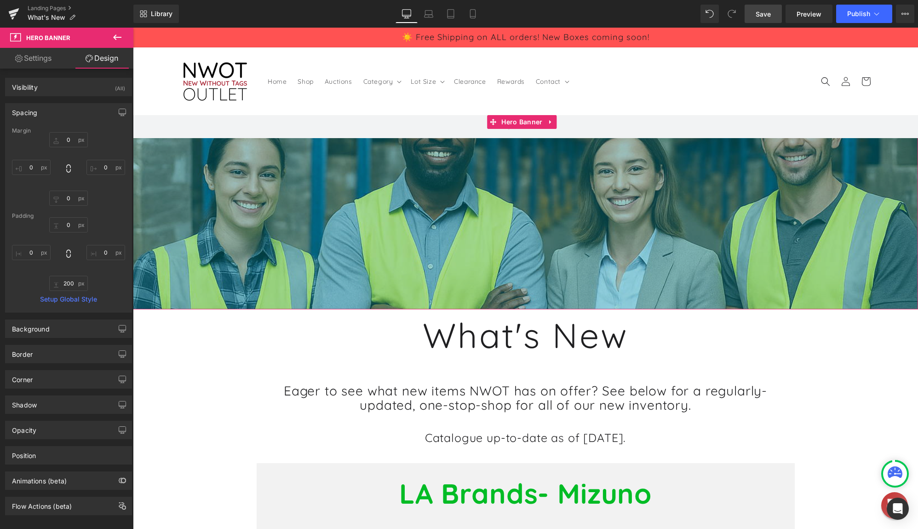
drag, startPoint x: 535, startPoint y: 230, endPoint x: 513, endPoint y: 309, distance: 82.1
click at [513, 309] on div "372px" at bounding box center [525, 223] width 785 height 171
click at [517, 219] on span "372px" at bounding box center [525, 223] width 17 height 10
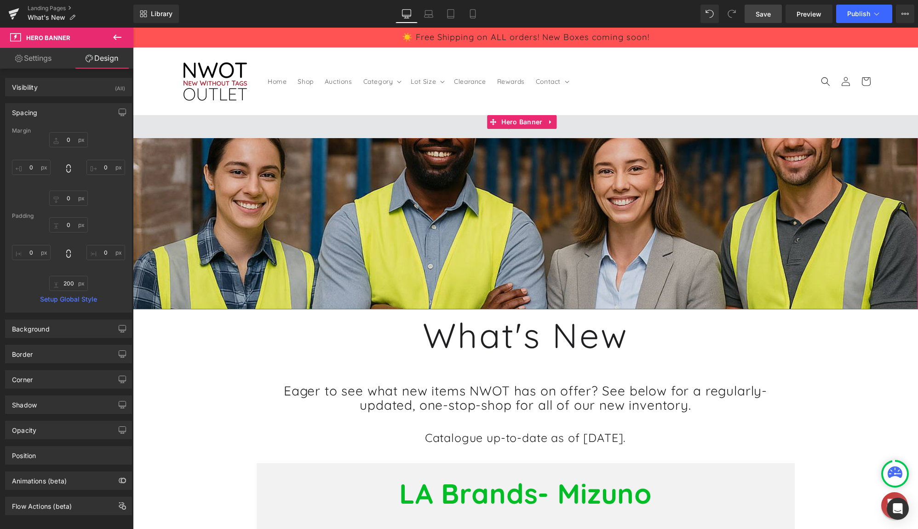
click at [579, 126] on span at bounding box center [525, 126] width 785 height 23
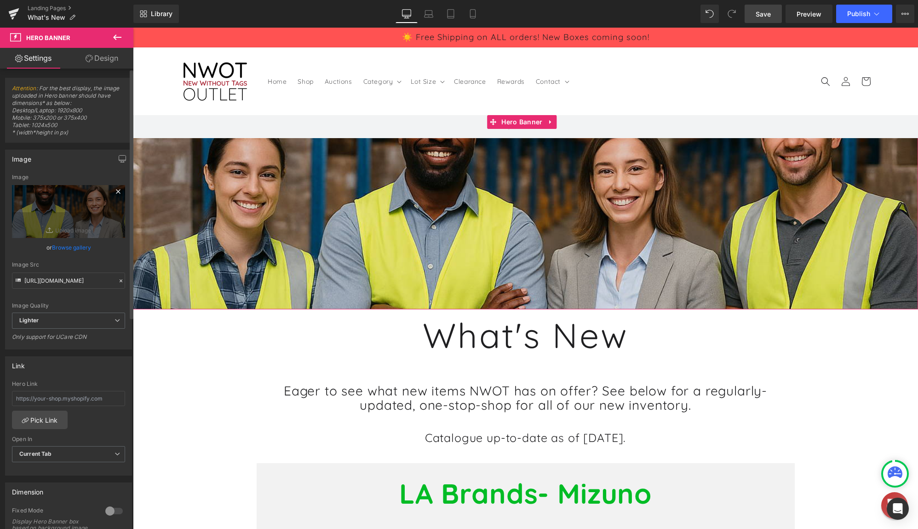
click at [113, 193] on icon at bounding box center [118, 191] width 11 height 11
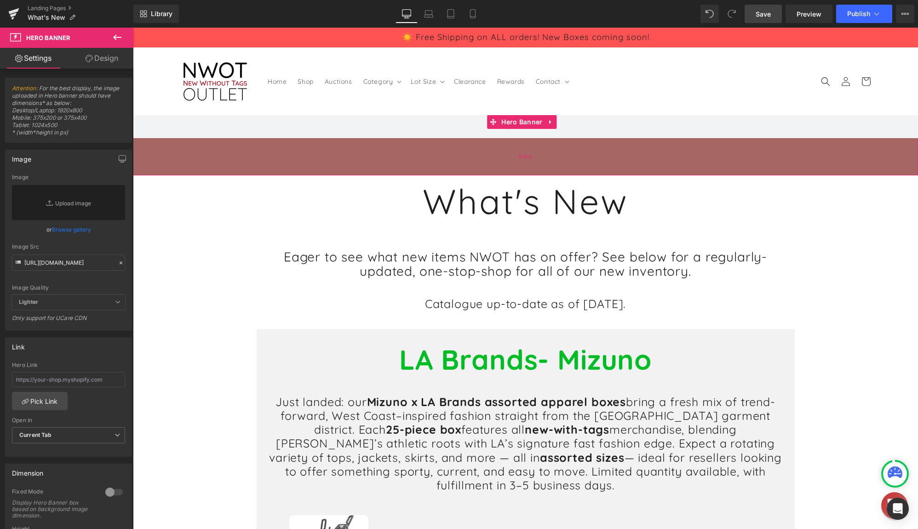
drag, startPoint x: 588, startPoint y: 307, endPoint x: 598, endPoint y: 173, distance: 134.6
click at [597, 173] on div "81px" at bounding box center [525, 156] width 785 height 37
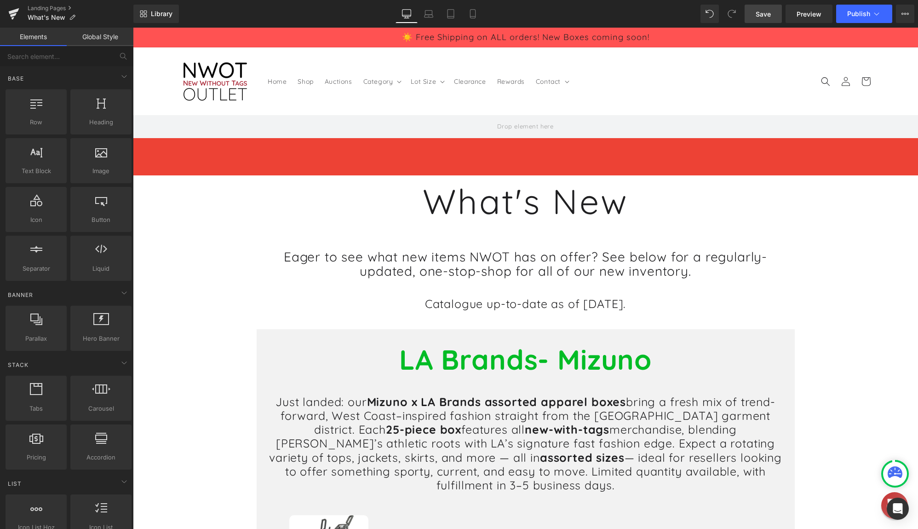
click at [769, 15] on span "Save" at bounding box center [763, 14] width 15 height 10
click at [807, 11] on span "Preview" at bounding box center [809, 14] width 25 height 10
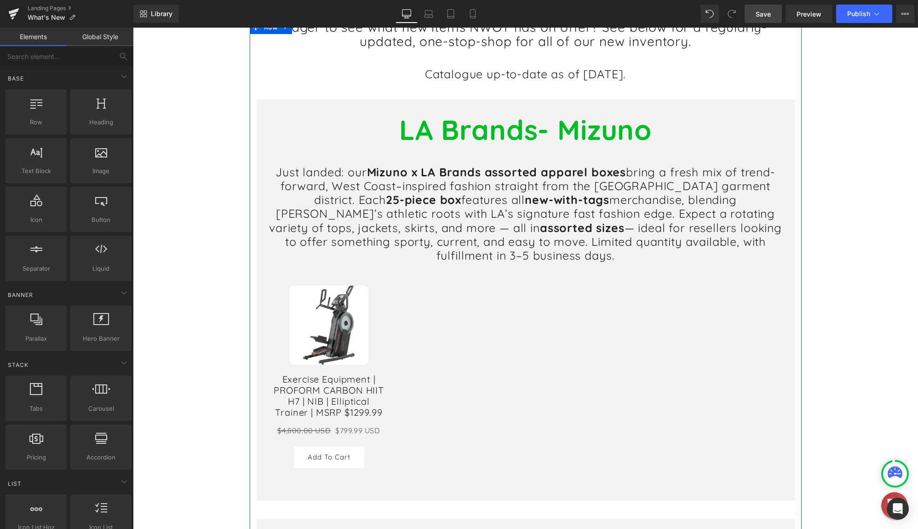
scroll to position [230, 0]
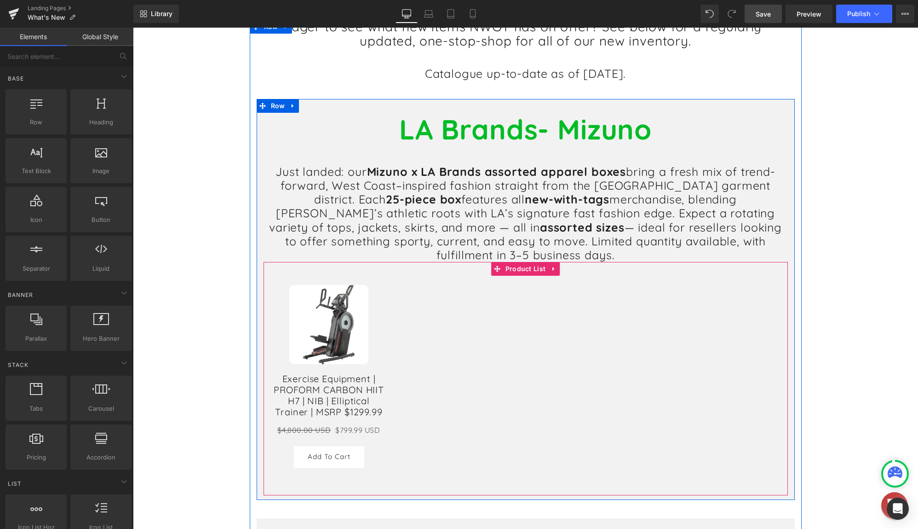
click at [520, 290] on div "Sale Off (P) Image" at bounding box center [526, 371] width 524 height 219
click at [369, 308] on div "Sale Off" at bounding box center [329, 324] width 113 height 79
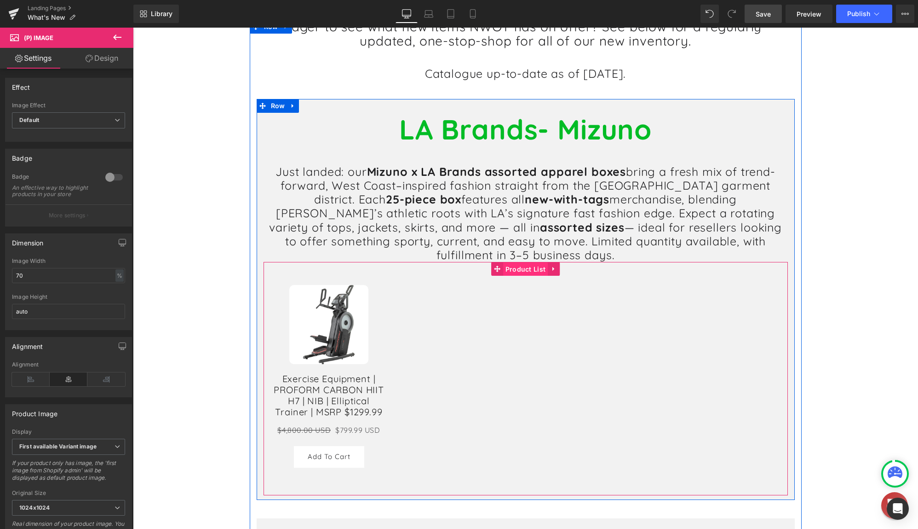
click at [536, 262] on span "Product List" at bounding box center [525, 269] width 45 height 14
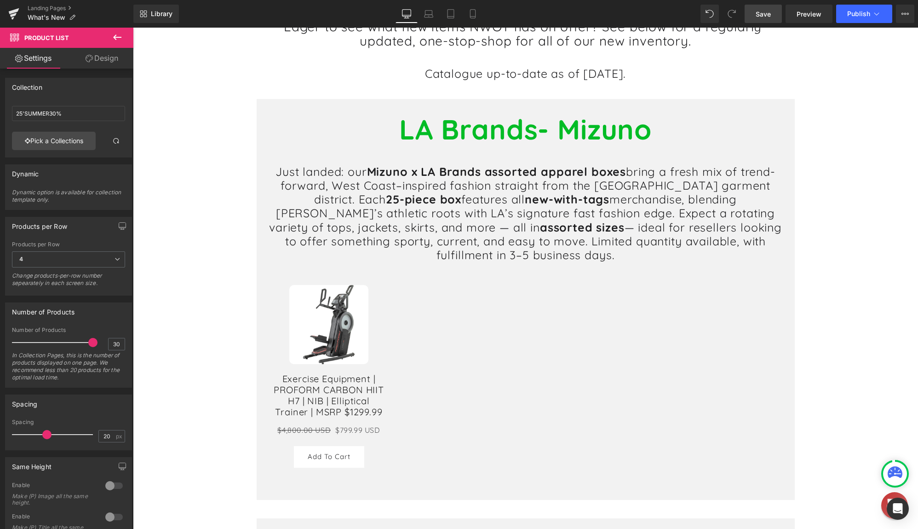
click at [767, 18] on span "Save" at bounding box center [763, 14] width 15 height 10
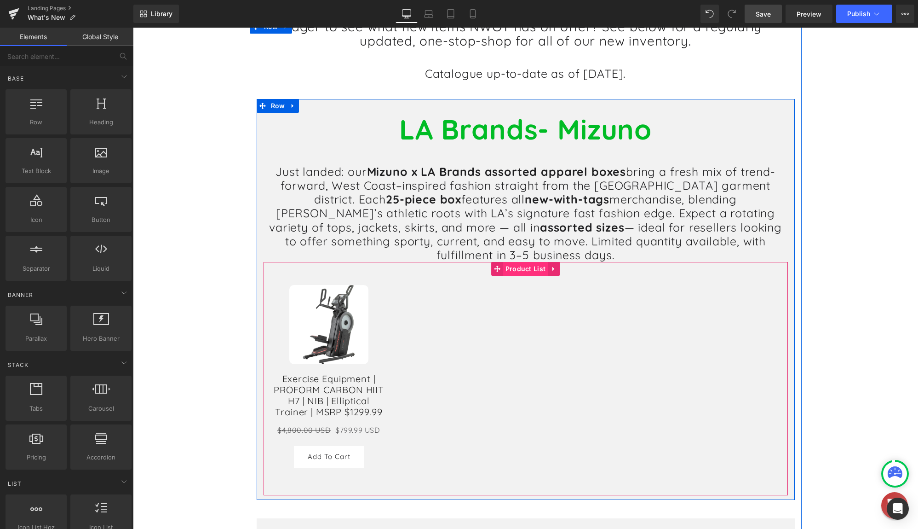
click at [523, 262] on div "Sale Off (P) Image" at bounding box center [526, 378] width 524 height 233
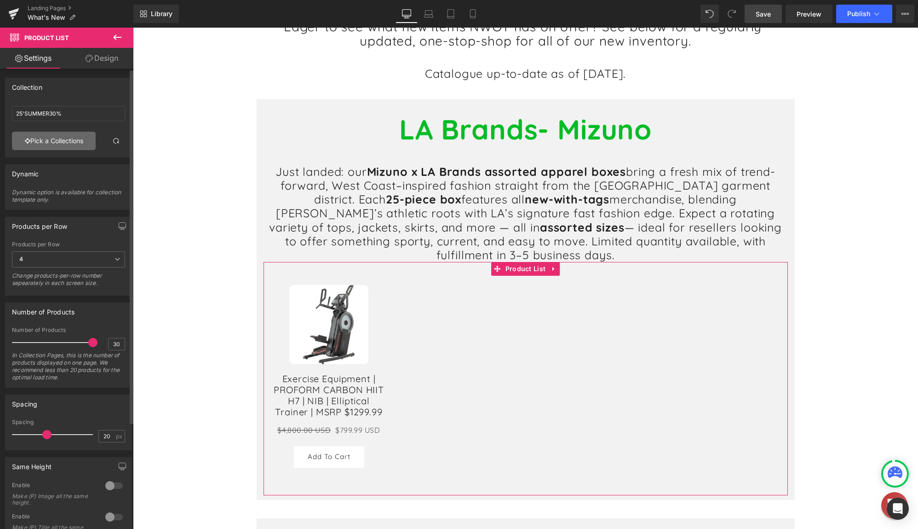
click at [55, 144] on link "Pick a Collections" at bounding box center [54, 141] width 84 height 18
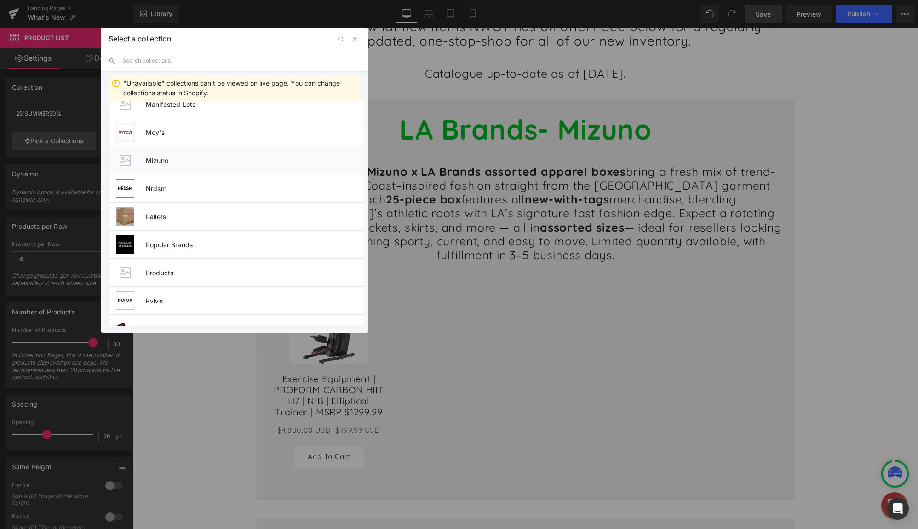
scroll to position [563, 0]
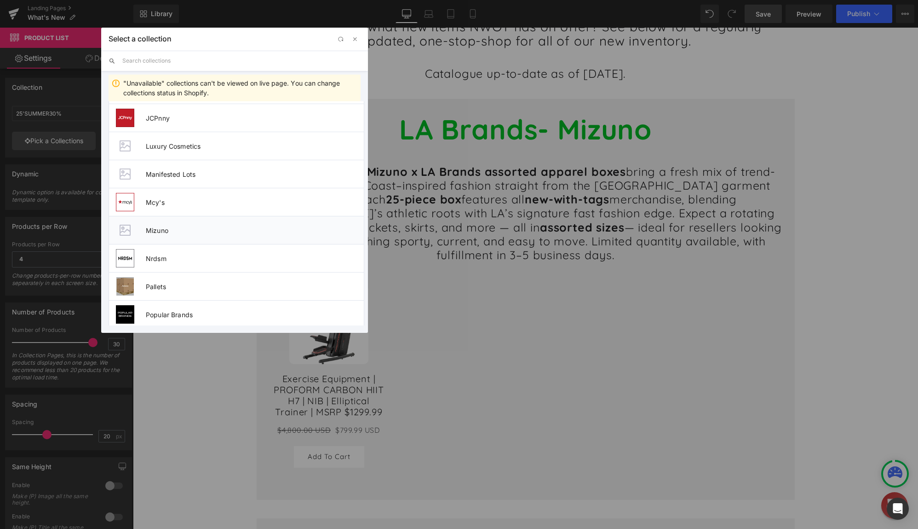
click at [177, 232] on span "Mizuno" at bounding box center [255, 230] width 218 height 8
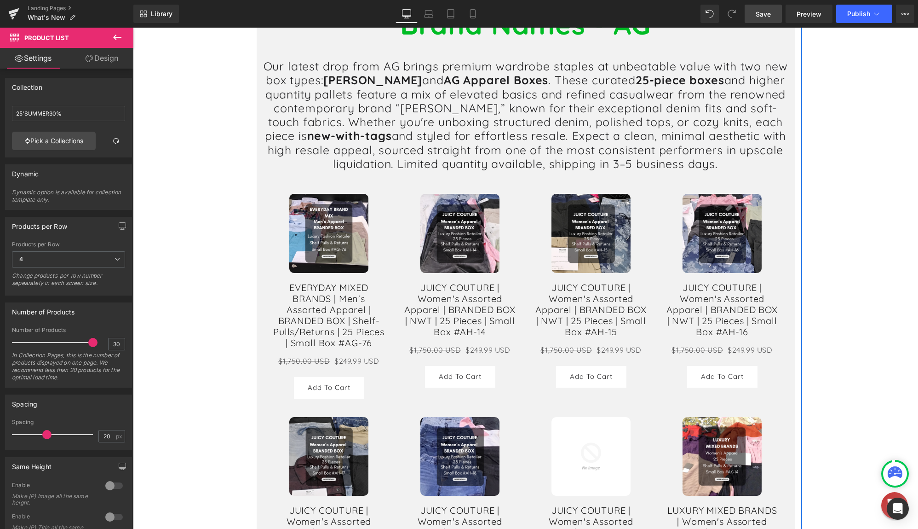
scroll to position [2024, 0]
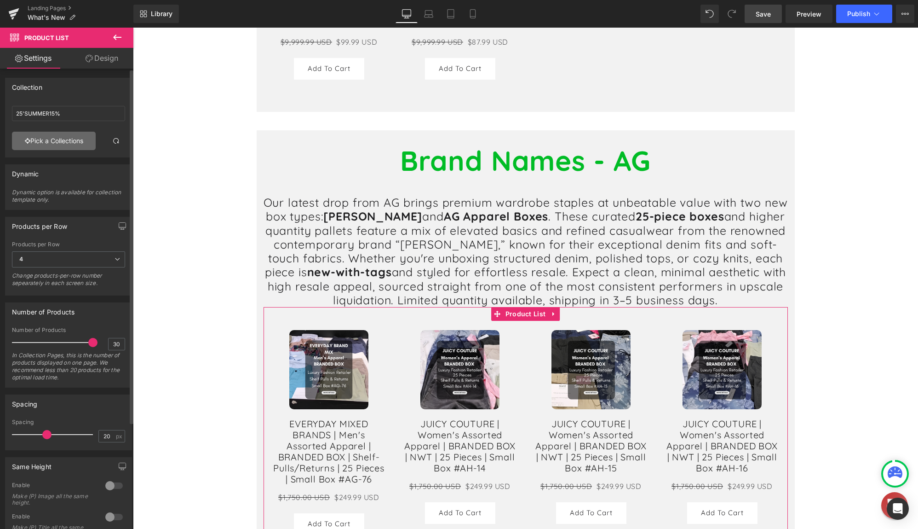
click at [41, 136] on link "Pick a Collections" at bounding box center [54, 141] width 84 height 18
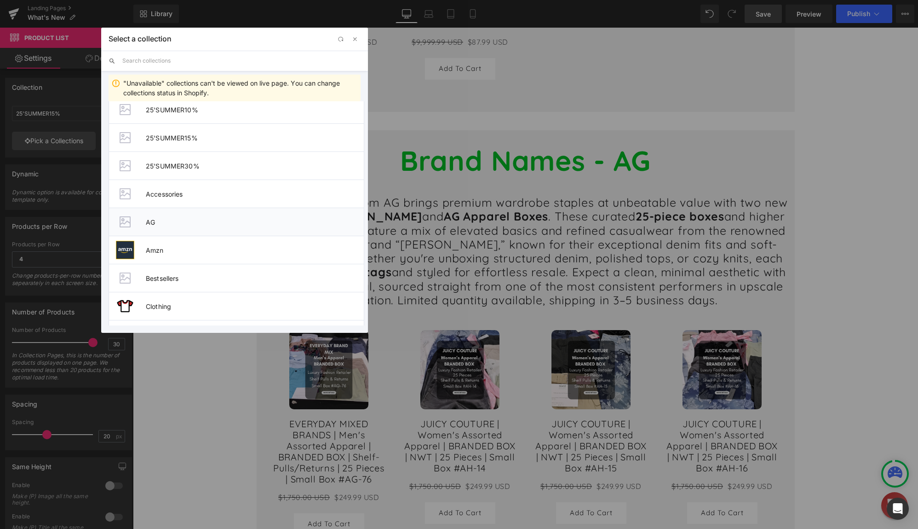
scroll to position [230, 0]
click at [173, 194] on span "AG" at bounding box center [255, 198] width 218 height 8
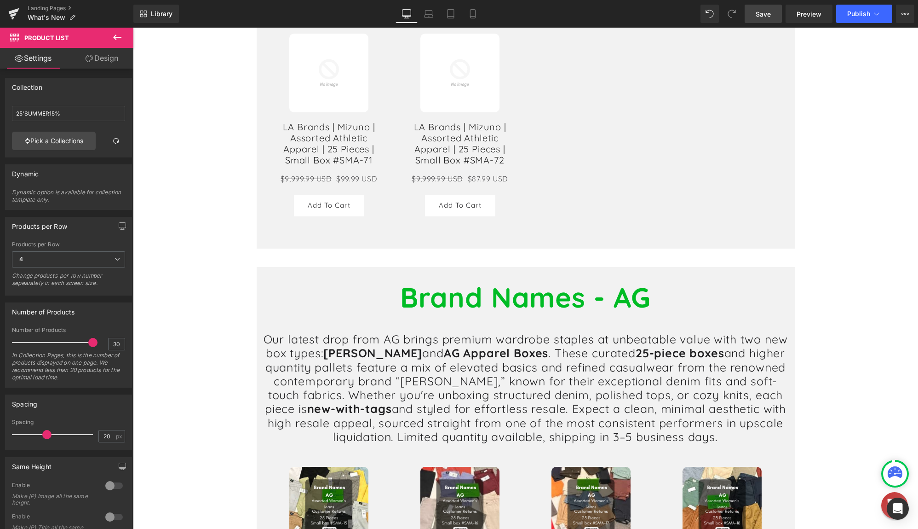
scroll to position [1886, 0]
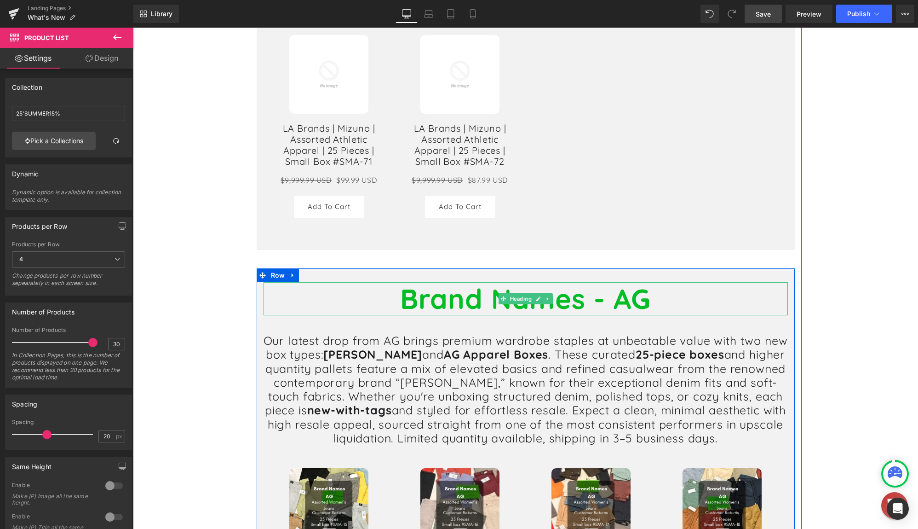
click at [650, 287] on h1 "Brand Names - AG" at bounding box center [526, 299] width 524 height 34
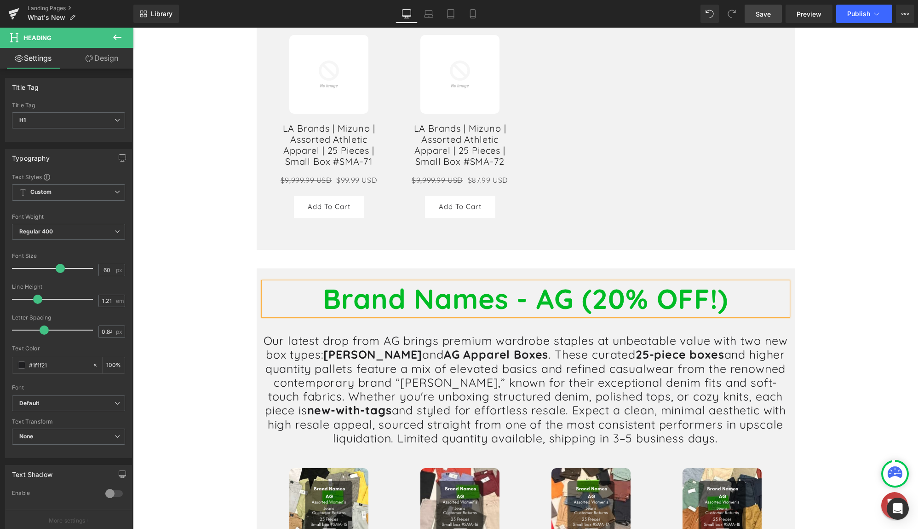
click at [869, 229] on div "Hero Banner 81px What's New Heading Eager to see what new items NWOT has on off…" at bounding box center [525, 343] width 785 height 4229
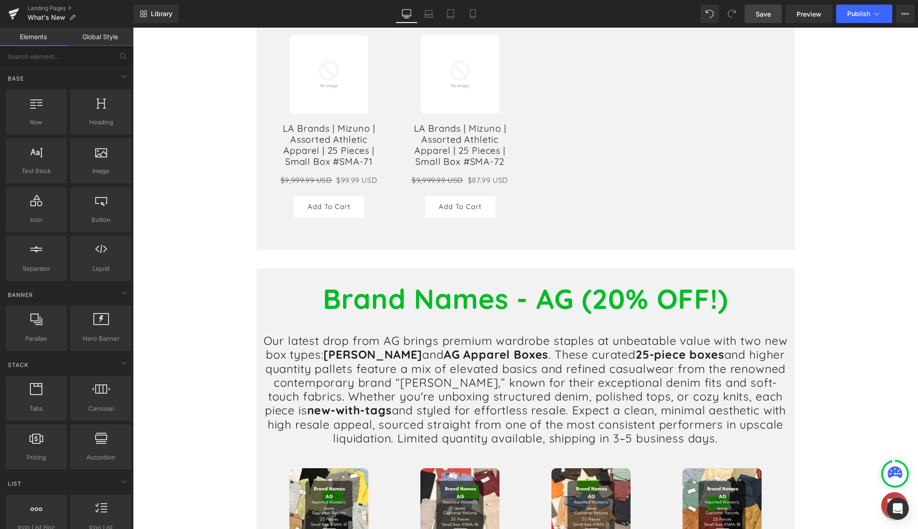
click at [759, 16] on span "Save" at bounding box center [763, 14] width 15 height 10
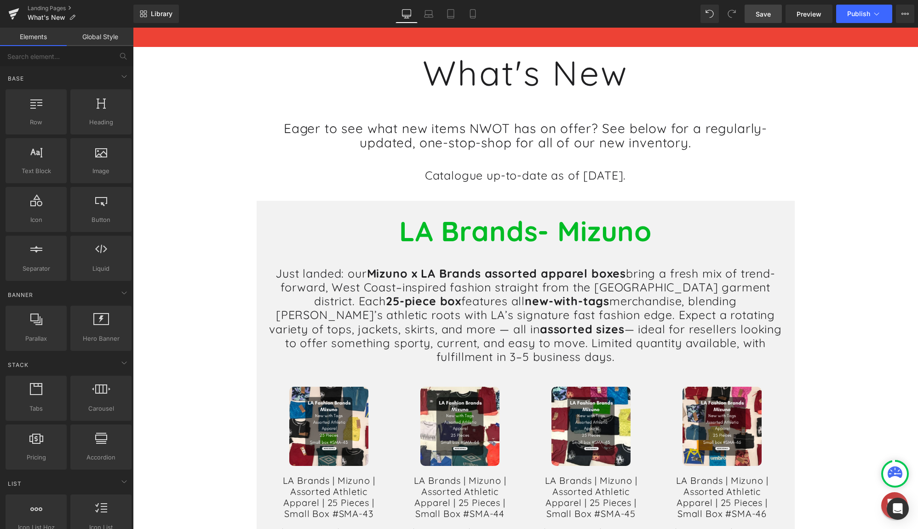
scroll to position [0, 0]
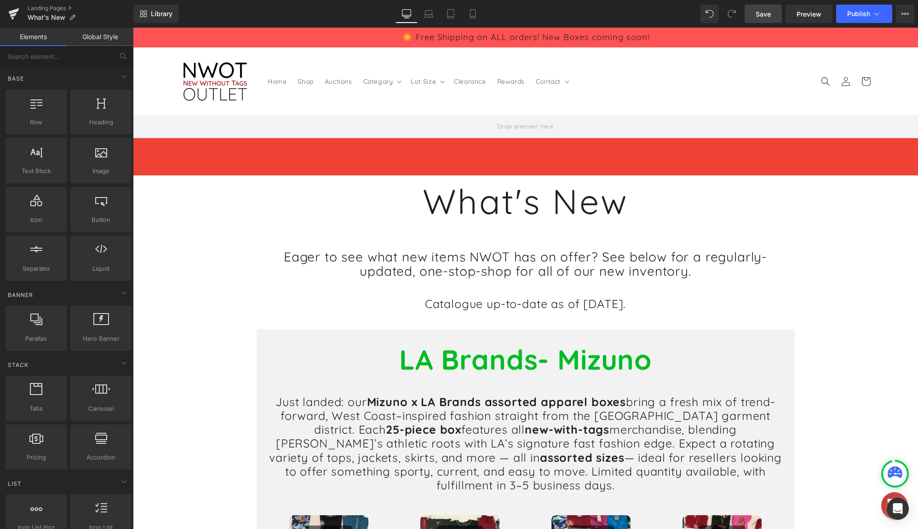
click at [761, 15] on span "Save" at bounding box center [763, 14] width 15 height 10
click at [910, 12] on button "View Live Page View with current Template Save Template to Library Schedule Pub…" at bounding box center [905, 14] width 18 height 18
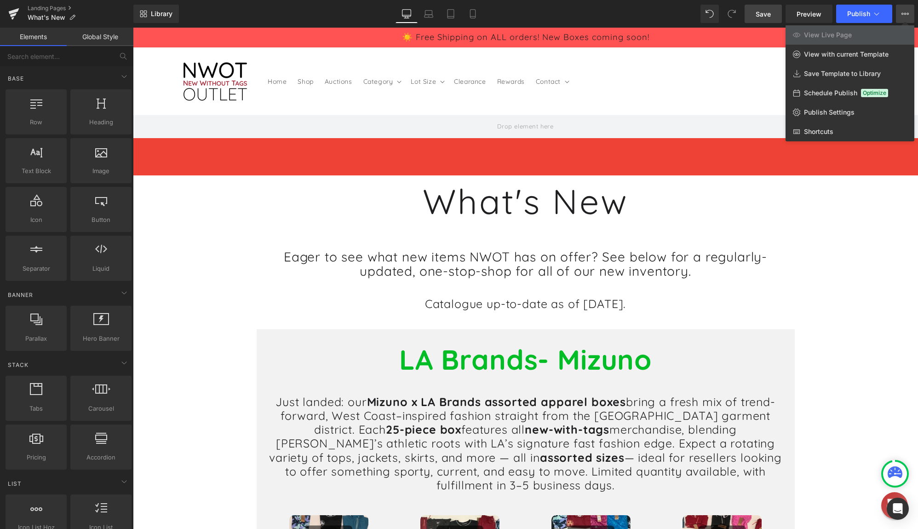
click at [906, 14] on icon at bounding box center [905, 13] width 7 height 7
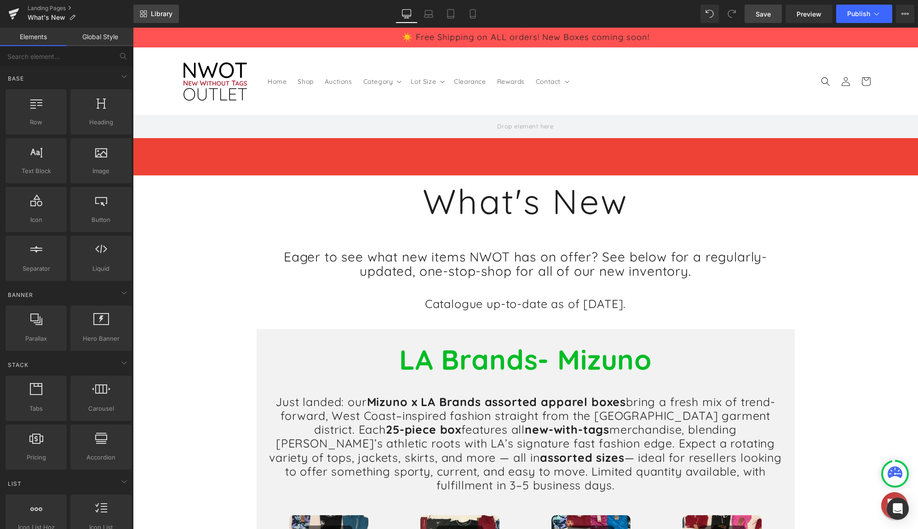
click at [161, 12] on span "Library" at bounding box center [162, 14] width 22 height 8
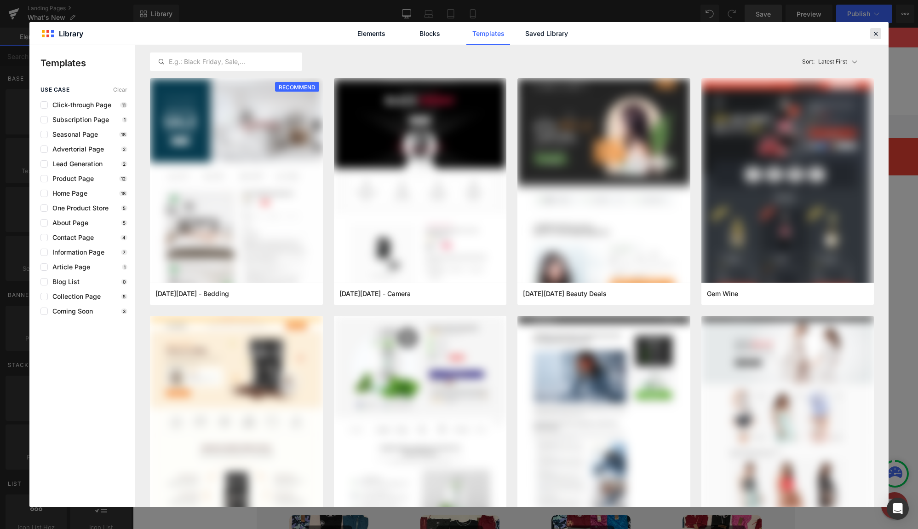
click at [874, 36] on icon at bounding box center [876, 33] width 8 height 8
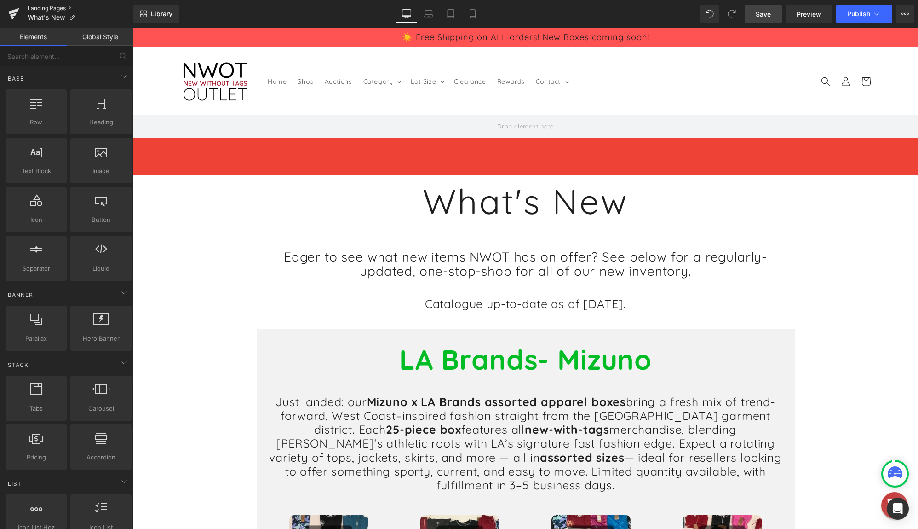
click at [58, 9] on link "Landing Pages" at bounding box center [81, 8] width 106 height 7
